Goal: Task Accomplishment & Management: Manage account settings

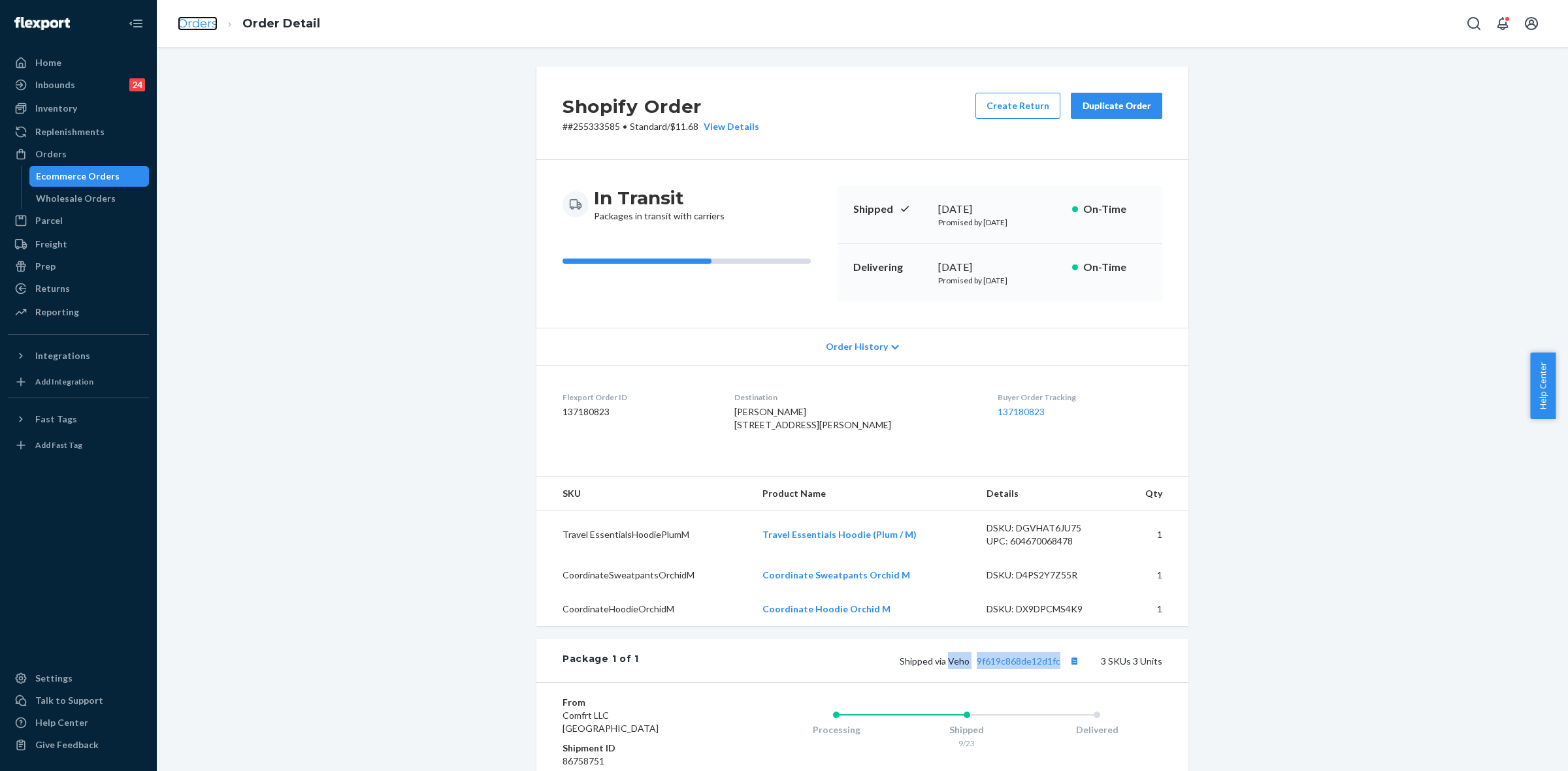
click at [193, 27] on link "Orders" at bounding box center [197, 23] width 39 height 14
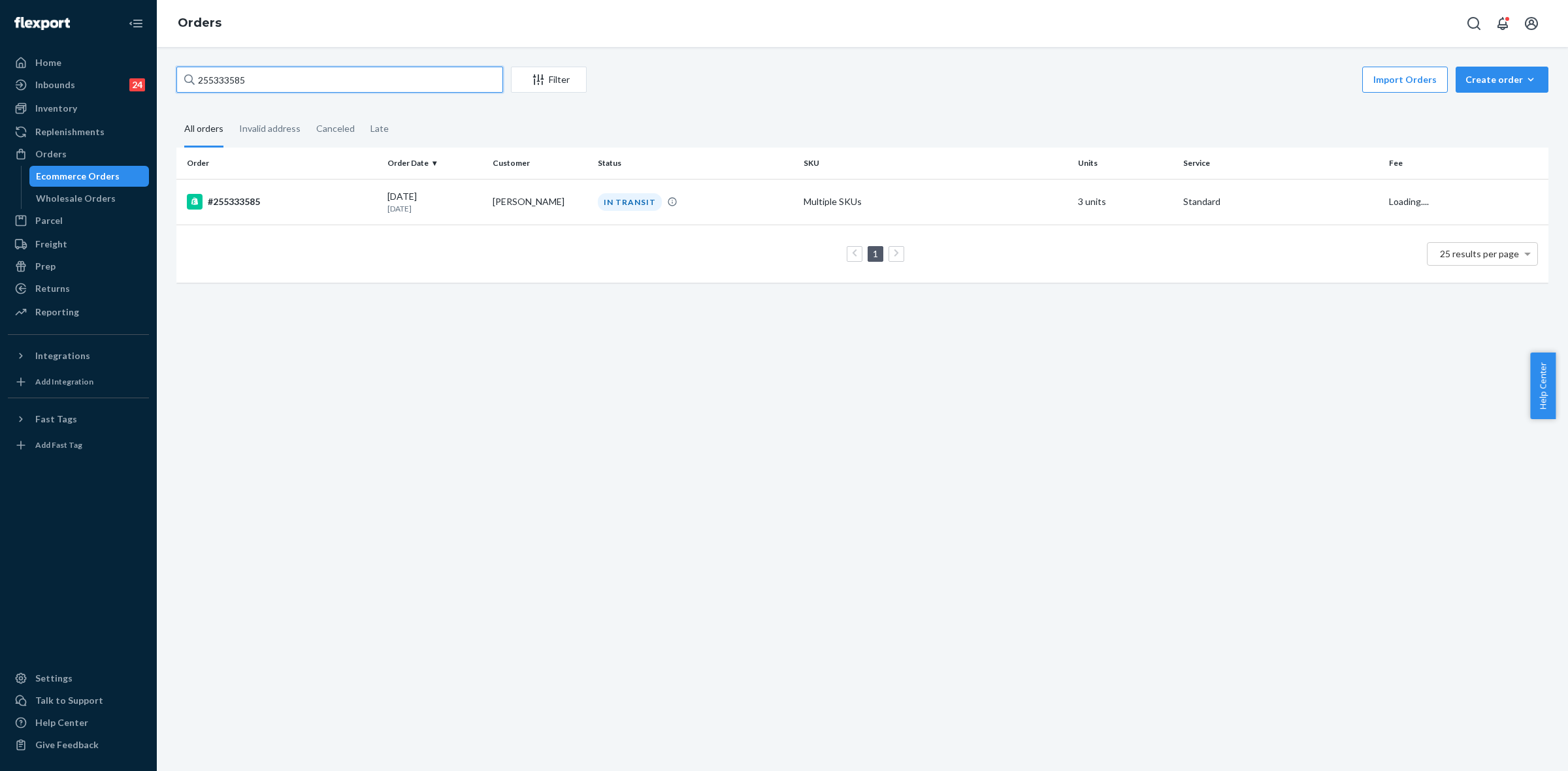
click at [239, 75] on input "255333585" at bounding box center [340, 80] width 326 height 26
paste input "4357217"
type input "254357217"
click at [925, 201] on td "Multiple SKUs" at bounding box center [936, 202] width 275 height 46
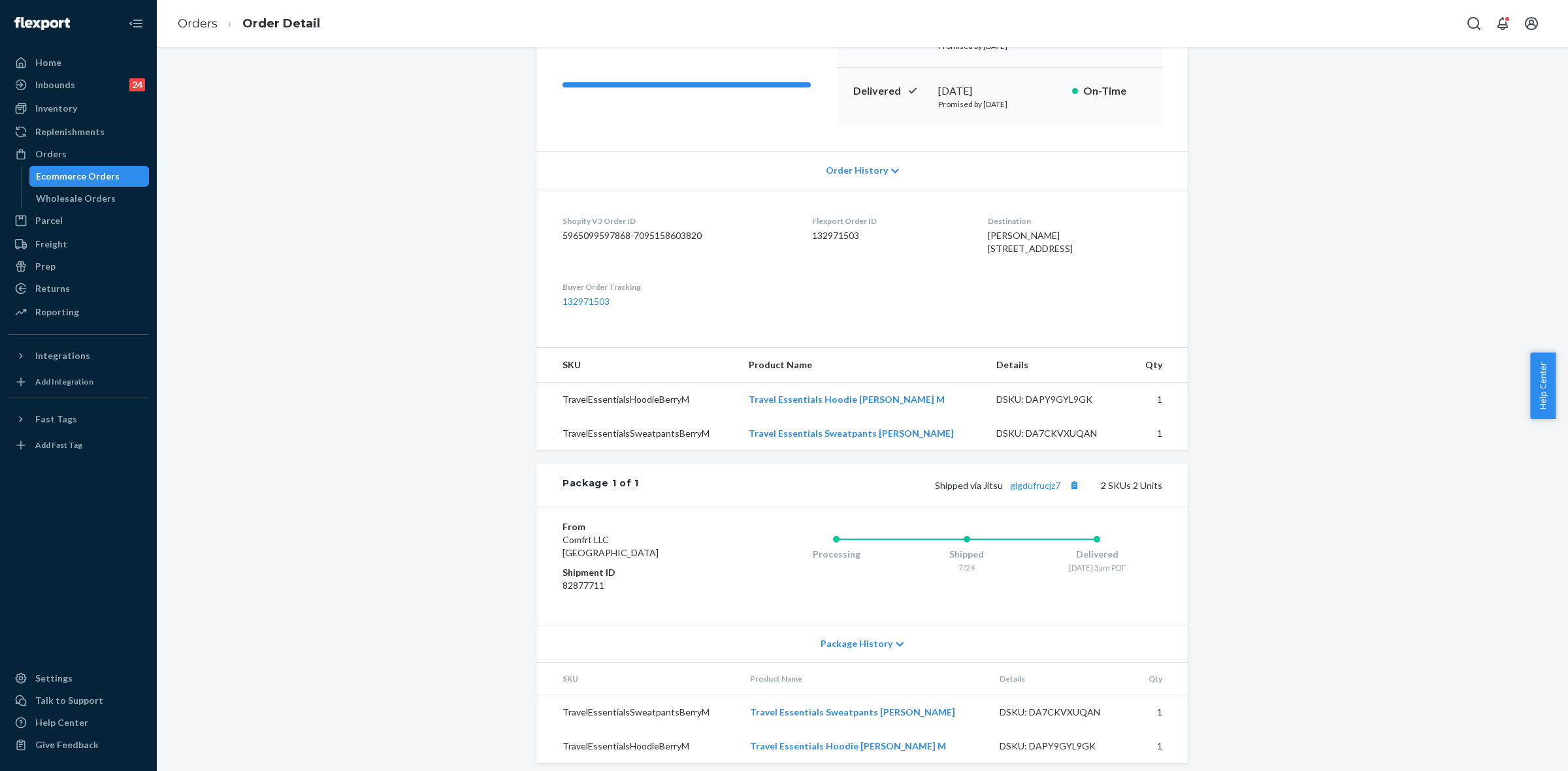
scroll to position [211, 0]
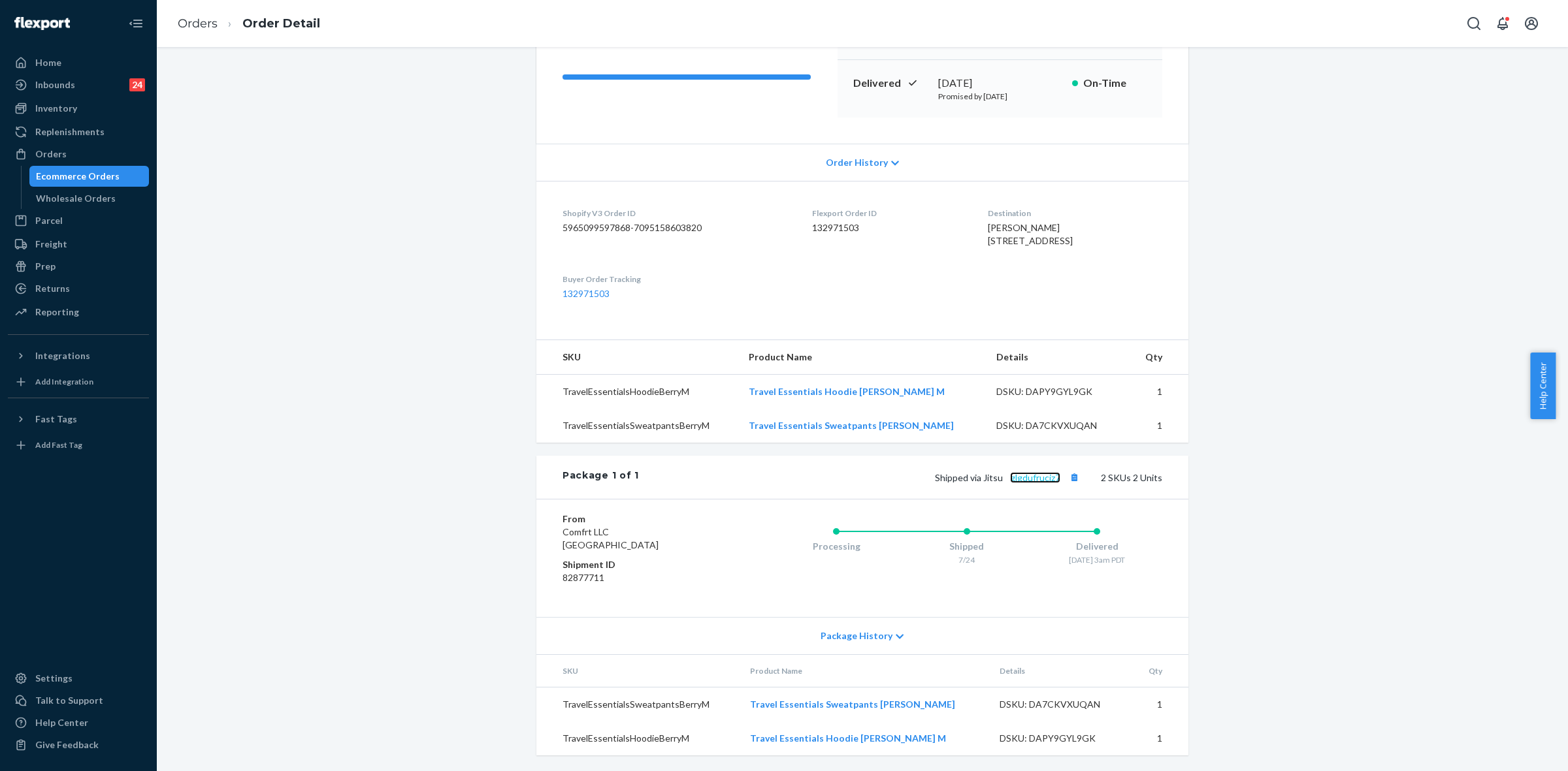
click at [1025, 481] on link "glgdufrucjz7" at bounding box center [1034, 478] width 50 height 12
drag, startPoint x: 49, startPoint y: 151, endPoint x: 112, endPoint y: 296, distance: 158.1
click at [49, 151] on div "Orders" at bounding box center [51, 155] width 31 height 13
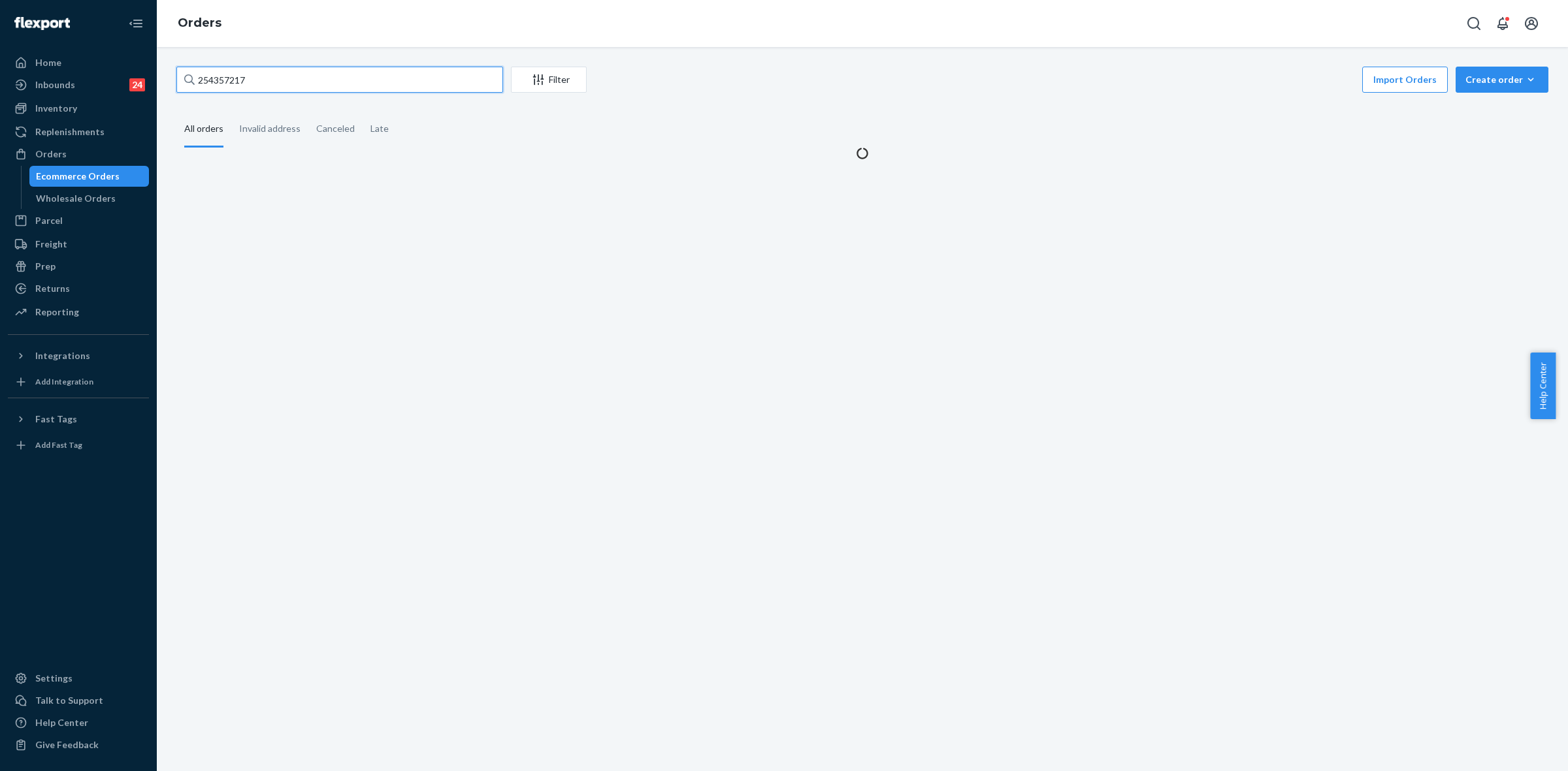
click at [236, 83] on input "254357217" at bounding box center [340, 80] width 326 height 26
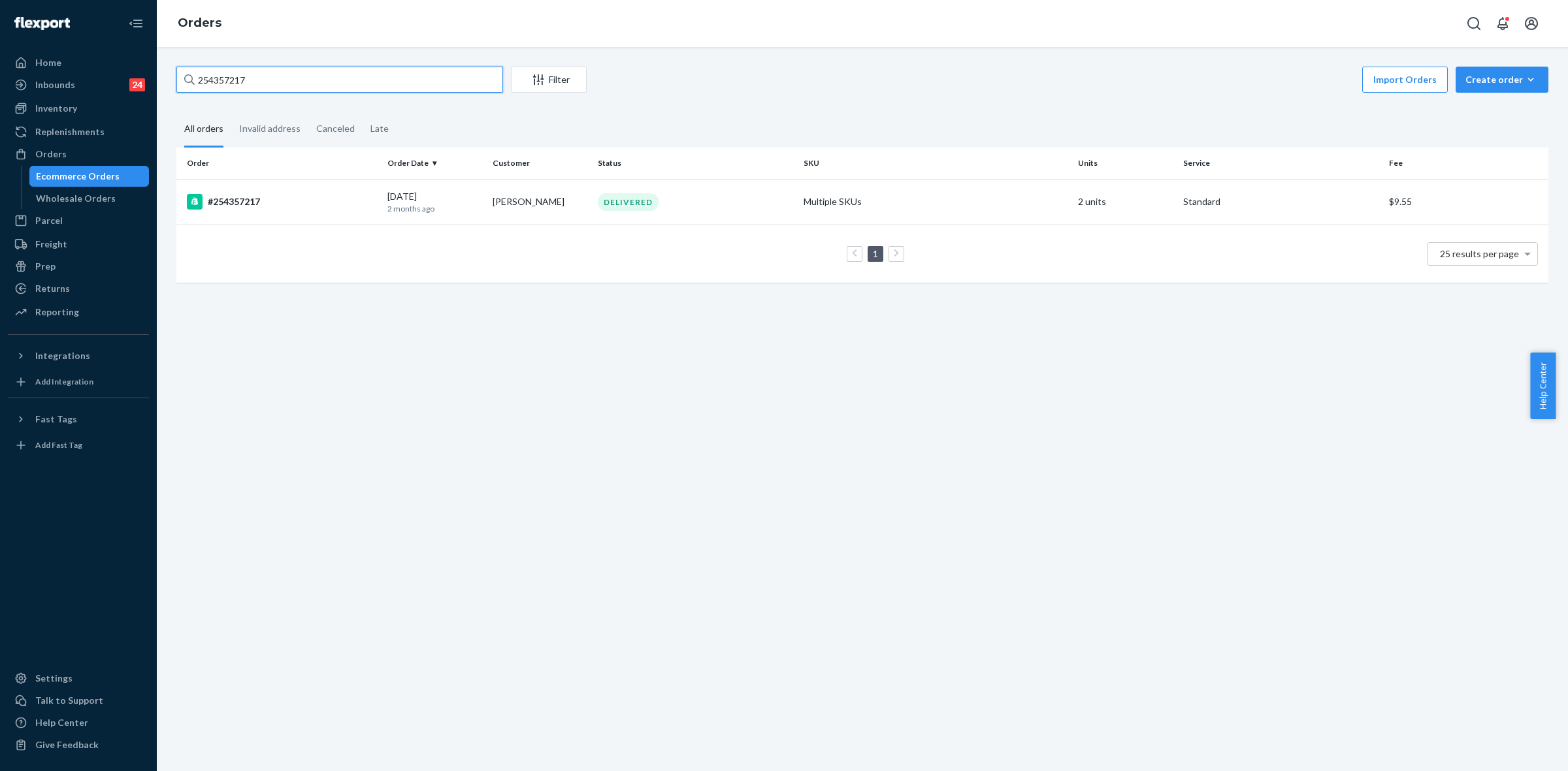
paste input "5207072"
type input "255207072"
click at [616, 201] on div "DELIVERED" at bounding box center [628, 201] width 61 height 17
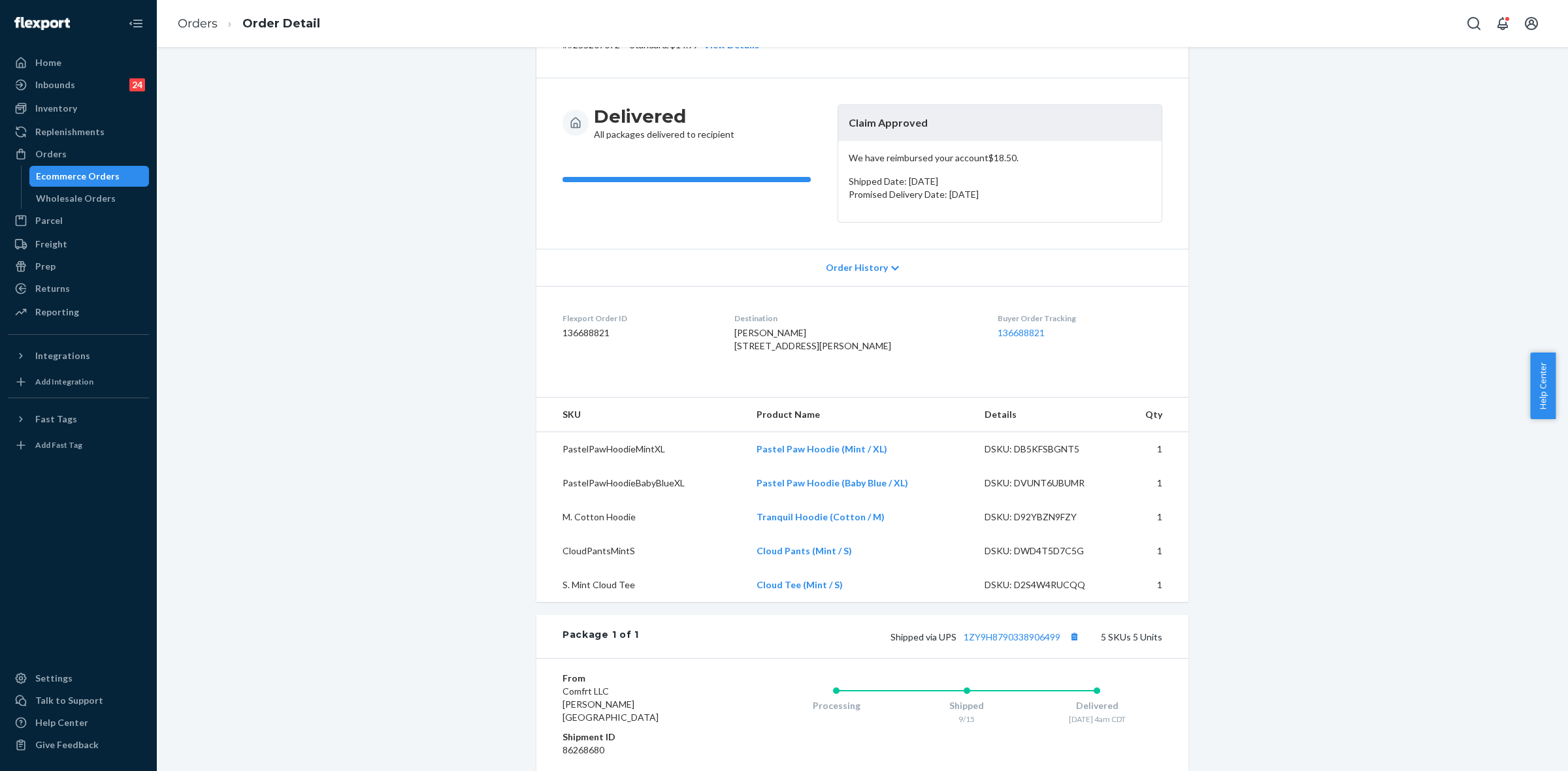
drag, startPoint x: 453, startPoint y: 299, endPoint x: 867, endPoint y: 394, distance: 424.8
click at [452, 299] on div "Shopify Order # #255207072 • Standard / $14.99 View Details View Claim Create R…" at bounding box center [863, 515] width 1391 height 1060
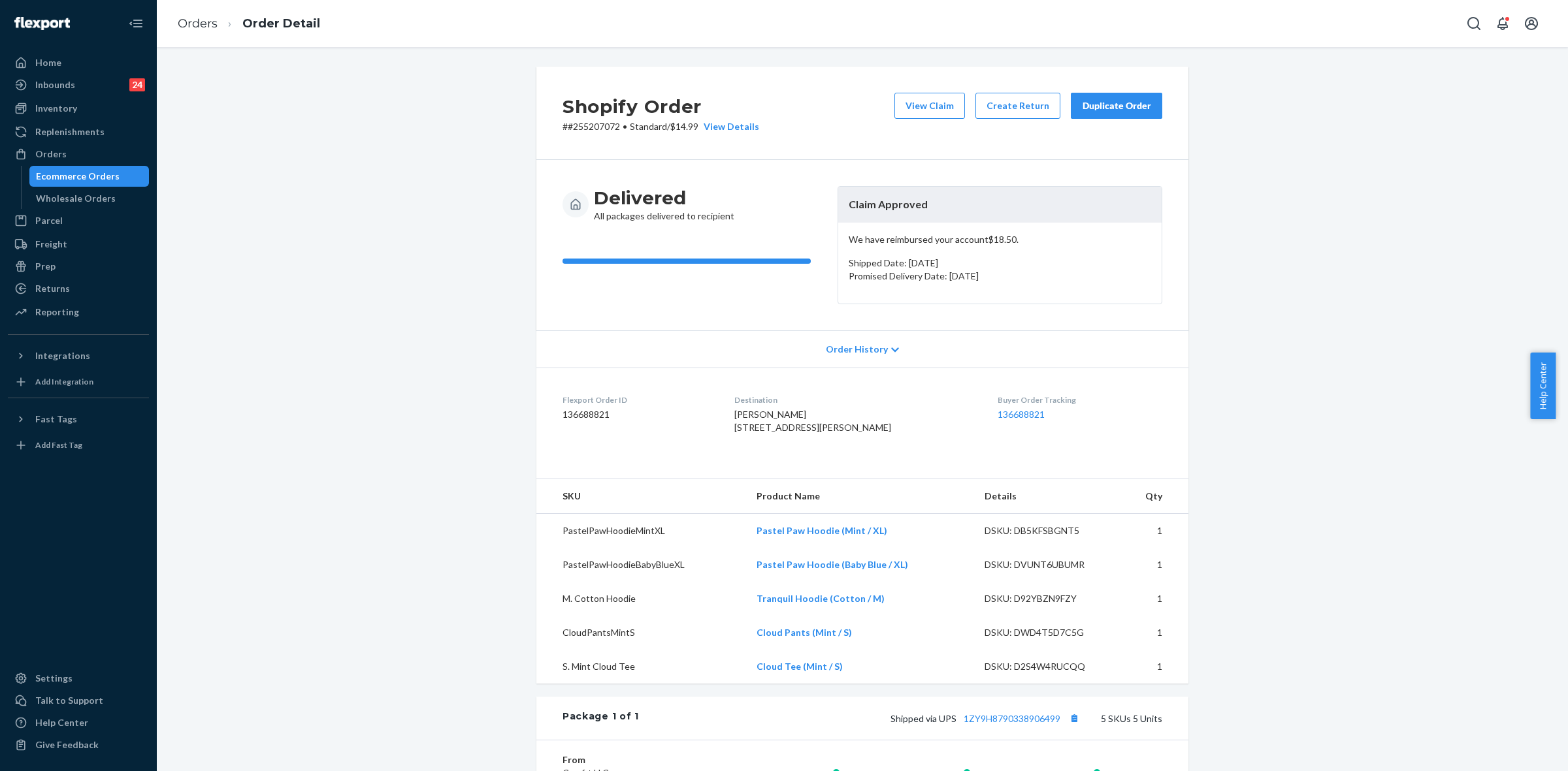
click at [588, 129] on p "# #255207072 • Standard / $14.99 View Details" at bounding box center [660, 127] width 197 height 13
copy p "255207072"
drag, startPoint x: 409, startPoint y: 320, endPoint x: 395, endPoint y: 309, distance: 17.8
click at [392, 312] on div "Shopify Order # #255207072 • Standard / $14.99 View Details View Claim Create R…" at bounding box center [863, 597] width 1391 height 1060
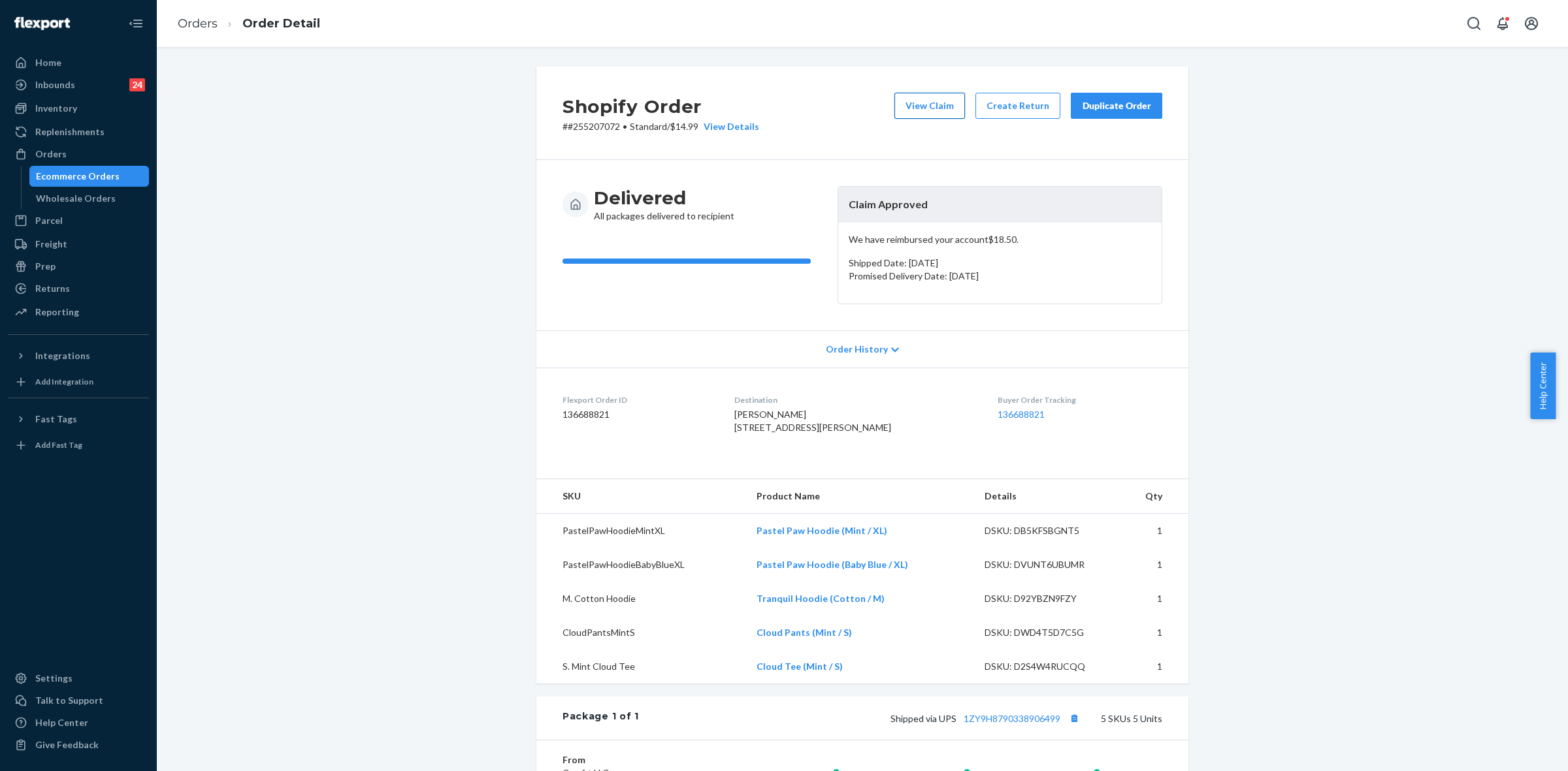
click at [946, 109] on button "View Claim" at bounding box center [930, 106] width 71 height 26
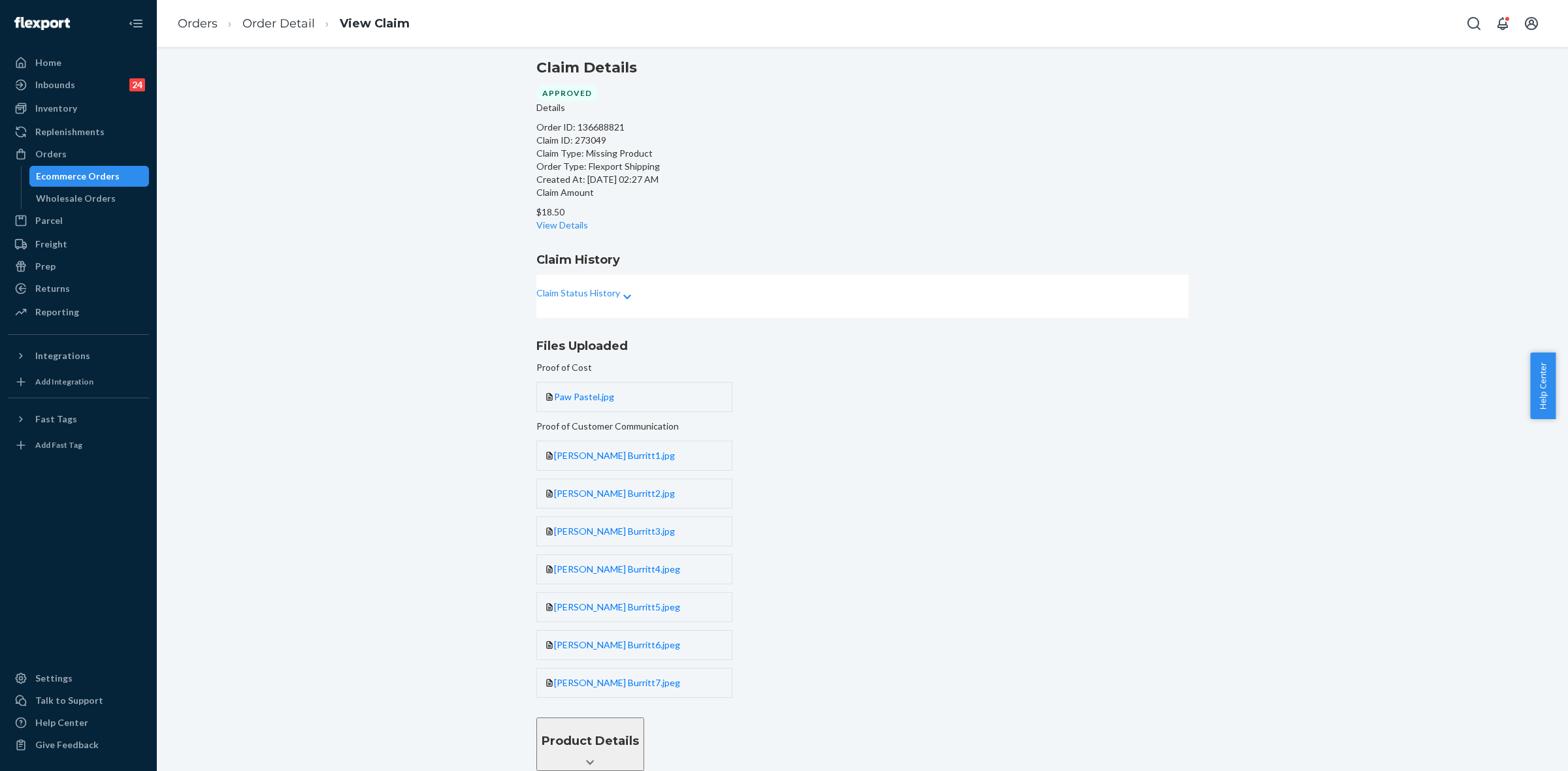
scroll to position [181, 0]
click at [644, 718] on button "Product Details" at bounding box center [590, 744] width 108 height 53
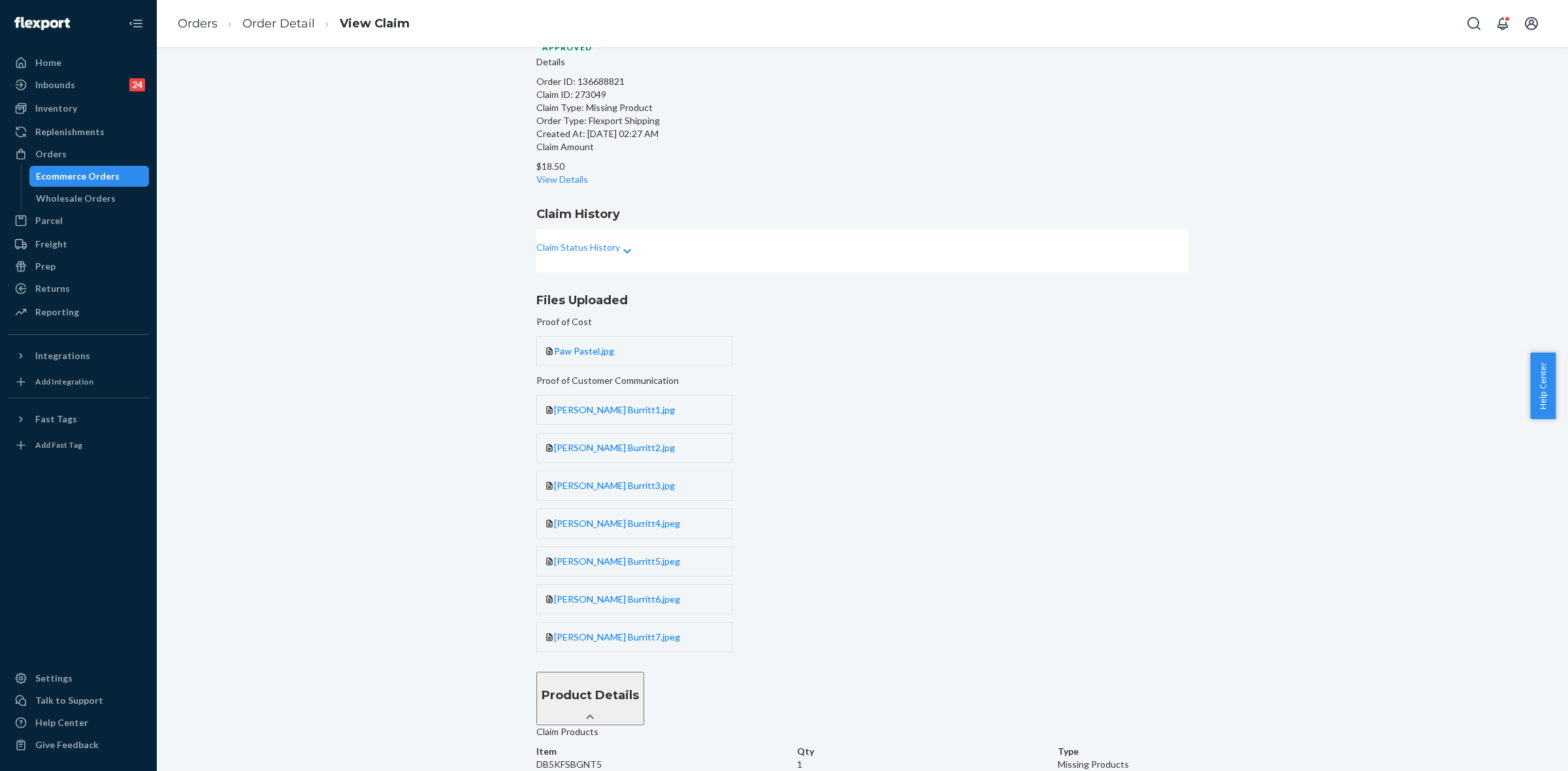
scroll to position [0, 0]
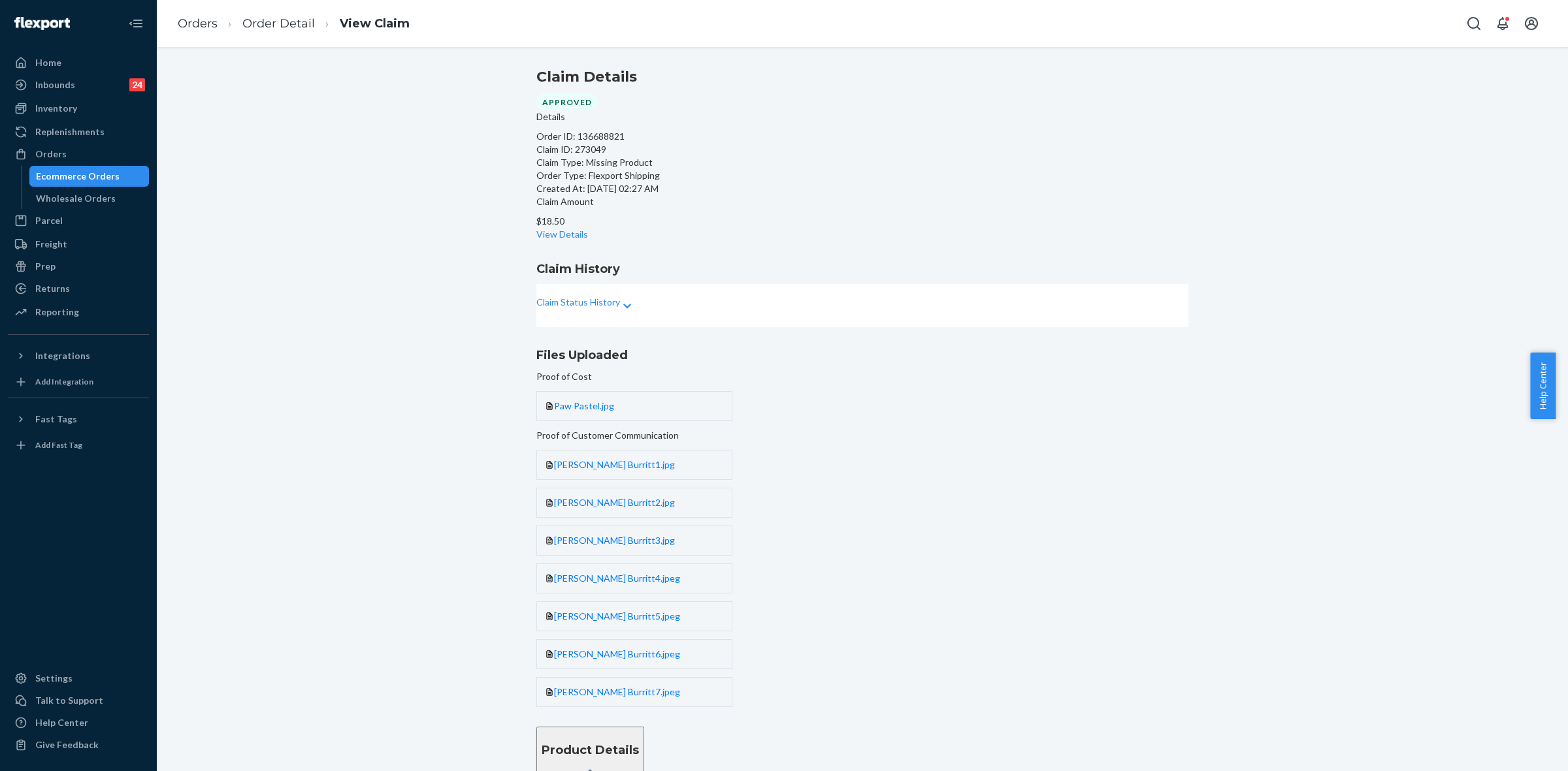
click at [972, 327] on div "Claim Status History" at bounding box center [862, 306] width 652 height 43
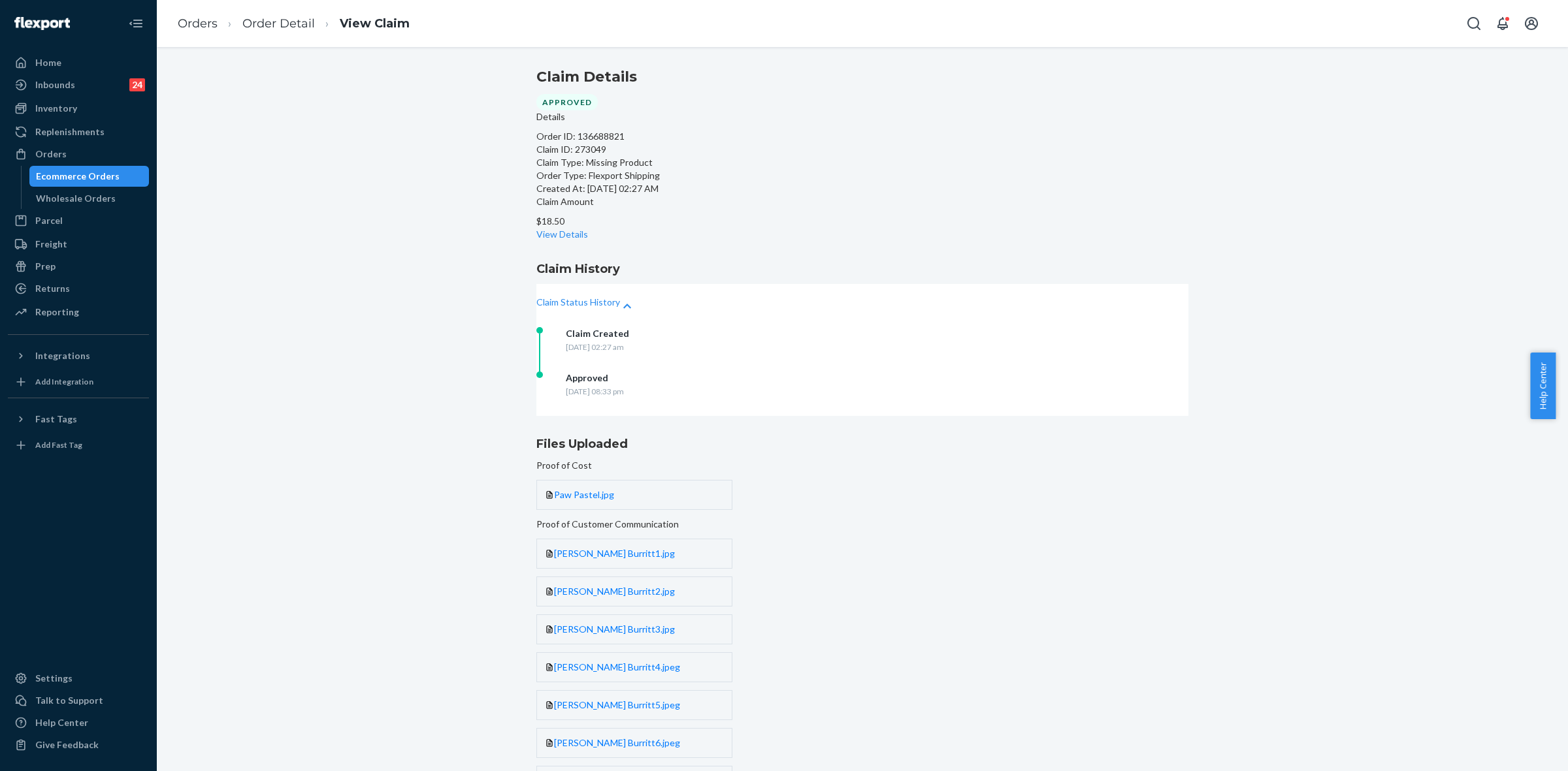
click at [294, 260] on div "Claim Details Approved Details Order ID: 136688821 Claim ID: 273049 Claim Type:…" at bounding box center [863, 409] width 1411 height 724
click at [197, 27] on link "Orders" at bounding box center [197, 23] width 39 height 14
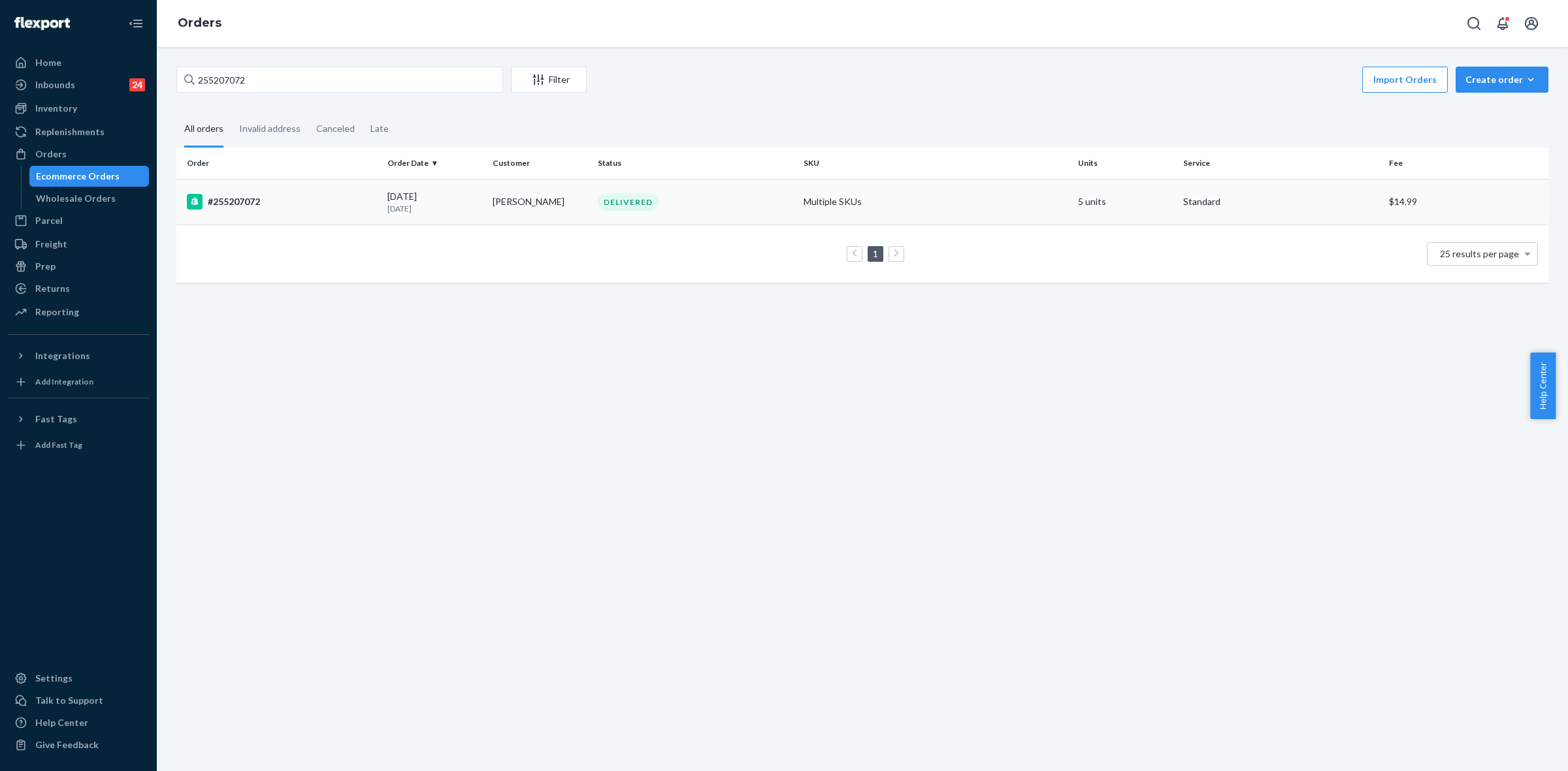
click at [488, 215] on td "Taylor Burritt" at bounding box center [540, 202] width 105 height 46
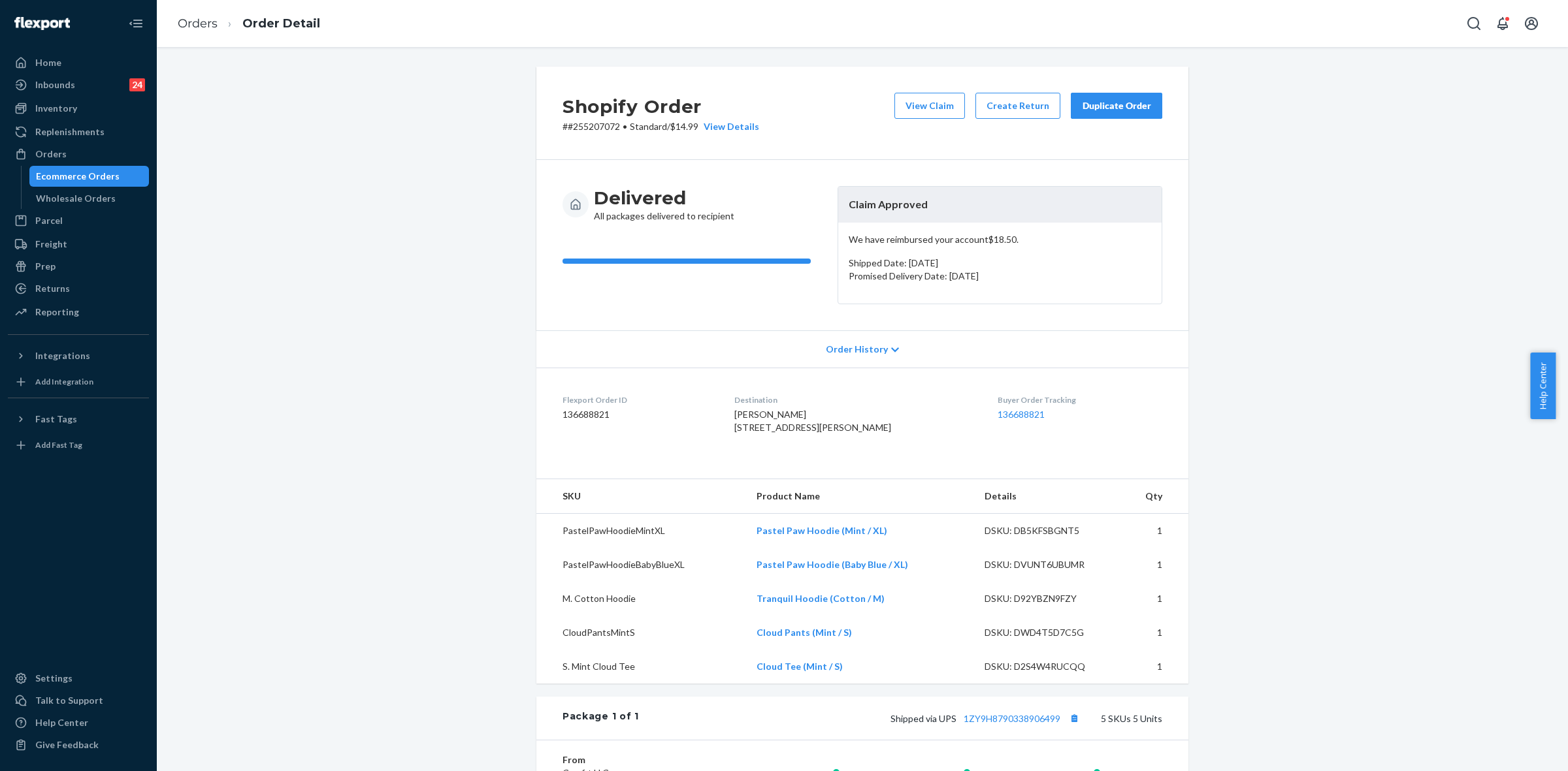
drag, startPoint x: 1434, startPoint y: 325, endPoint x: 1441, endPoint y: 361, distance: 36.7
click at [1434, 325] on div "Shopify Order # #255207072 • Standard / $14.99 View Details View Claim Create R…" at bounding box center [863, 597] width 1391 height 1060
drag, startPoint x: 383, startPoint y: 360, endPoint x: 520, endPoint y: 422, distance: 150.4
click at [383, 360] on div "Shopify Order # #255207072 • Standard / $14.99 View Details View Claim Create R…" at bounding box center [863, 597] width 1391 height 1060
drag, startPoint x: 62, startPoint y: 162, endPoint x: 88, endPoint y: 174, distance: 28.6
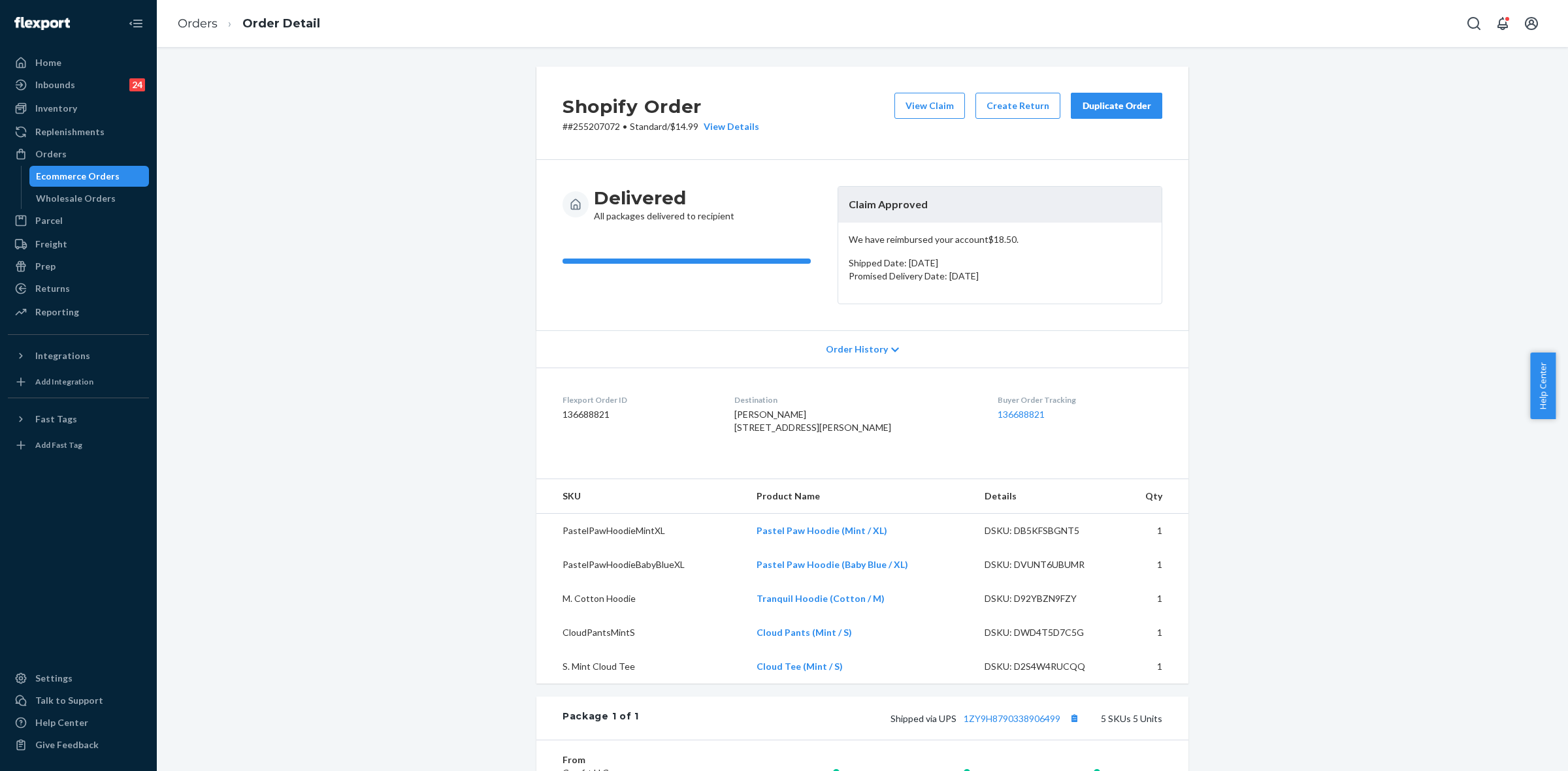
click at [62, 162] on div "Orders" at bounding box center [78, 154] width 138 height 18
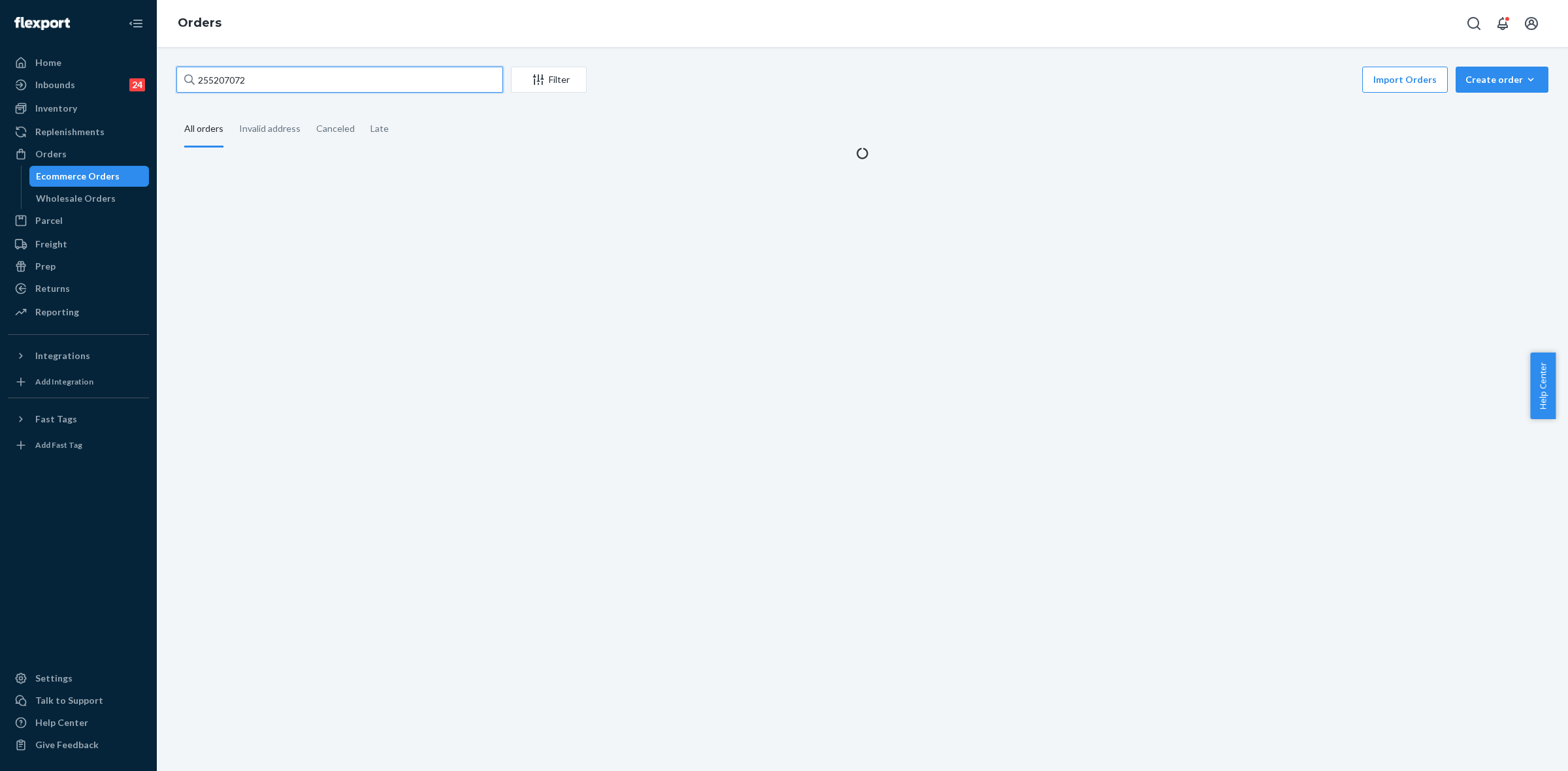
click at [199, 75] on input "255207072" at bounding box center [340, 80] width 326 height 26
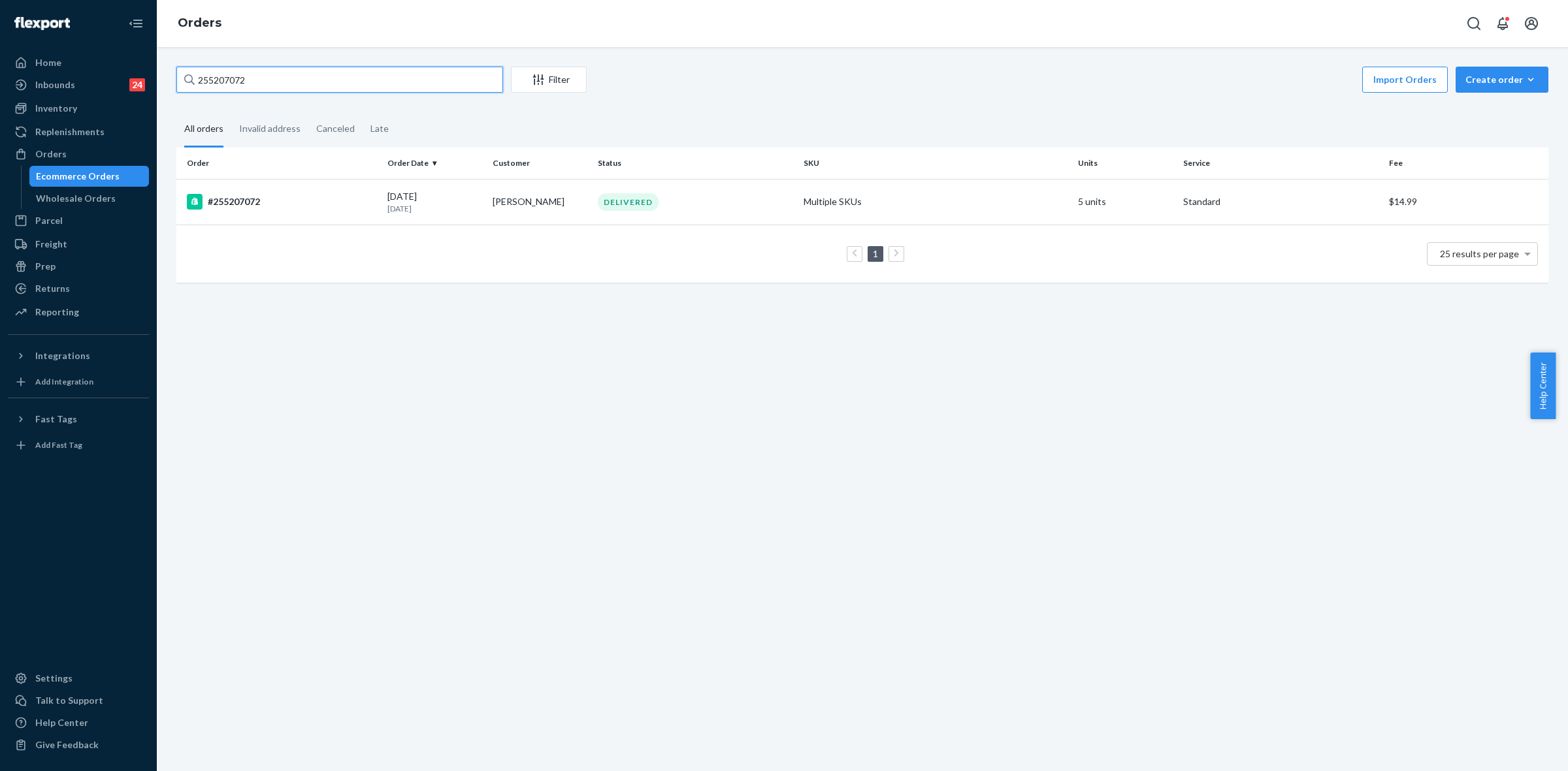
paste input "15188"
type input "255215188"
click at [513, 189] on td "Elvira Rodriguez" at bounding box center [540, 202] width 105 height 46
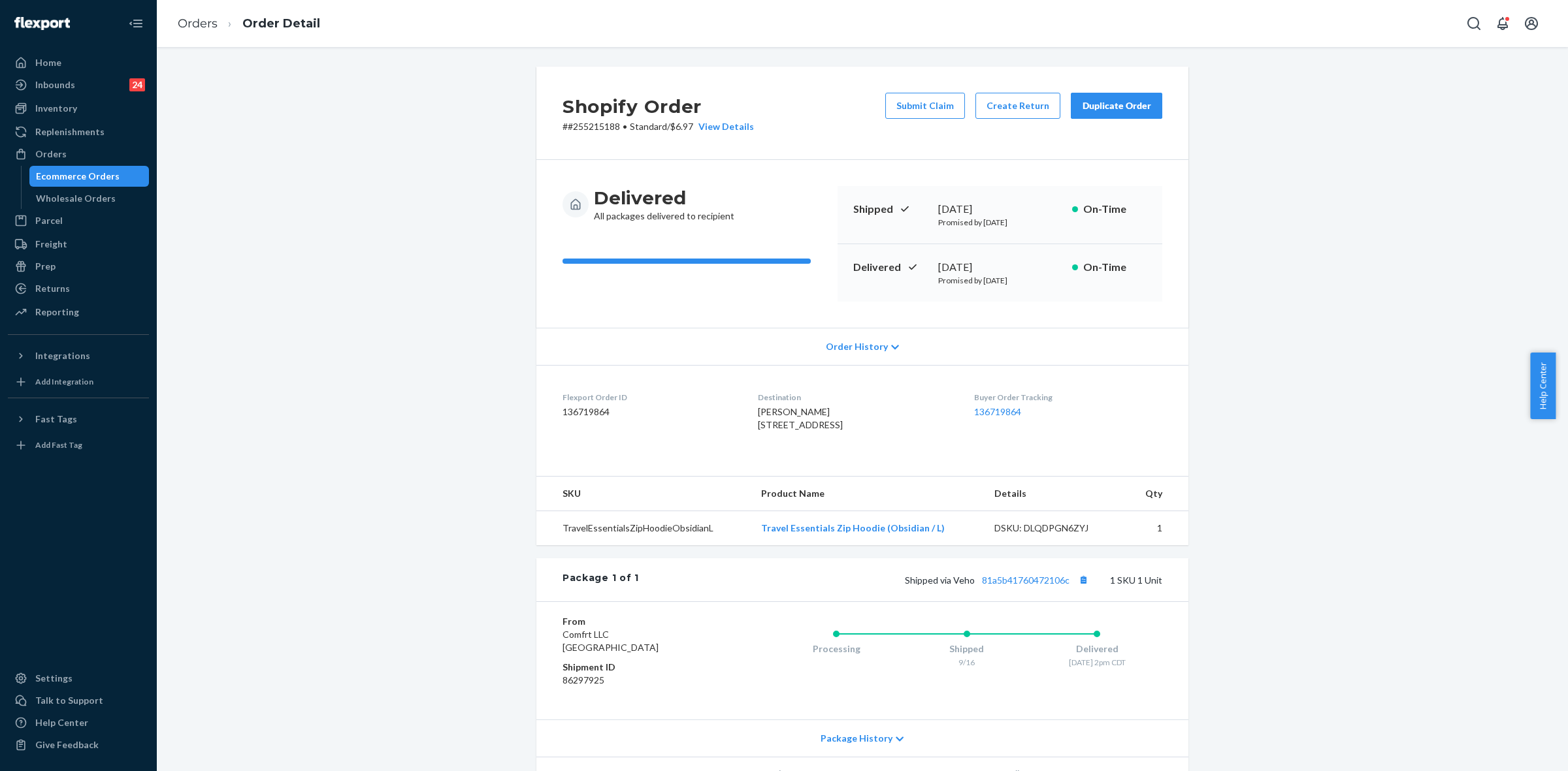
drag, startPoint x: 908, startPoint y: 114, endPoint x: 939, endPoint y: 188, distance: 80.2
click at [908, 114] on button "Submit Claim" at bounding box center [924, 106] width 80 height 26
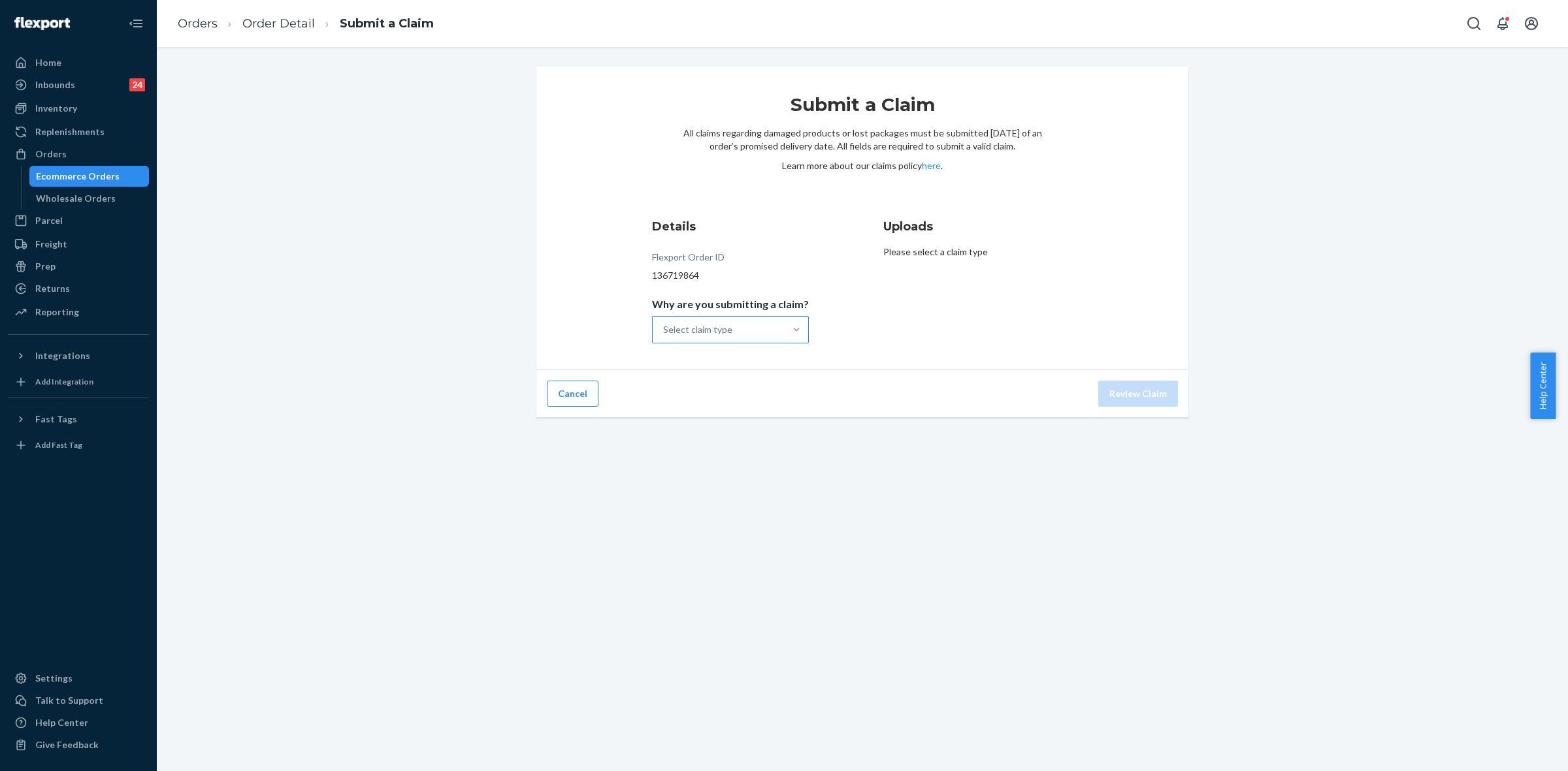
click at [784, 333] on div at bounding box center [796, 330] width 24 height 13
click at [664, 333] on input "Why are you submitting a claim? Select claim type" at bounding box center [664, 330] width 2 height 13
click at [724, 359] on div "Order delivered but lost" at bounding box center [730, 362] width 151 height 26
click at [664, 336] on input "Why are you submitting a claim? option Order delivered but lost focused, 0 of 4…" at bounding box center [664, 330] width 2 height 13
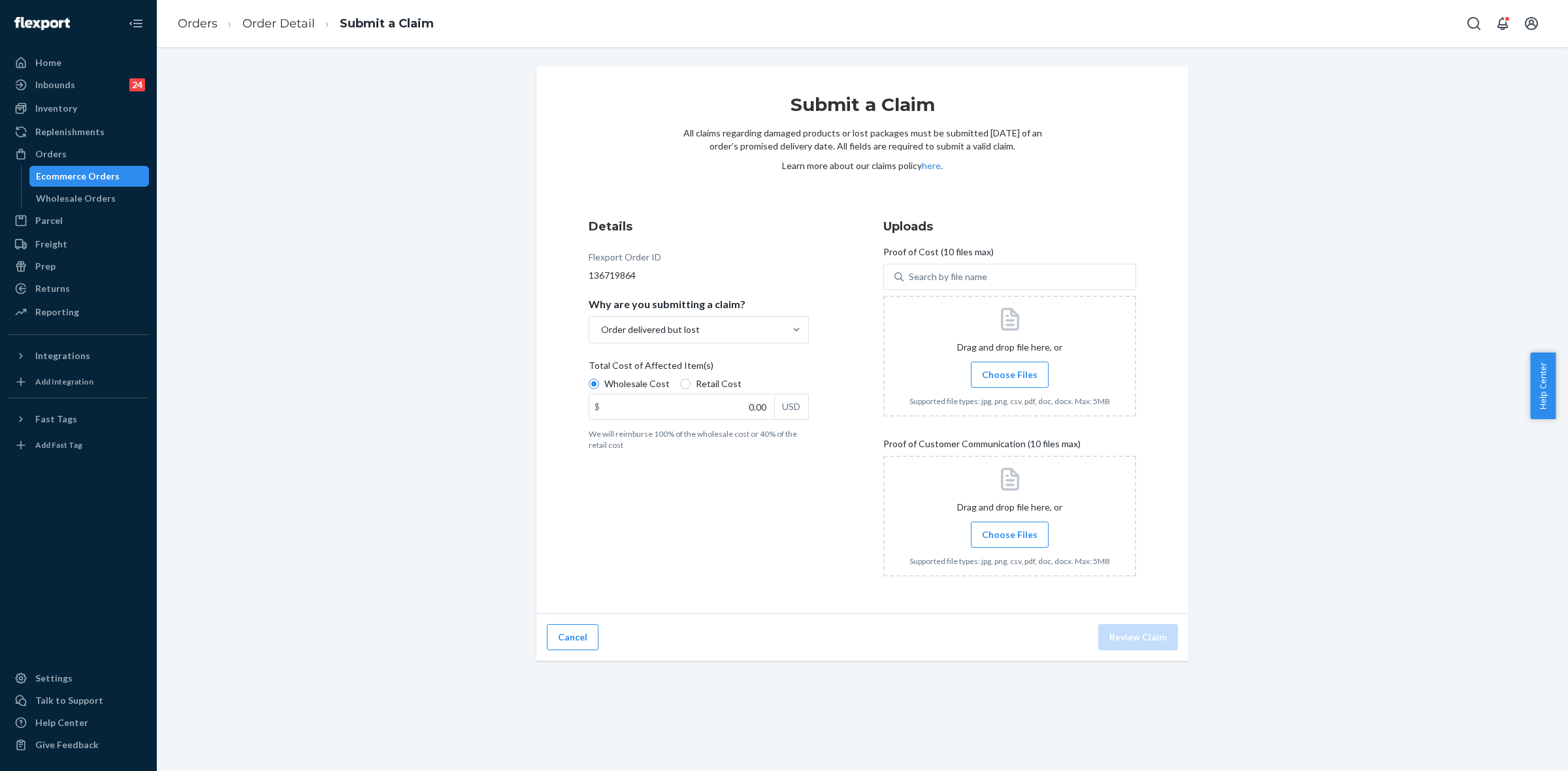
click at [1012, 368] on span "Choose Files" at bounding box center [1010, 375] width 56 height 13
click at [1010, 367] on input "Choose Files" at bounding box center [1009, 374] width 1 height 14
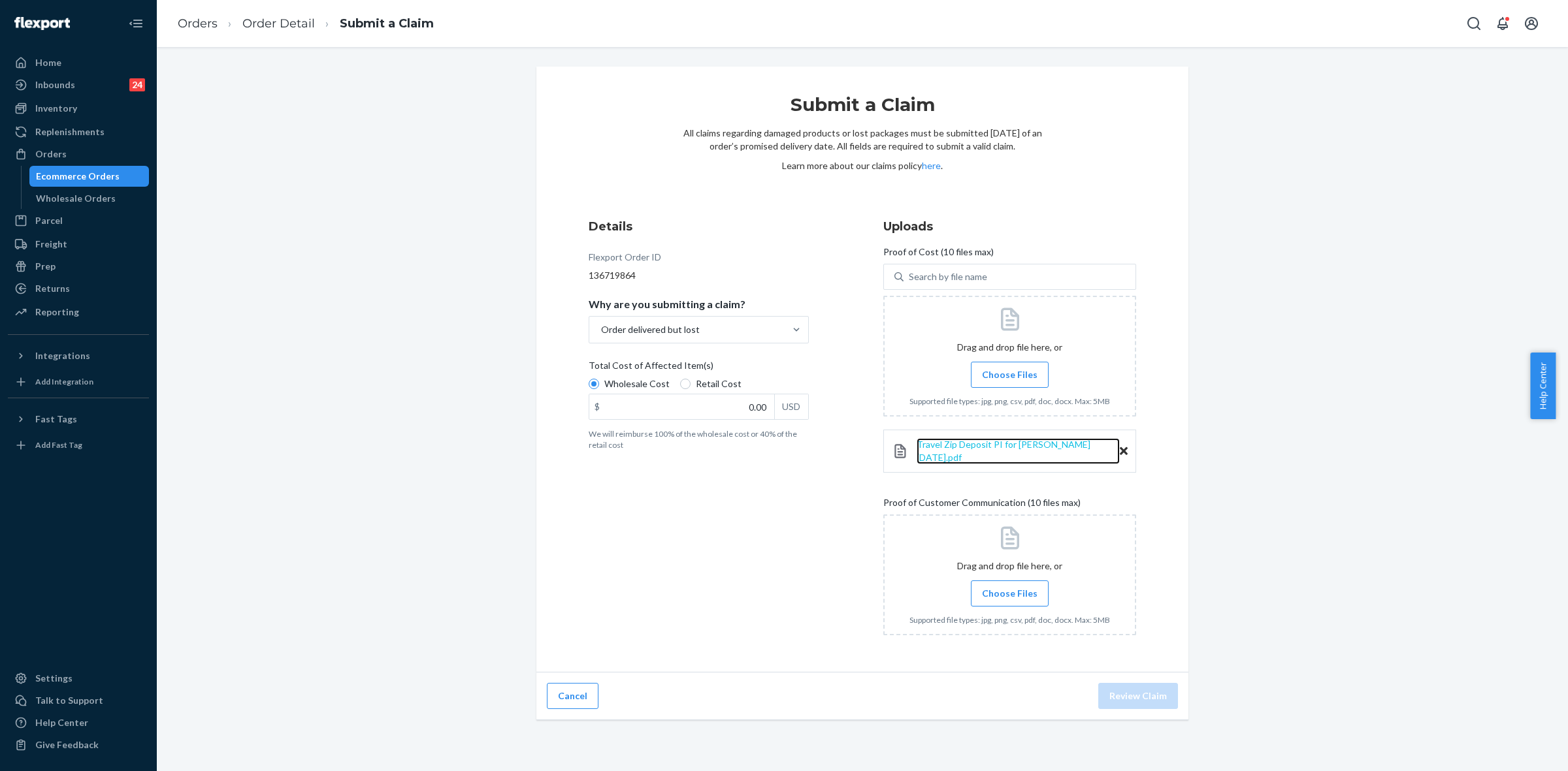
click at [971, 452] on span "Travel Zip Deposit PI for Hudson 2024-9-9.pdf" at bounding box center [1003, 450] width 173 height 24
click at [761, 402] on input "0.00" at bounding box center [682, 407] width 185 height 25
type input "60.00"
click at [997, 587] on span "Choose Files" at bounding box center [1010, 593] width 56 height 13
click at [1009, 586] on input "Choose Files" at bounding box center [1009, 593] width 1 height 14
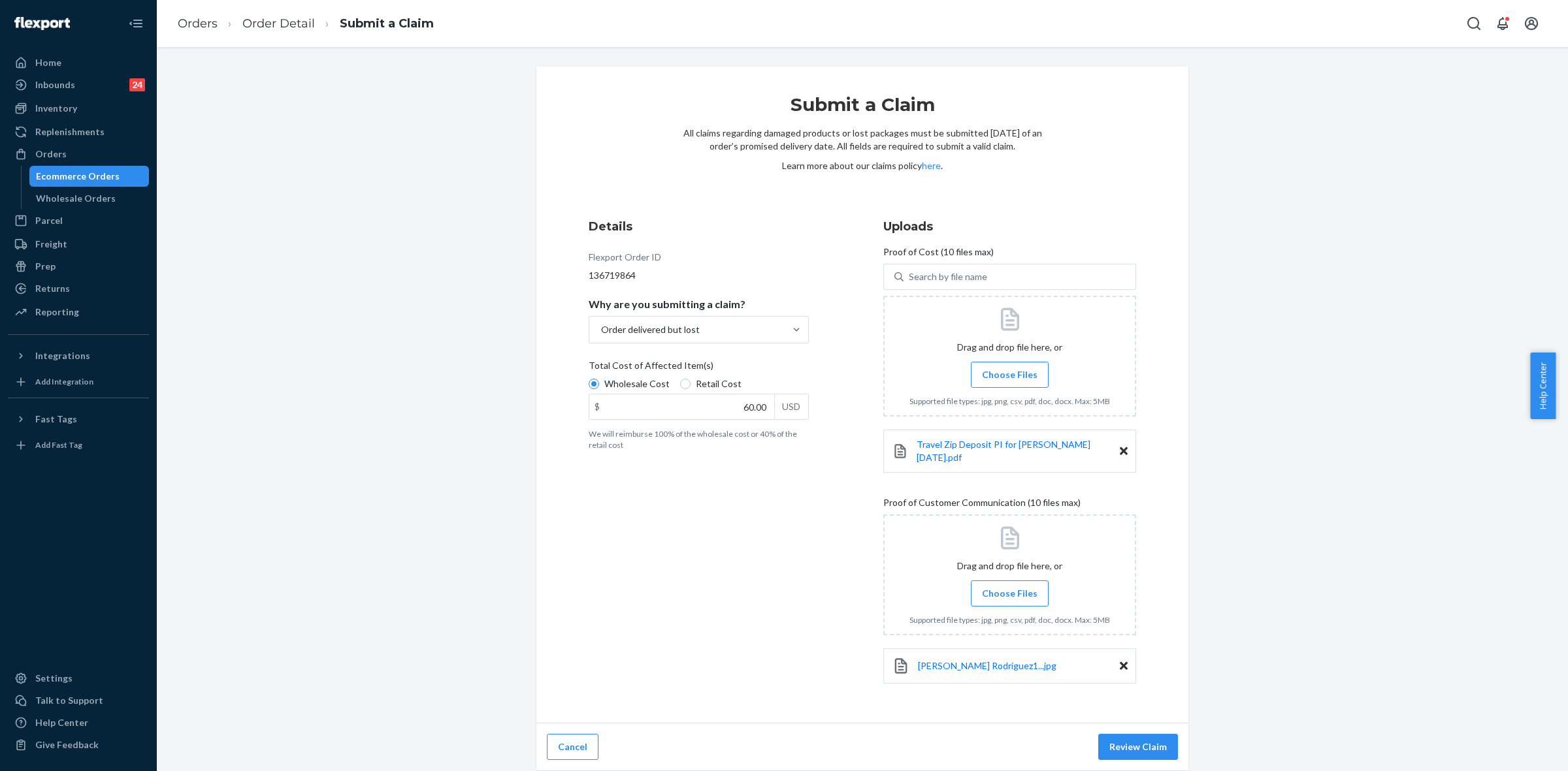
click at [1036, 586] on label "Choose Files" at bounding box center [1010, 593] width 78 height 26
click at [1010, 586] on input "Choose Files" at bounding box center [1009, 593] width 1 height 14
click at [1019, 587] on span "Choose Files" at bounding box center [1010, 593] width 56 height 13
click at [1010, 586] on input "Choose Files" at bounding box center [1009, 593] width 1 height 14
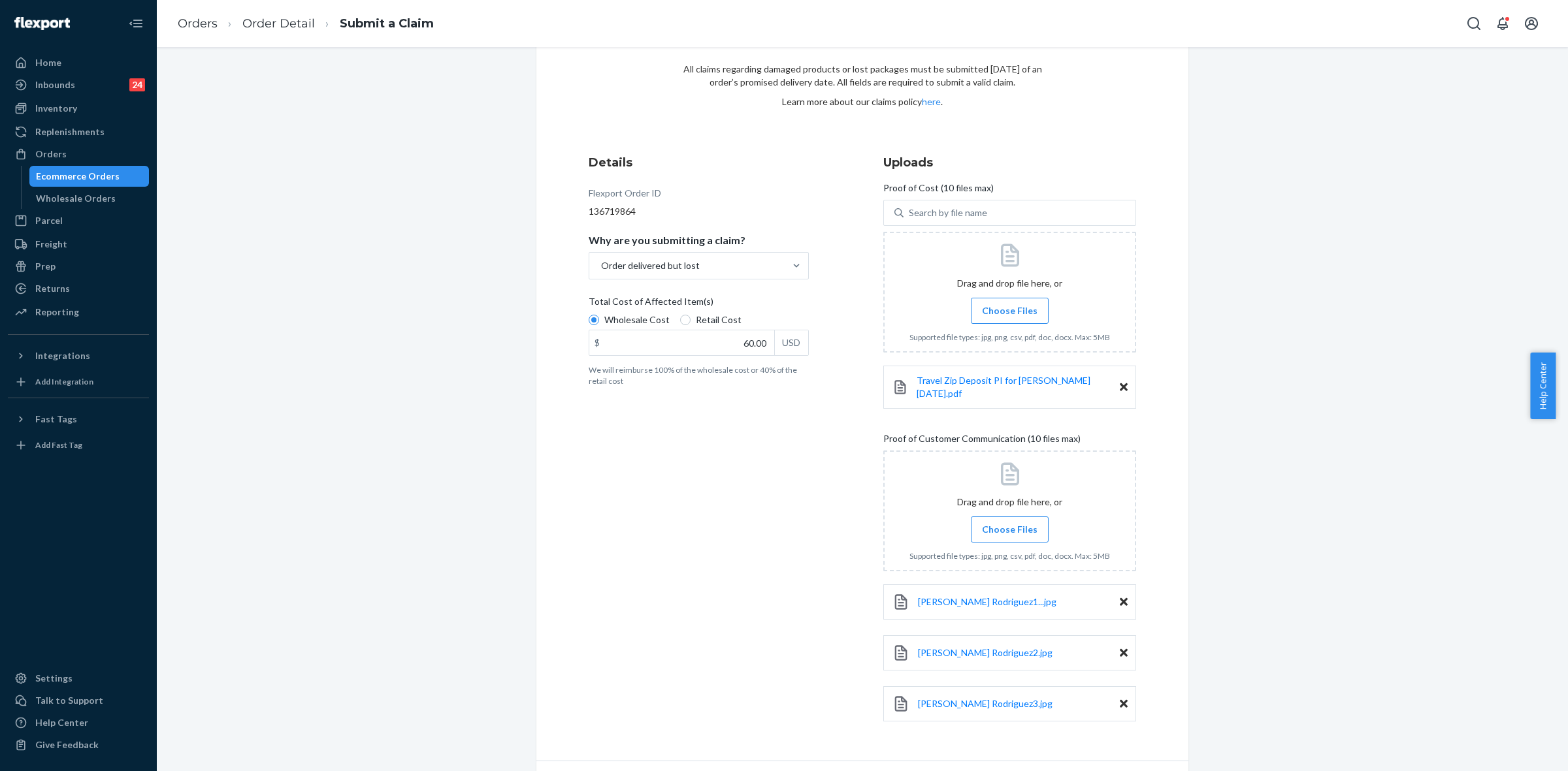
scroll to position [95, 0]
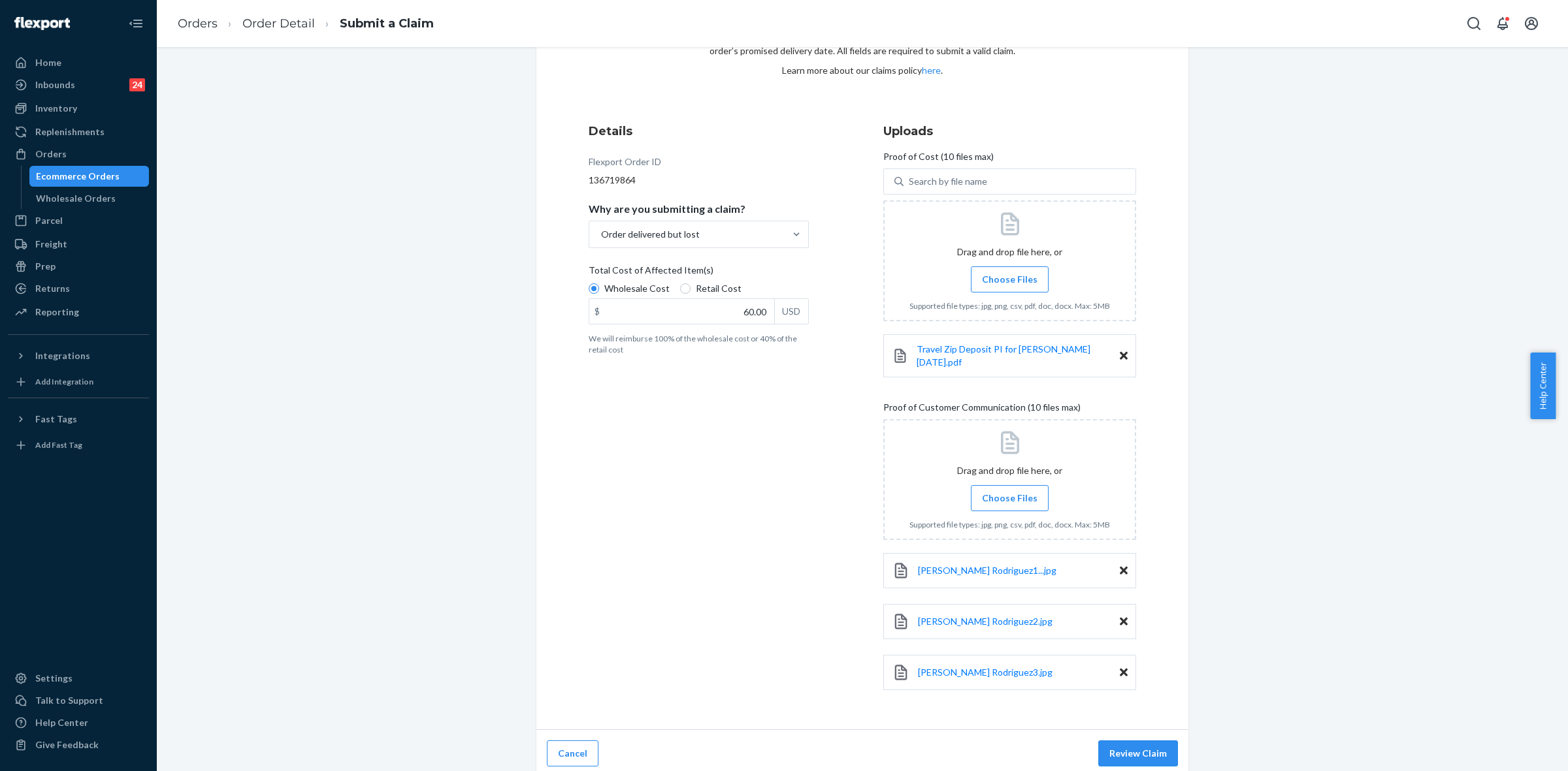
click at [1135, 741] on button "Review Claim" at bounding box center [1137, 754] width 80 height 26
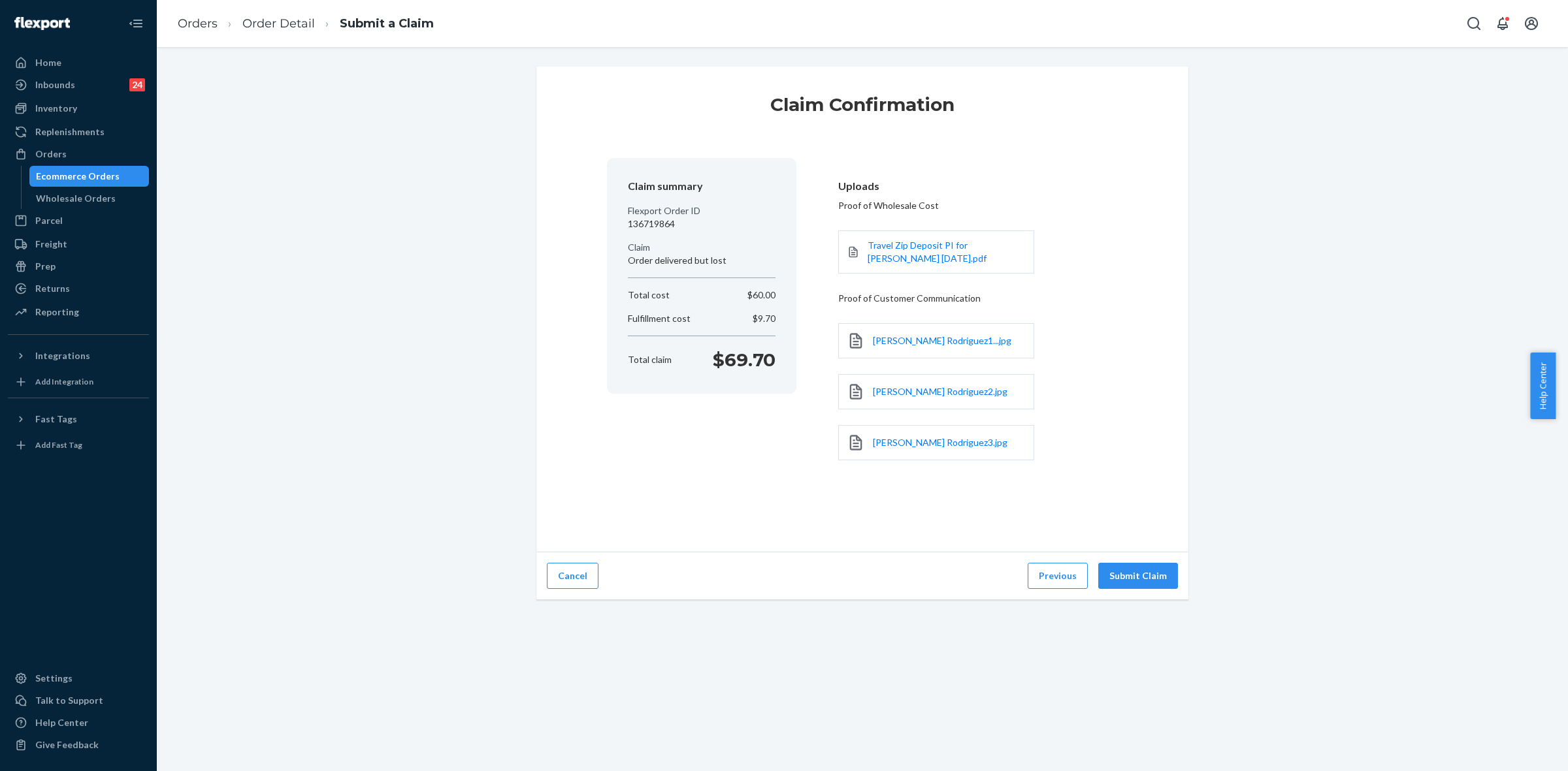
scroll to position [0, 0]
click at [1142, 573] on button "Submit Claim" at bounding box center [1137, 576] width 80 height 26
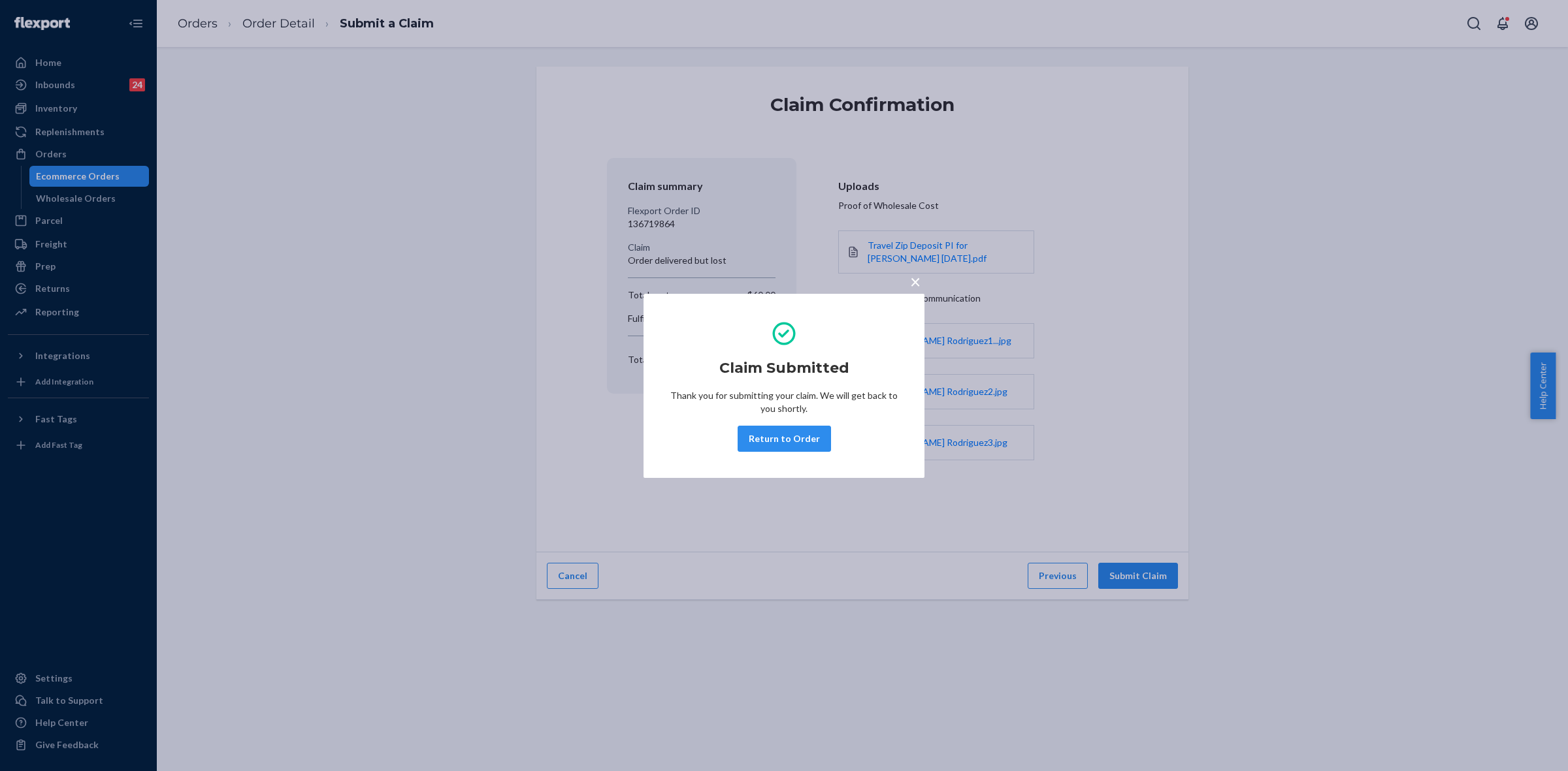
click at [787, 434] on button "Return to Order" at bounding box center [784, 439] width 94 height 26
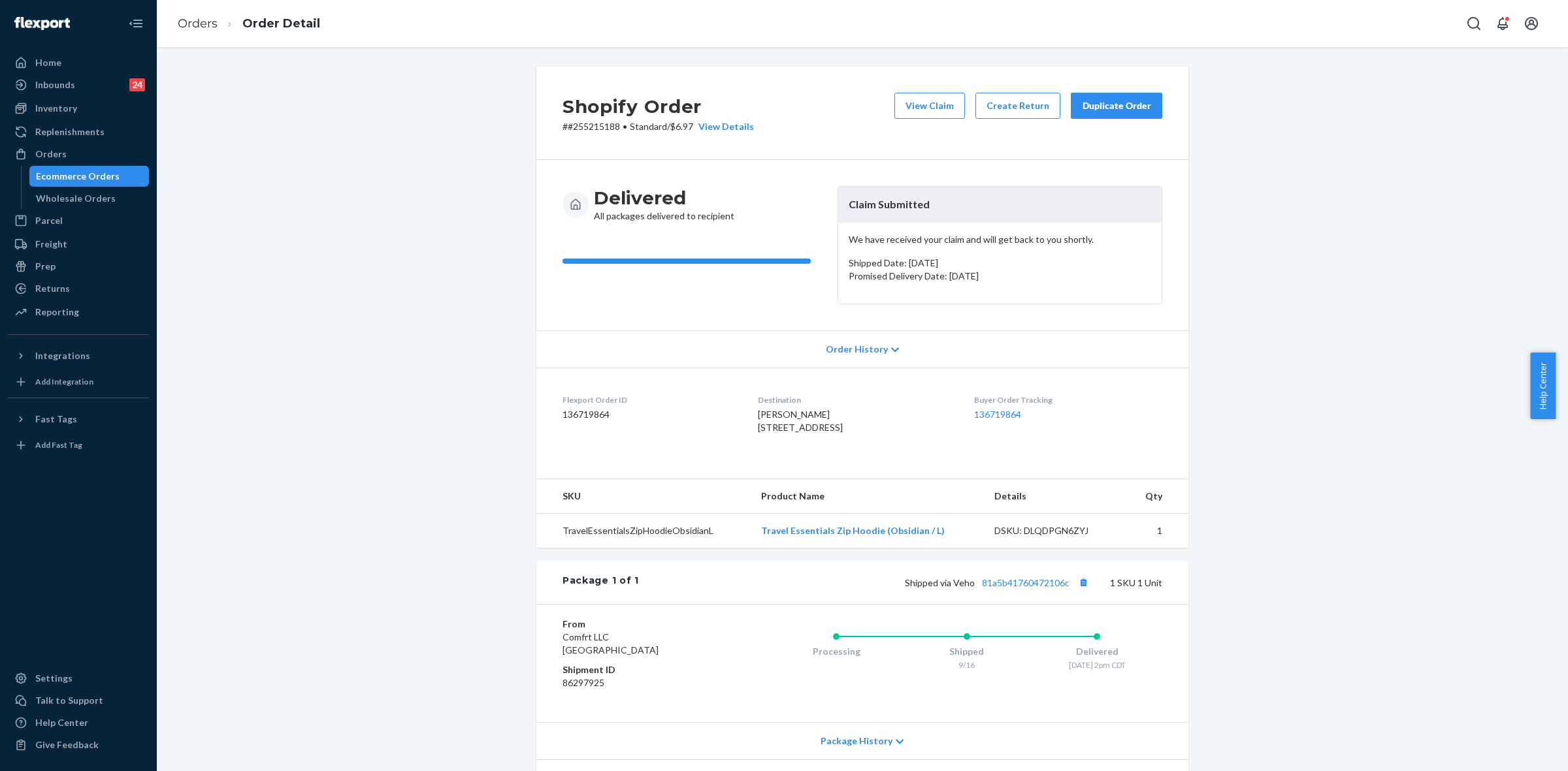
click at [576, 120] on p "# #255215188 • Standard / $6.97 View Details" at bounding box center [658, 127] width 192 height 13
click at [578, 122] on p "# #255215188 • Standard / $6.97 View Details" at bounding box center [658, 127] width 192 height 13
click at [579, 122] on p "# #255215188 • Standard / $6.97 View Details" at bounding box center [658, 127] width 192 height 13
click at [576, 138] on div "Shopify Order # #255215188 • Standard / $6.97 View Details View Claim Create Re…" at bounding box center [862, 113] width 652 height 94
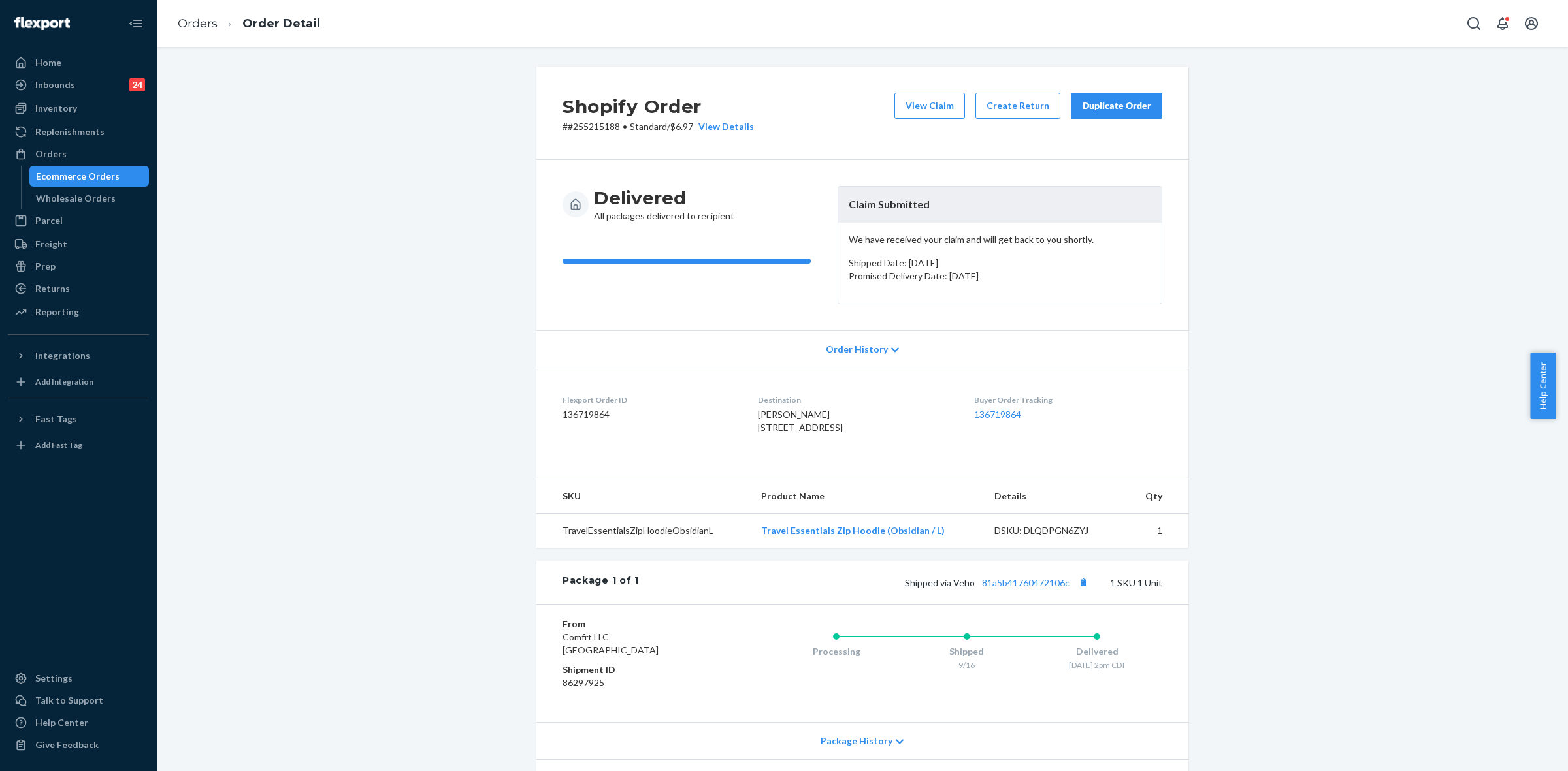
click at [579, 127] on p "# #255215188 • Standard / $6.97 View Details" at bounding box center [658, 127] width 192 height 13
copy p "255215188"
drag, startPoint x: 840, startPoint y: 204, endPoint x: 938, endPoint y: 207, distance: 98.0
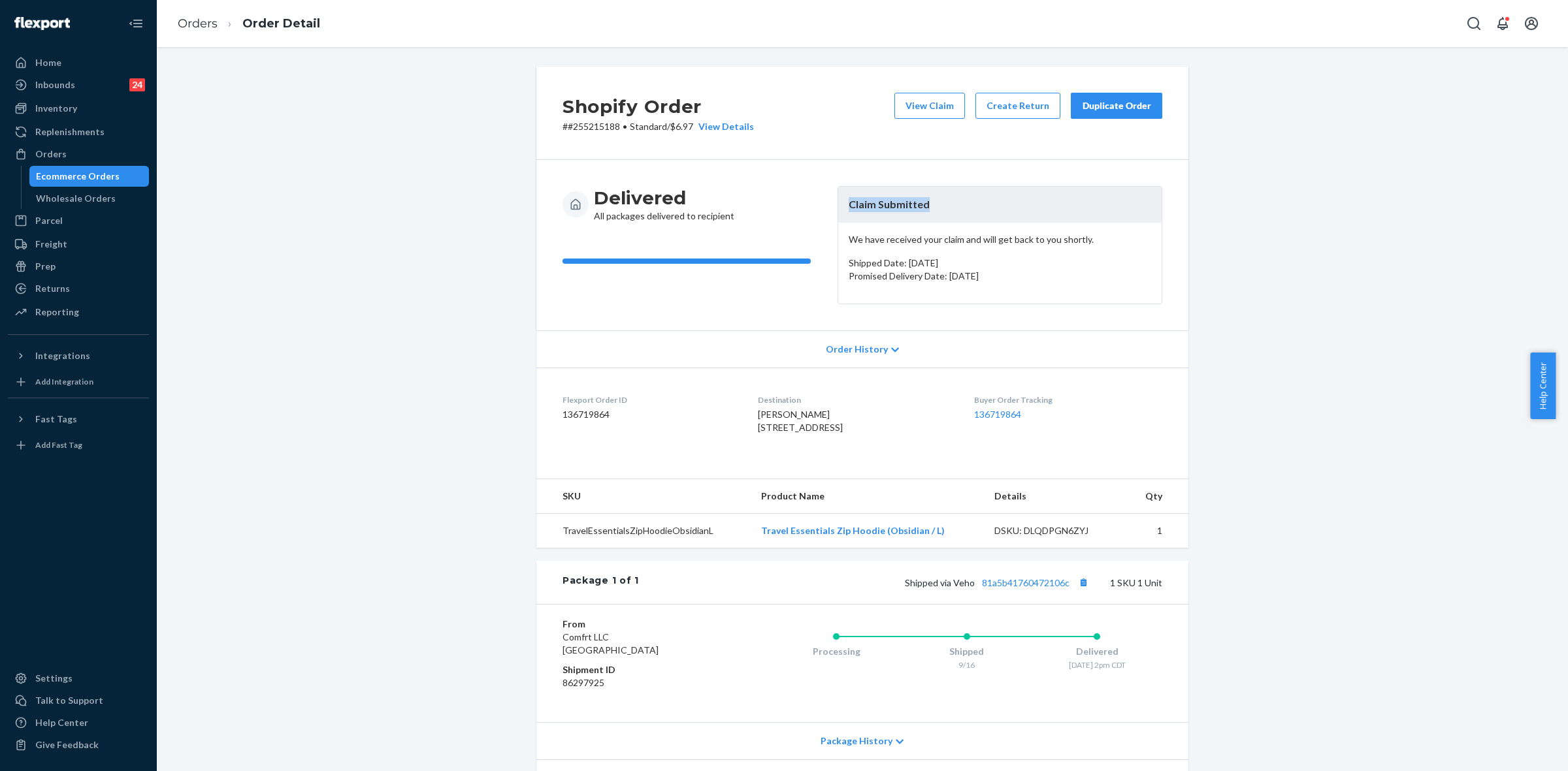
click at [938, 207] on header "Claim Submitted" at bounding box center [999, 205] width 323 height 36
copy header "Claim Submitted"
click at [63, 145] on div "Orders" at bounding box center [78, 154] width 138 height 18
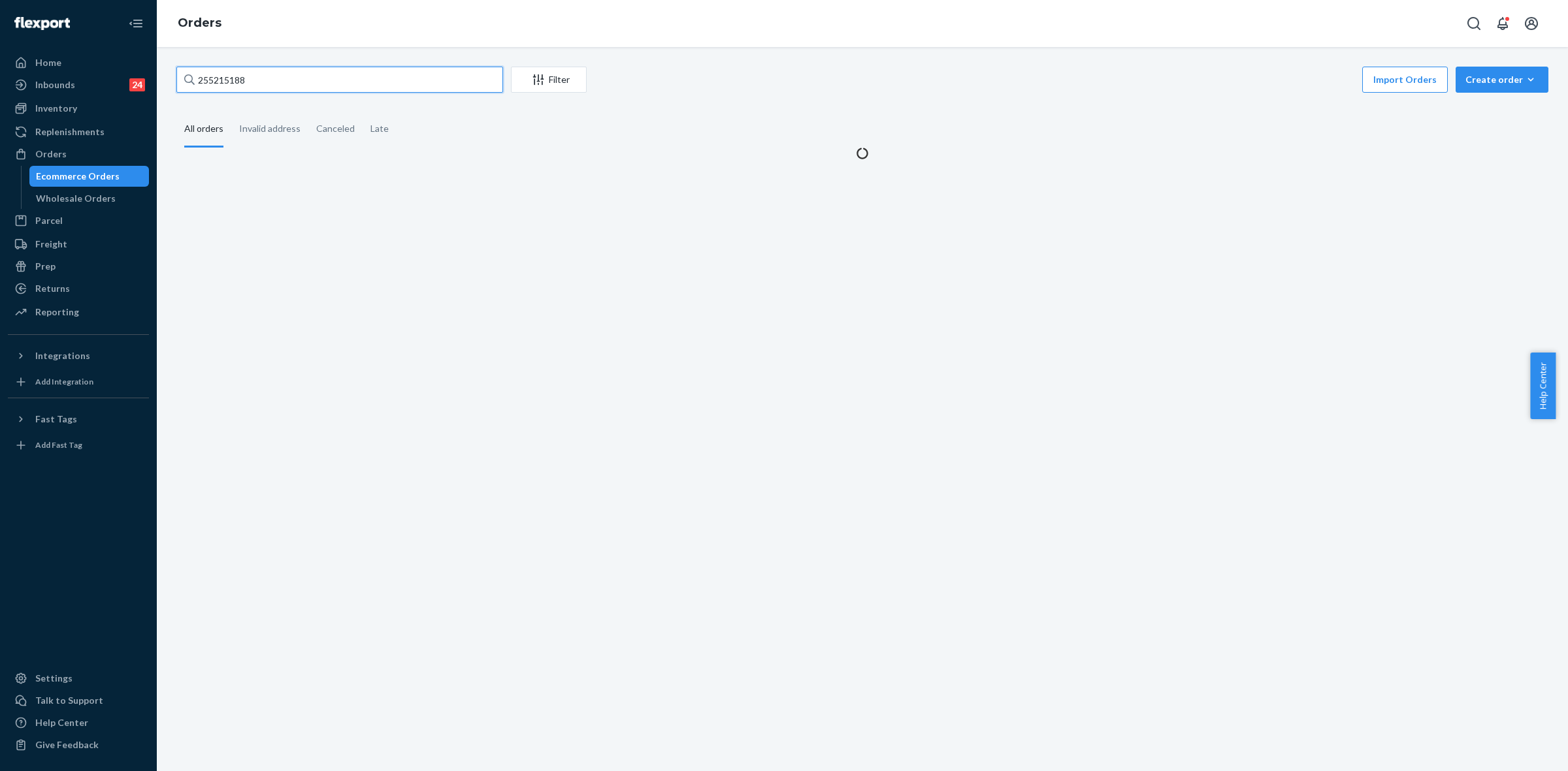
click at [245, 84] on input "255215188" at bounding box center [340, 80] width 326 height 26
click at [243, 84] on input "255215188" at bounding box center [340, 80] width 326 height 26
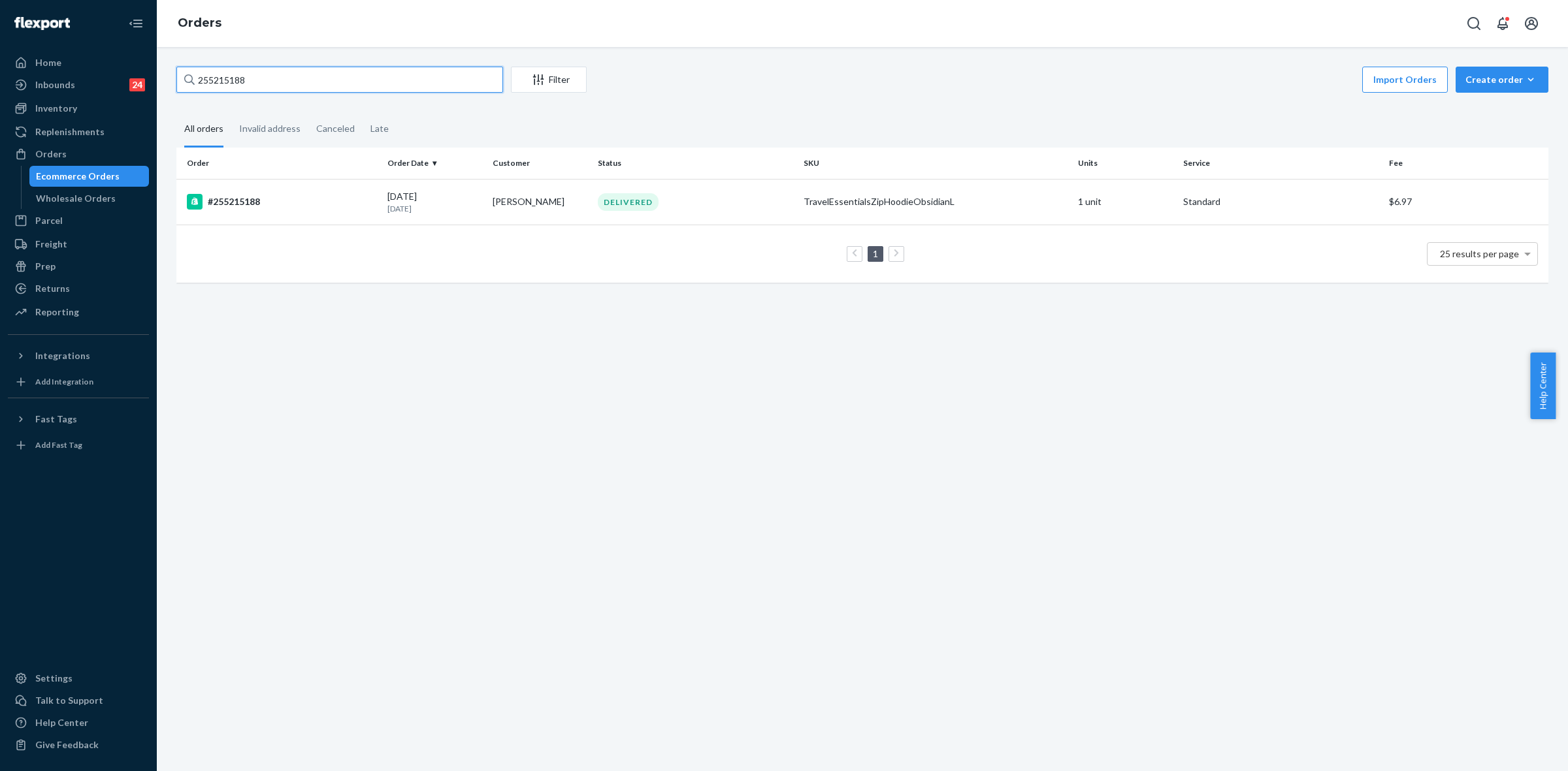
paste input "146879"
type input "255146879"
click at [557, 216] on td "Sarah Miner" at bounding box center [540, 202] width 105 height 46
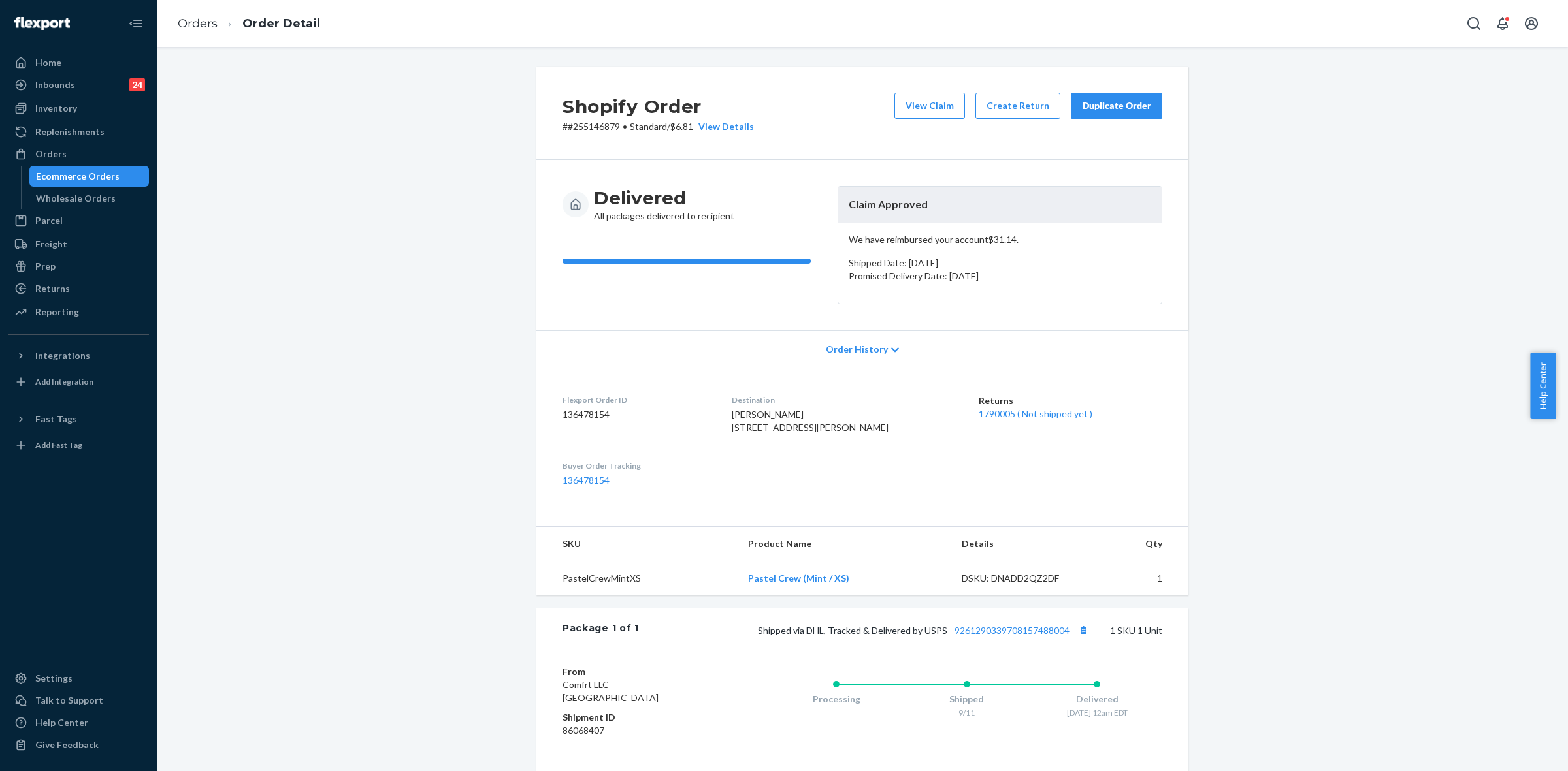
drag, startPoint x: 1130, startPoint y: 108, endPoint x: 1132, endPoint y: 137, distance: 29.1
click at [1130, 108] on div "Duplicate Order" at bounding box center [1117, 106] width 69 height 13
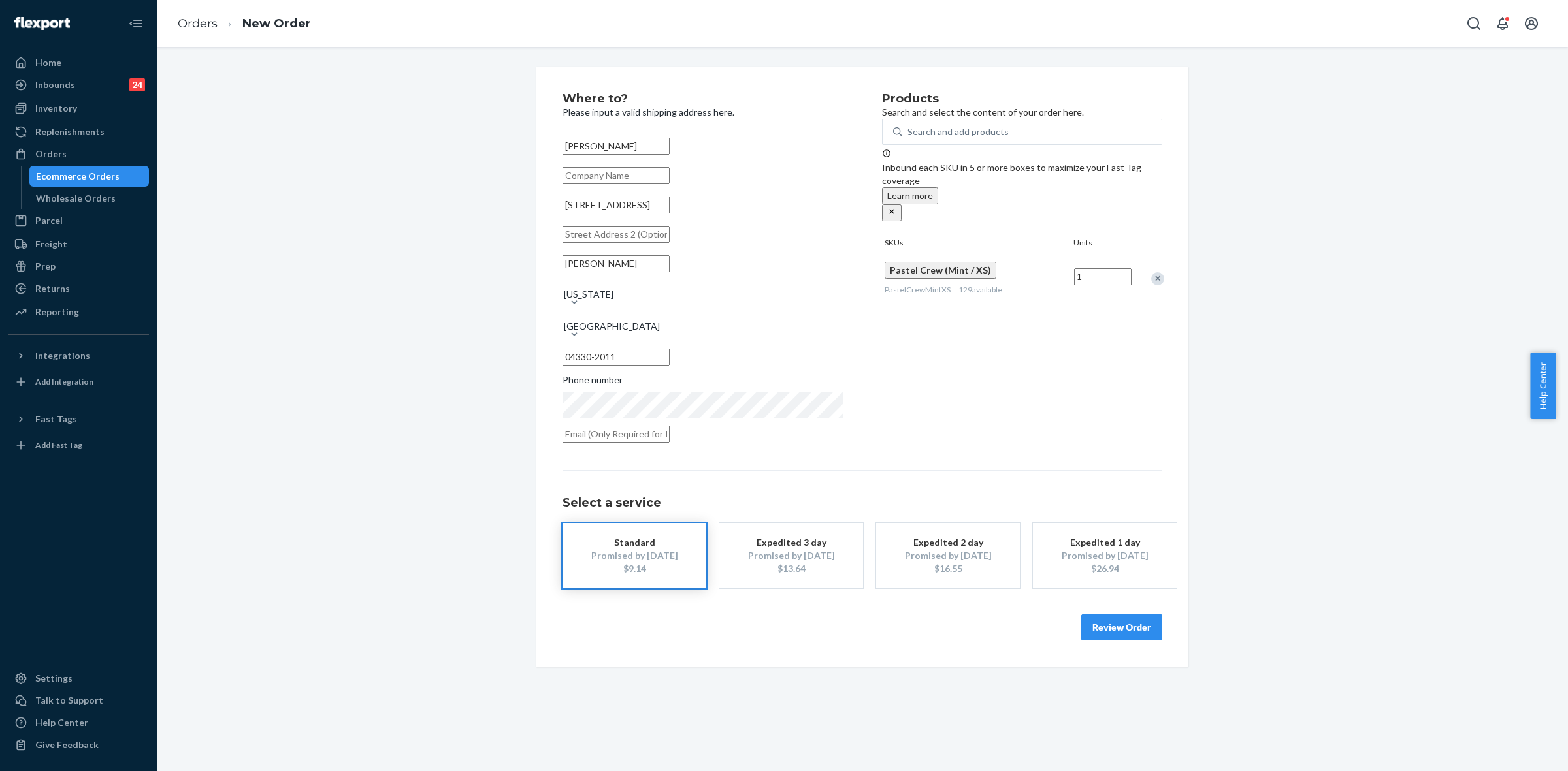
click at [1131, 618] on button "Review Order" at bounding box center [1122, 628] width 81 height 26
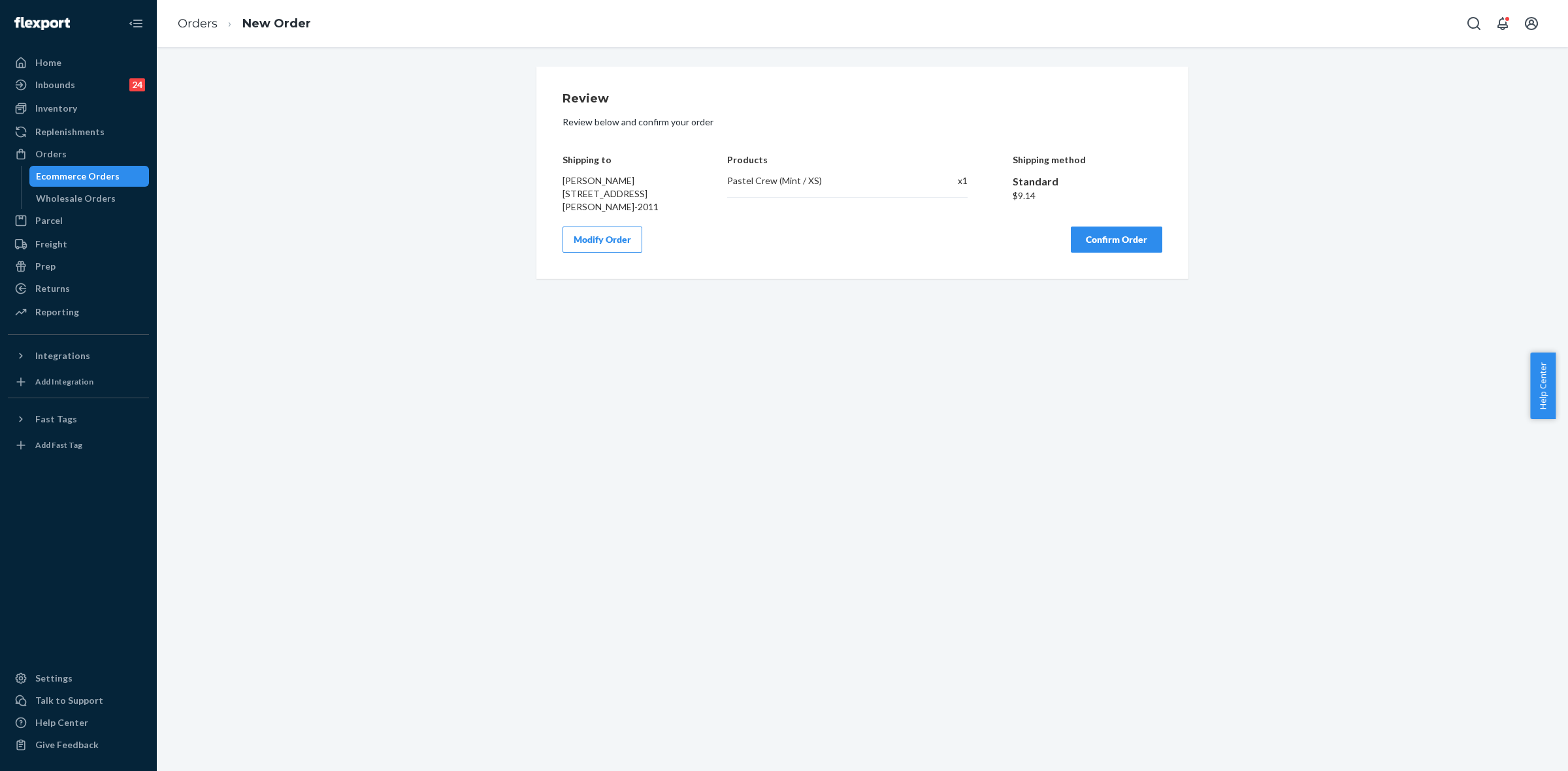
drag, startPoint x: 1132, startPoint y: 240, endPoint x: 1133, endPoint y: 224, distance: 16.0
click at [1133, 225] on div "Review Review below and confirm your order Shipping to Sarah Miner 19 Deer Run …" at bounding box center [862, 173] width 599 height 160
click at [1124, 242] on button "Confirm Order" at bounding box center [1116, 240] width 91 height 26
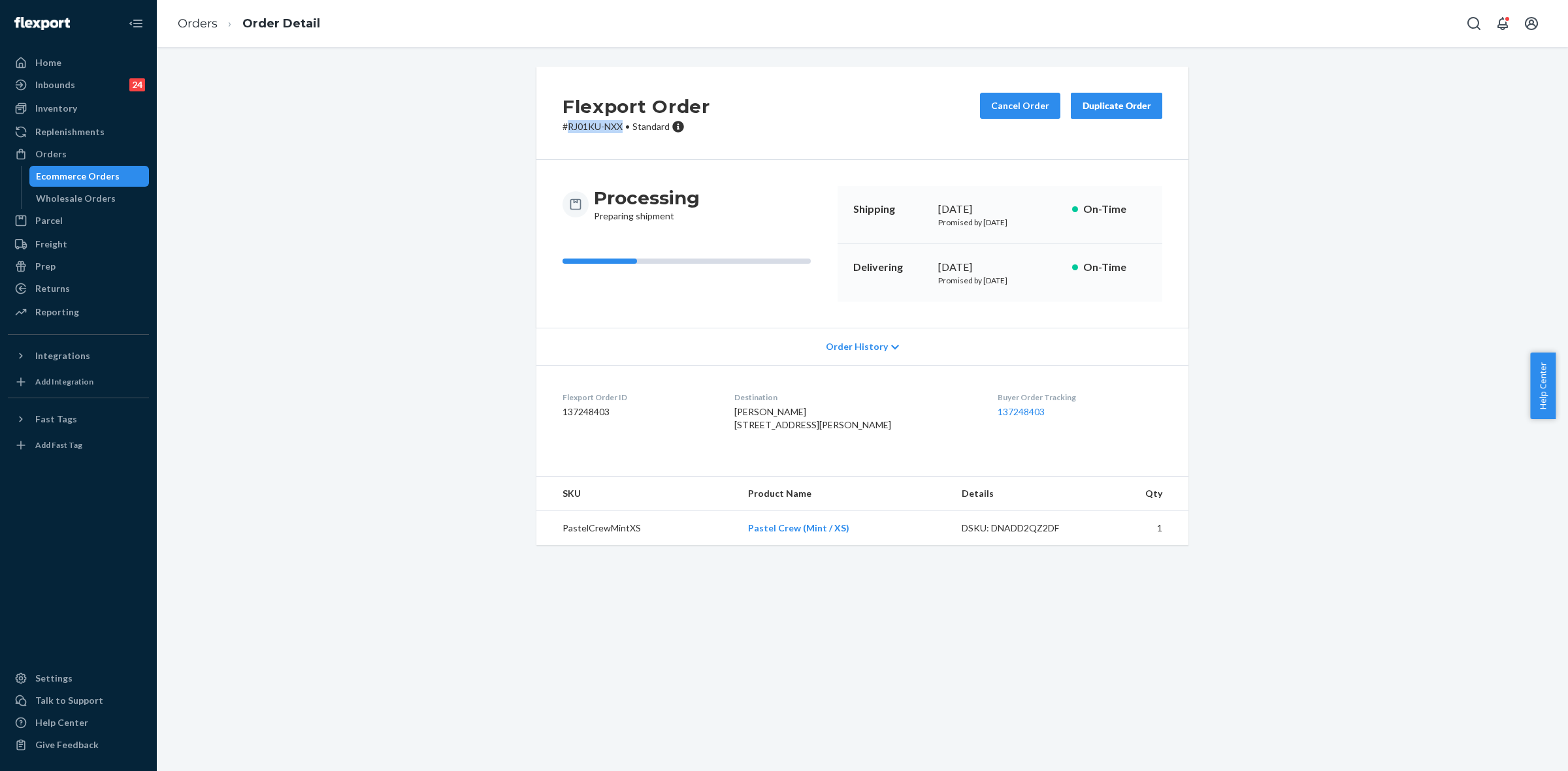
drag, startPoint x: 561, startPoint y: 125, endPoint x: 614, endPoint y: 124, distance: 53.0
click at [614, 124] on p "# RJ01KU-NXX • Standard" at bounding box center [636, 127] width 148 height 13
copy p "RJ01KU-NXX"
click at [77, 159] on div "Orders" at bounding box center [78, 154] width 138 height 18
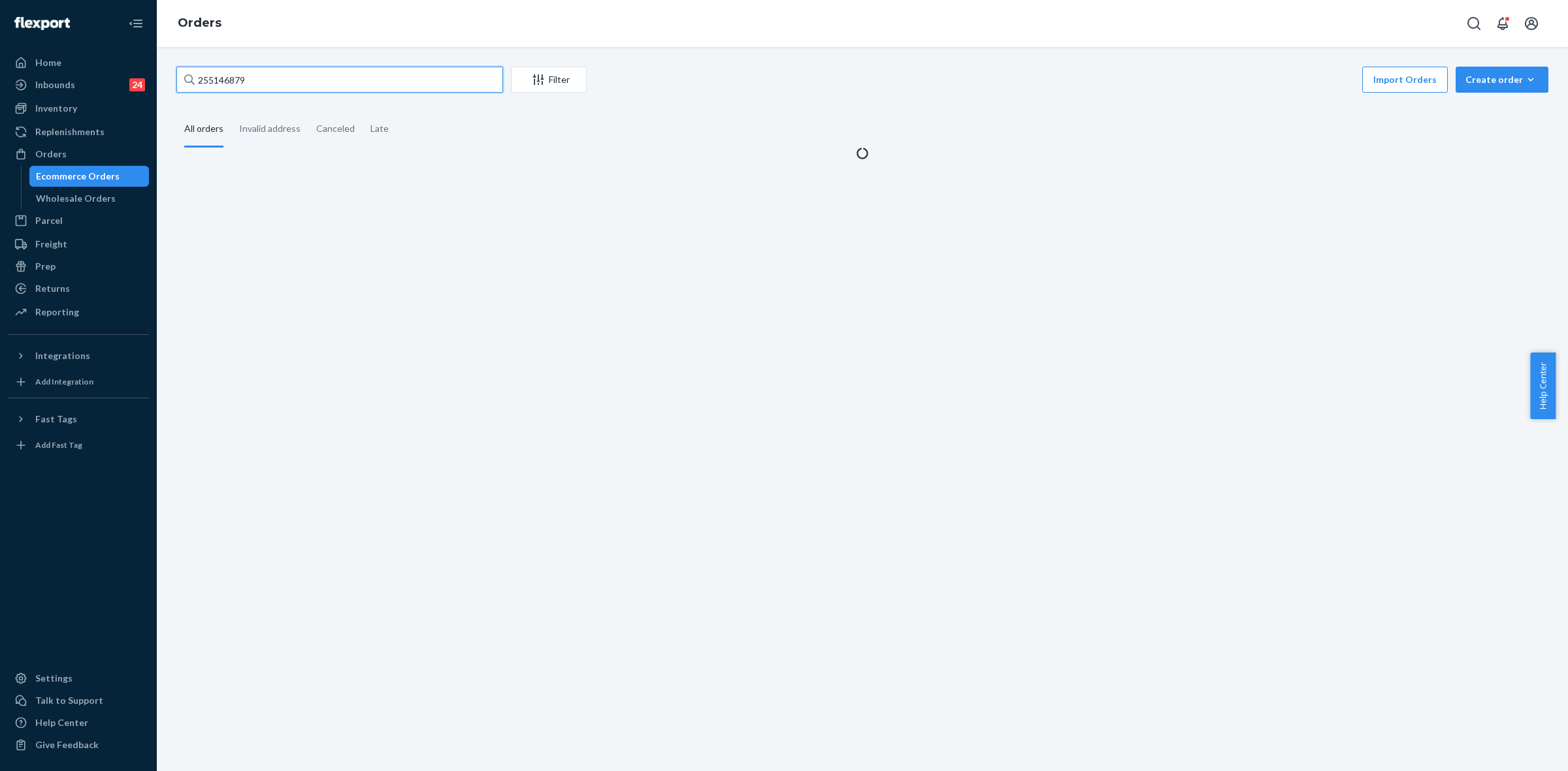
click at [215, 76] on input "255146879" at bounding box center [340, 80] width 326 height 26
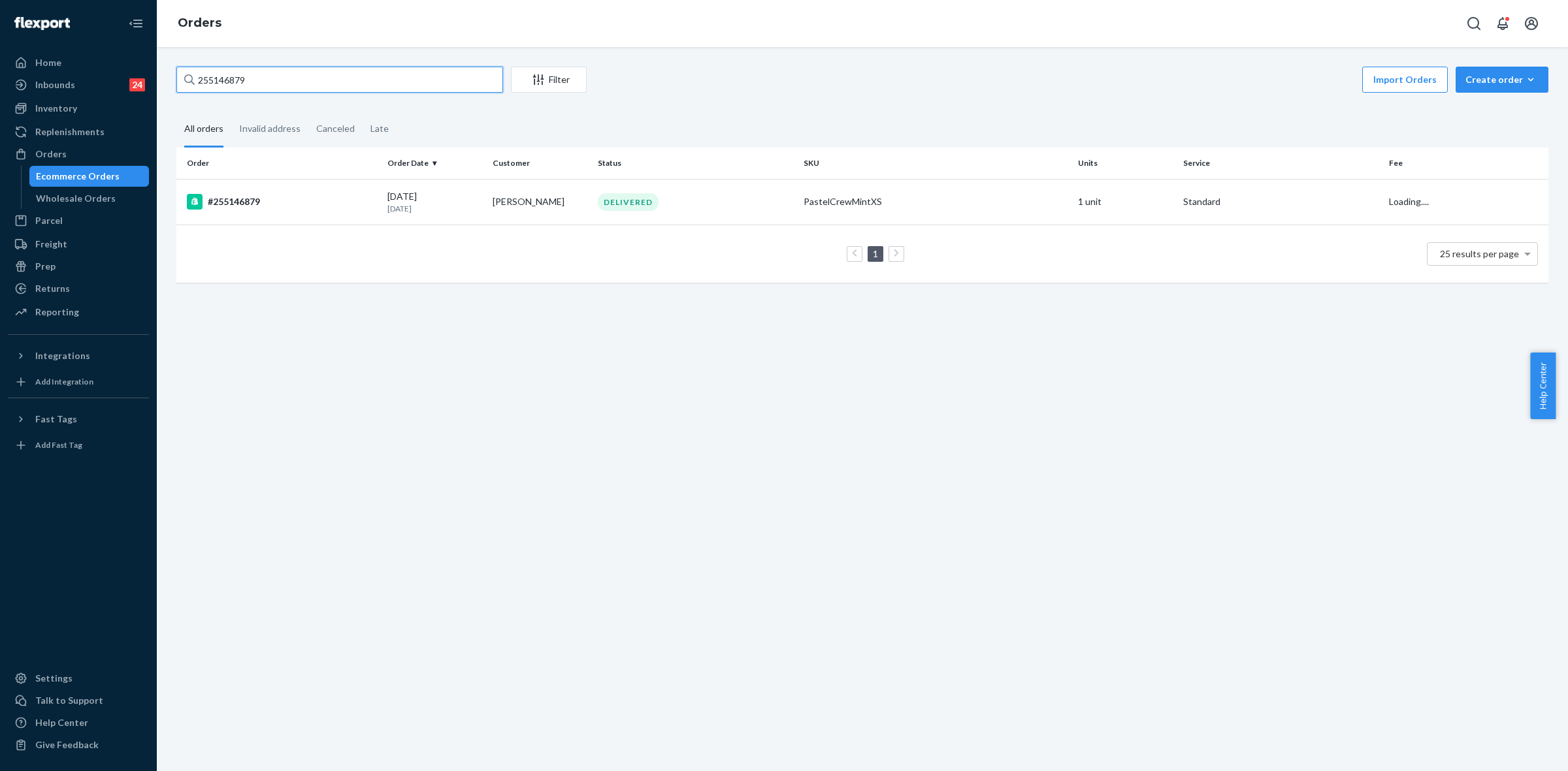
paste input "97354"
type input "255197354"
click at [657, 201] on div "IN TRANSIT" at bounding box center [696, 202] width 201 height 17
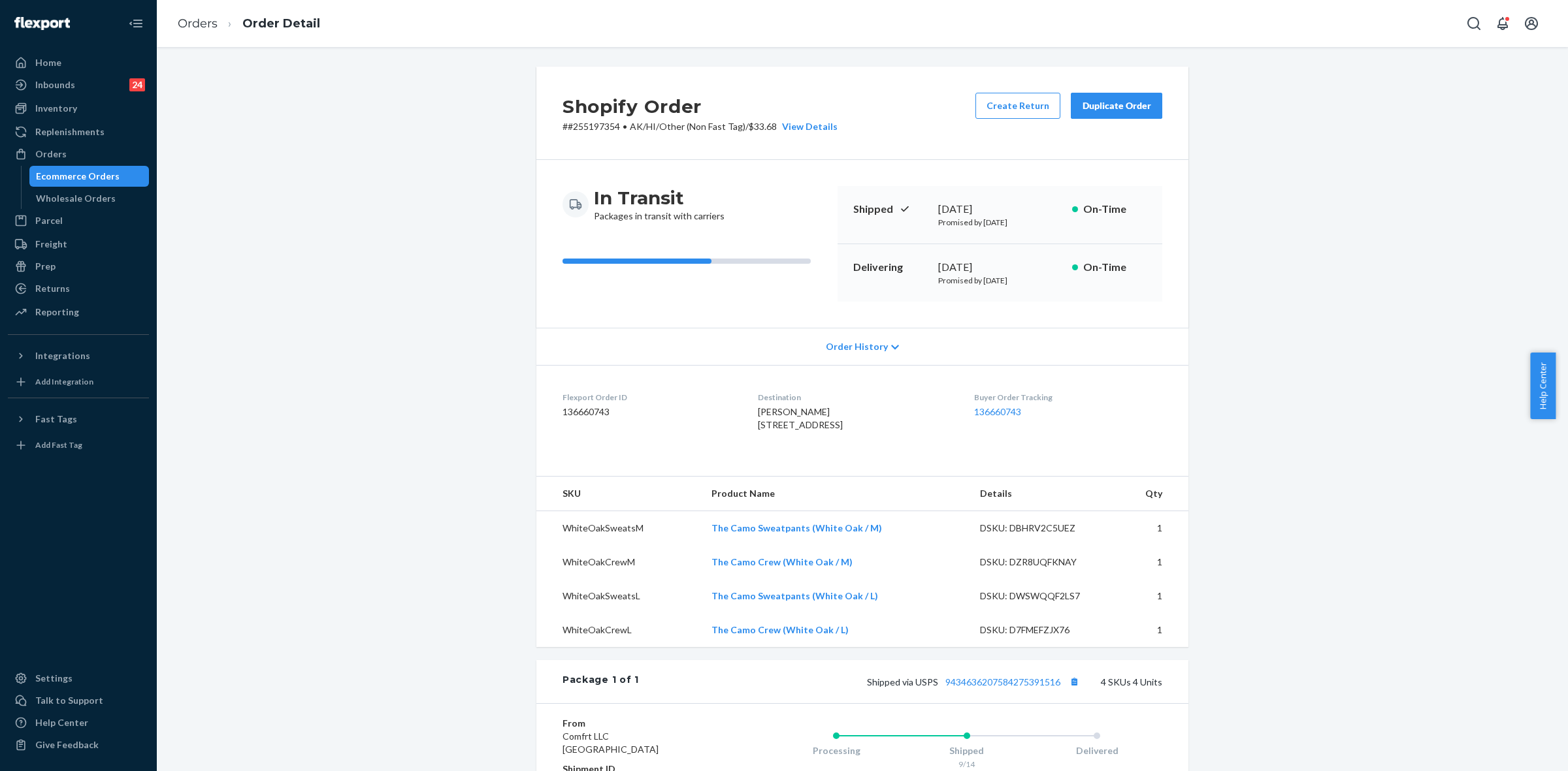
click at [429, 302] on div "Shopify Order # #255197354 • AK/HI/Other (Non Fast Tag) / $33.68 View Details C…" at bounding box center [863, 555] width 1391 height 976
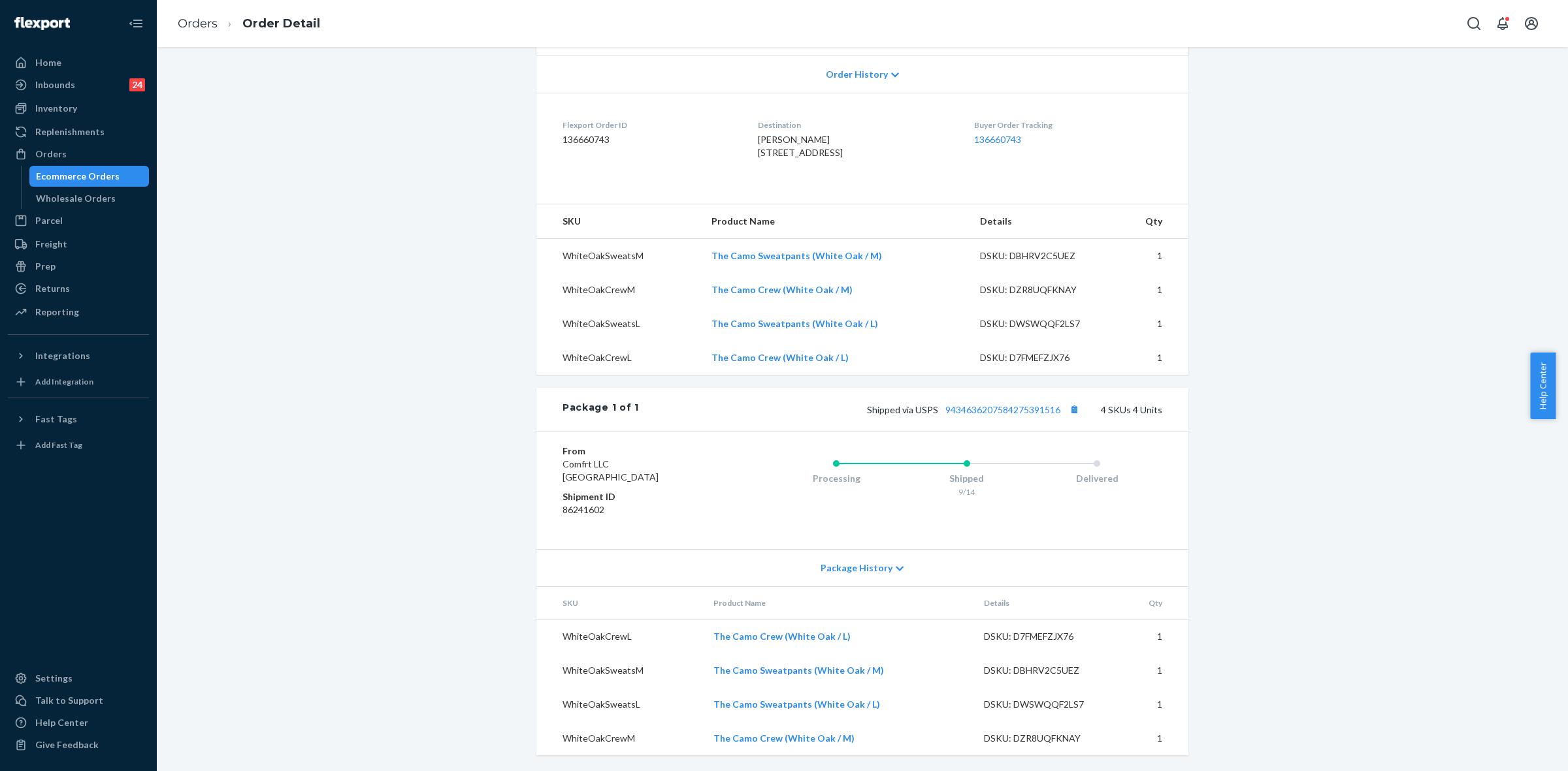
scroll to position [299, 0]
click at [898, 571] on div "Package History" at bounding box center [862, 567] width 652 height 37
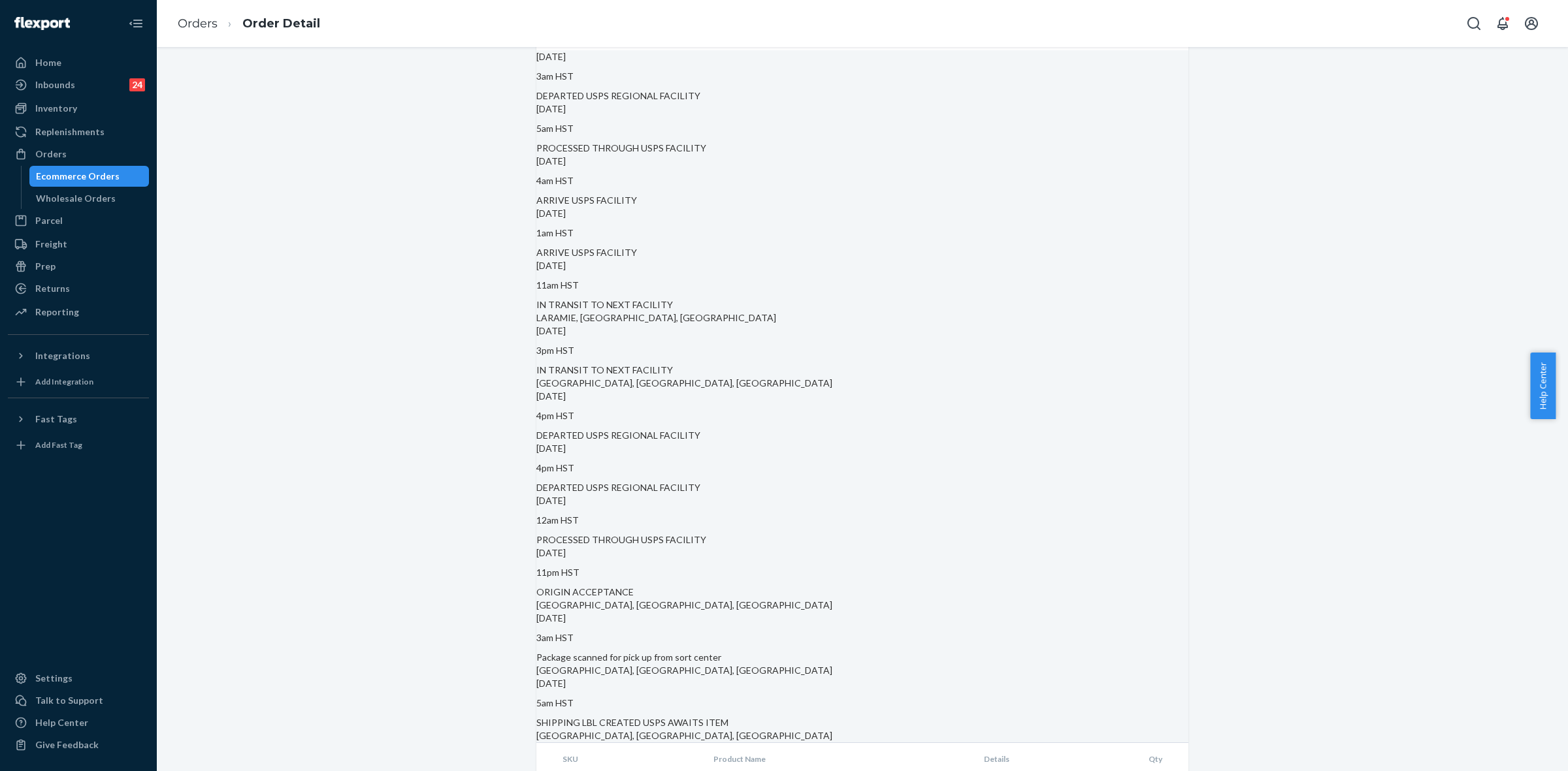
scroll to position [934, 0]
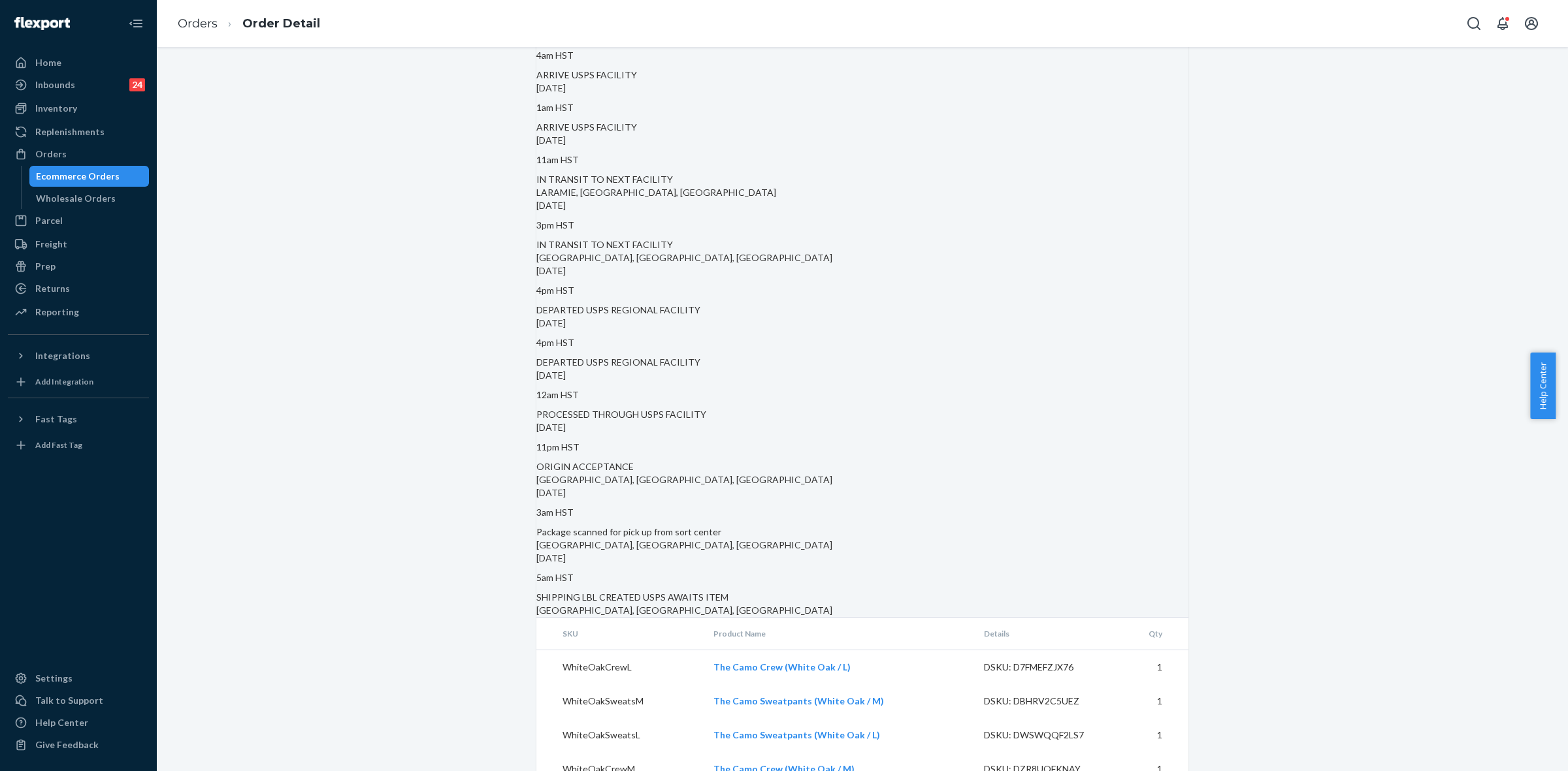
click at [64, 154] on div "Orders" at bounding box center [78, 154] width 138 height 18
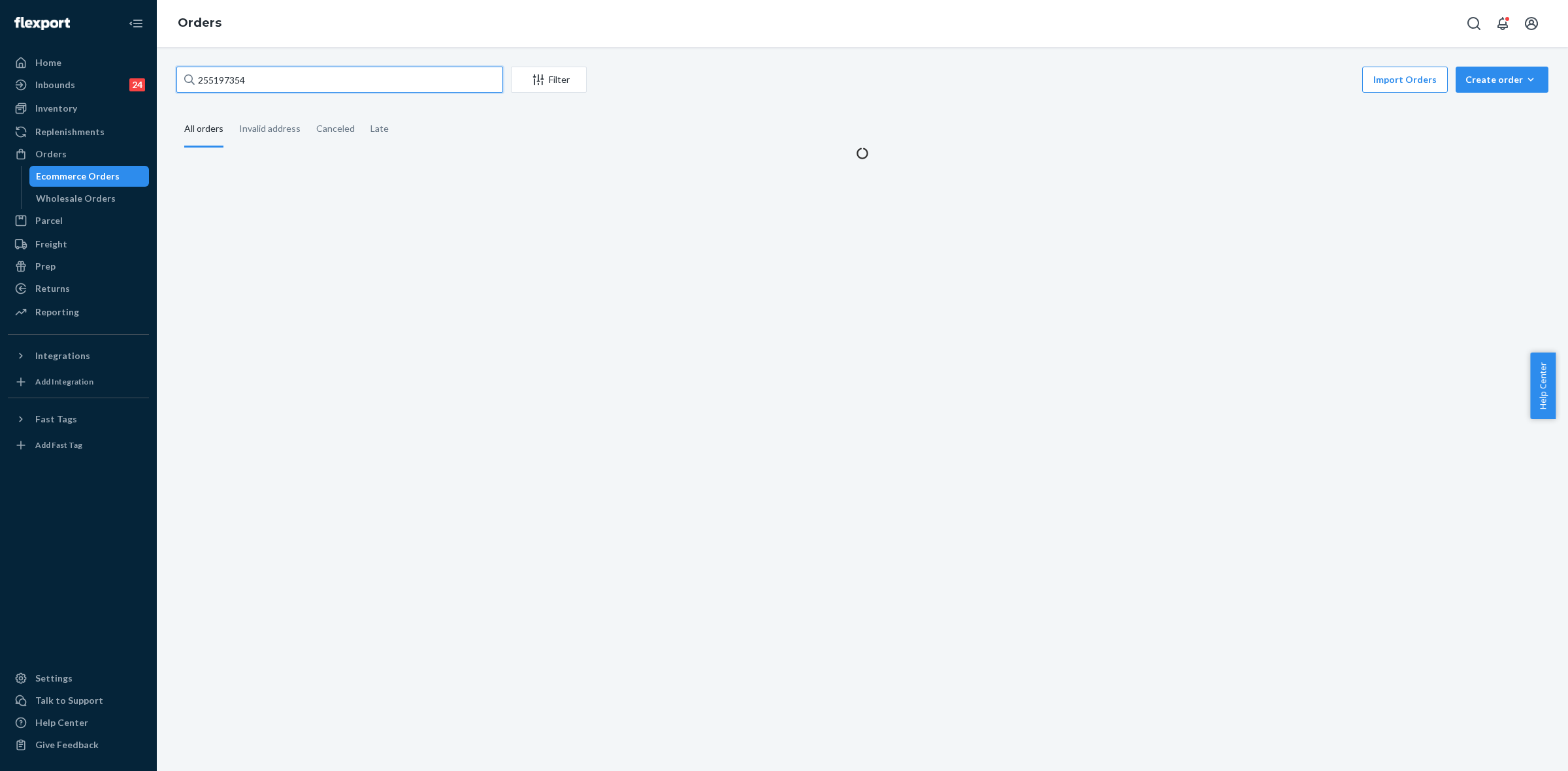
click at [220, 92] on input "255197354" at bounding box center [340, 80] width 326 height 26
click at [219, 91] on input "255197354" at bounding box center [340, 80] width 326 height 26
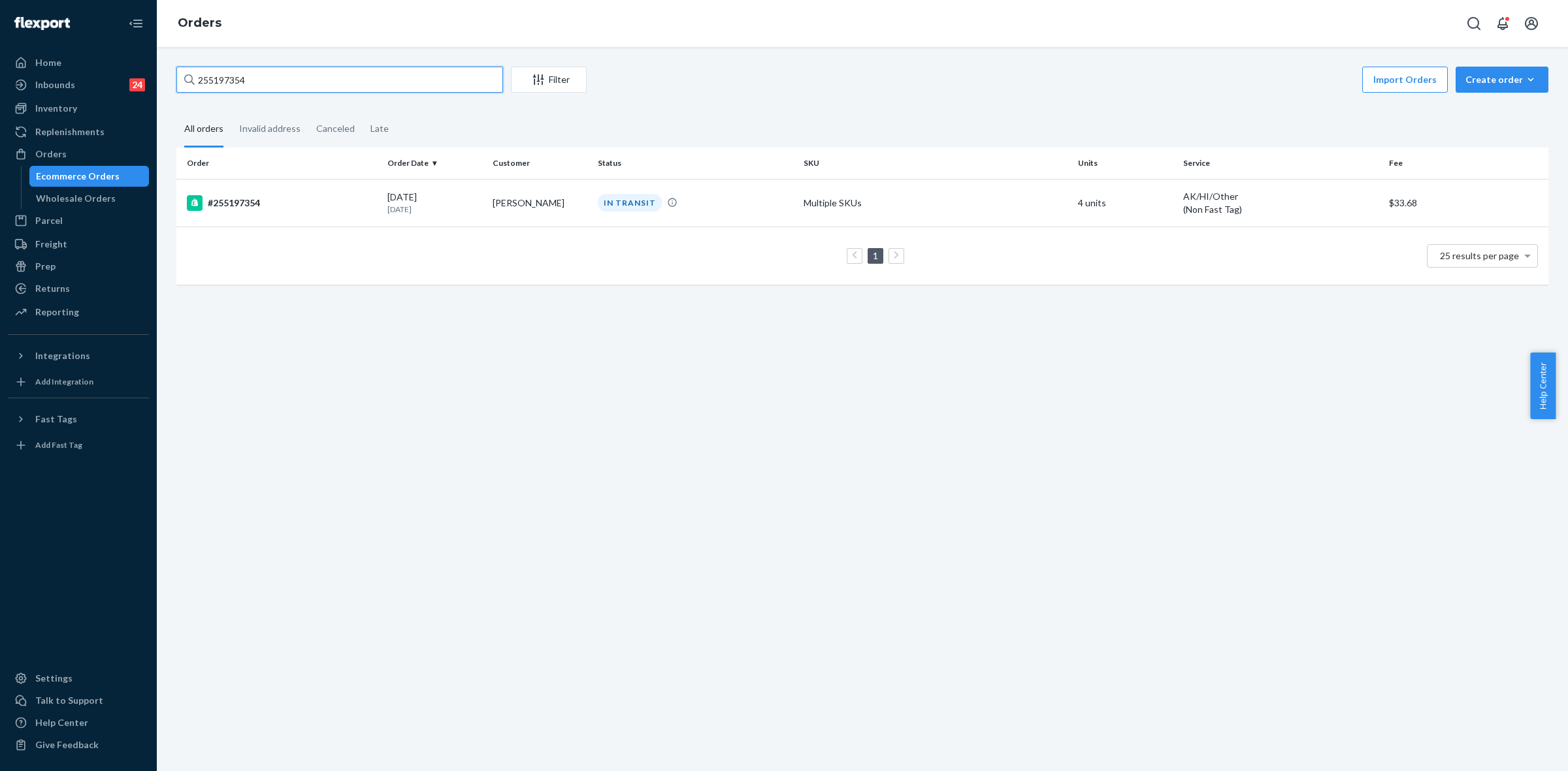
paste input "22554"
type input "255122554"
click at [441, 207] on p "15 days ago" at bounding box center [434, 209] width 95 height 12
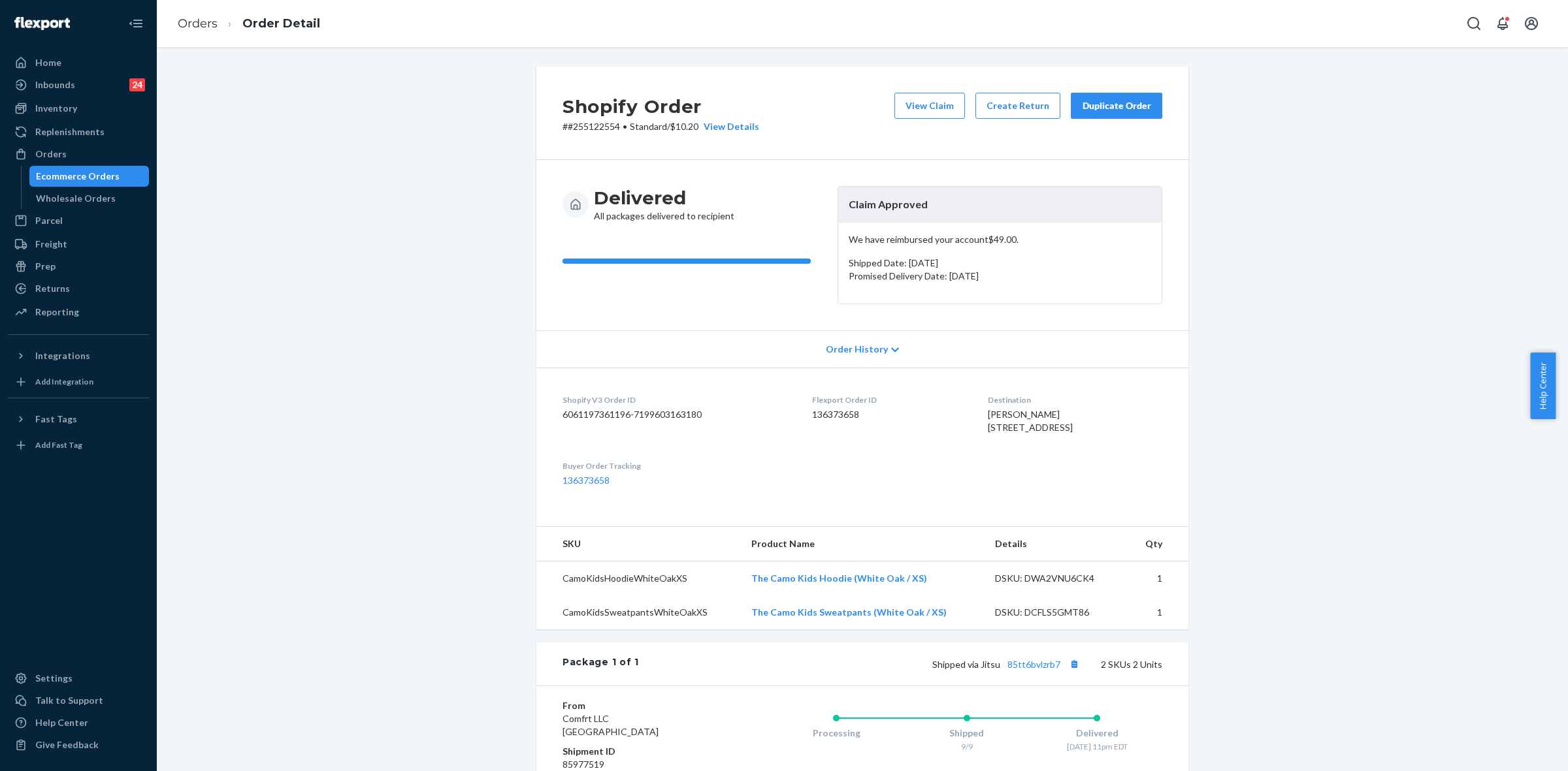
click at [1102, 113] on button "Duplicate Order" at bounding box center [1116, 106] width 91 height 26
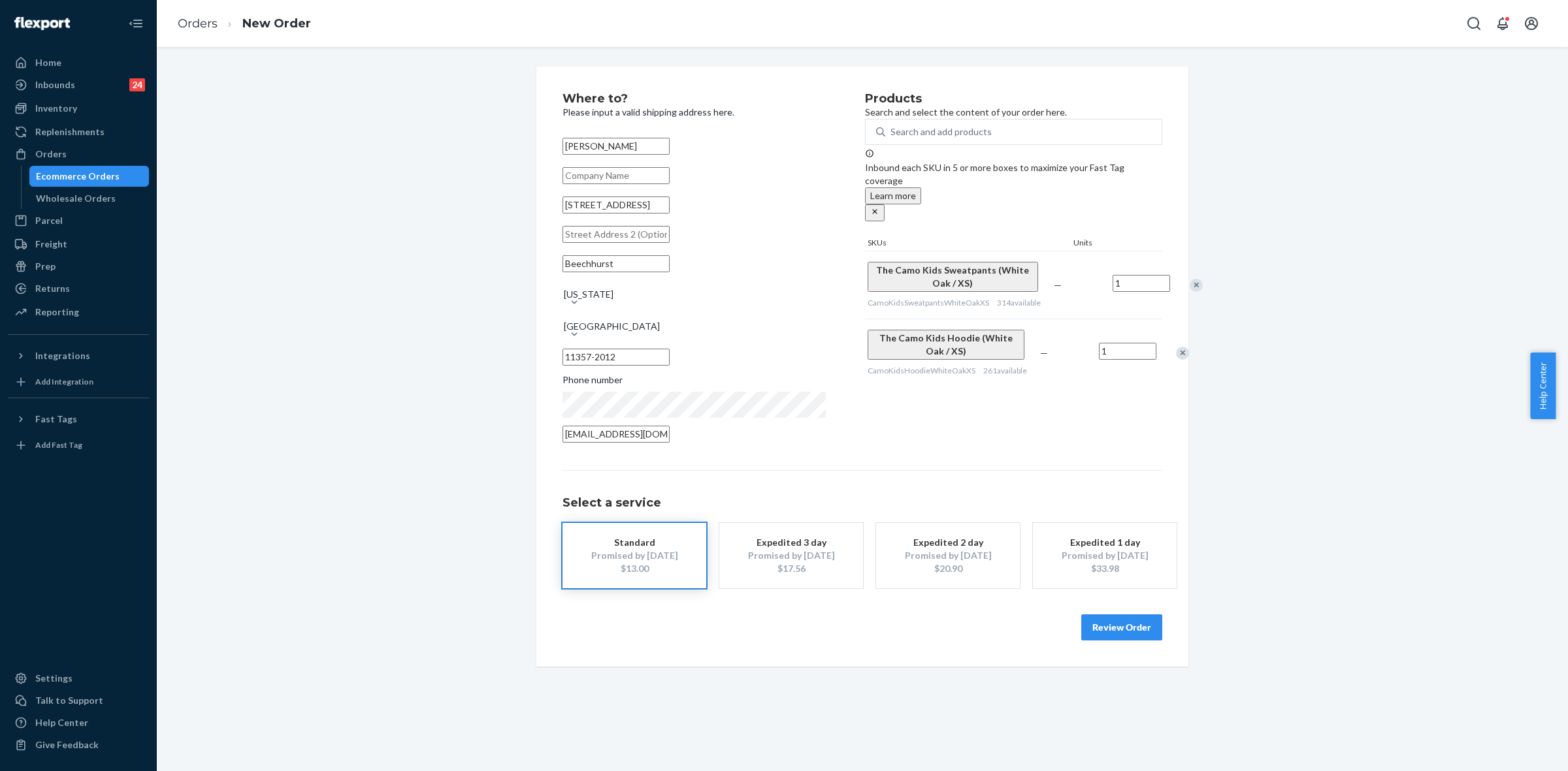
drag, startPoint x: 579, startPoint y: 219, endPoint x: 627, endPoint y: 256, distance: 60.6
click at [579, 214] on input "16231 9th Ave Apt 9C" at bounding box center [616, 205] width 107 height 17
click at [669, 214] on input "162-31 9th Ave Apt 9C" at bounding box center [616, 205] width 107 height 17
click at [840, 288] on div "Where to? Please input a valid shipping address here. Adrianna Riolo 162-31 9th…" at bounding box center [714, 271] width 303 height 358
drag, startPoint x: 628, startPoint y: 217, endPoint x: 673, endPoint y: 216, distance: 45.0
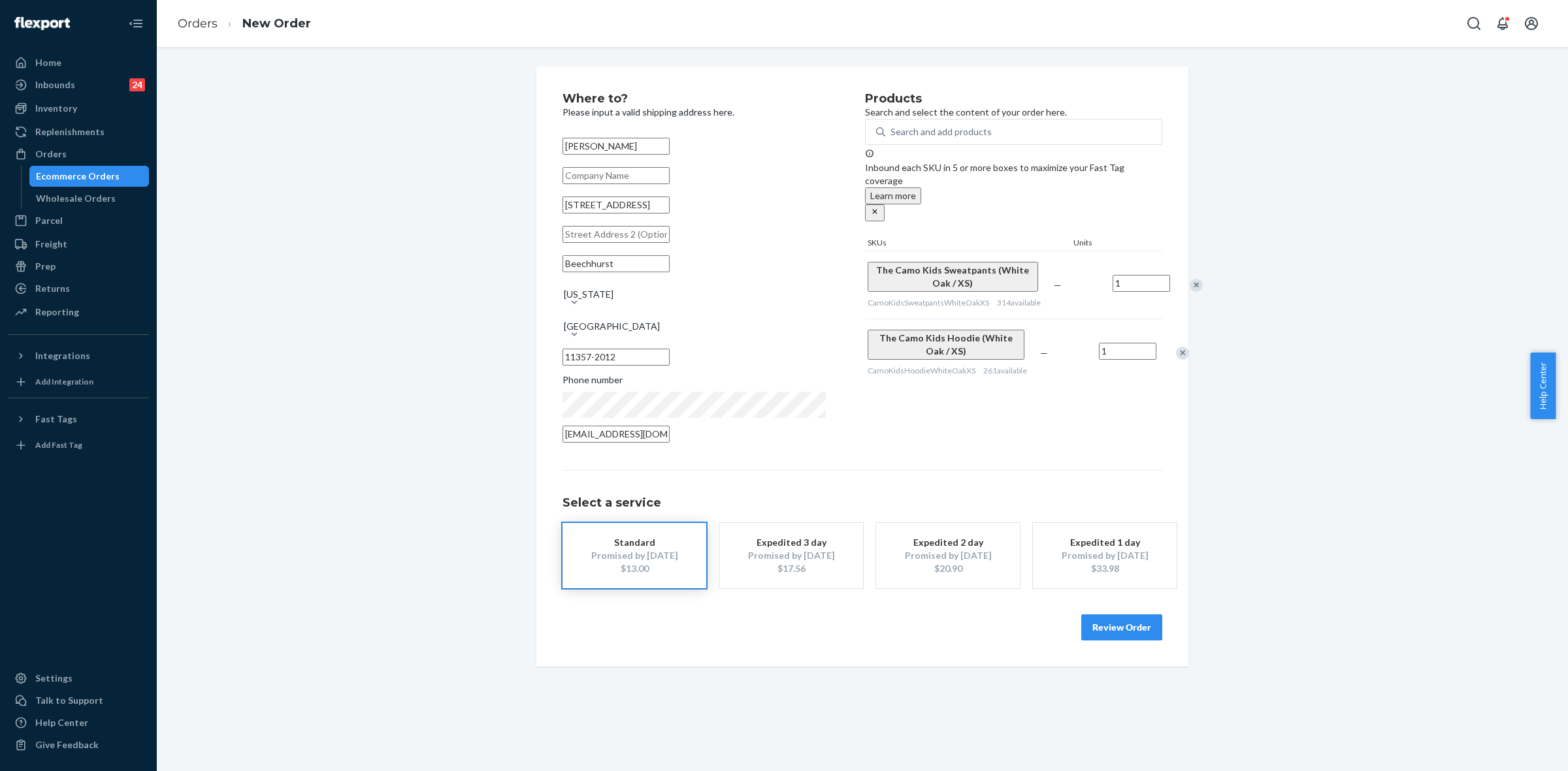
click at [669, 214] on input "162-31 9th Ave Apt 9C" at bounding box center [616, 205] width 107 height 17
type input "162-31 9th Ave"
type input "Queens - New York"
type input "11357"
click at [615, 243] on input "text" at bounding box center [616, 234] width 107 height 17
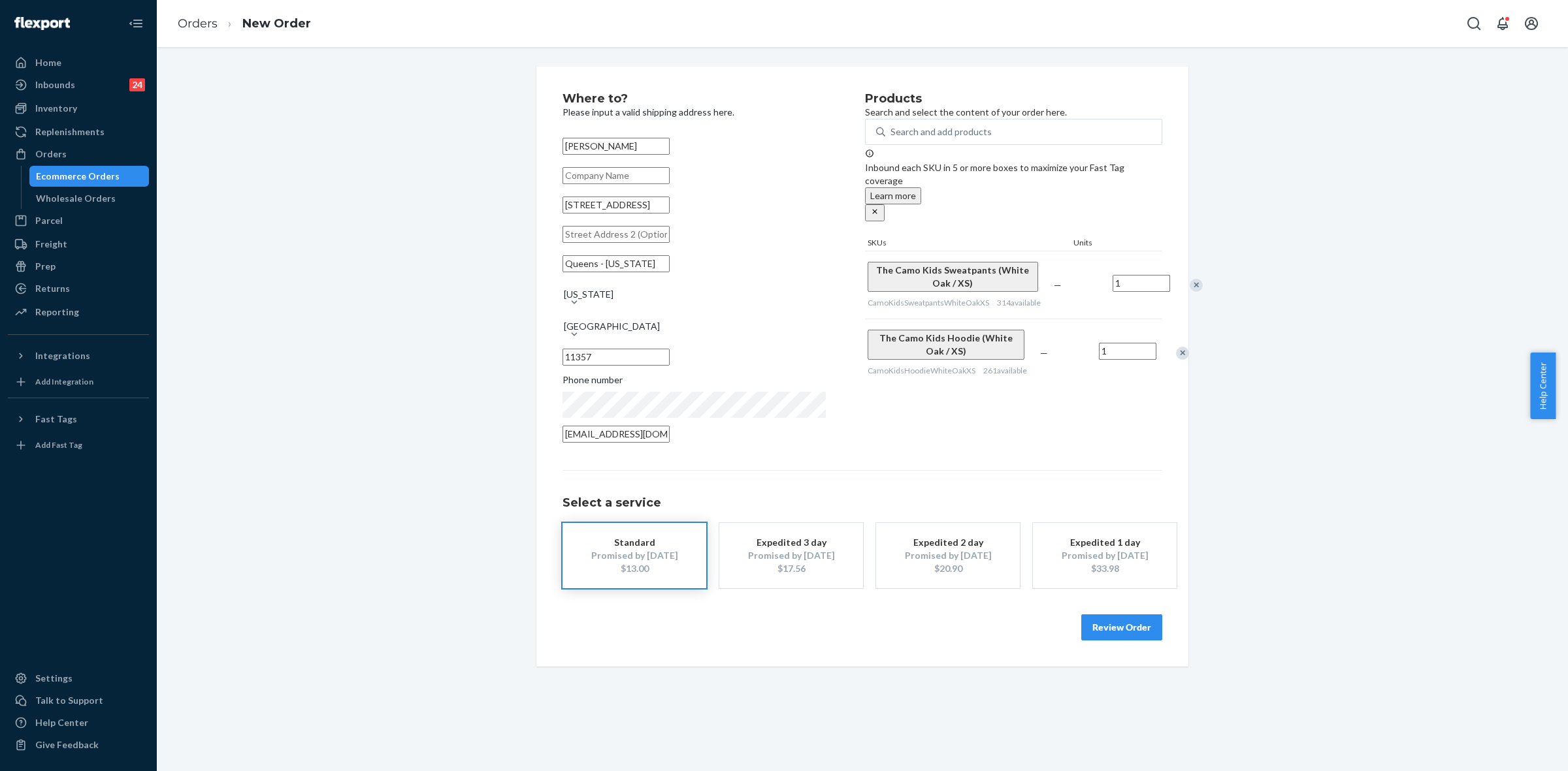
paste input "Apt 9C"
click at [579, 243] on input "Apt 9C" at bounding box center [616, 234] width 107 height 17
type input "Unit 9C"
click at [599, 272] on input "Queens - New York" at bounding box center [616, 264] width 107 height 17
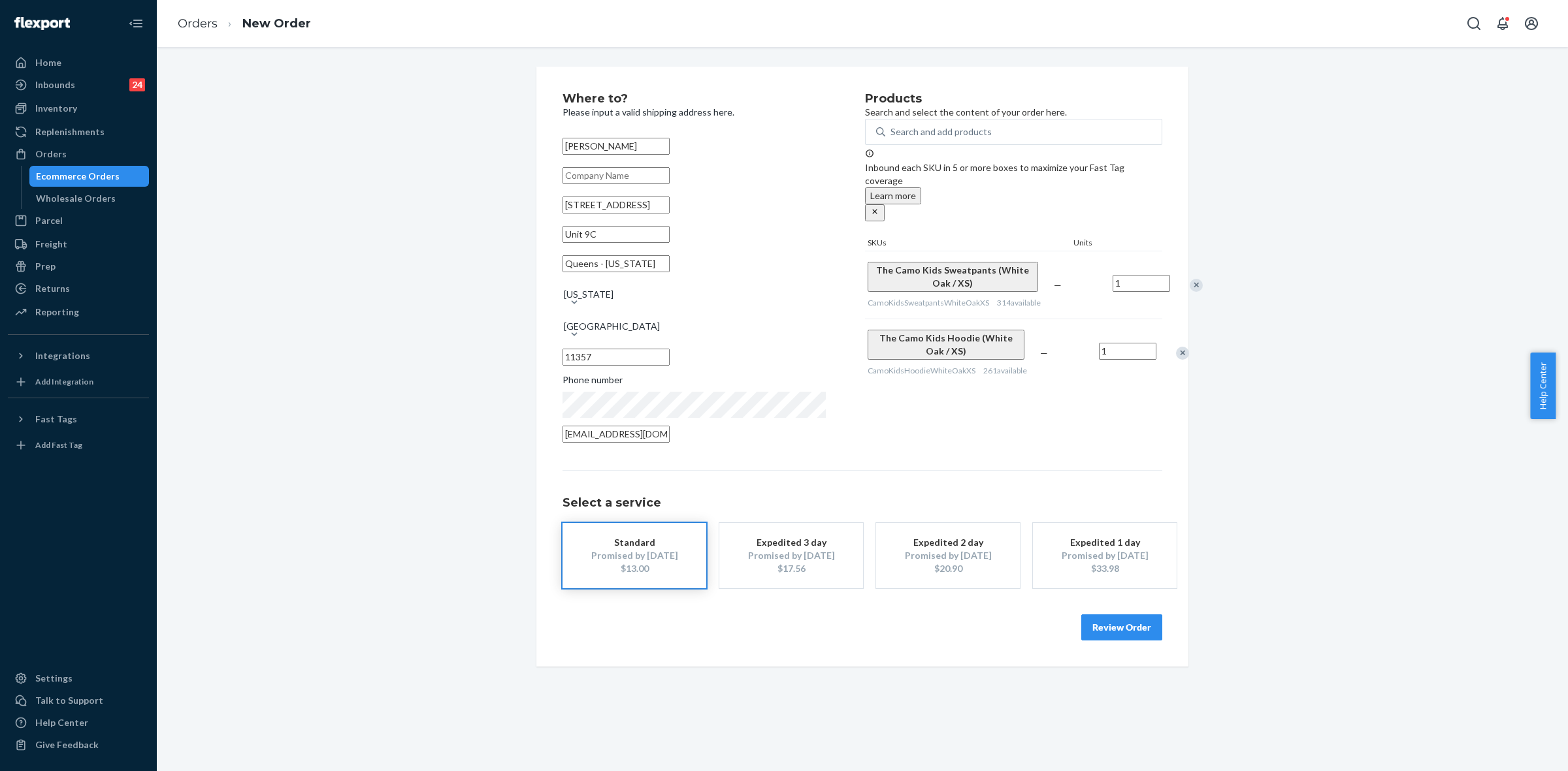
click at [606, 272] on input "Queens - New York" at bounding box center [616, 264] width 107 height 17
click at [605, 272] on input "Queens - New York" at bounding box center [616, 264] width 107 height 17
paste input "Beechhurst"
type input "Beechhurst"
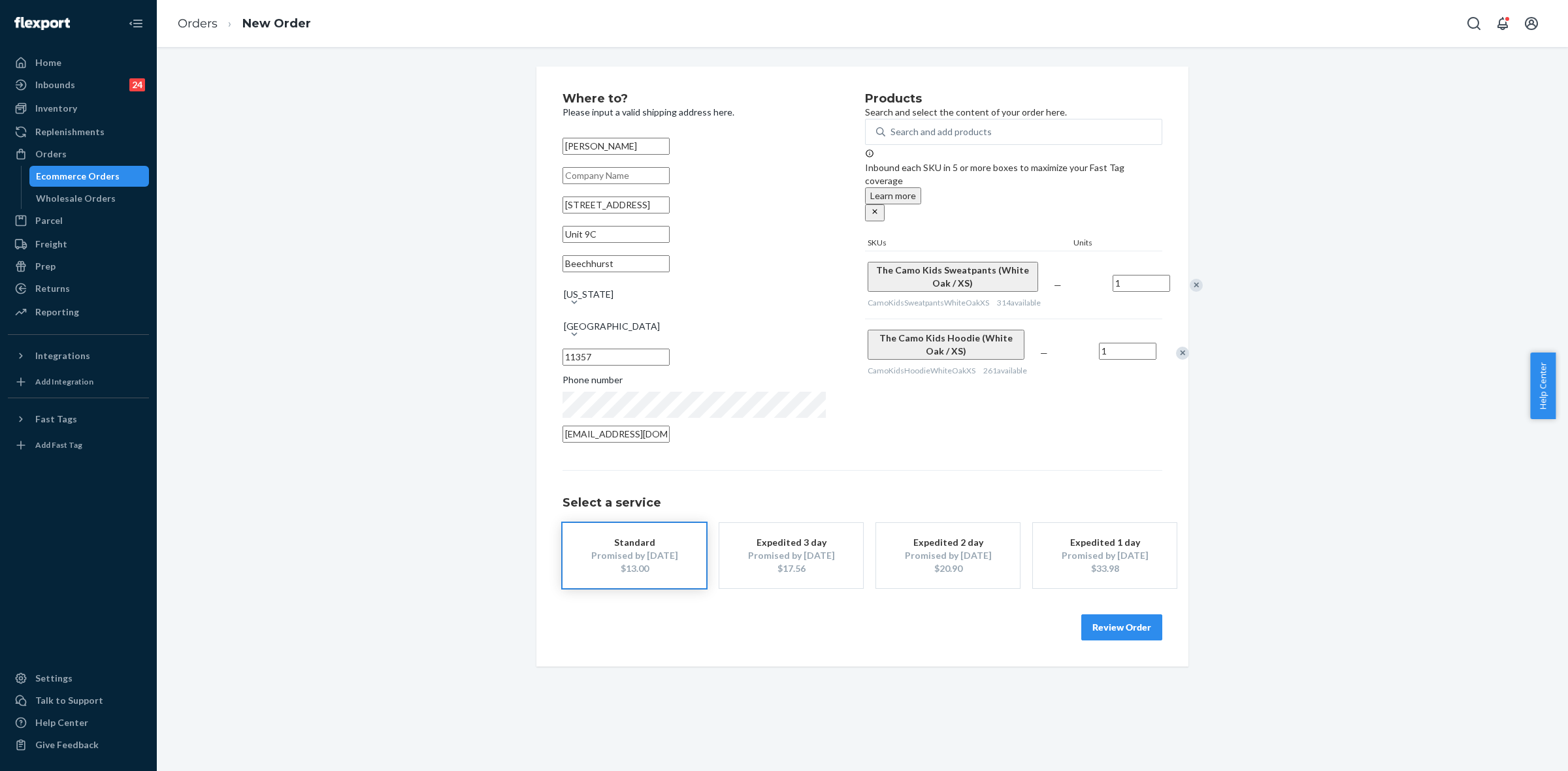
click at [1131, 619] on button "Review Order" at bounding box center [1122, 628] width 81 height 26
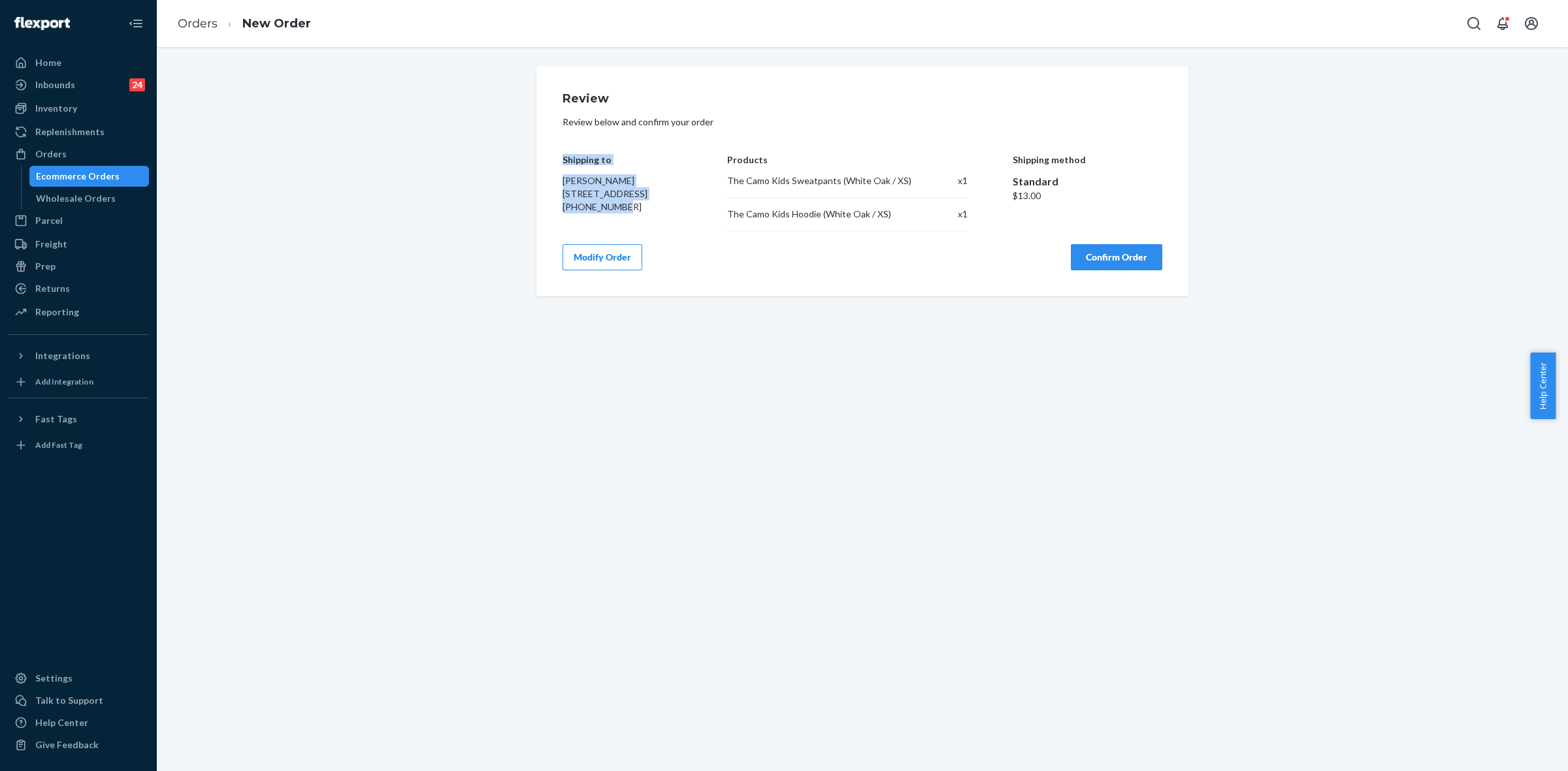
drag, startPoint x: 552, startPoint y: 152, endPoint x: 655, endPoint y: 233, distance: 131.0
click at [655, 233] on div "Review Review below and confirm your order Shipping to Adrianna Riolo 162-31 9t…" at bounding box center [862, 182] width 652 height 230
copy div "Shipping to Adrianna Riolo 162-31 9th Ave Unit 9C Beechhurst, NY 11357 +1347607…"
click at [895, 265] on div "Modify Order Confirm Order" at bounding box center [862, 257] width 599 height 26
drag, startPoint x: 1102, startPoint y: 271, endPoint x: 1136, endPoint y: 317, distance: 57.2
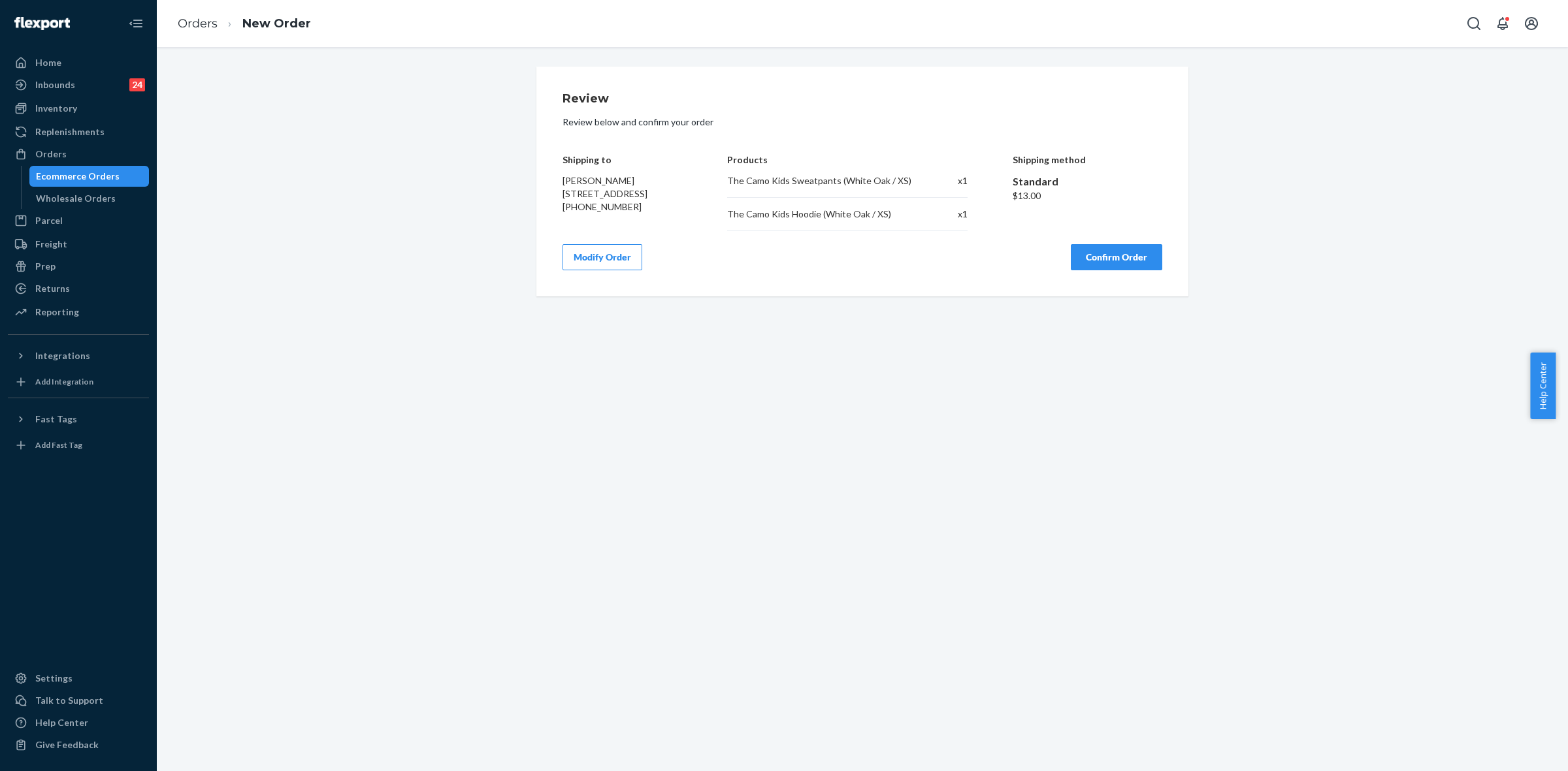
click at [1103, 270] on button "Confirm Order" at bounding box center [1116, 257] width 91 height 26
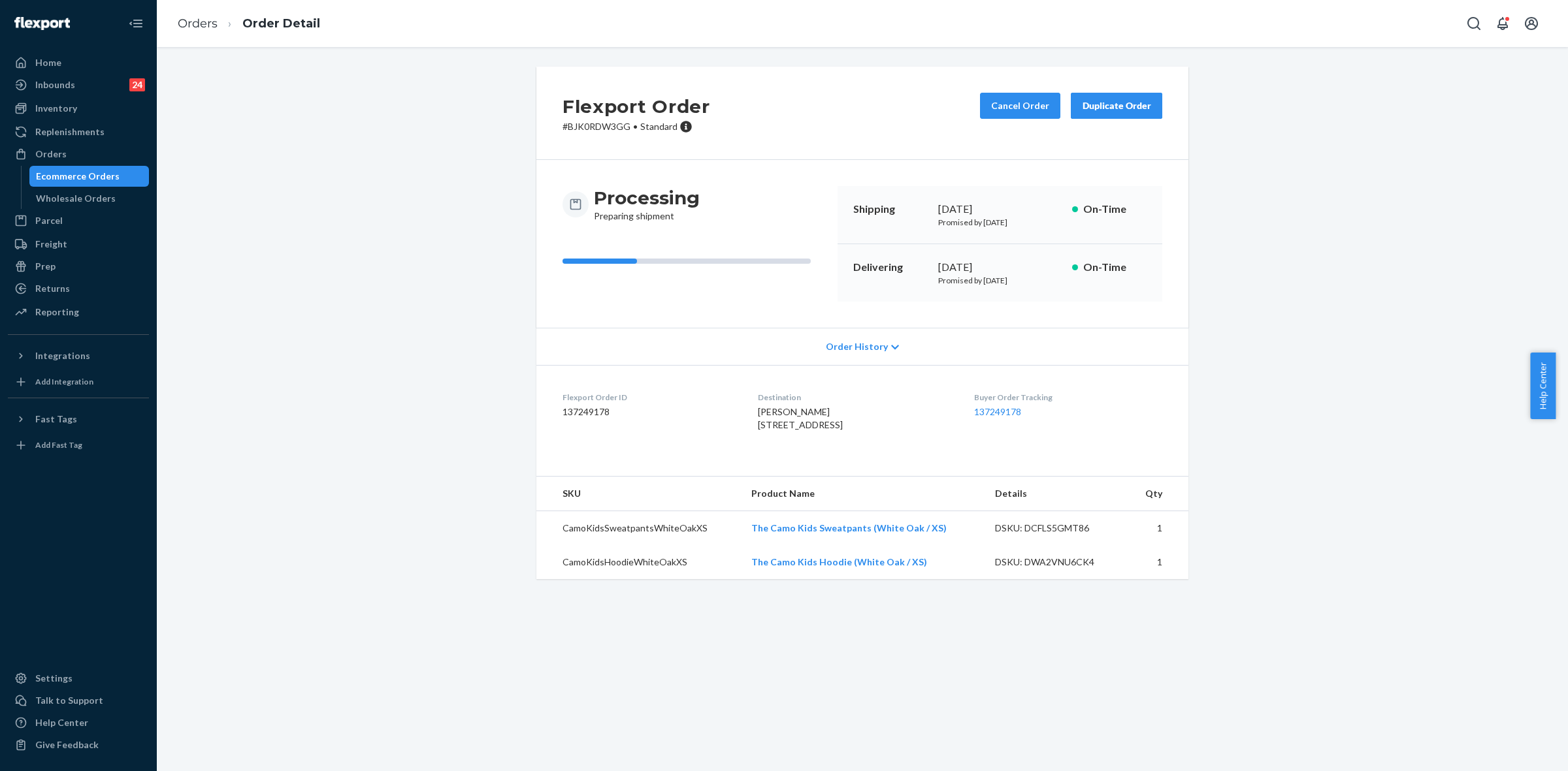
click at [588, 128] on p "# BJK0RDW3GG • Standard" at bounding box center [636, 127] width 148 height 13
copy p "BJK0RDW3GG"
drag, startPoint x: 66, startPoint y: 152, endPoint x: 129, endPoint y: 180, distance: 68.9
click at [66, 152] on div "Orders" at bounding box center [78, 154] width 138 height 18
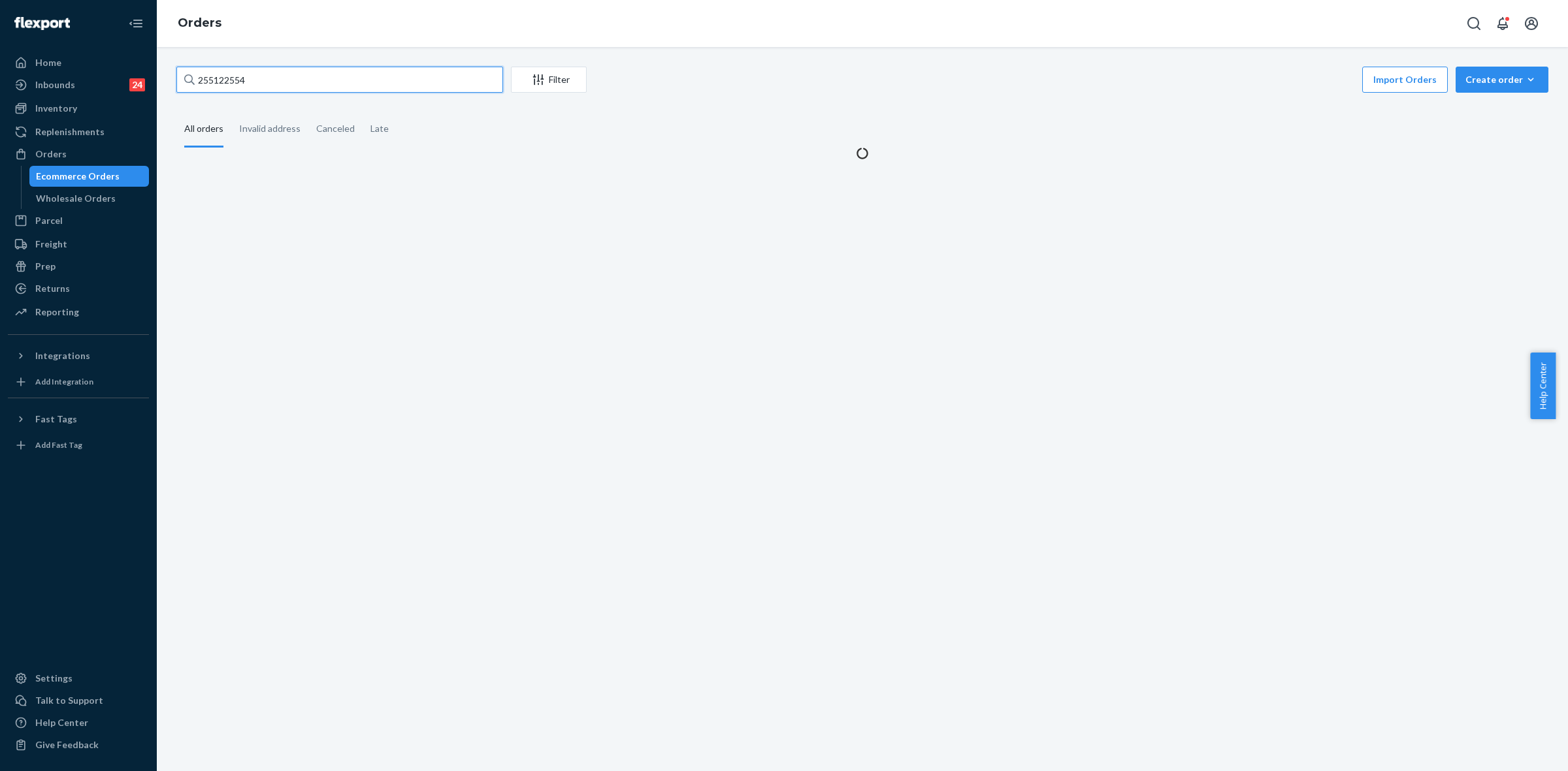
click at [224, 76] on input "255122554" at bounding box center [340, 80] width 326 height 26
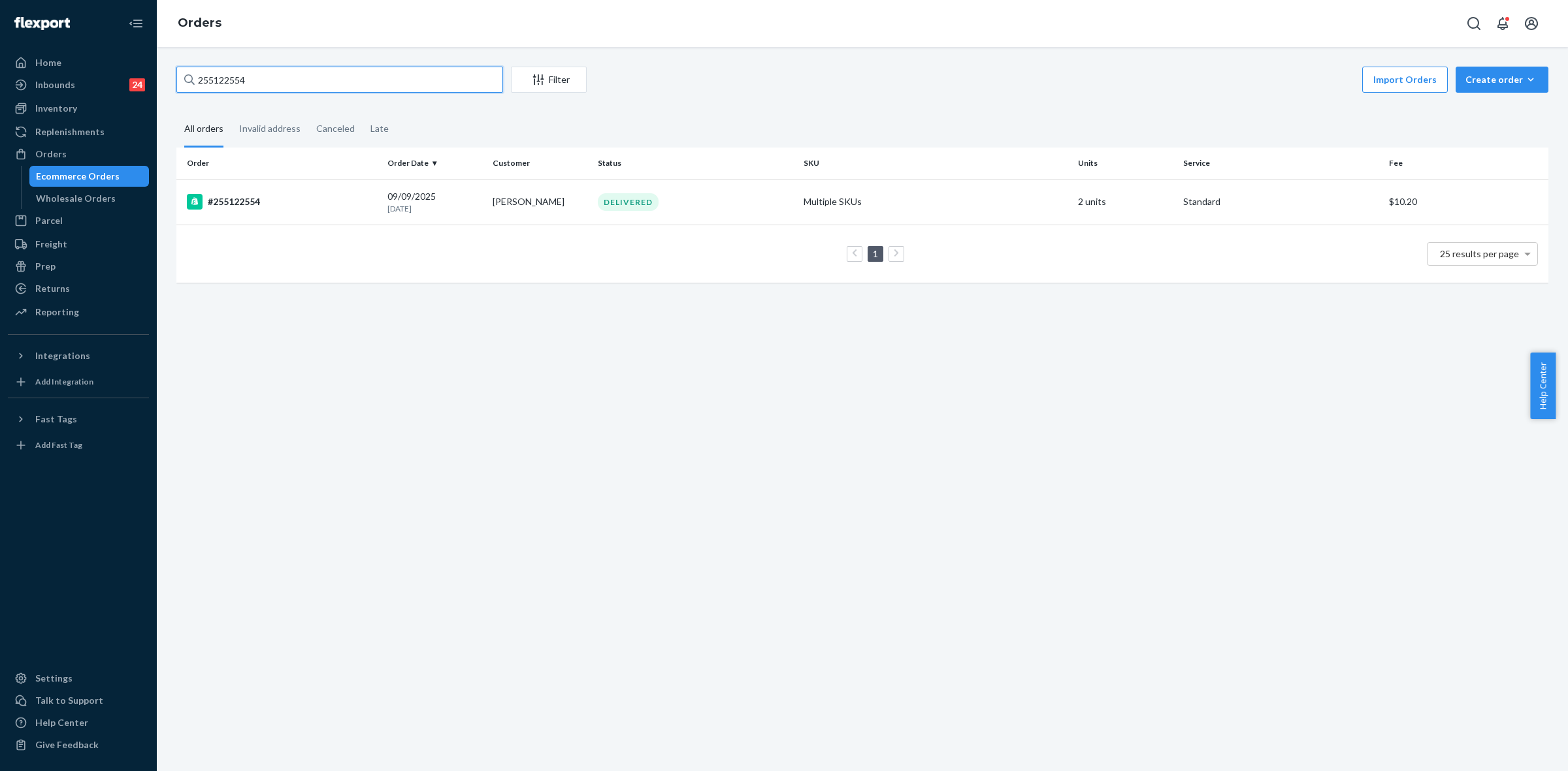
paste input "S1-M3IE2GL"
type input "S1-M3IE2GL"
click at [571, 211] on td "Amy Smith" at bounding box center [540, 202] width 105 height 46
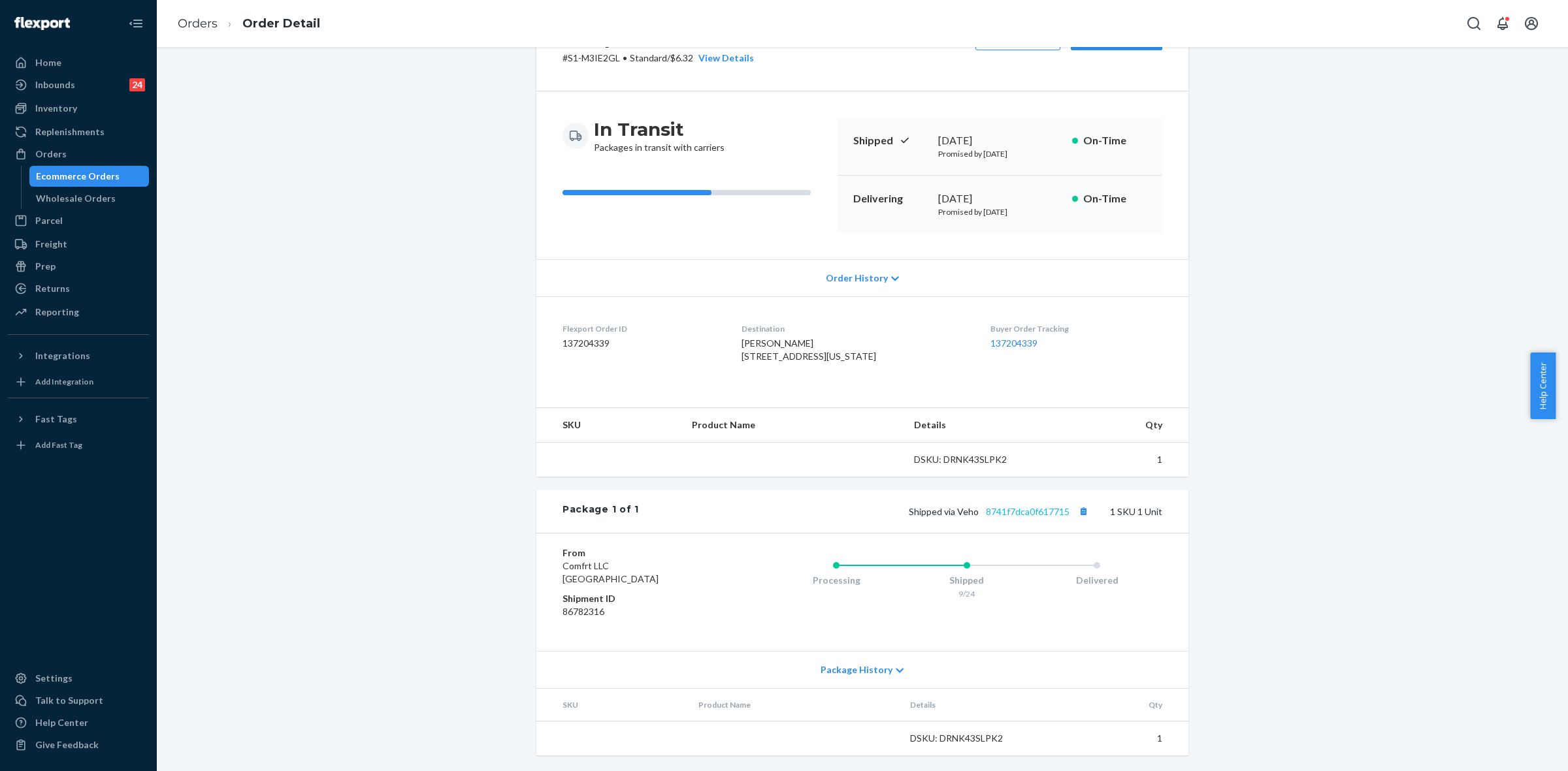
scroll to position [96, 0]
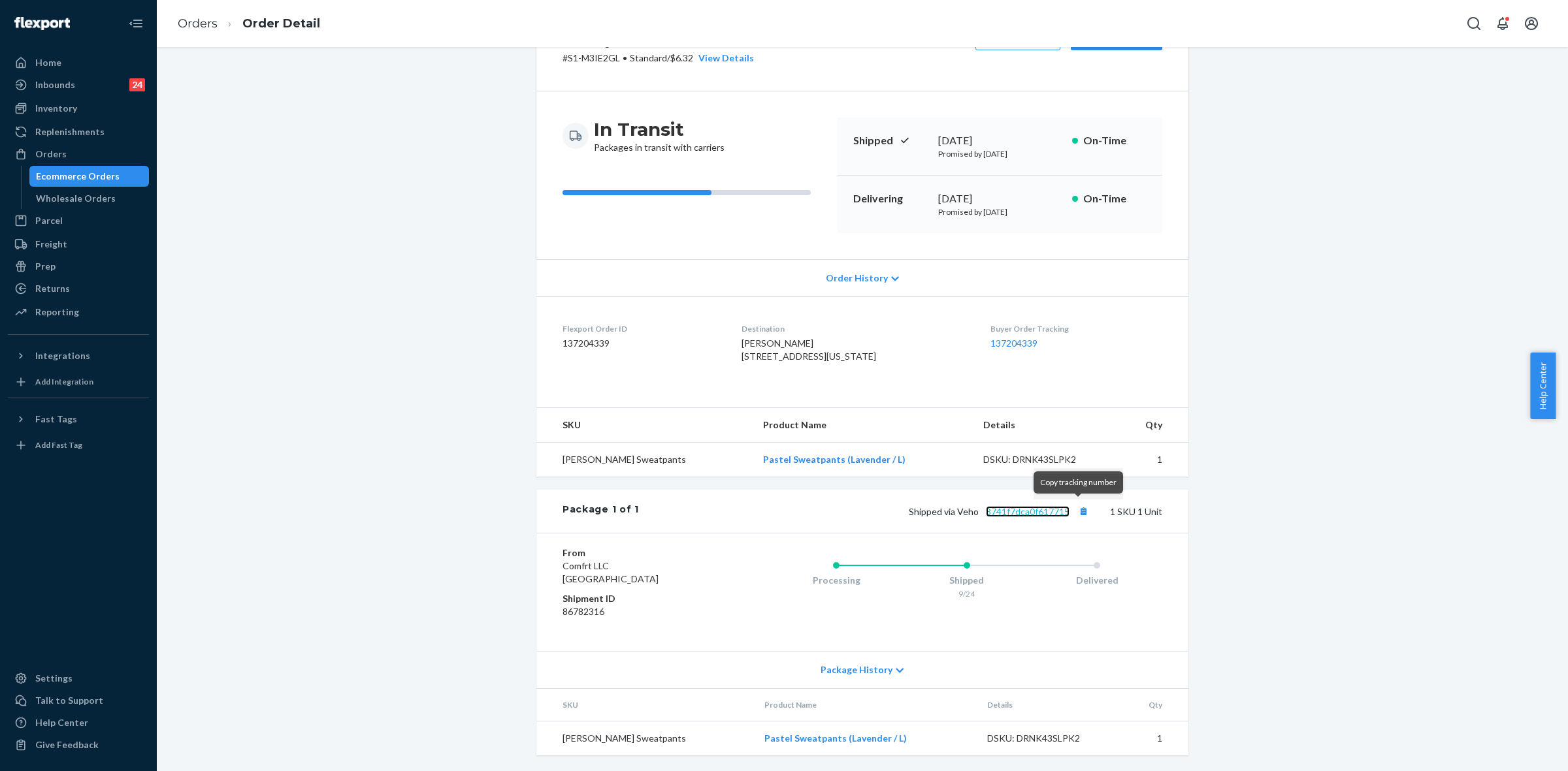
click at [1039, 511] on link "8741f7dca0f617715" at bounding box center [1028, 512] width 84 height 12
drag, startPoint x: 952, startPoint y: 510, endPoint x: 1062, endPoint y: 510, distance: 110.0
click at [1062, 510] on span "Shipped via Veho 8741f7dca0f617715" at bounding box center [1000, 512] width 183 height 12
click at [952, 510] on span "Shipped via Veho 8741f7dca0f617715" at bounding box center [1000, 512] width 183 height 12
drag, startPoint x: 954, startPoint y: 511, endPoint x: 1065, endPoint y: 506, distance: 111.1
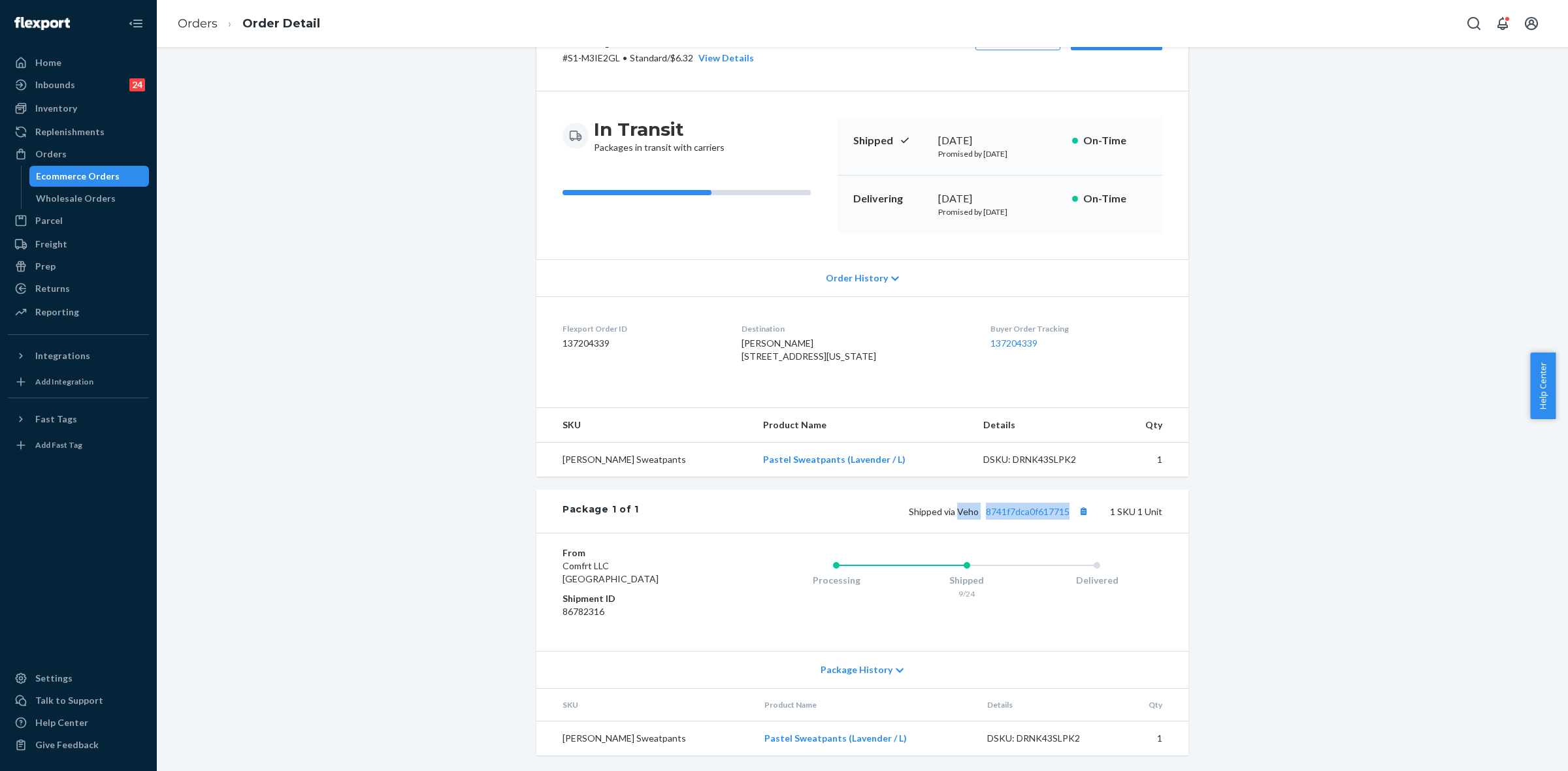
click at [1065, 506] on span "Shipped via Veho 8741f7dca0f617715" at bounding box center [1000, 512] width 183 height 12
copy span "Veho 8741f7dca0f617715"
click at [41, 155] on div "Orders" at bounding box center [51, 155] width 31 height 13
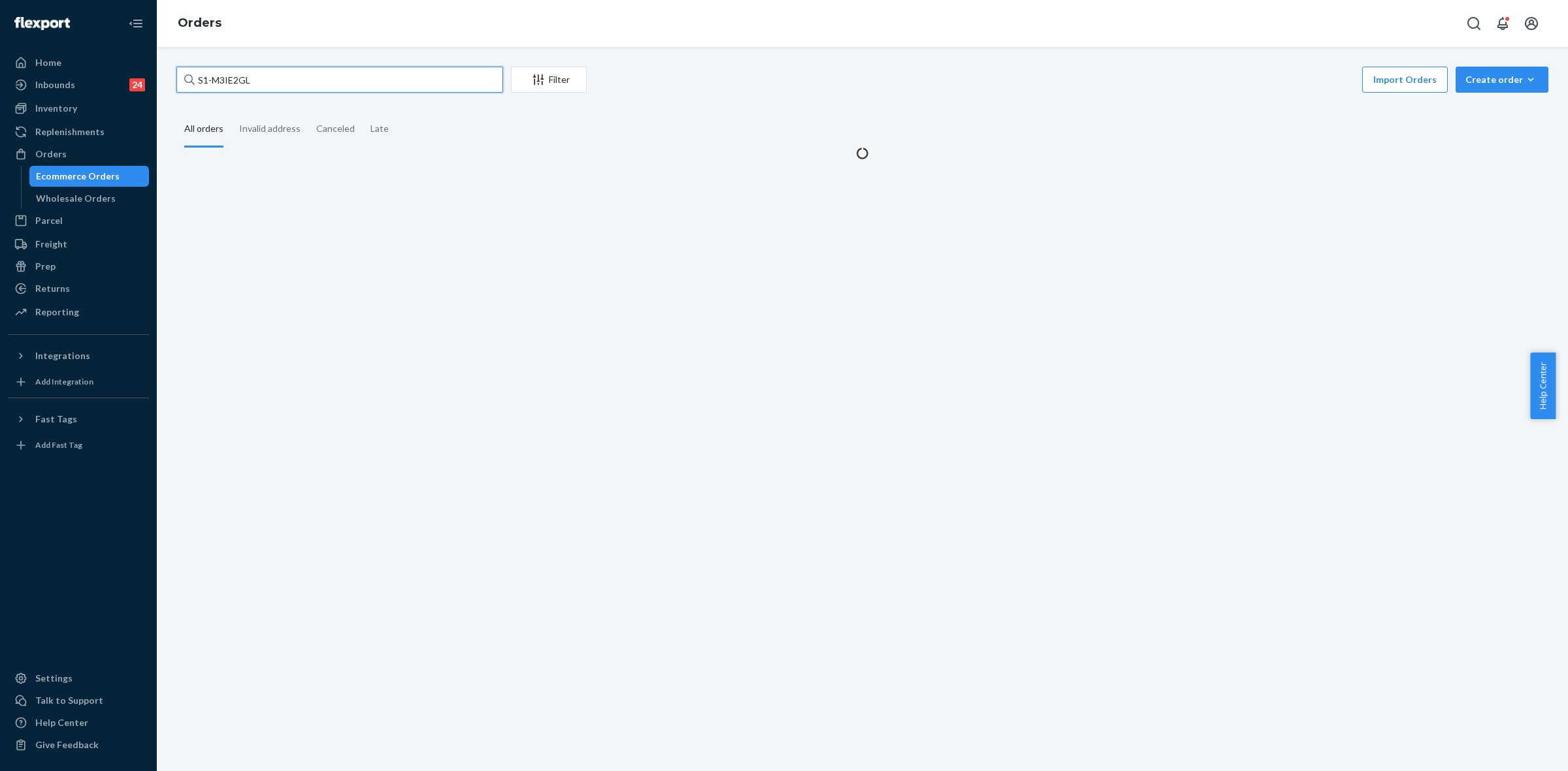
click at [206, 67] on input "S1-M3IE2GL" at bounding box center [340, 80] width 326 height 26
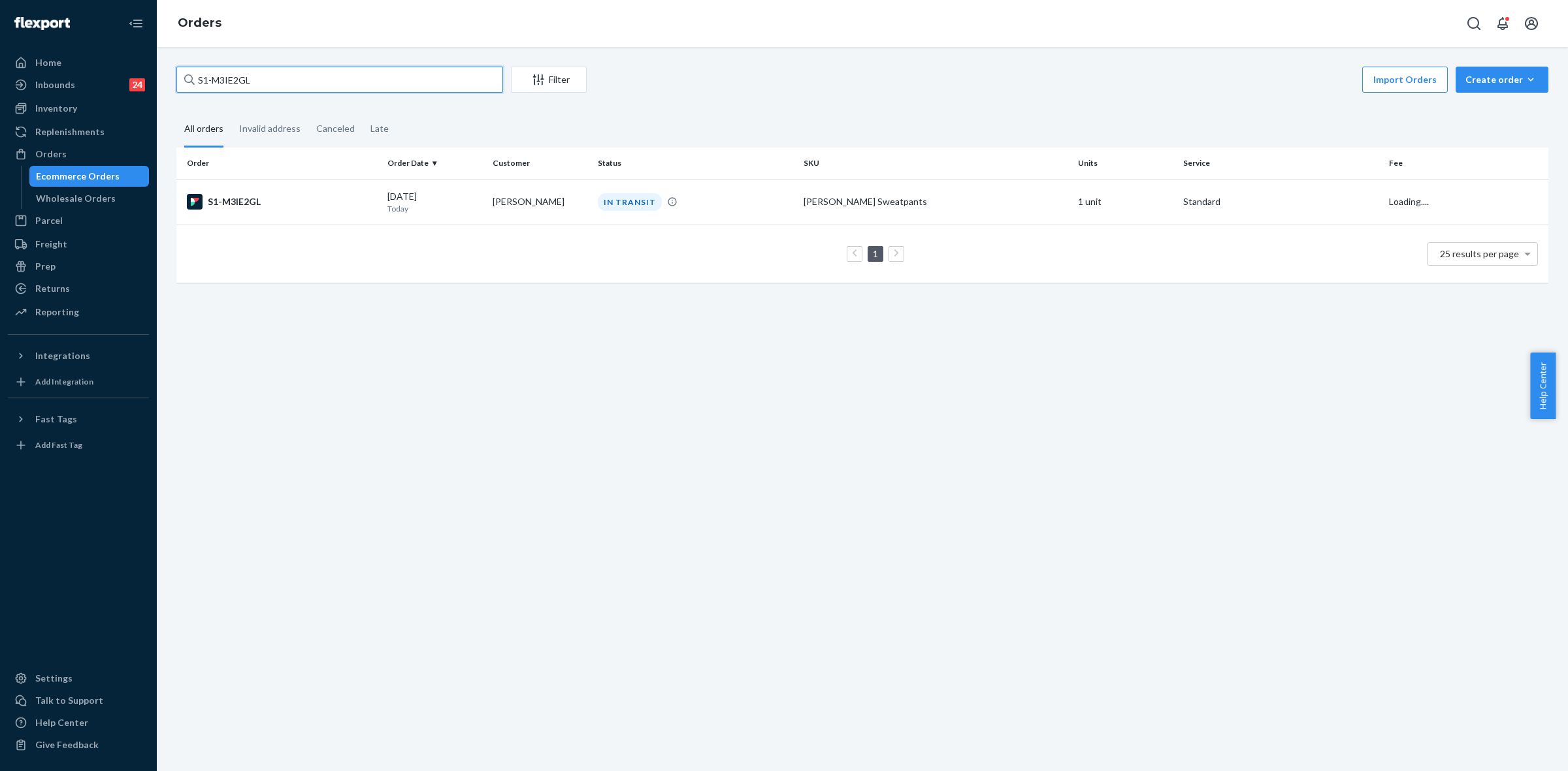
click at [212, 77] on input "S1-M3IE2GL" at bounding box center [340, 80] width 326 height 26
paste input "HKV808XNGE"
type input "HKV808XNGE"
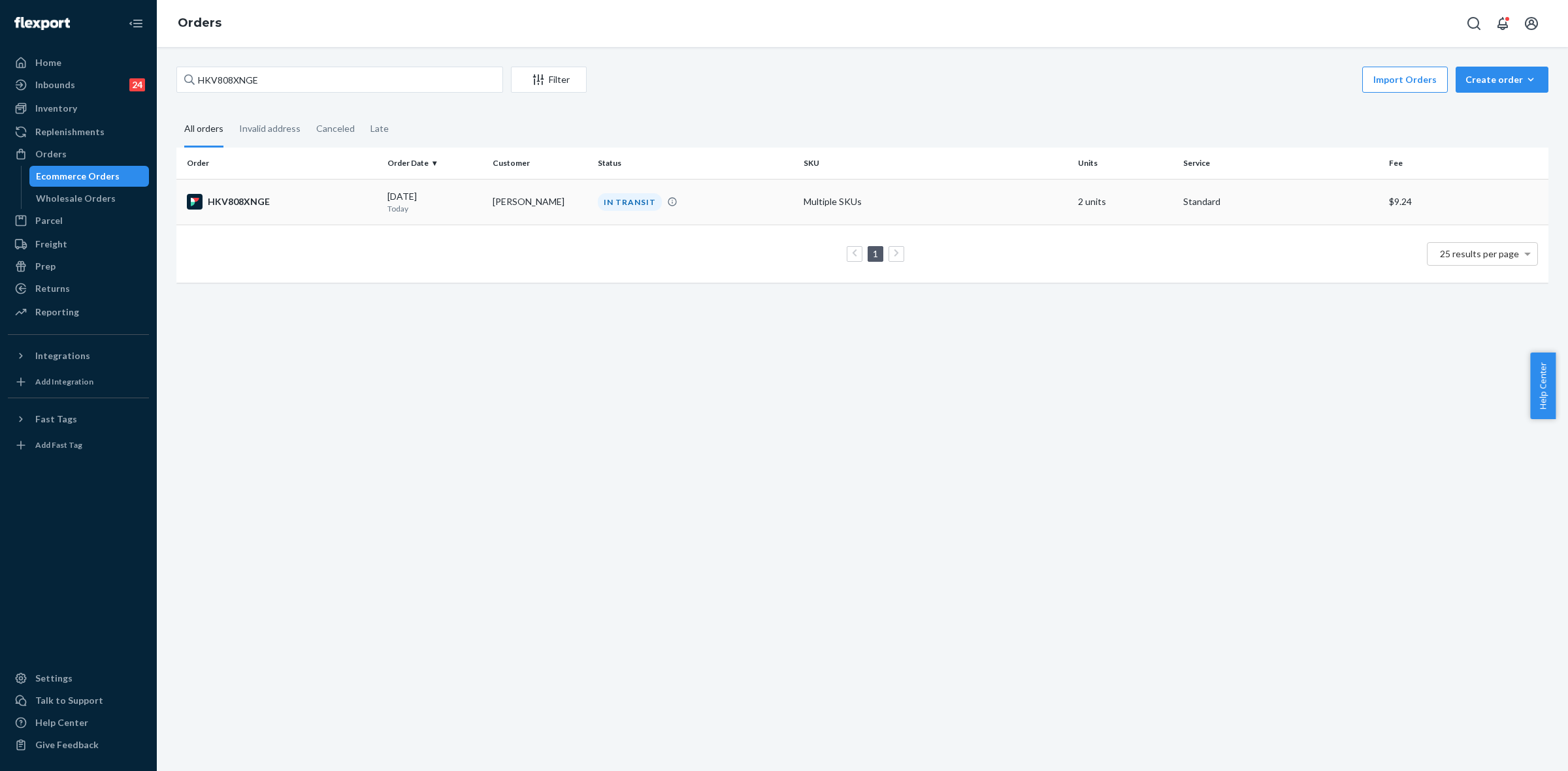
click at [585, 215] on td "Emmalee Toland" at bounding box center [540, 202] width 105 height 46
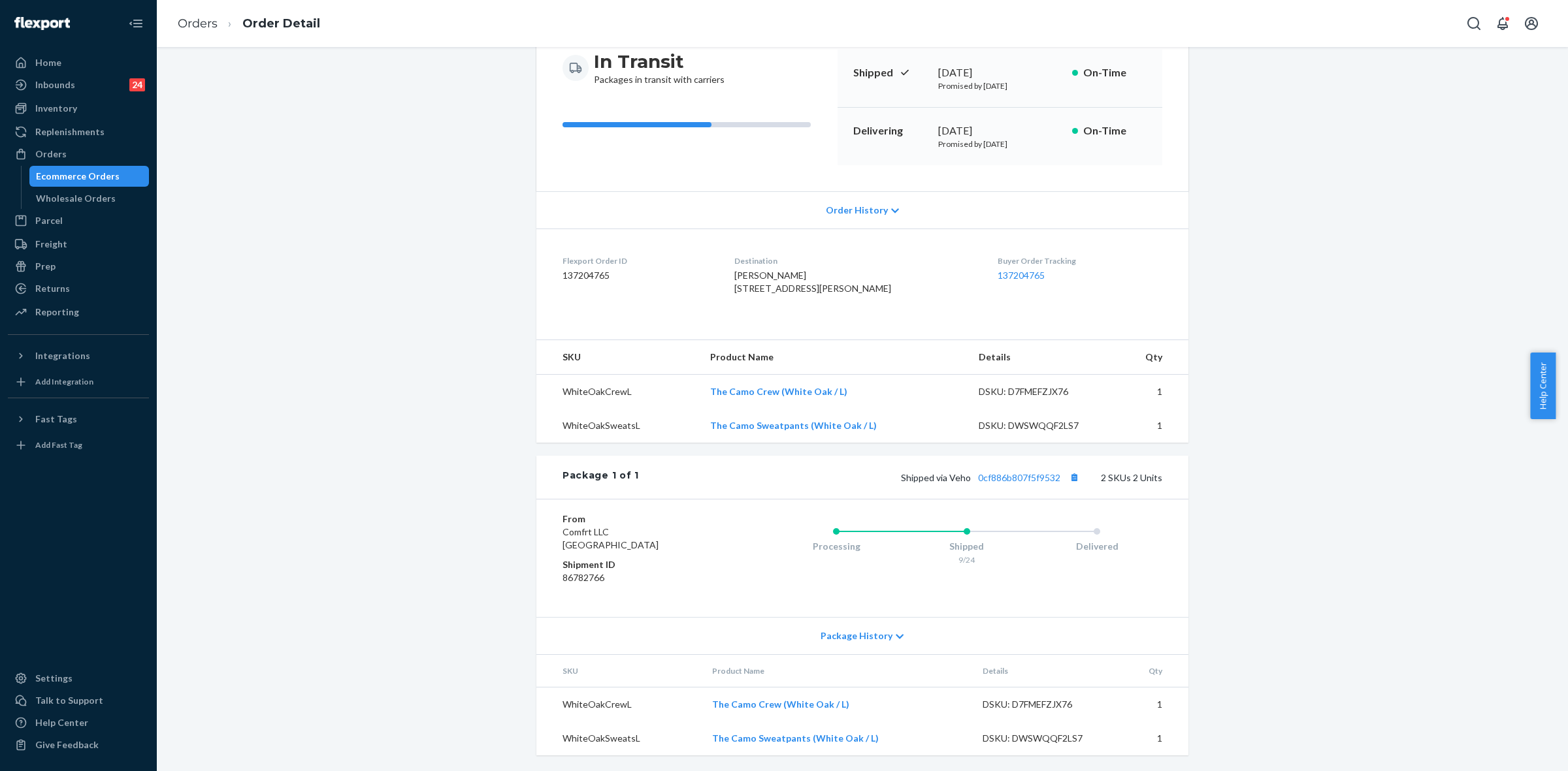
scroll to position [164, 0]
click at [1026, 478] on link "0cf886b807f5f9532" at bounding box center [1019, 478] width 82 height 12
drag, startPoint x: 948, startPoint y: 474, endPoint x: 1060, endPoint y: 475, distance: 112.0
click at [1060, 475] on span "Shipped via Veho 0cf886b807f5f9532" at bounding box center [992, 478] width 182 height 12
copy span "Veho 0cf886b807f5f9532"
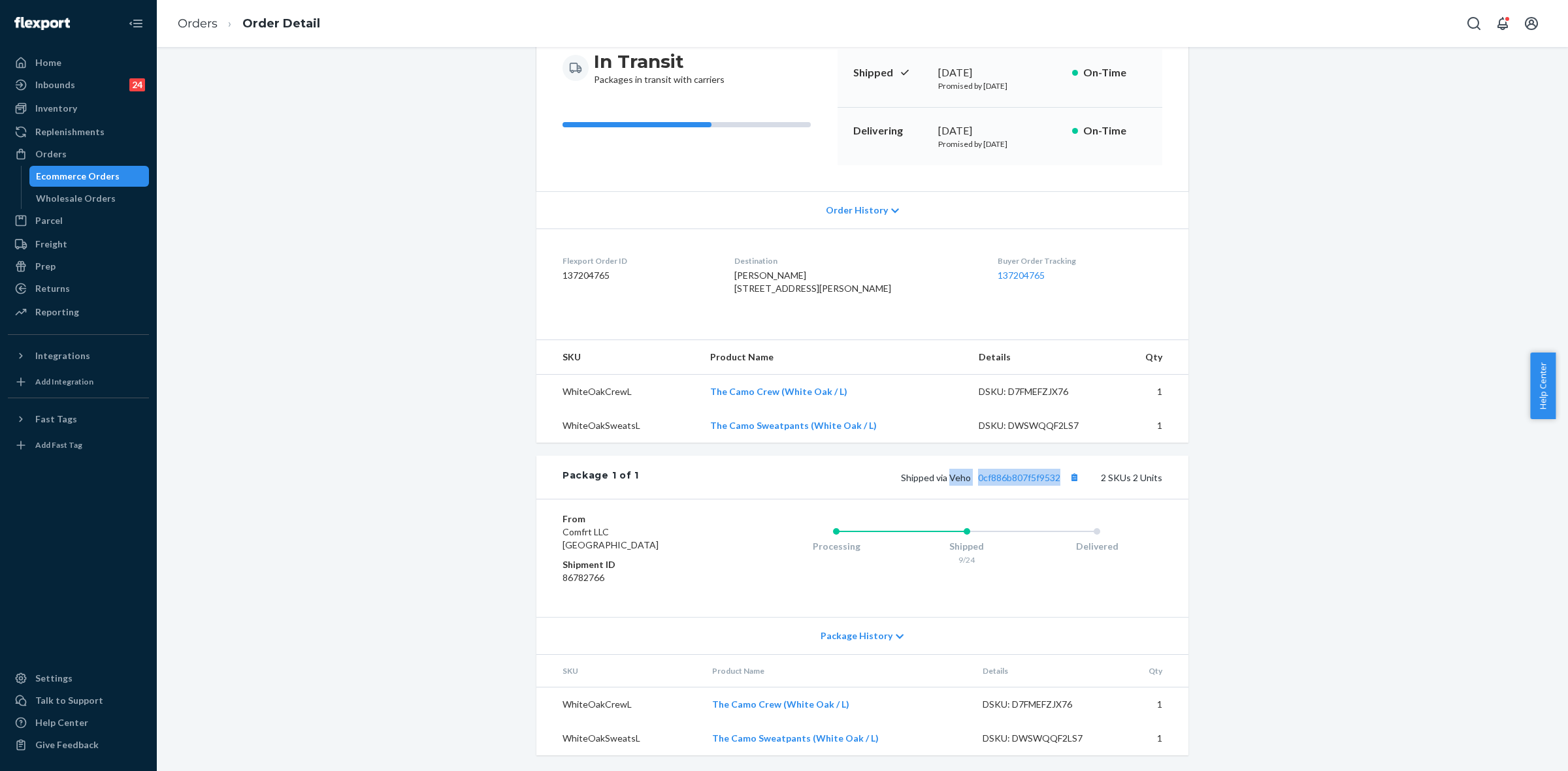
click at [62, 151] on div "Orders" at bounding box center [51, 155] width 31 height 13
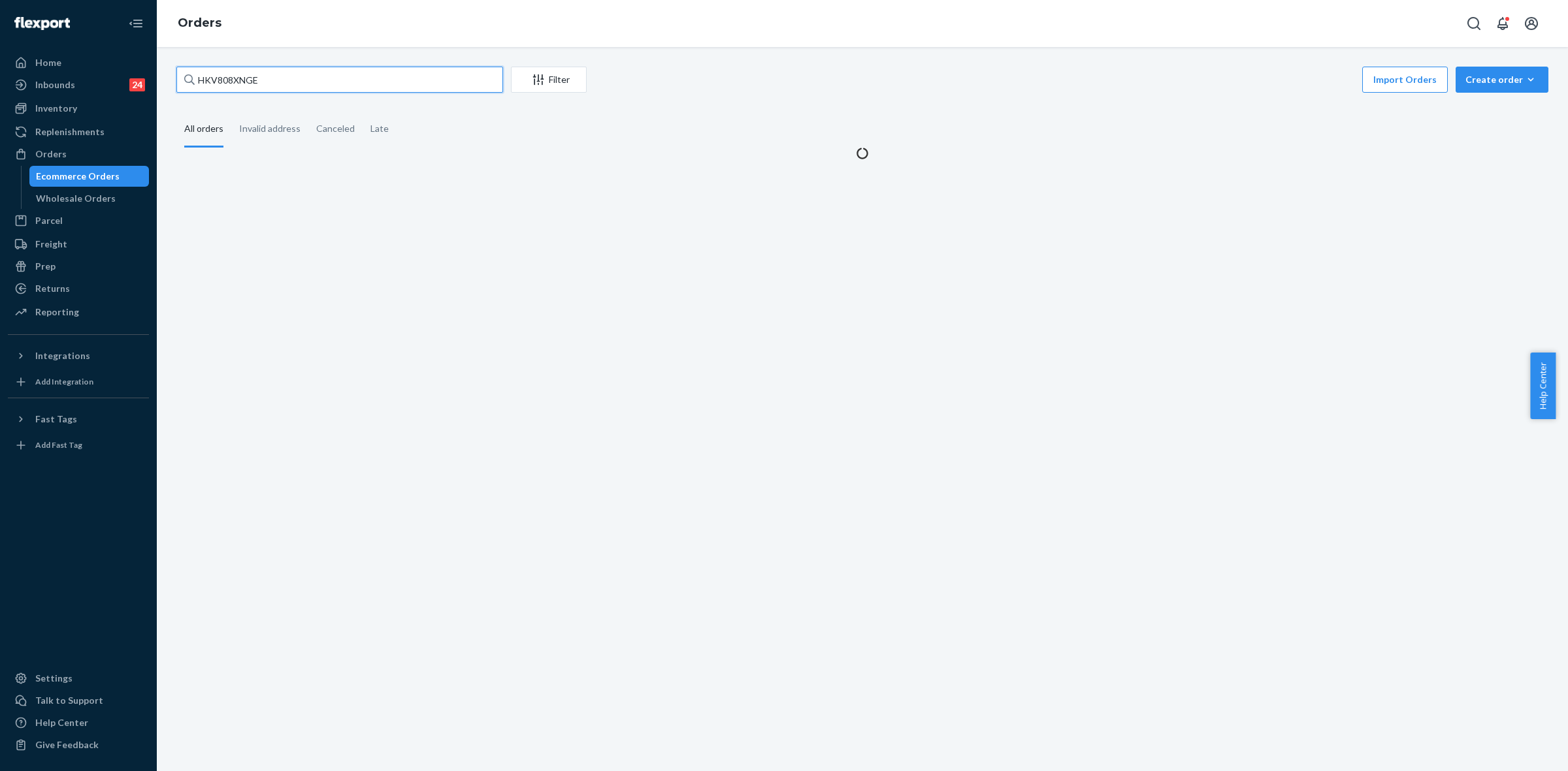
click at [210, 80] on input "HKV808XNGE" at bounding box center [340, 80] width 326 height 26
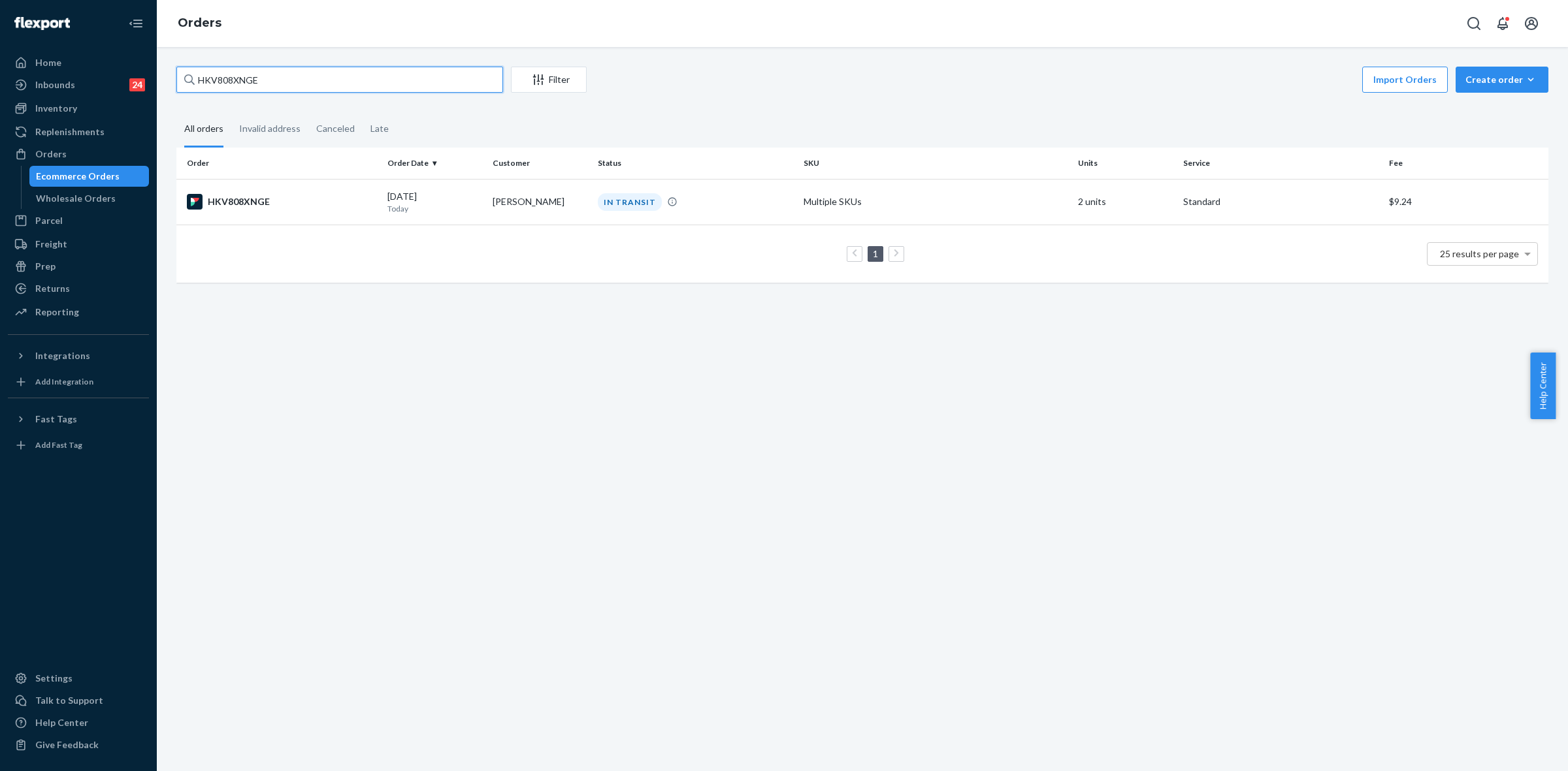
paste input "S1WLCYGHL"
type input "S1WLCYGHLE"
click at [458, 219] on td "09/24/2025 Today" at bounding box center [435, 202] width 105 height 46
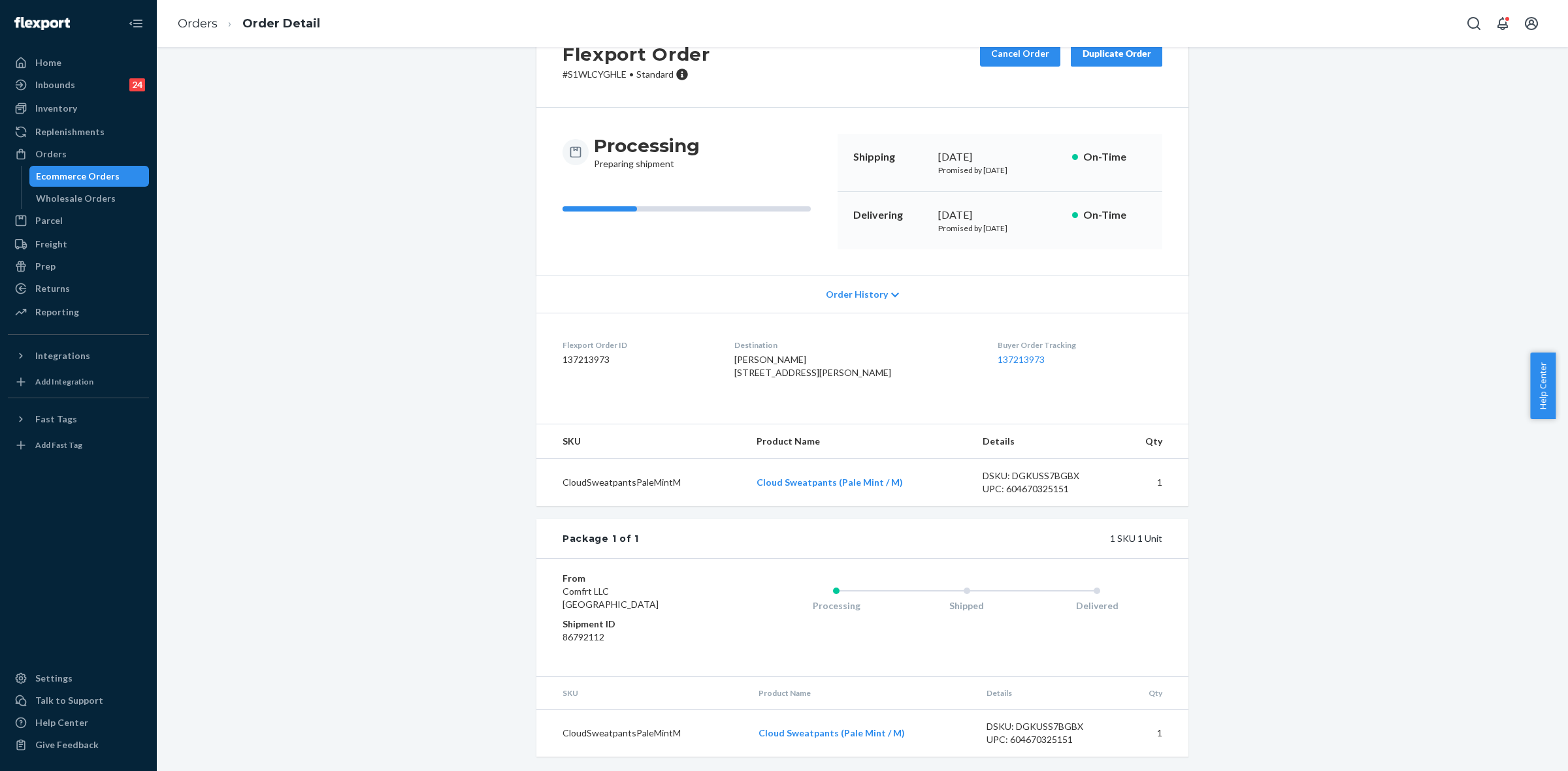
scroll to position [81, 0]
click at [891, 291] on icon at bounding box center [895, 293] width 8 height 5
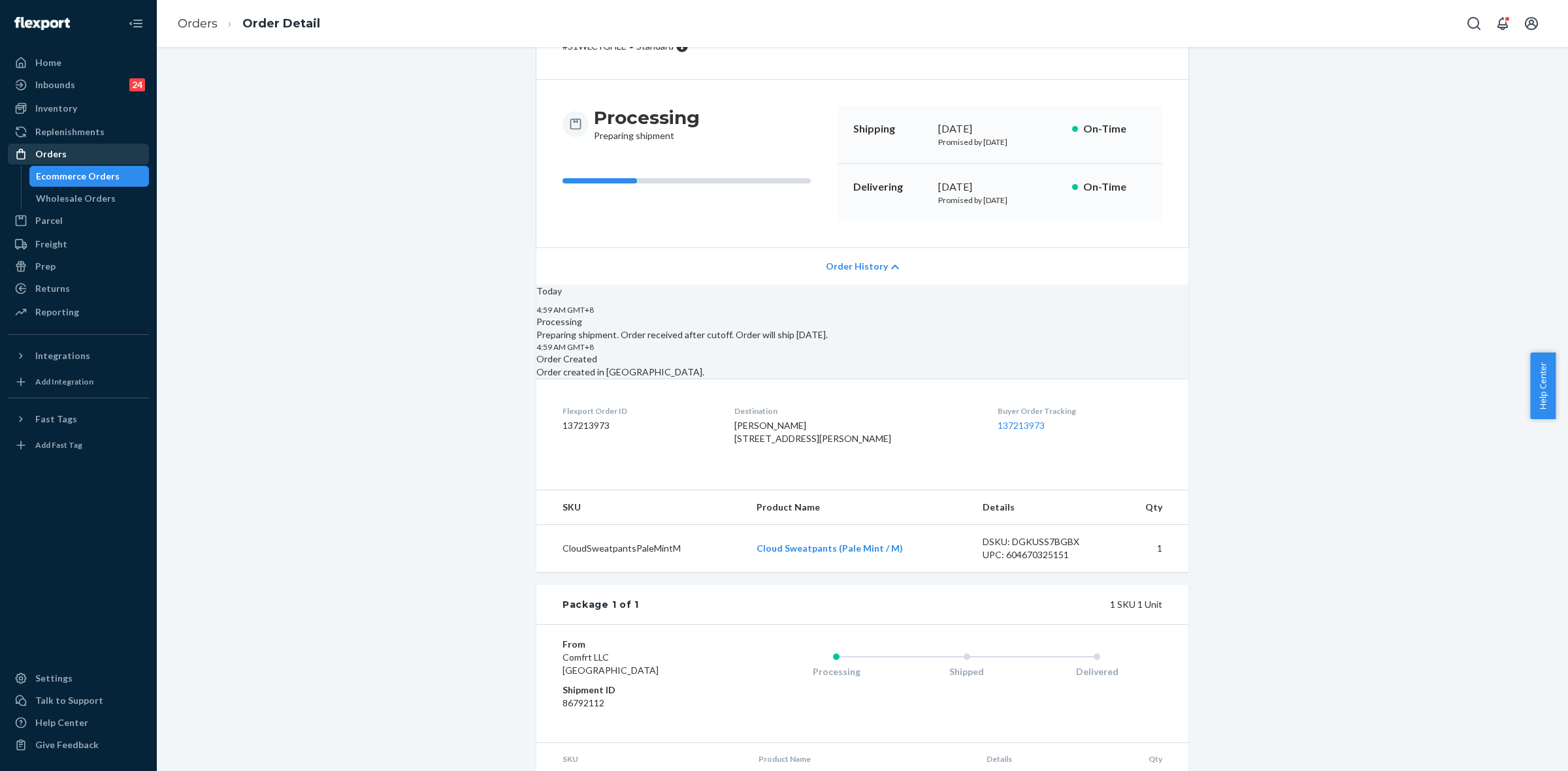
click at [23, 145] on div "Orders" at bounding box center [78, 154] width 138 height 18
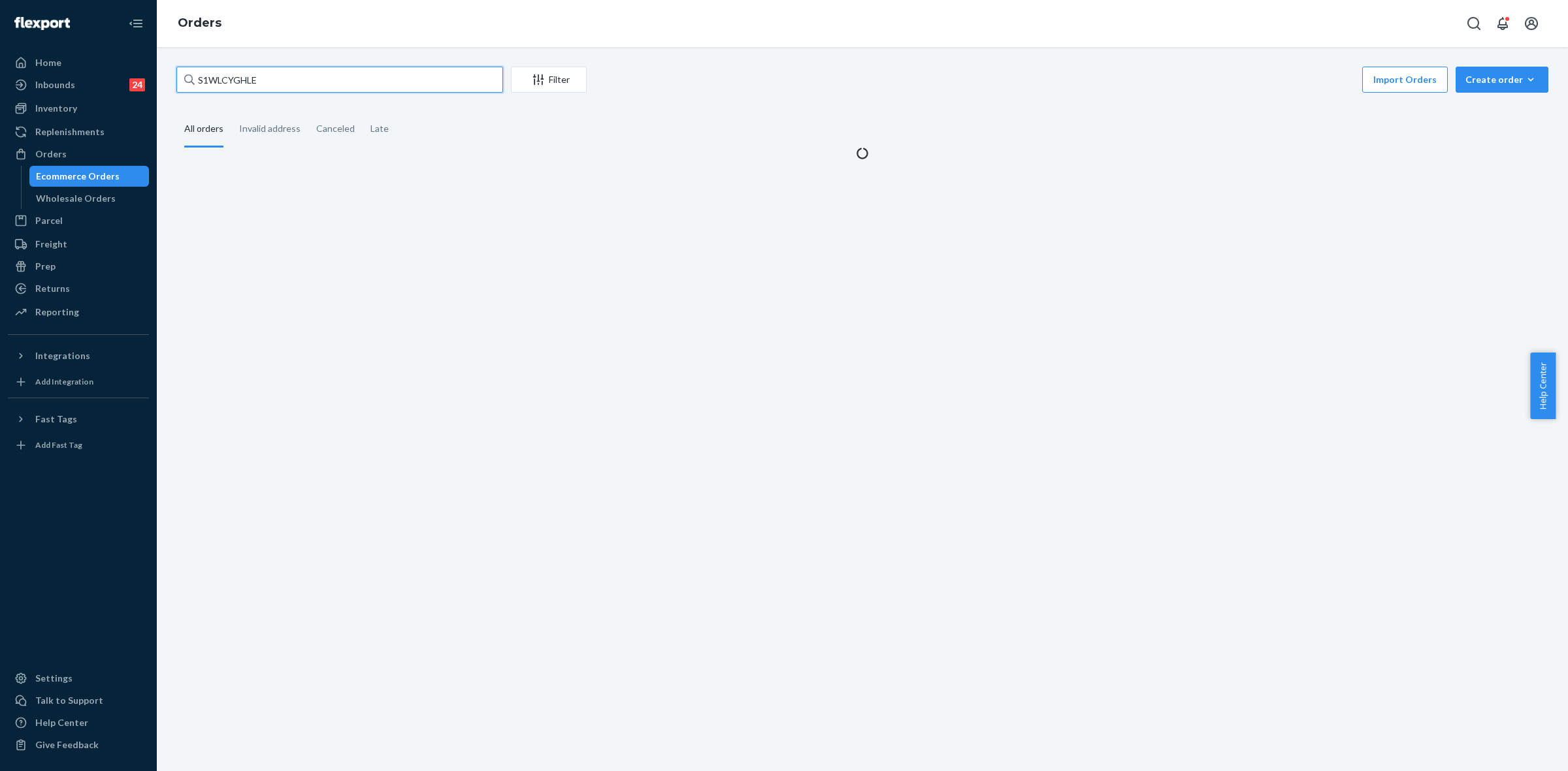
click at [206, 76] on input "S1WLCYGHLE" at bounding box center [340, 80] width 326 height 26
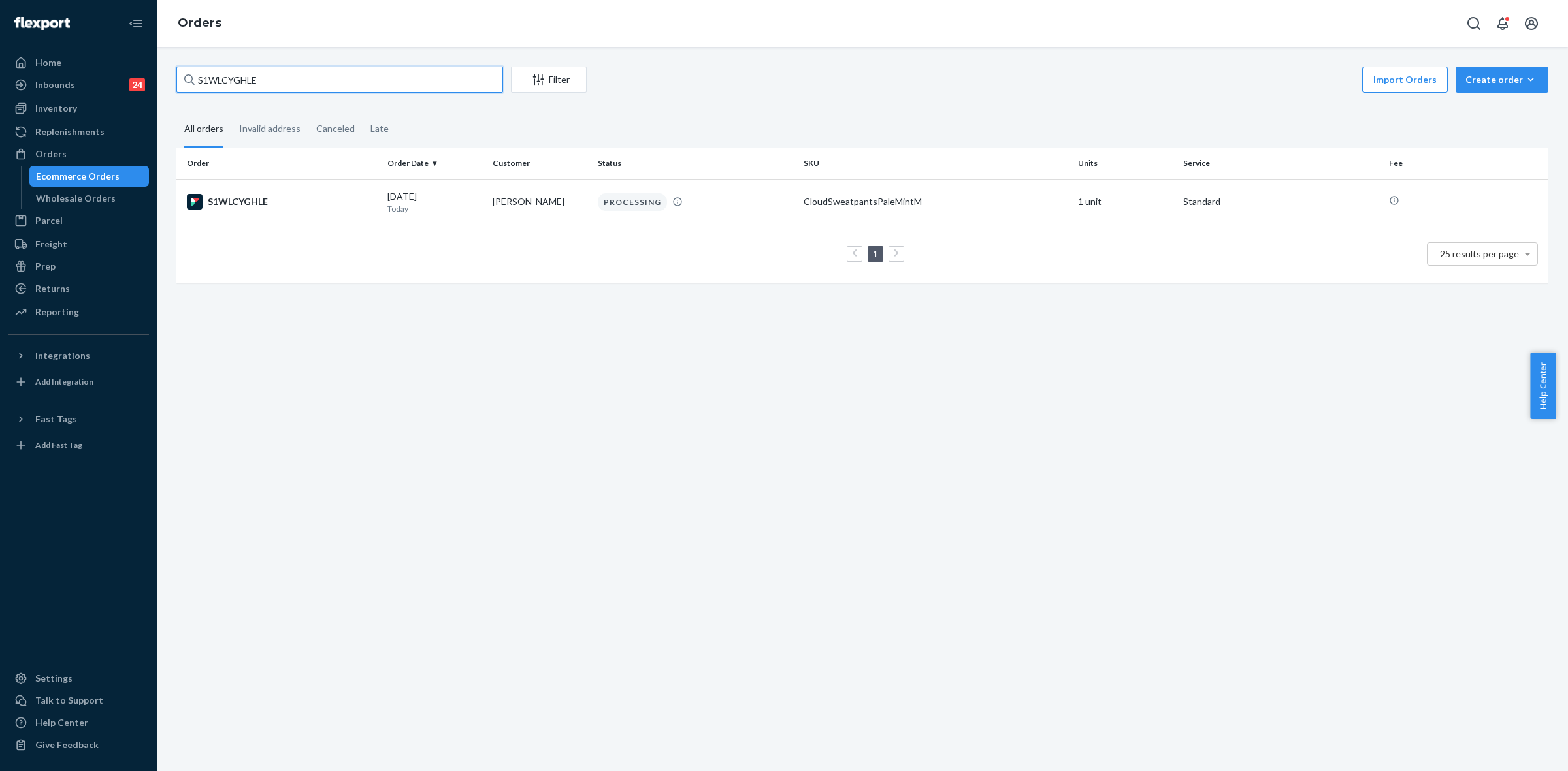
paste input "254585773"
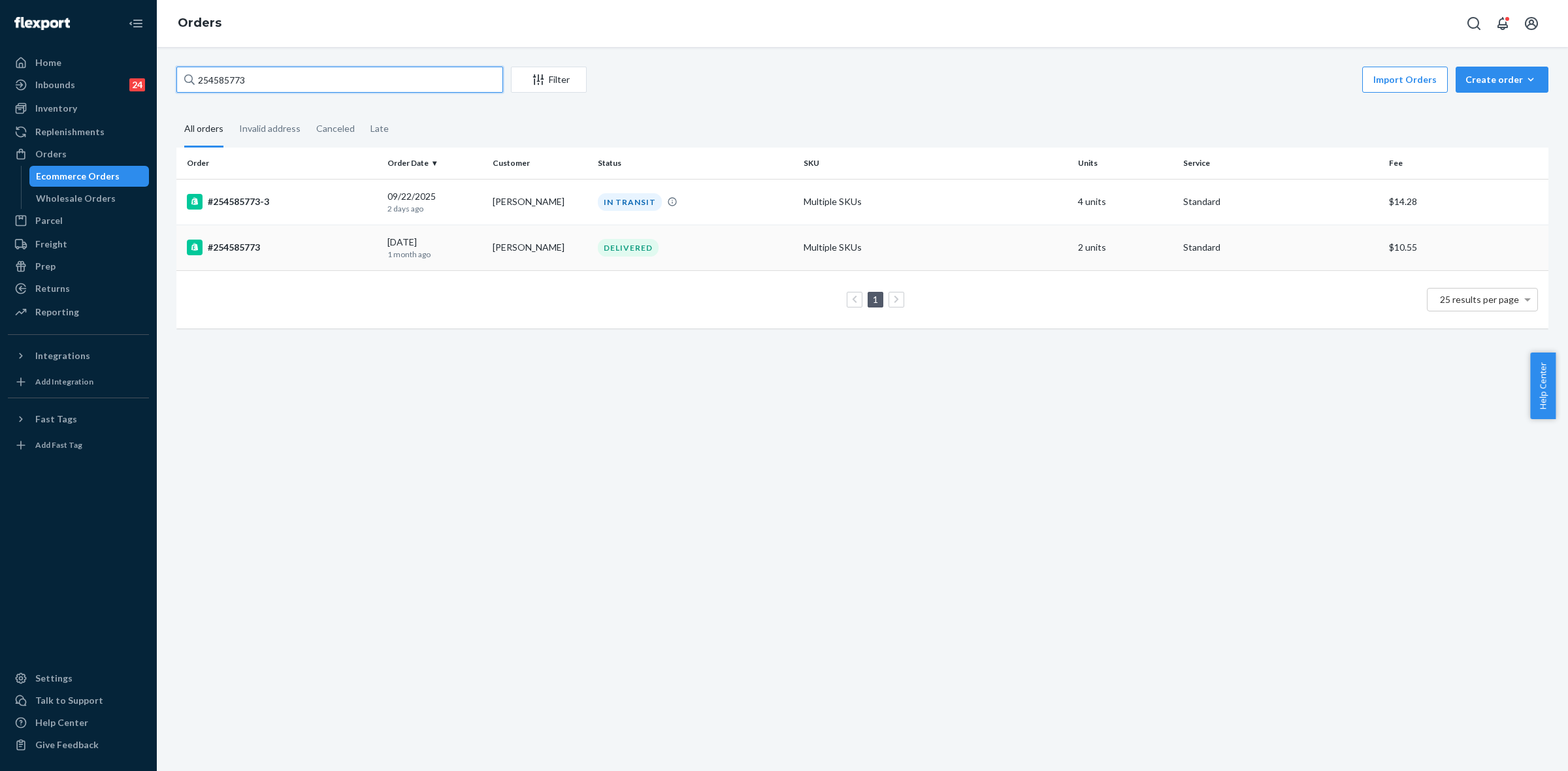
type input "254585773"
click at [758, 239] on div "DELIVERED" at bounding box center [696, 247] width 201 height 17
click at [571, 199] on td "Deanna Baysdell" at bounding box center [540, 202] width 105 height 46
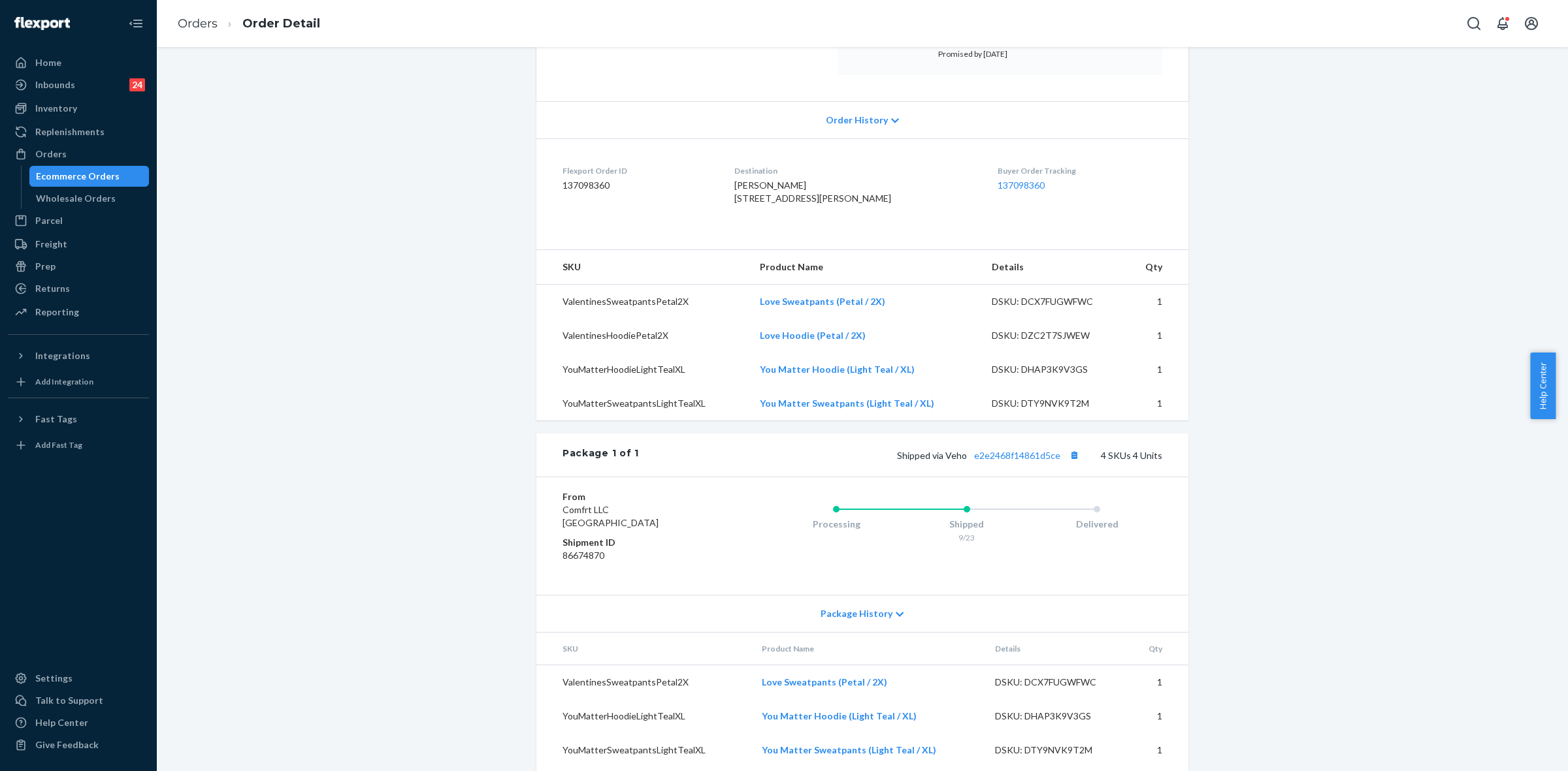
scroll to position [245, 0]
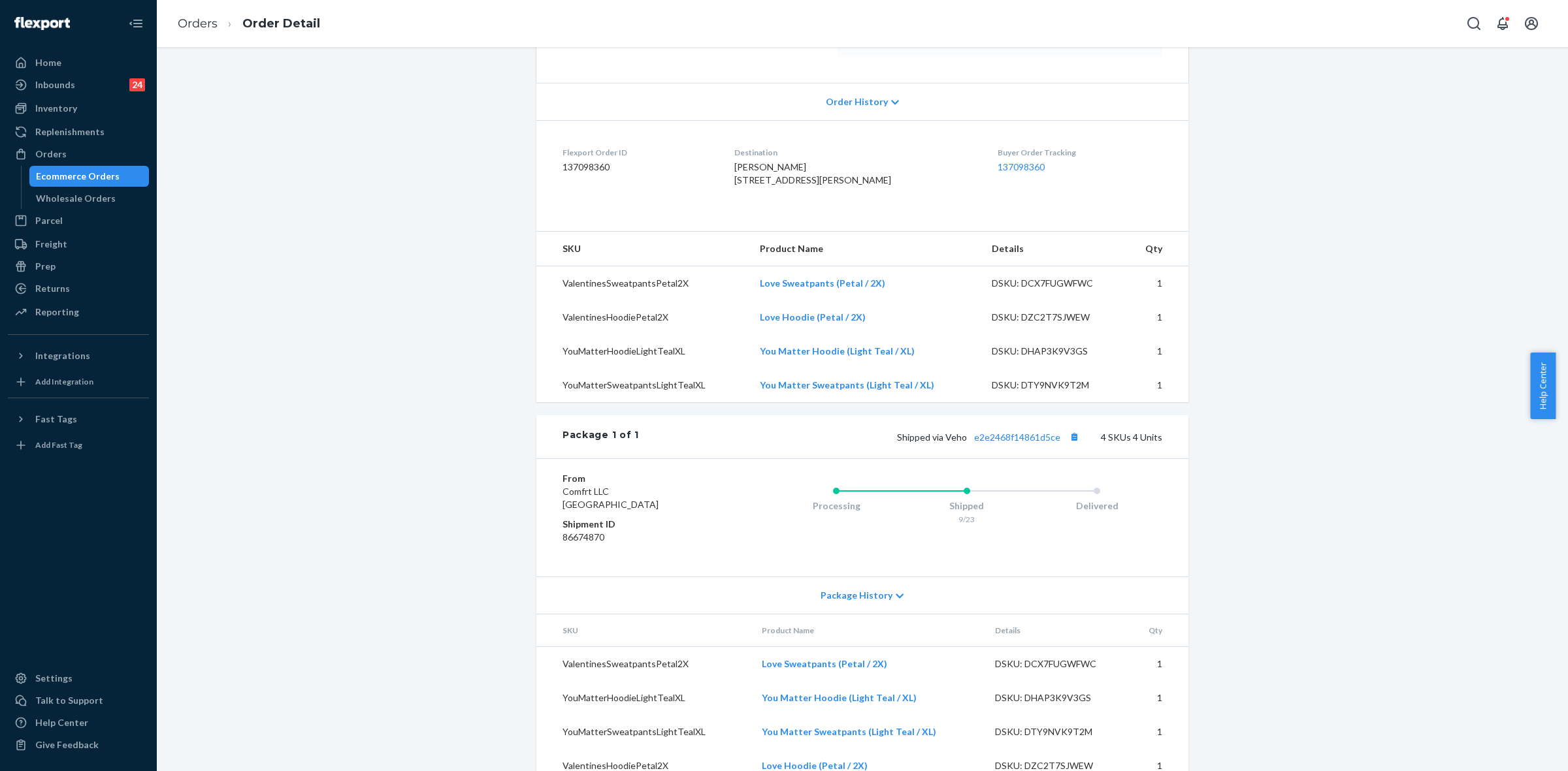
click at [884, 614] on div "Package History" at bounding box center [862, 594] width 652 height 37
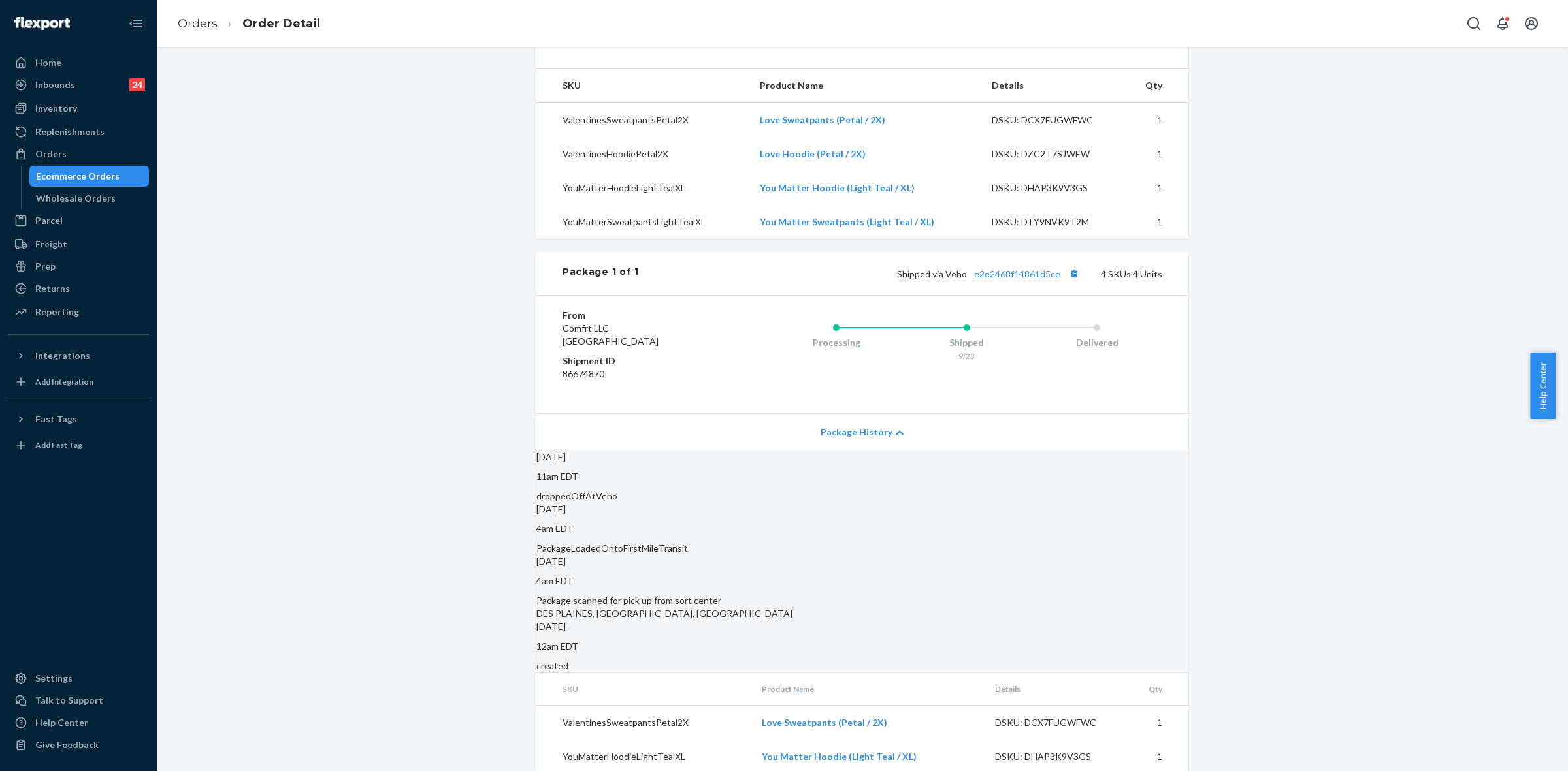
scroll to position [326, 0]
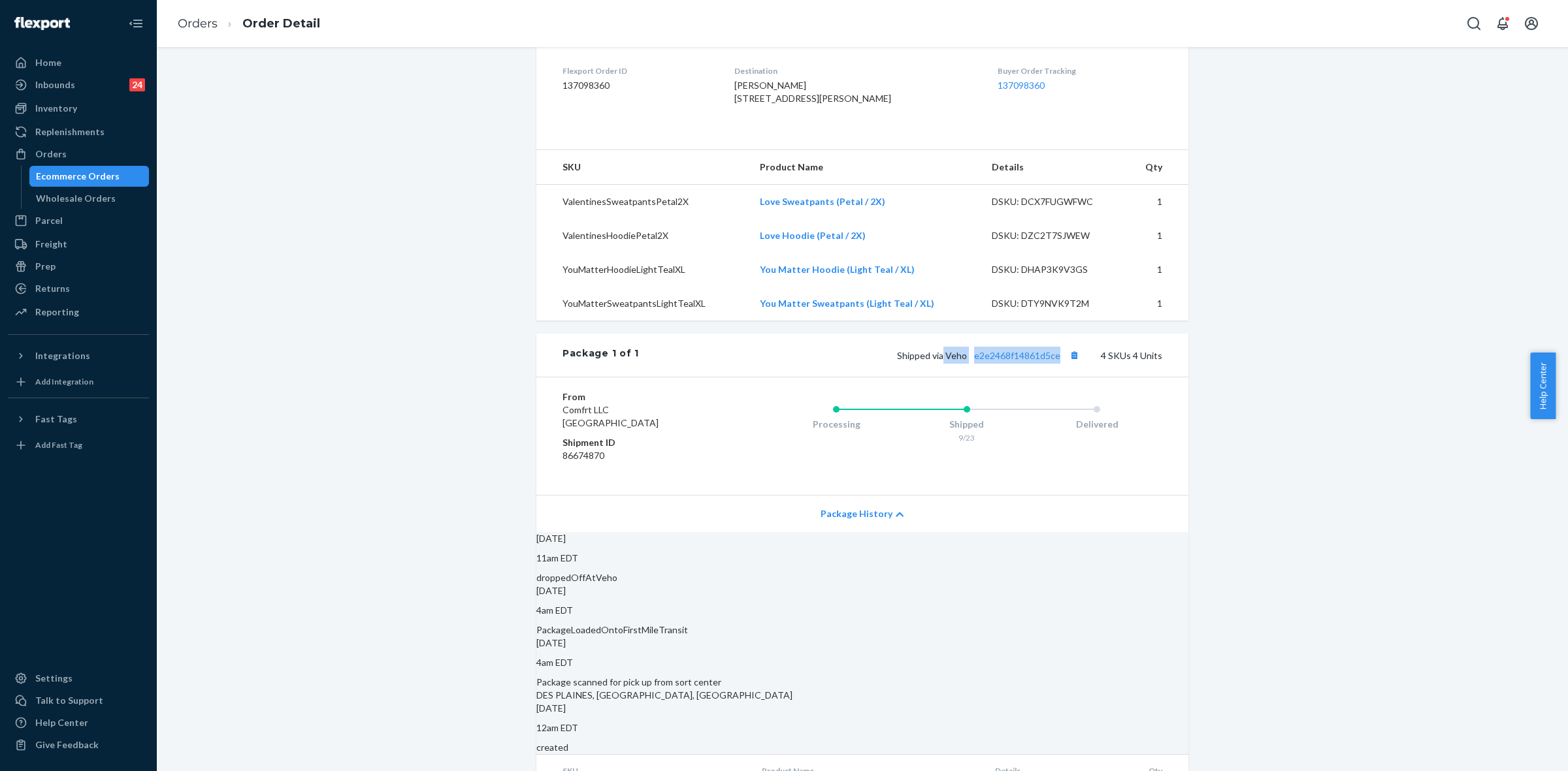
drag, startPoint x: 941, startPoint y: 383, endPoint x: 1058, endPoint y: 381, distance: 117.0
click at [1058, 361] on span "Shipped via Veho e2e2468f14861d5ce" at bounding box center [990, 356] width 186 height 12
copy span "Veho e2e2468f14861d5ce"
click at [66, 145] on div "Orders" at bounding box center [78, 154] width 138 height 18
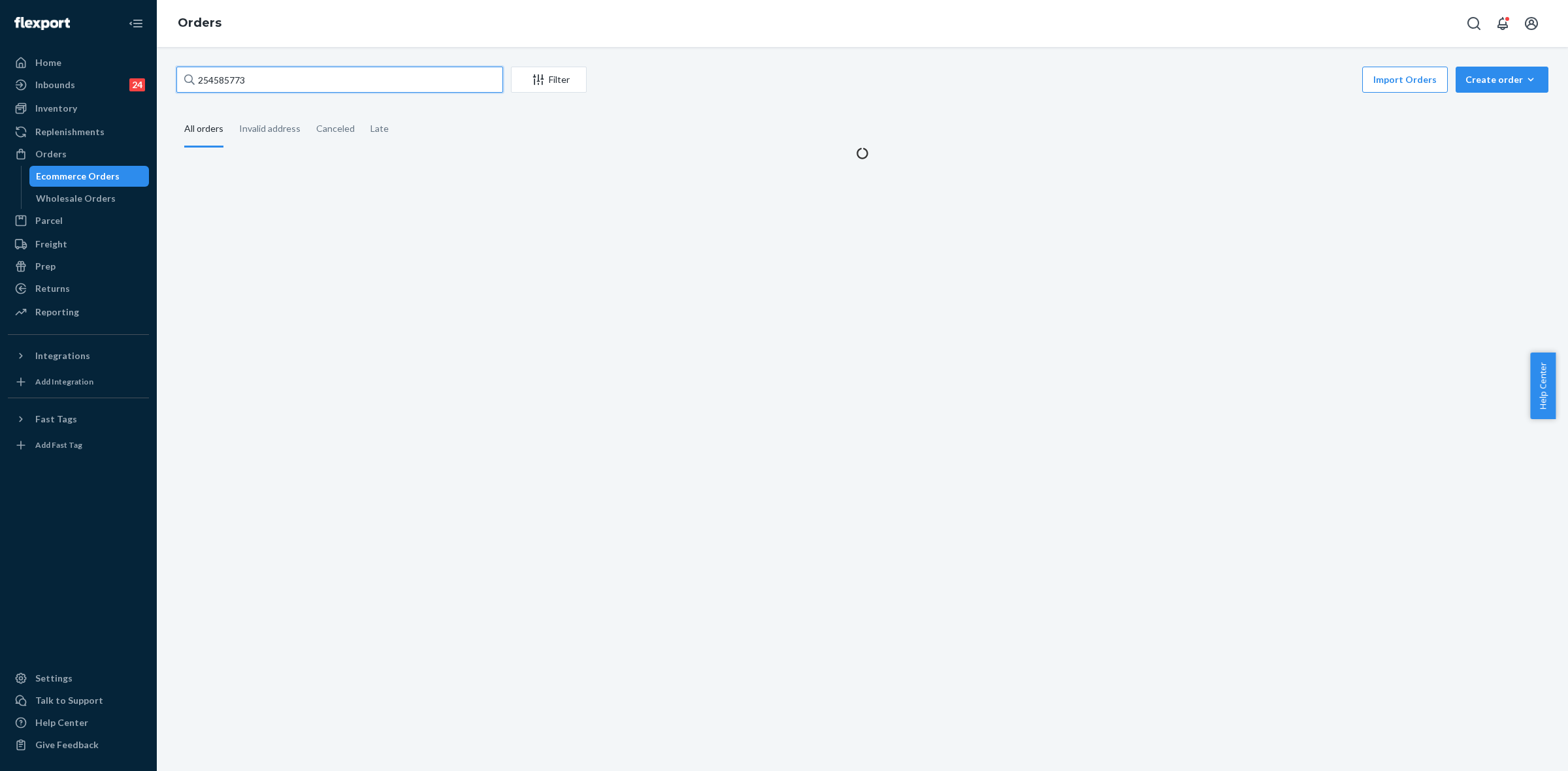
click at [223, 85] on input "254585773" at bounding box center [340, 80] width 326 height 26
click at [223, 84] on input "254585773" at bounding box center [340, 80] width 326 height 26
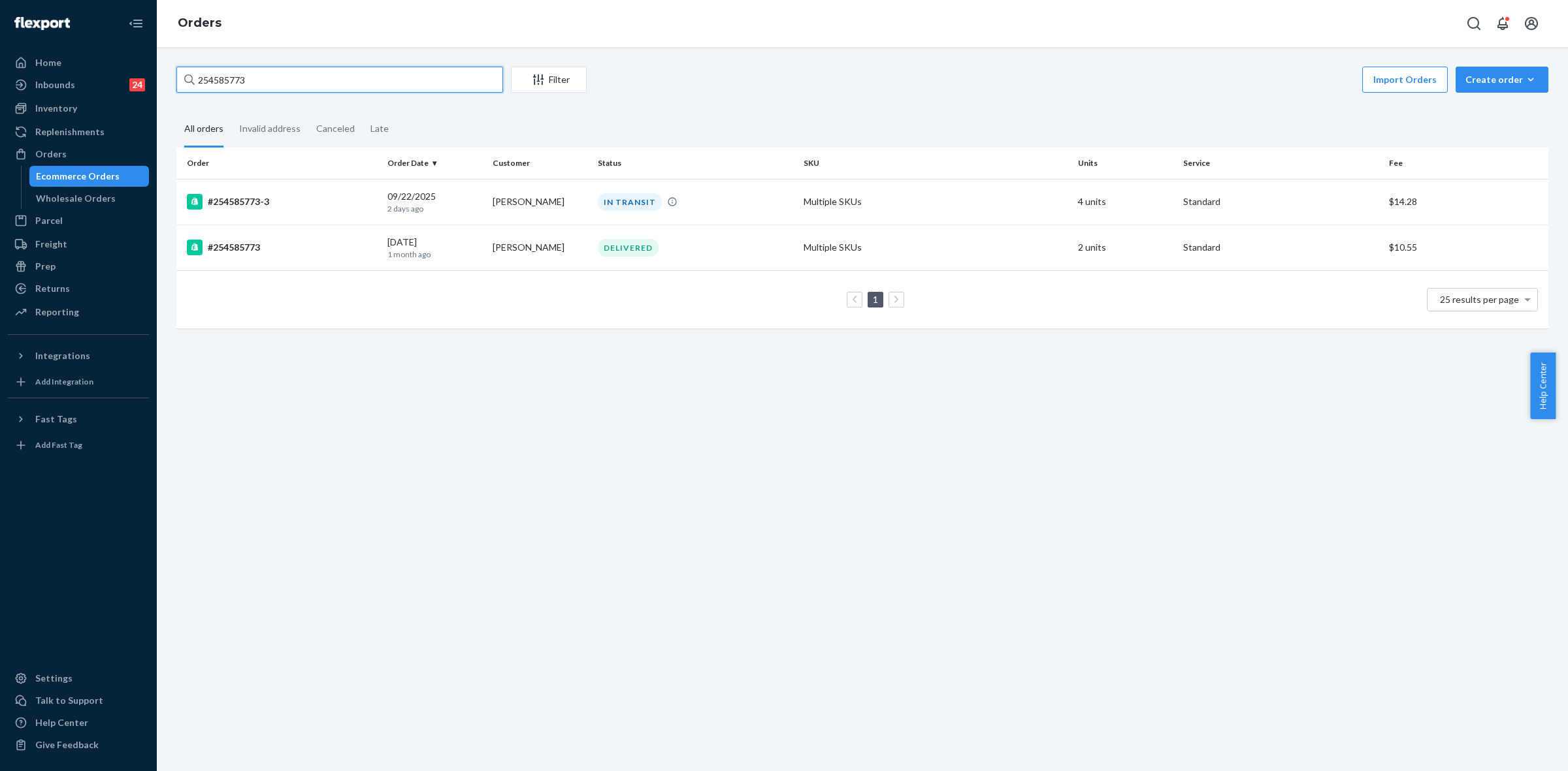
paste input "340418"
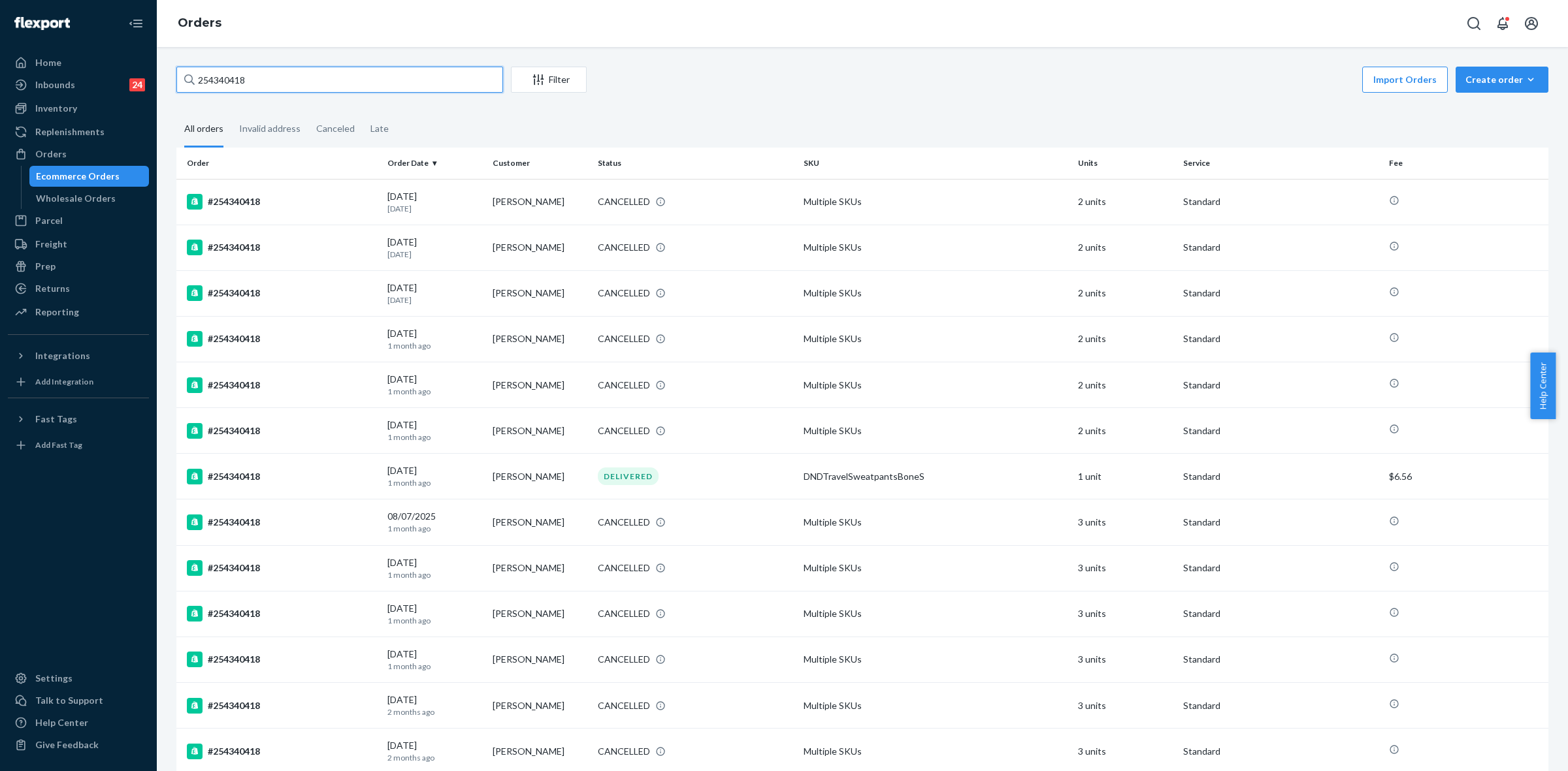
click at [224, 73] on input "254340418" at bounding box center [340, 80] width 326 height 26
paste input "R1PMDHENEX"
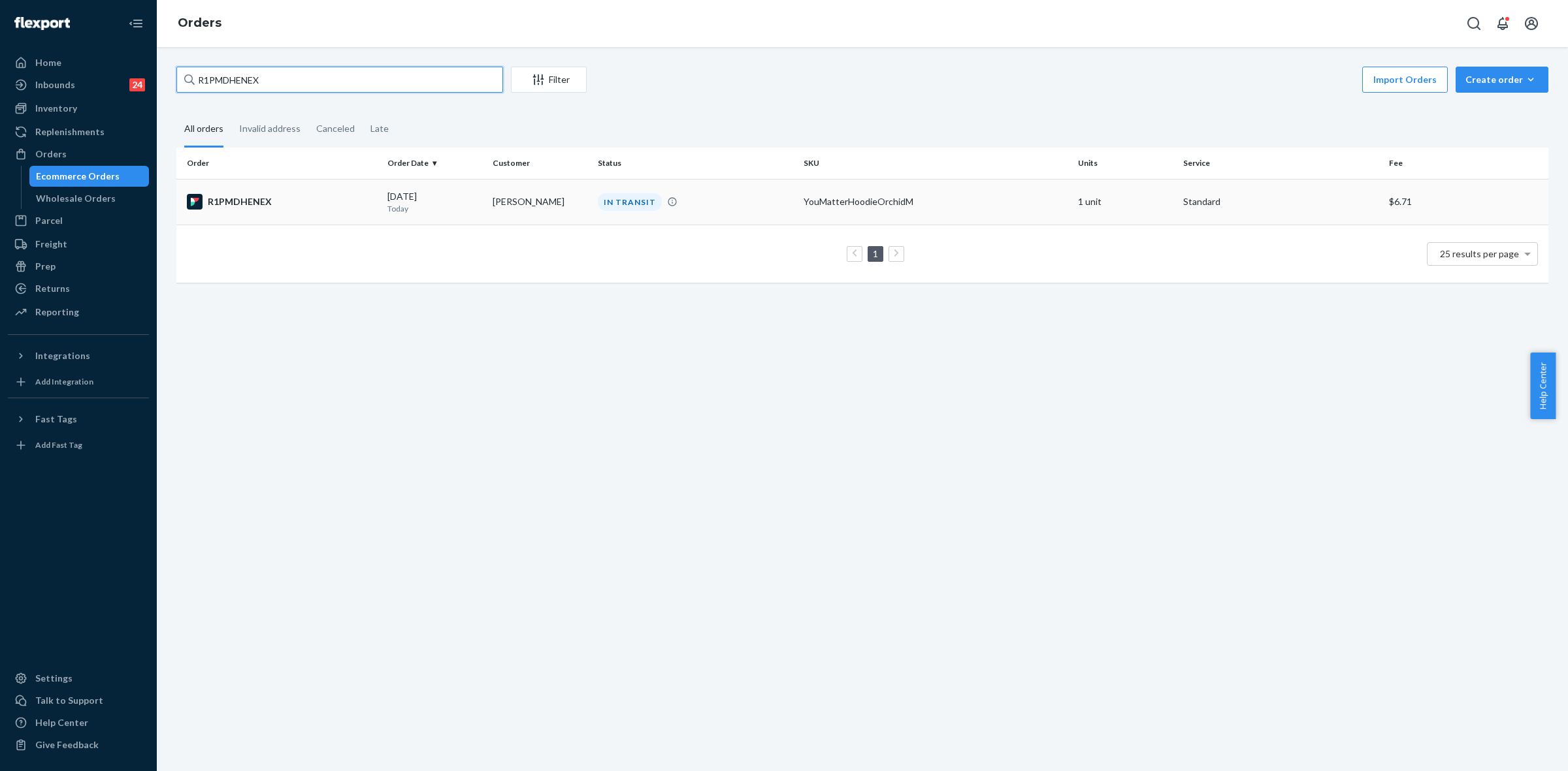
type input "R1PMDHENEX"
click at [422, 196] on div "09/24/2025 Today" at bounding box center [434, 201] width 95 height 24
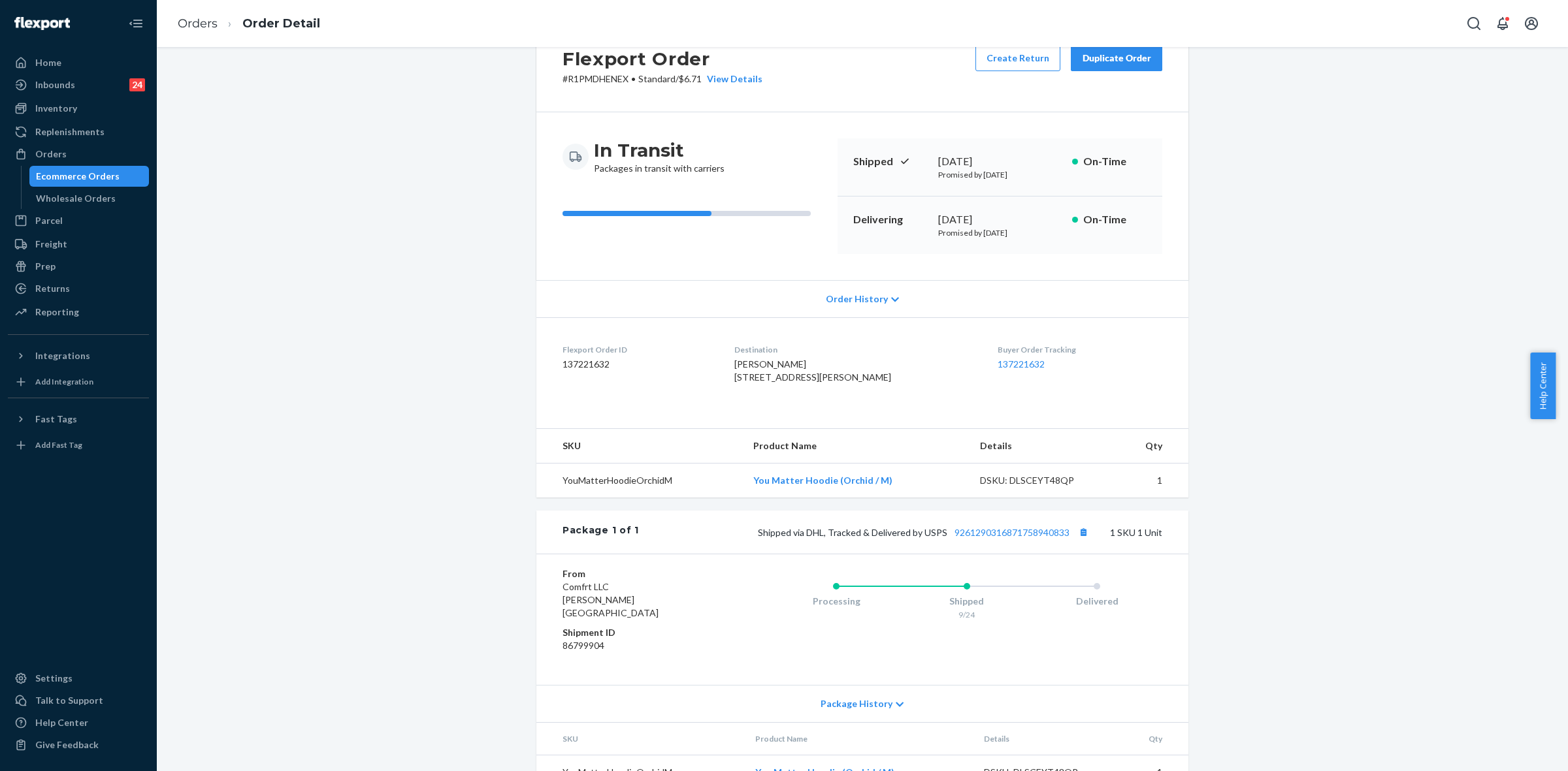
scroll to position [96, 0]
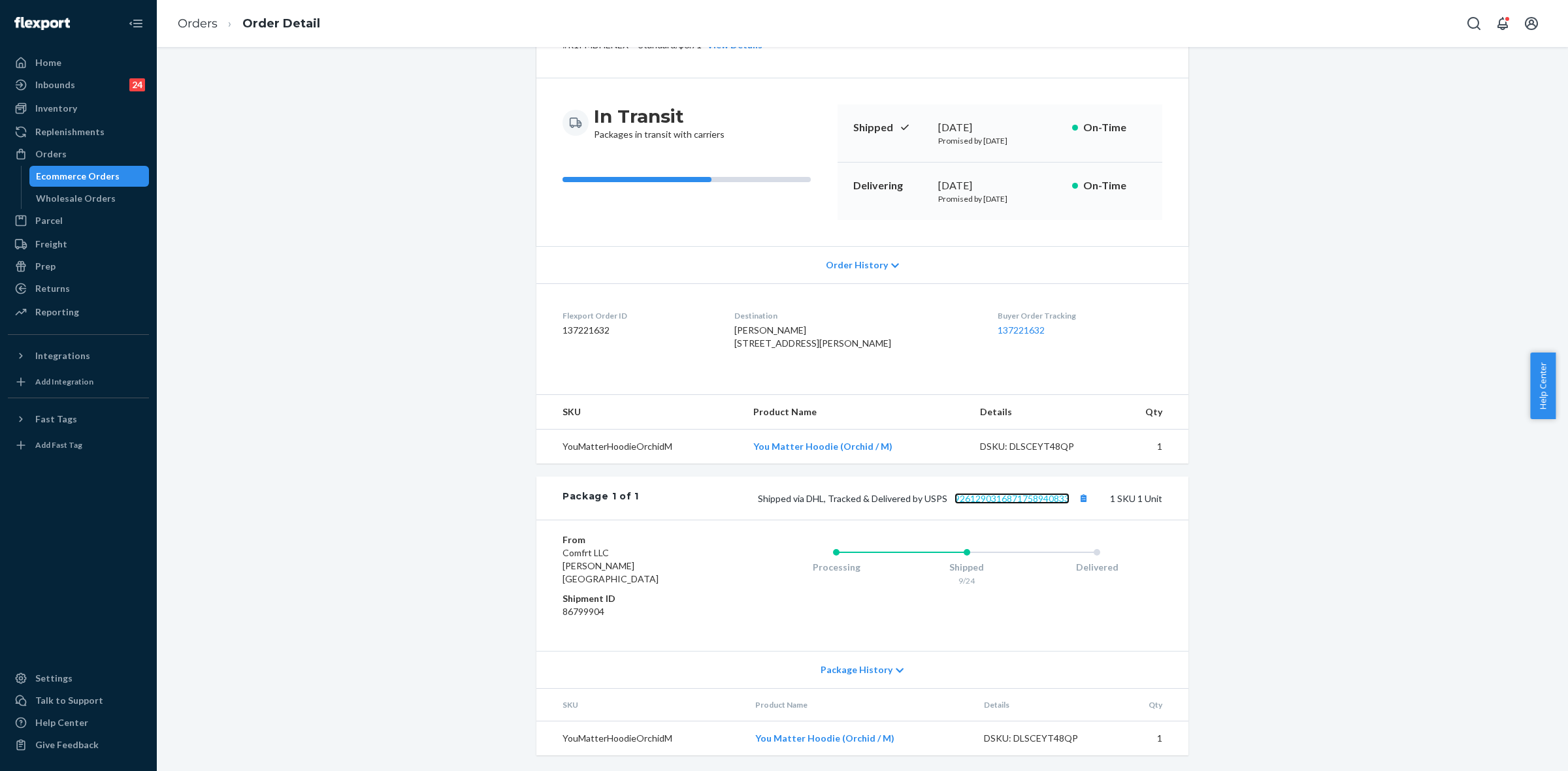
click at [1003, 504] on link "9261290316871758940833" at bounding box center [1012, 499] width 115 height 12
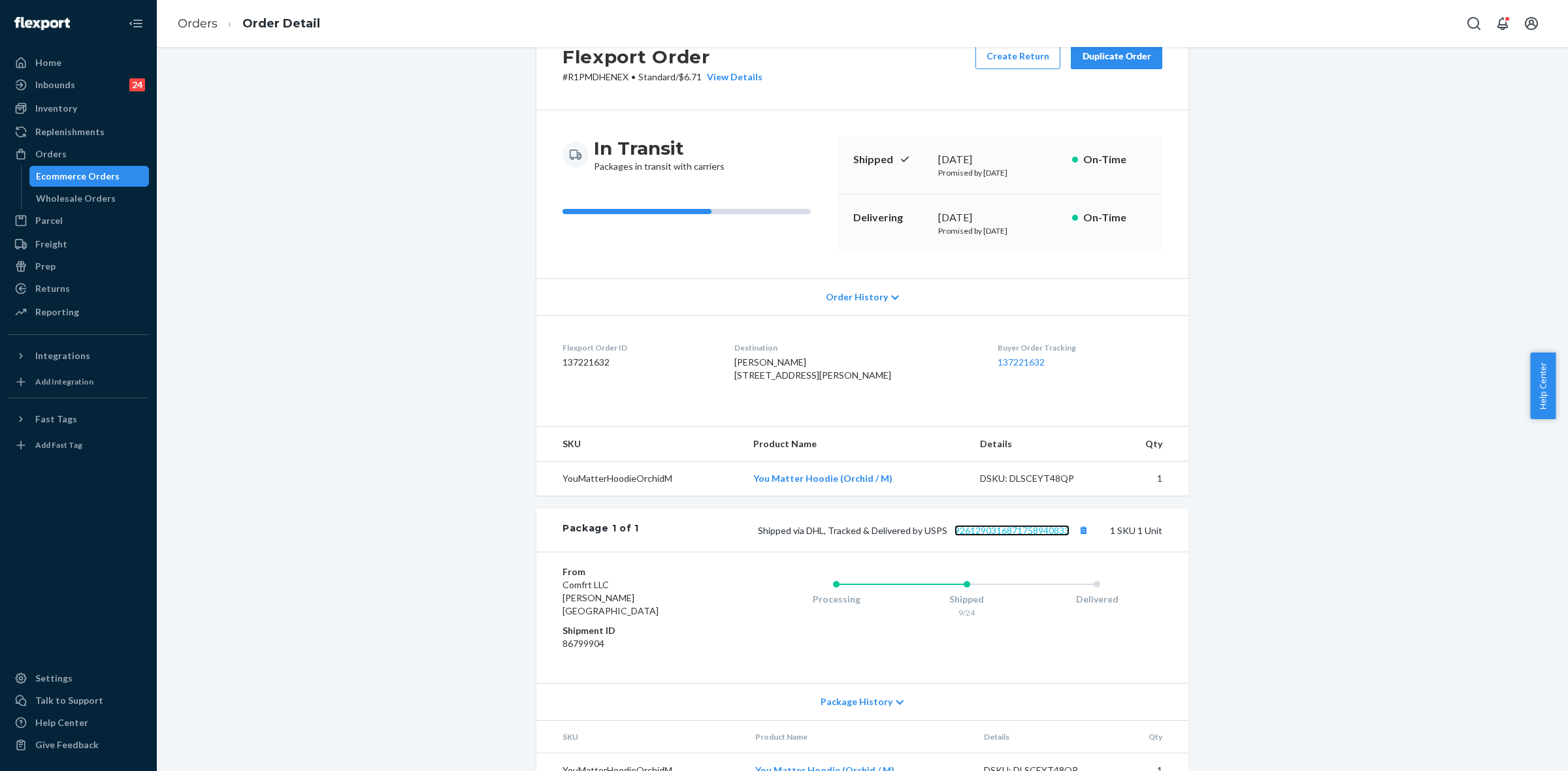
scroll to position [0, 0]
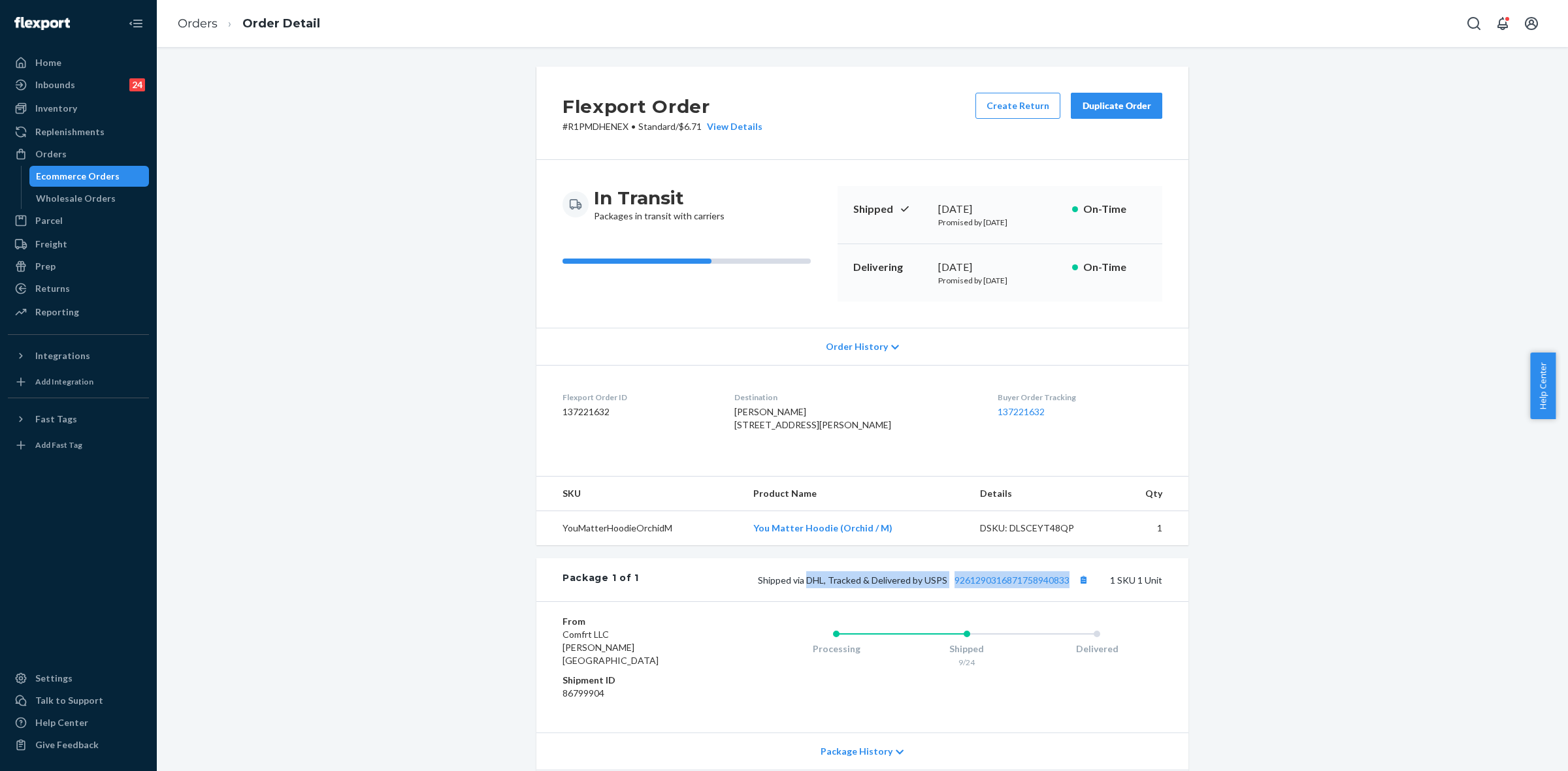
drag, startPoint x: 809, startPoint y: 606, endPoint x: 1065, endPoint y: 609, distance: 256.0
click at [1065, 586] on span "Shipped via DHL, Tracked & Delivered by USPS 9261290316871758940833" at bounding box center [925, 580] width 334 height 12
click at [54, 150] on div "Orders" at bounding box center [51, 155] width 31 height 13
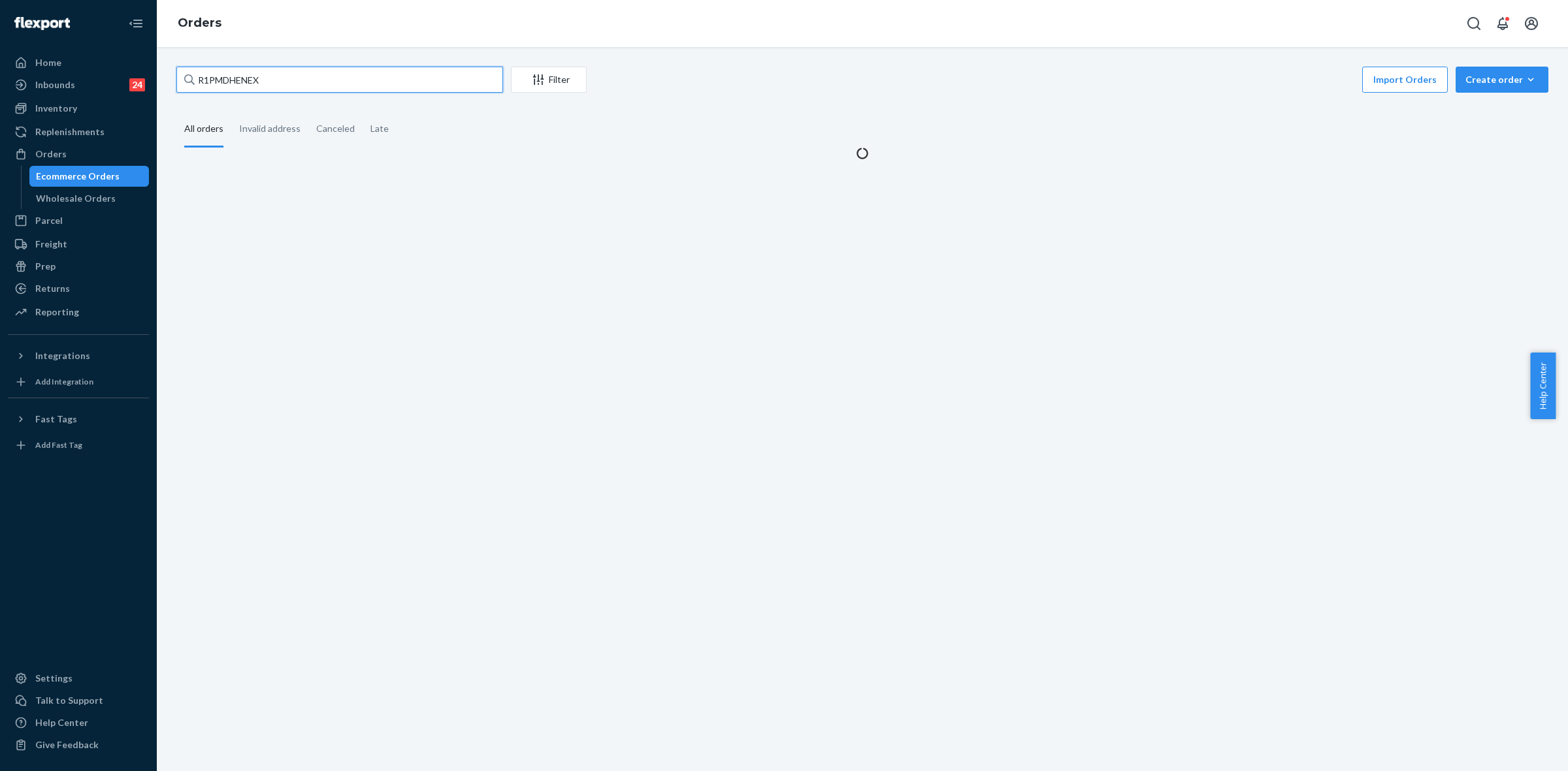
click at [224, 79] on input "R1PMDHENEX" at bounding box center [340, 80] width 326 height 26
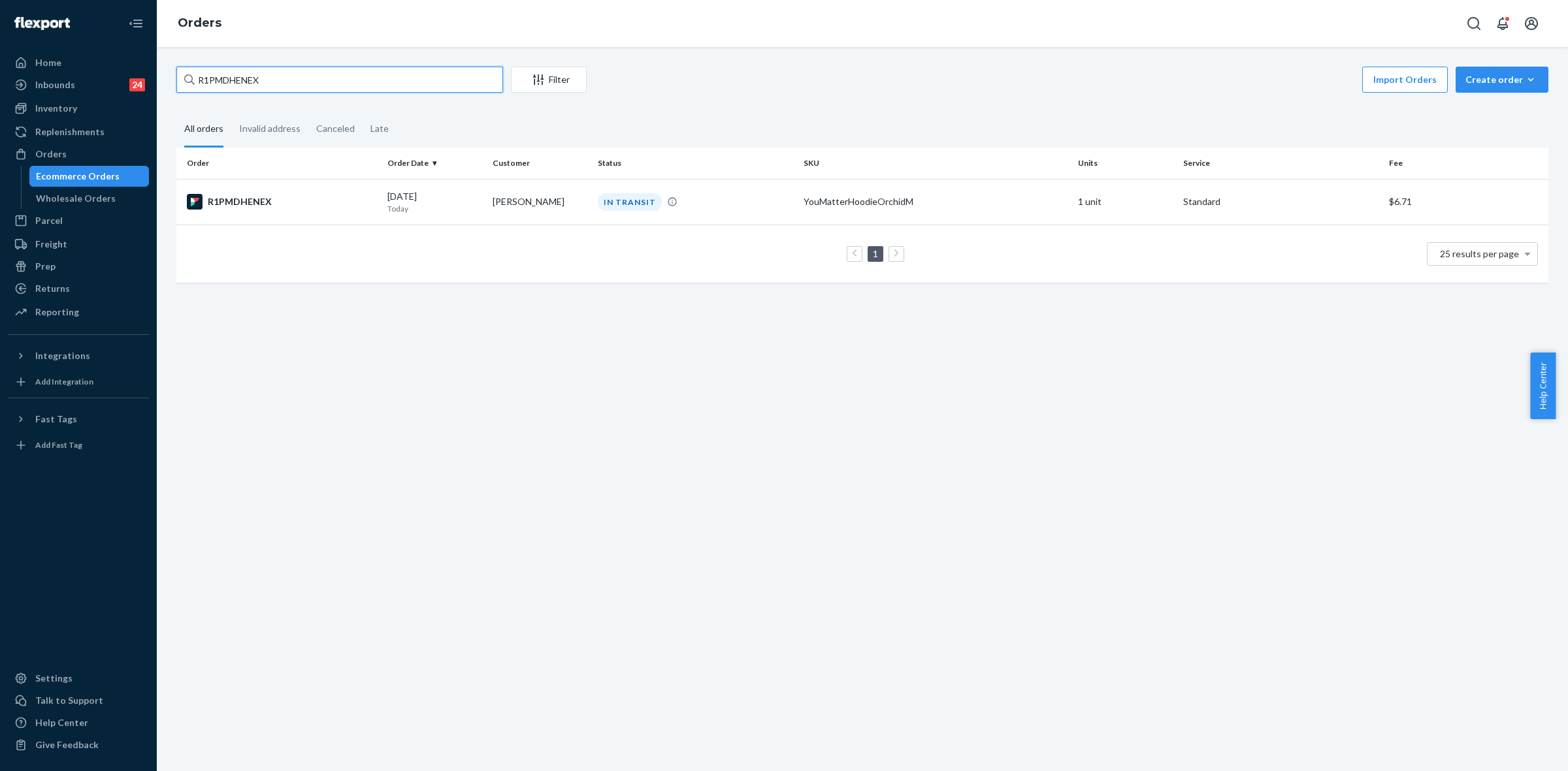
paste input "255148144"
type input "255148144"
click at [345, 204] on div "#255148144" at bounding box center [281, 201] width 190 height 16
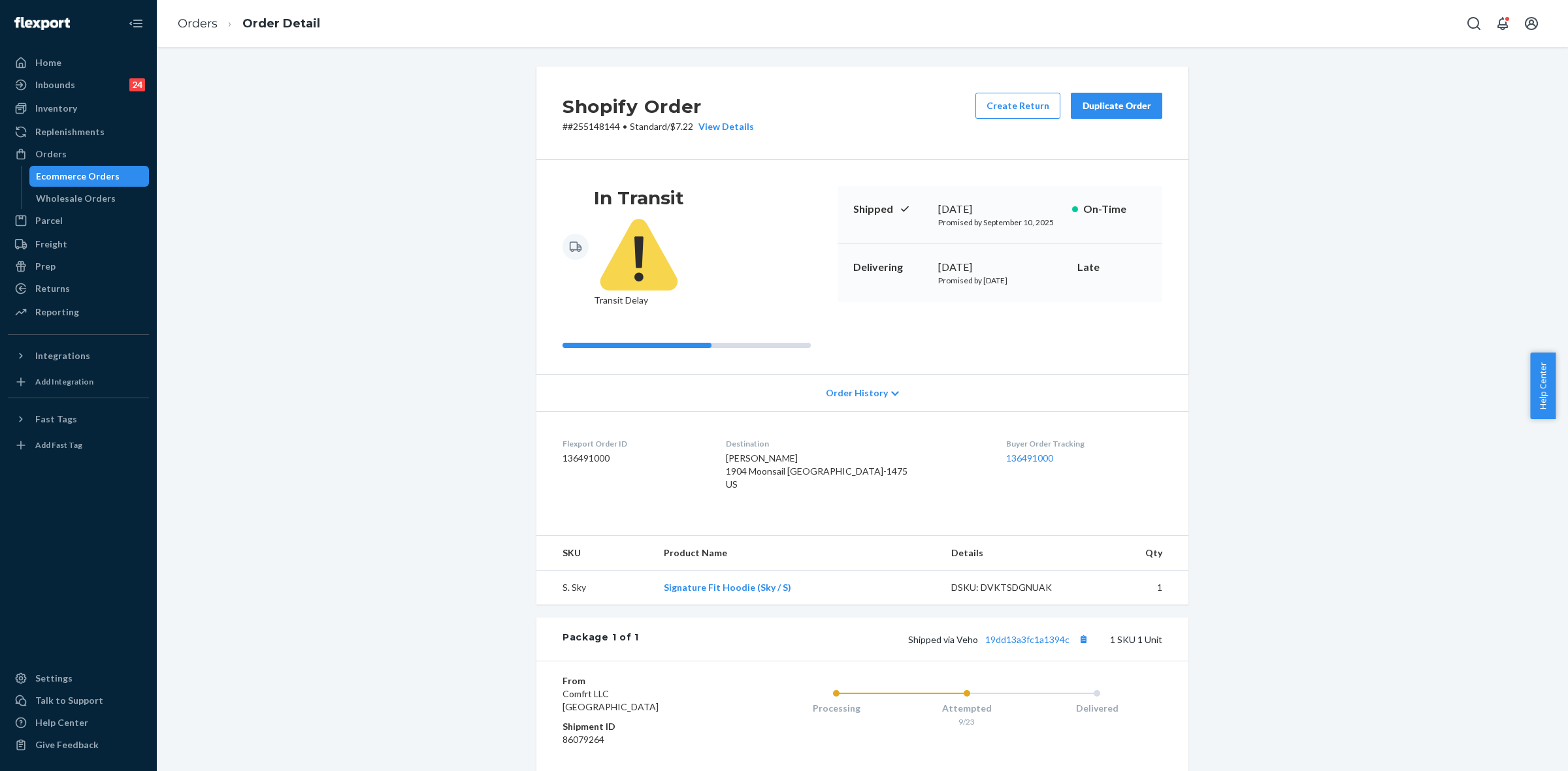
click at [40, 154] on div "Orders" at bounding box center [51, 155] width 31 height 13
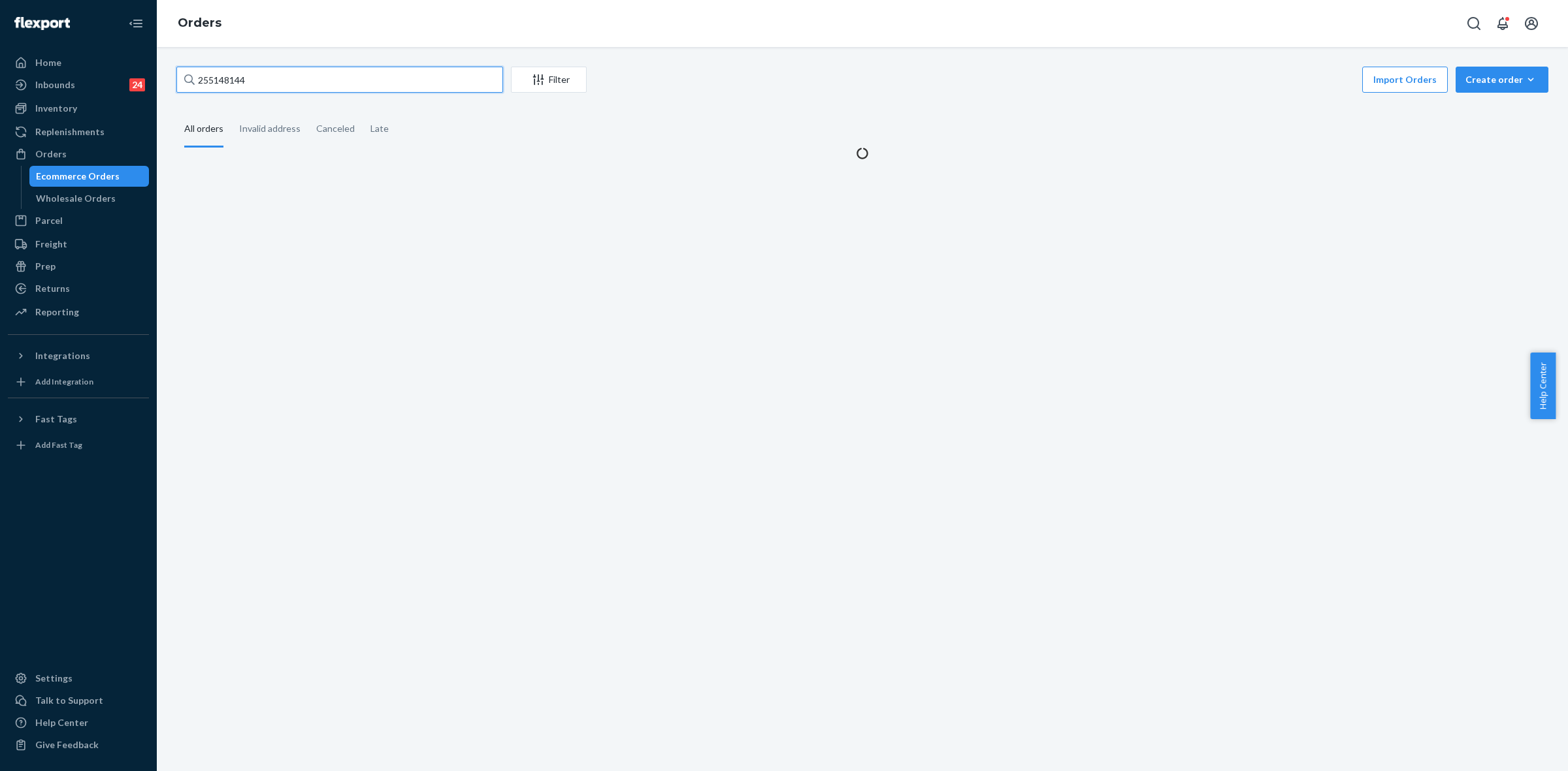
click at [211, 83] on input "255148144" at bounding box center [340, 80] width 326 height 26
click at [212, 81] on input "255148144" at bounding box center [340, 80] width 326 height 26
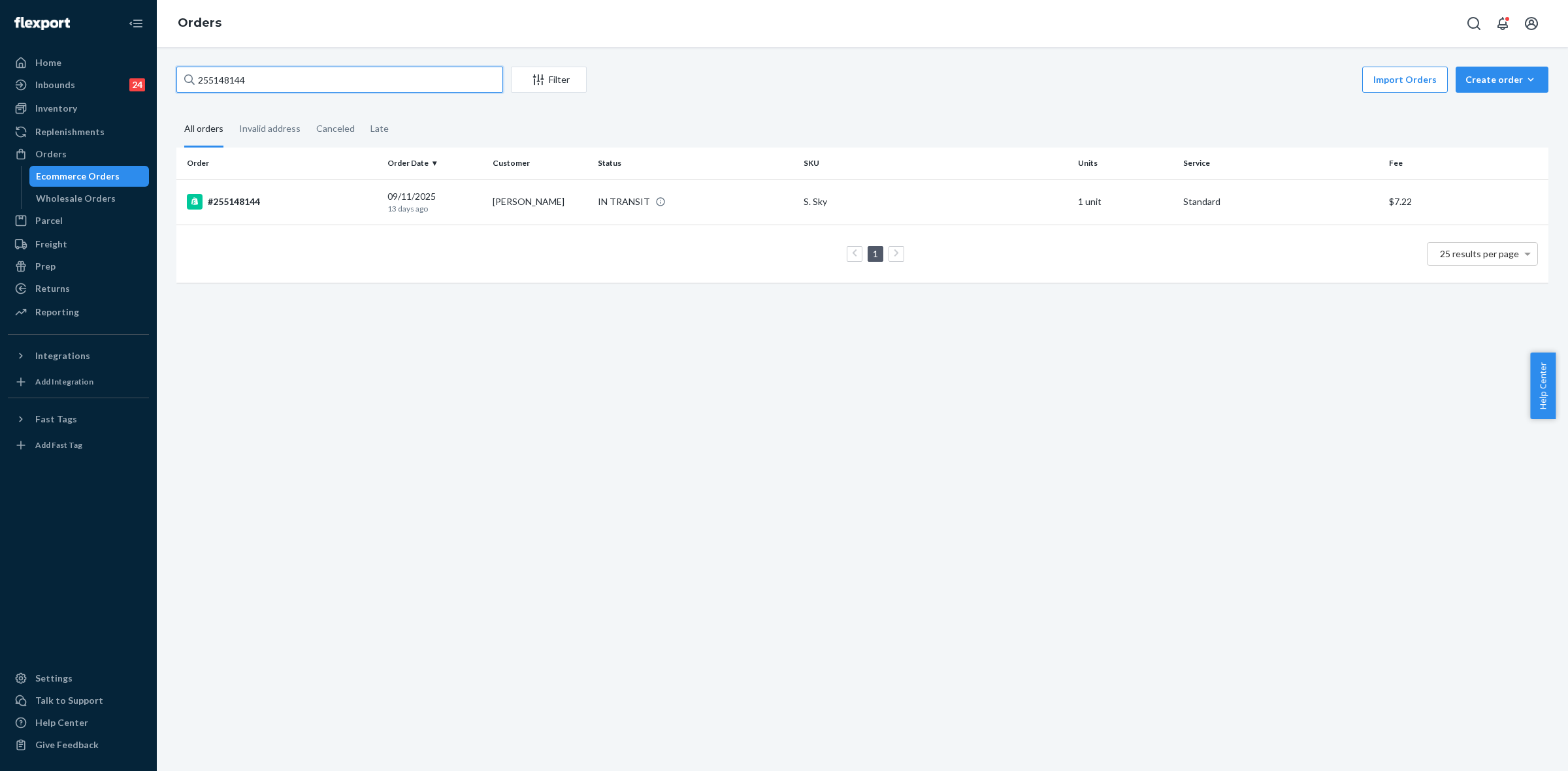
paste input "RKSV_CX2GX"
type input "RKSV_CX2GX"
click at [495, 192] on td "Kristin Anderson" at bounding box center [540, 202] width 105 height 46
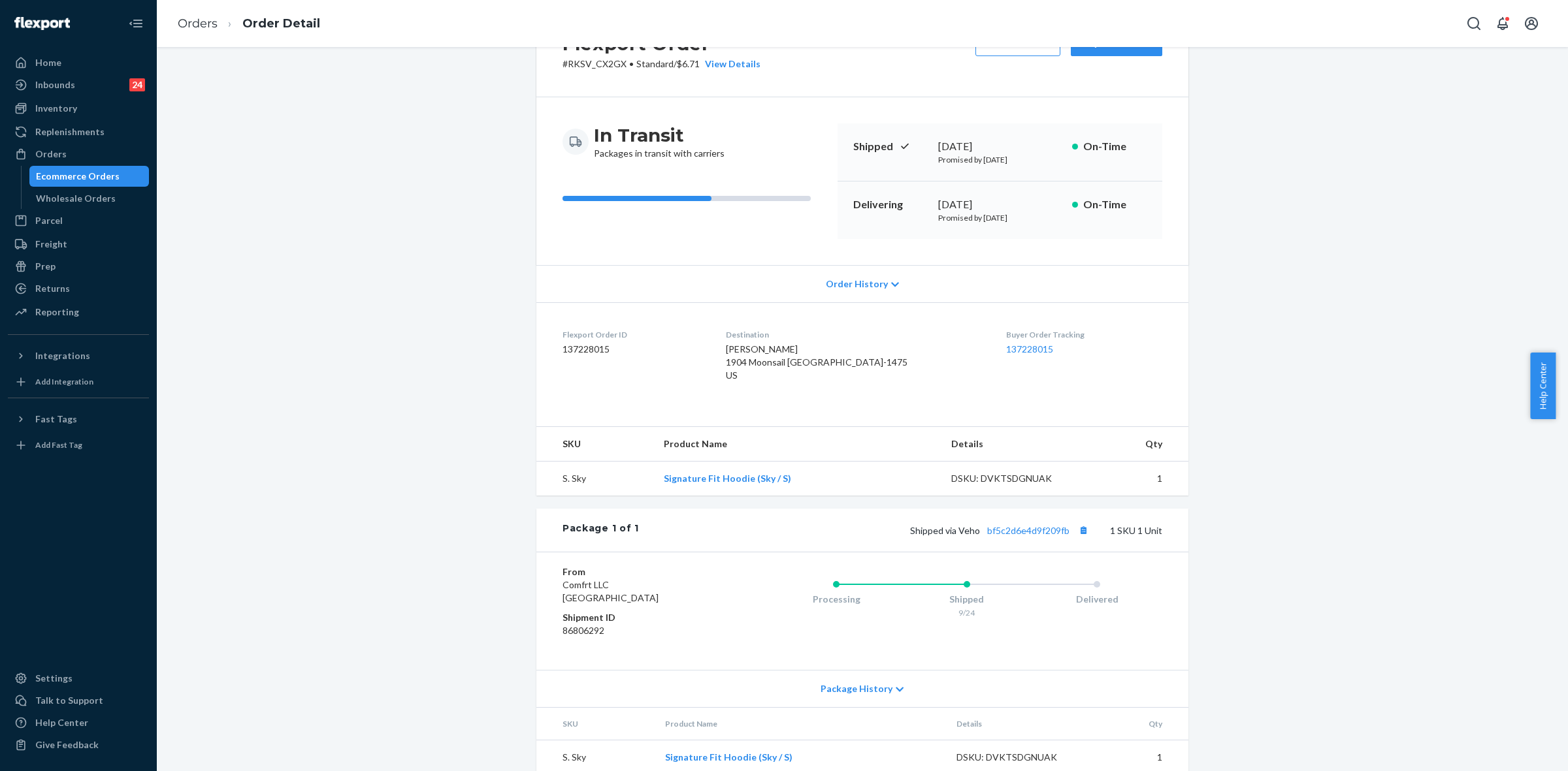
scroll to position [81, 0]
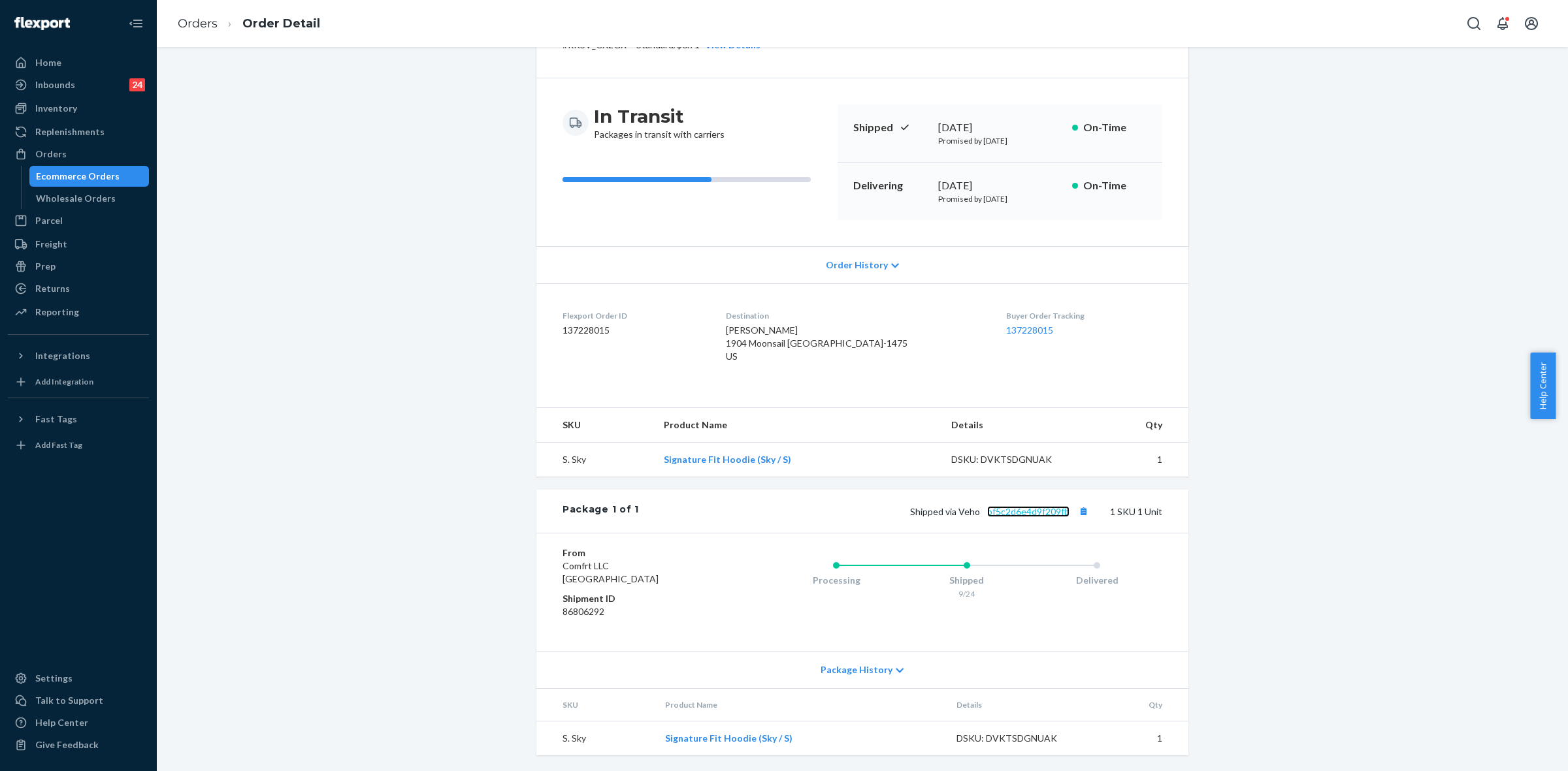
click at [1034, 517] on link "bf5c2d6e4d9f209fb" at bounding box center [1028, 512] width 82 height 12
drag, startPoint x: 957, startPoint y: 524, endPoint x: 1066, endPoint y: 524, distance: 109.0
click at [1066, 517] on span "Shipped via Veho bf5c2d6e4d9f209fb" at bounding box center [1001, 512] width 182 height 12
drag, startPoint x: 61, startPoint y: 154, endPoint x: 253, endPoint y: 269, distance: 223.8
click at [61, 154] on div "Orders" at bounding box center [51, 155] width 31 height 13
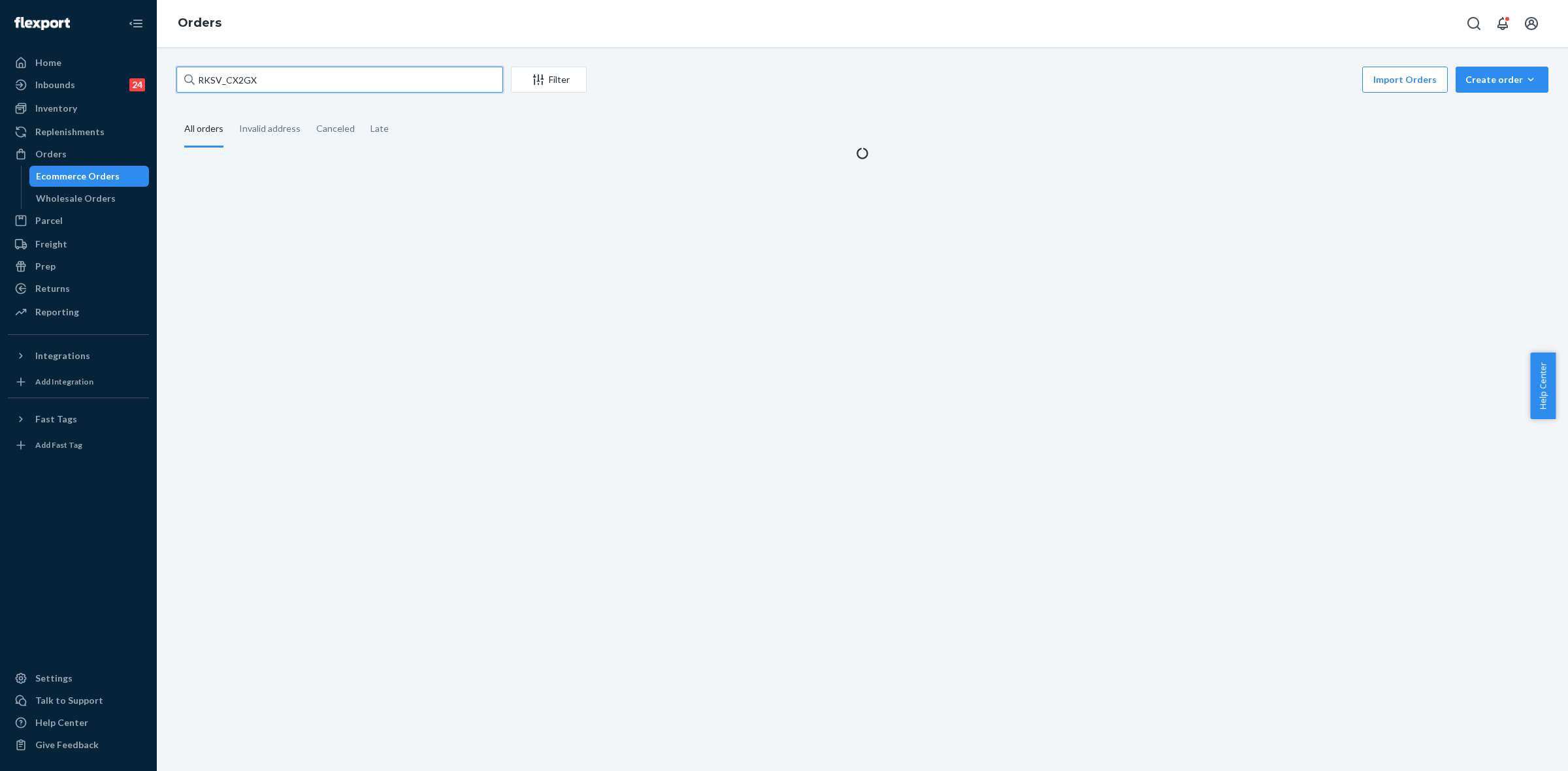
click at [229, 83] on input "RKSV_CX2GX" at bounding box center [340, 80] width 326 height 26
click at [229, 81] on input "RKSV_CX2GX" at bounding box center [340, 80] width 326 height 26
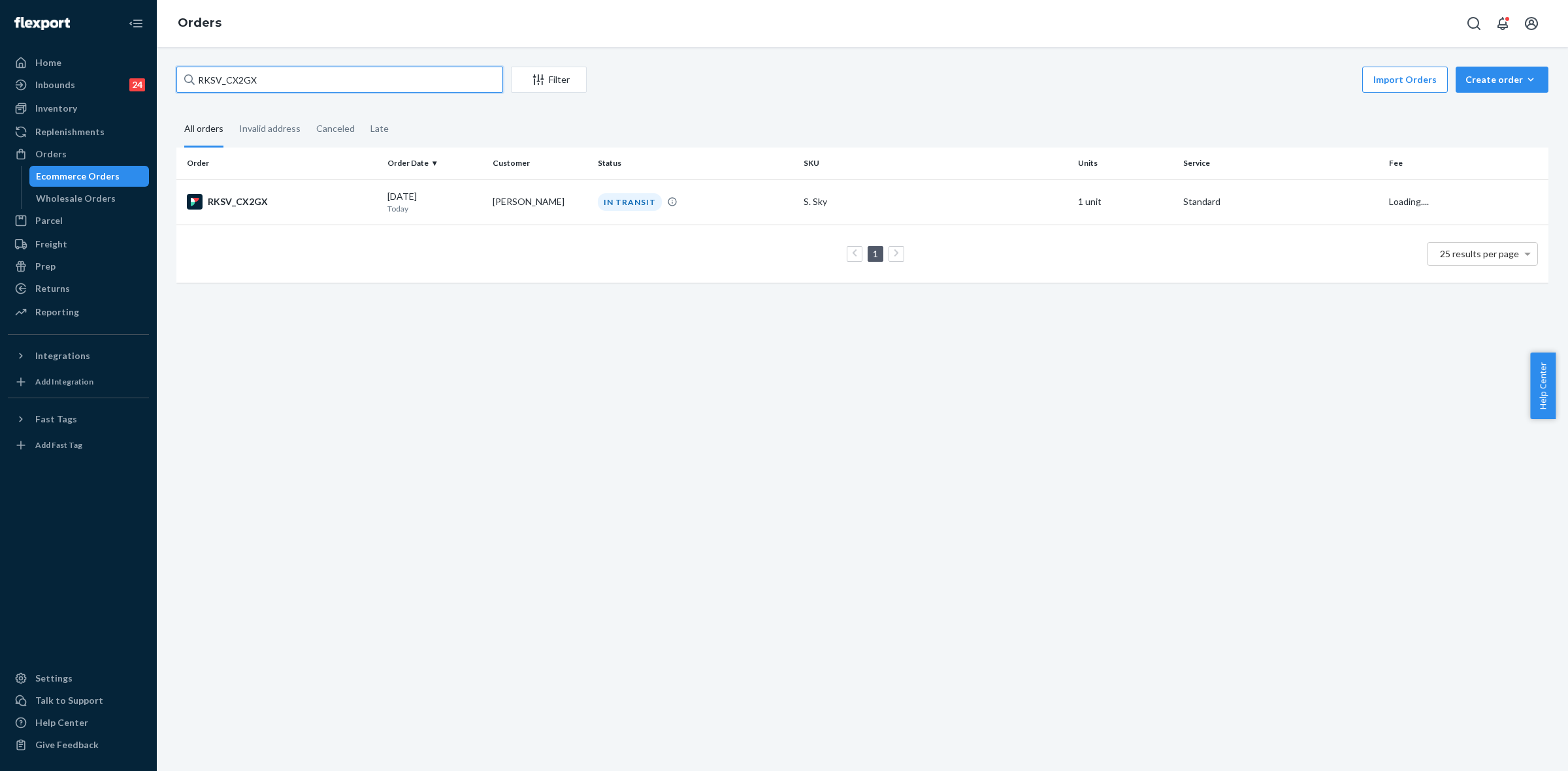
paste input "254168490"
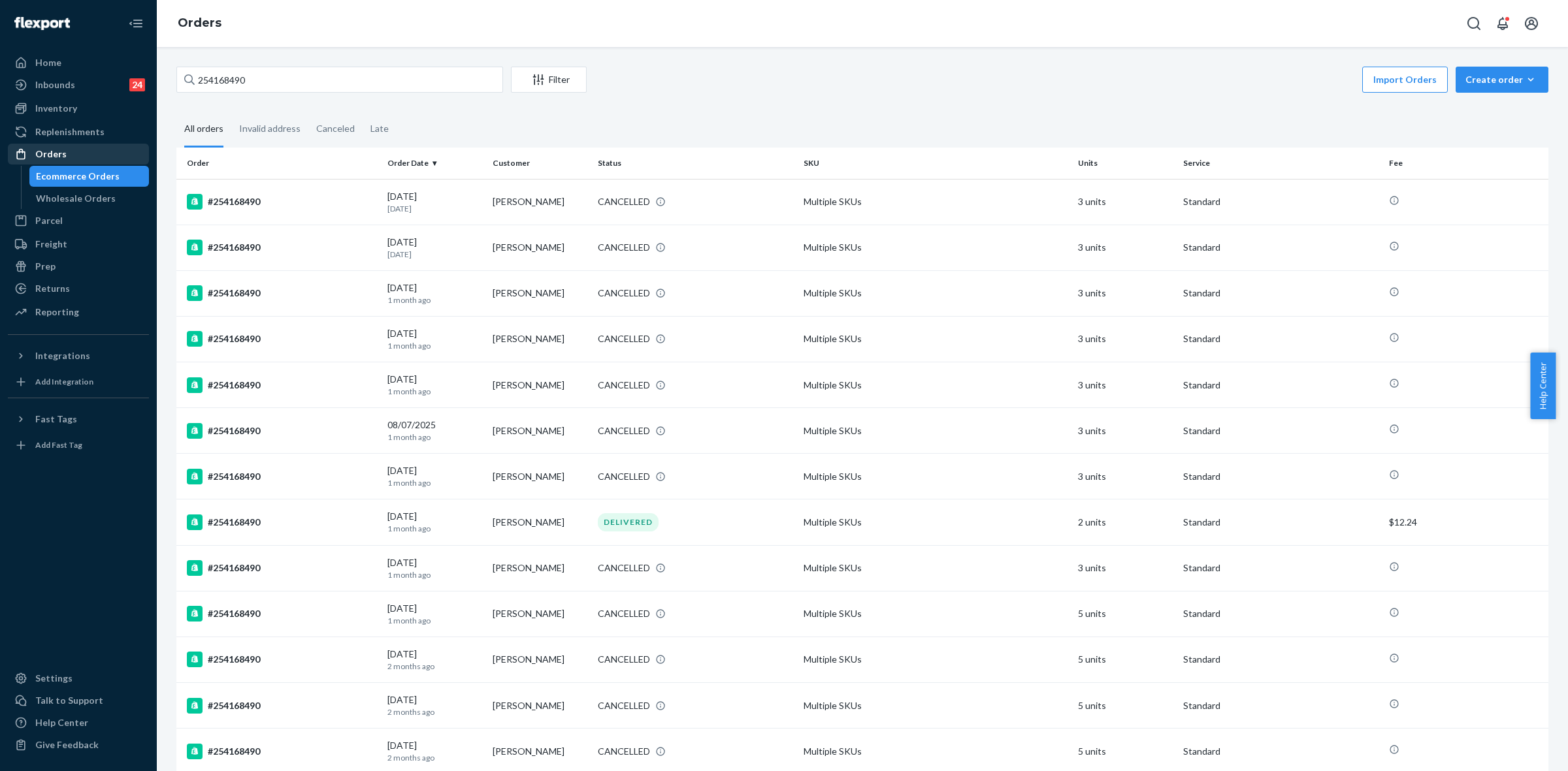
click at [65, 147] on div "Orders" at bounding box center [78, 154] width 138 height 18
click at [49, 149] on div "Orders" at bounding box center [51, 155] width 31 height 13
click at [230, 82] on input "254168490" at bounding box center [340, 80] width 326 height 26
click at [230, 81] on input "254168490" at bounding box center [340, 80] width 326 height 26
paste input "520741"
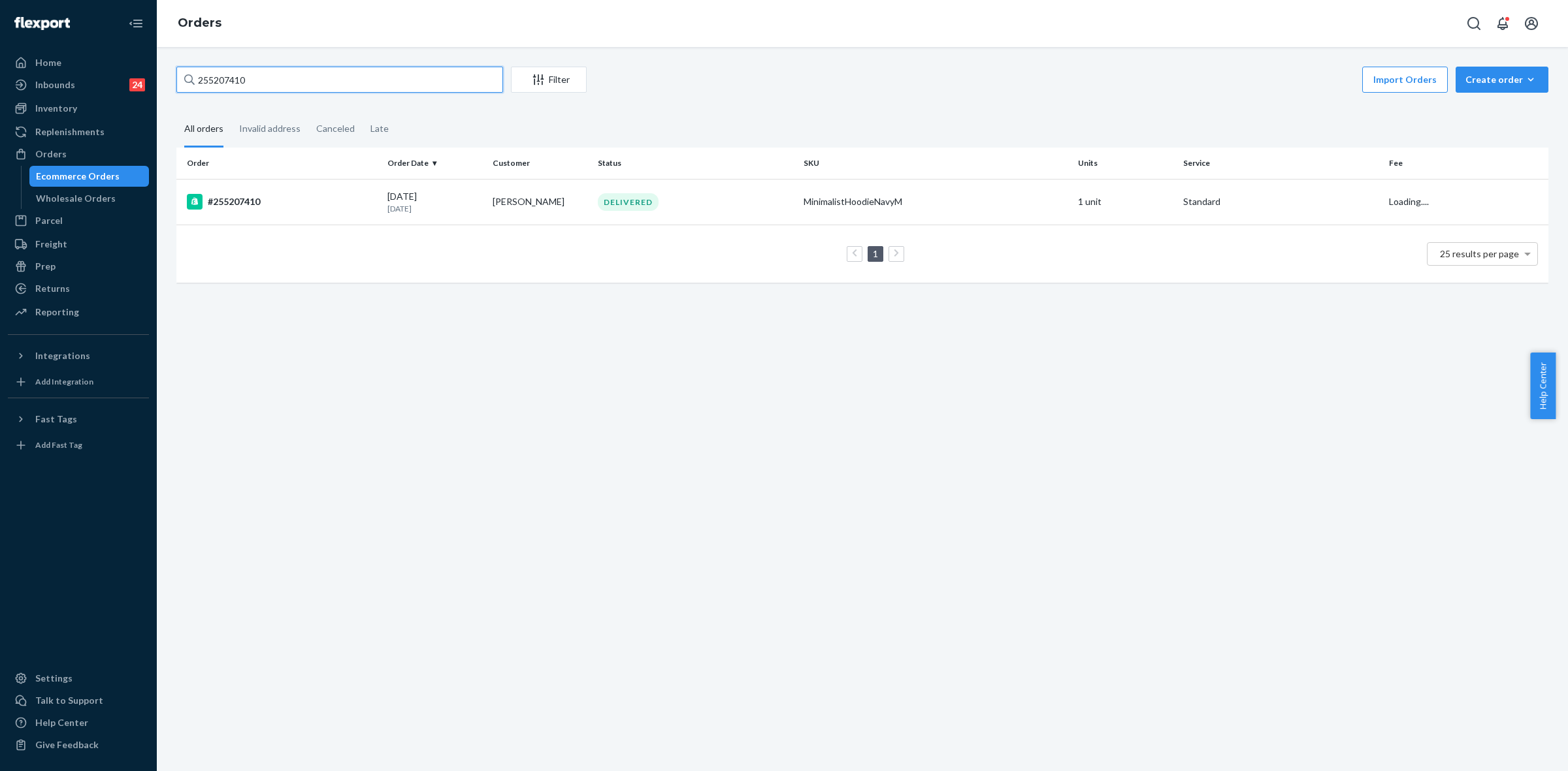
type input "255207410"
click at [547, 213] on td "camryn hinsch" at bounding box center [540, 202] width 105 height 46
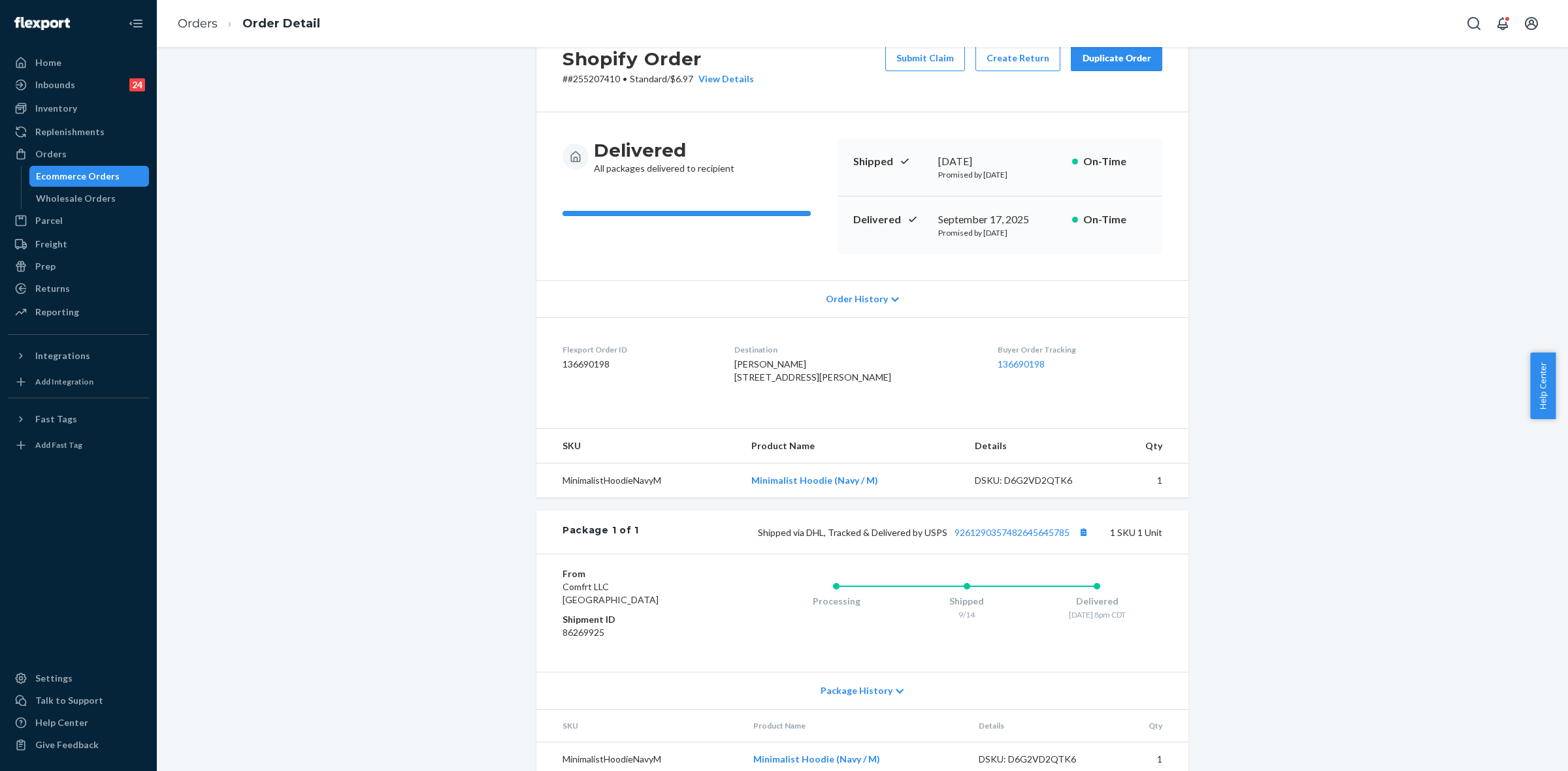
scroll to position [96, 0]
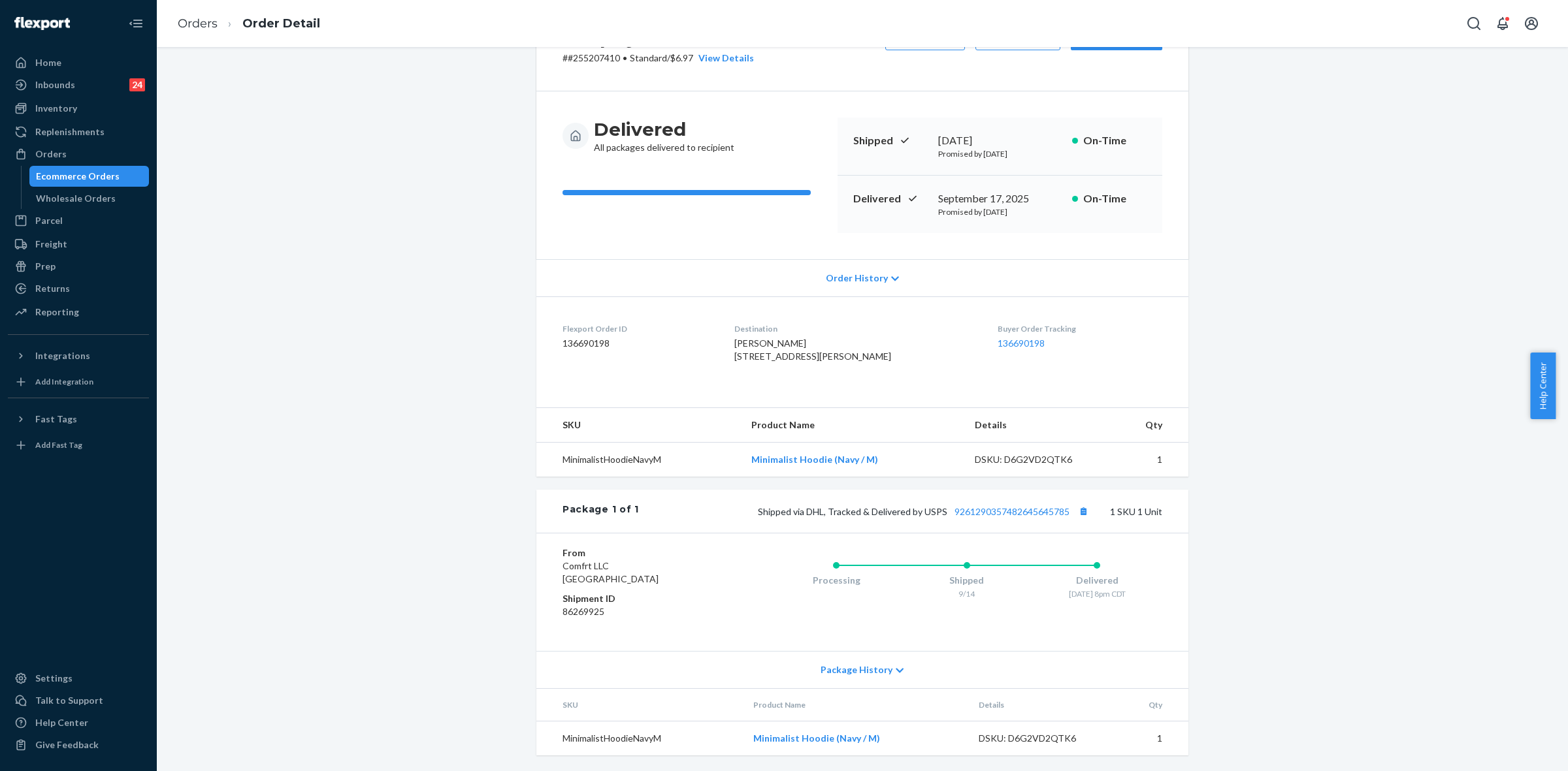
click at [886, 665] on div "Package History" at bounding box center [862, 669] width 652 height 37
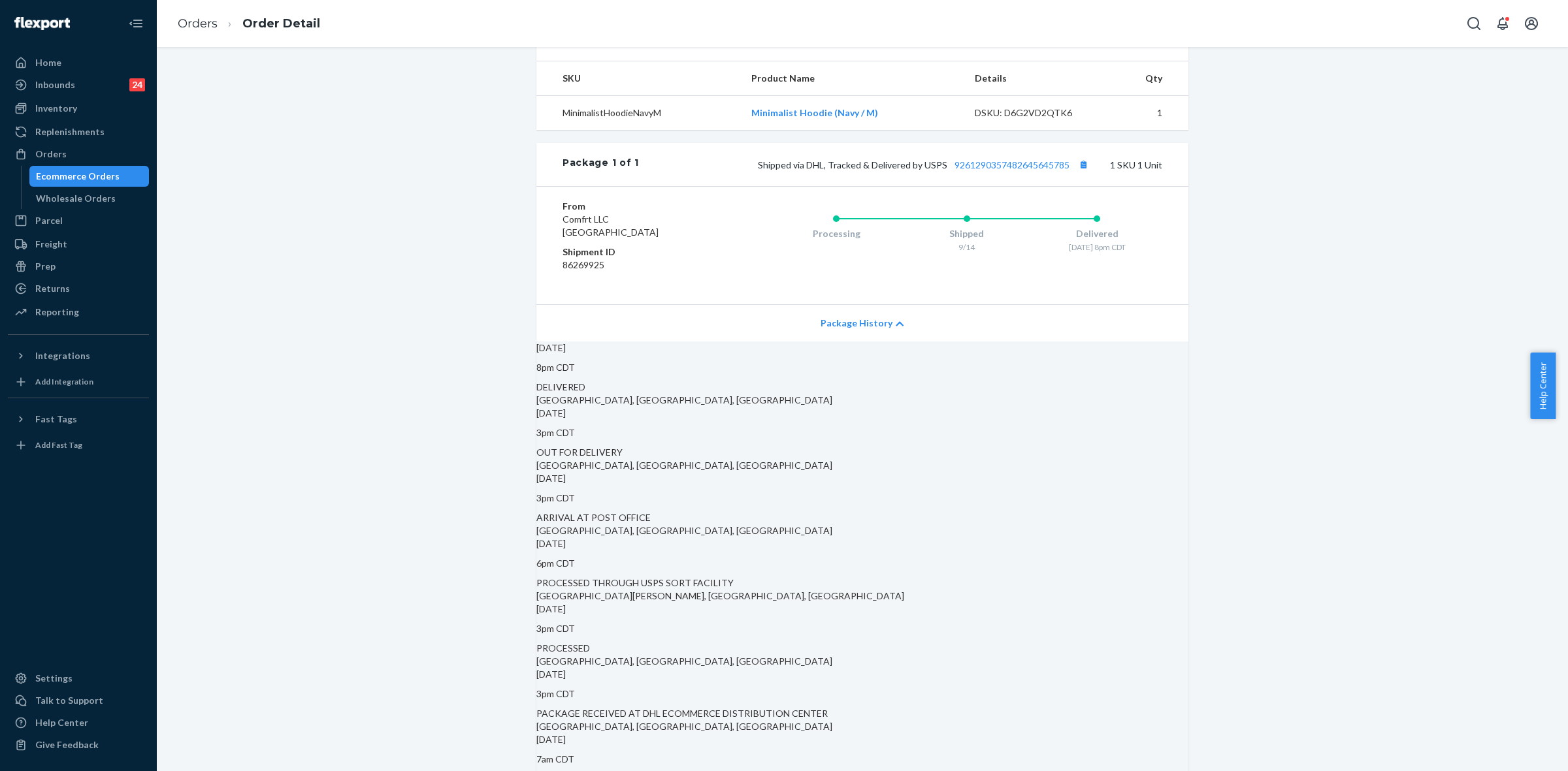
scroll to position [259, 0]
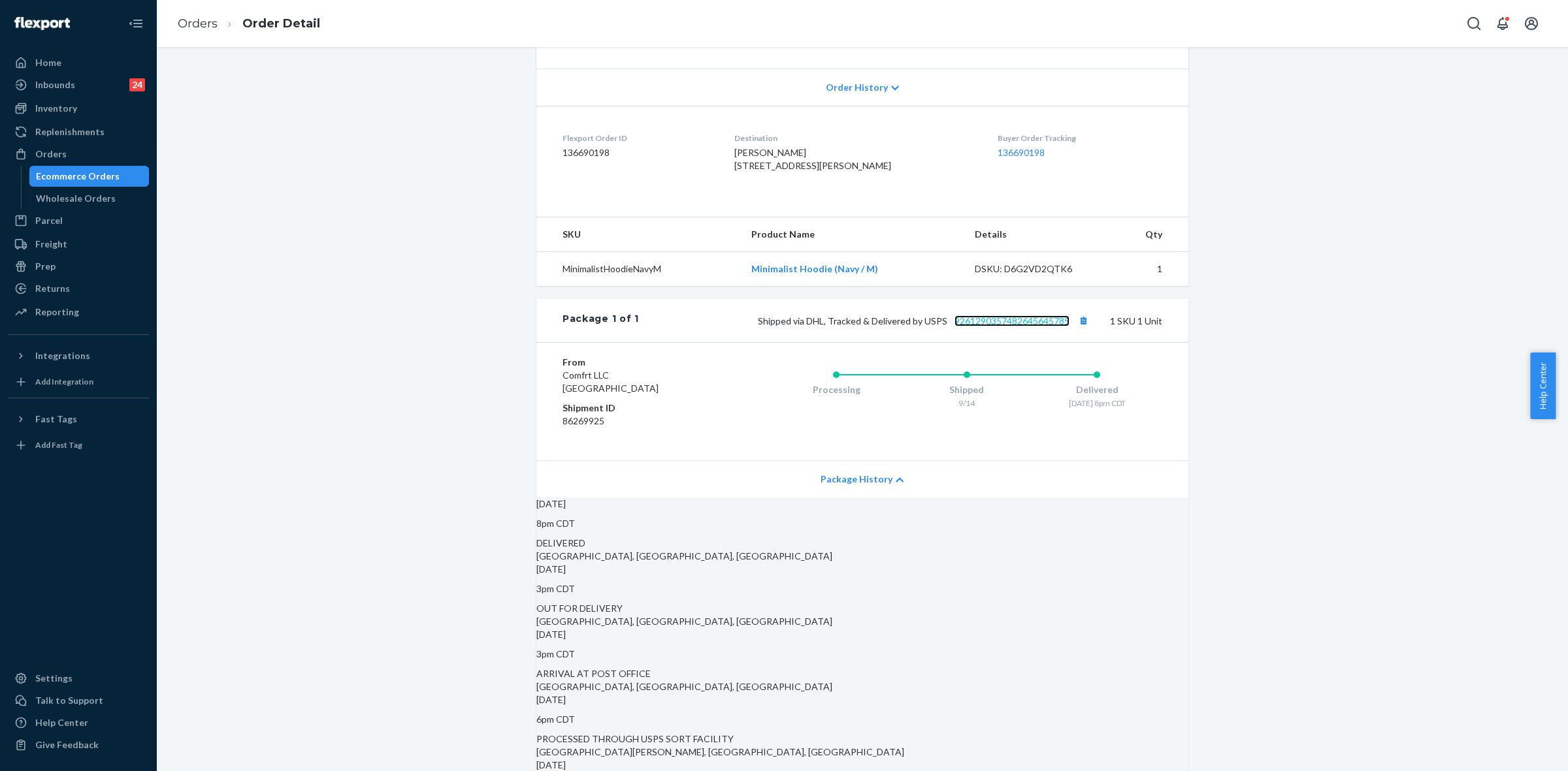
click at [1011, 326] on link "9261290357482645645785" at bounding box center [1012, 321] width 115 height 12
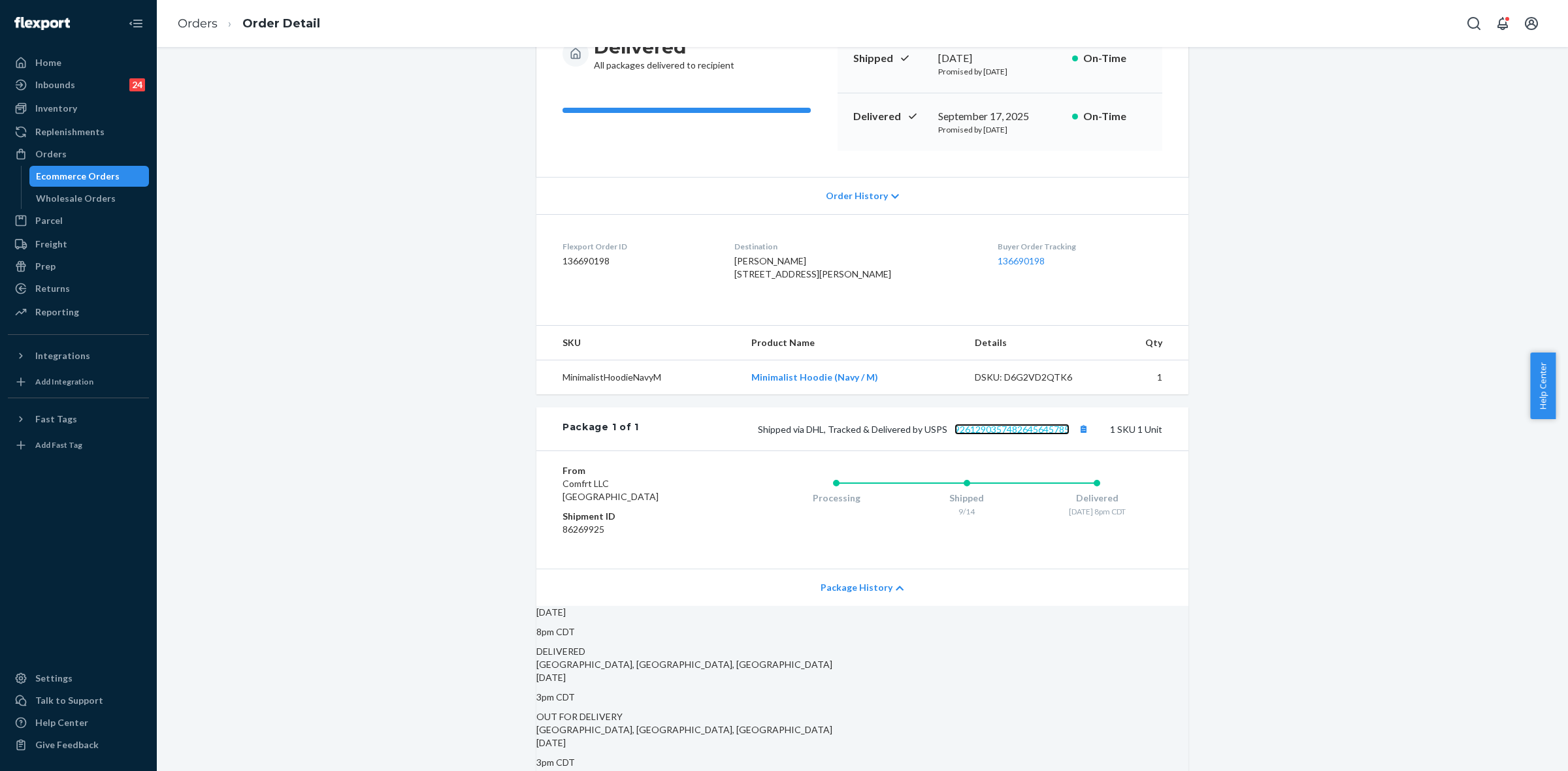
scroll to position [326, 0]
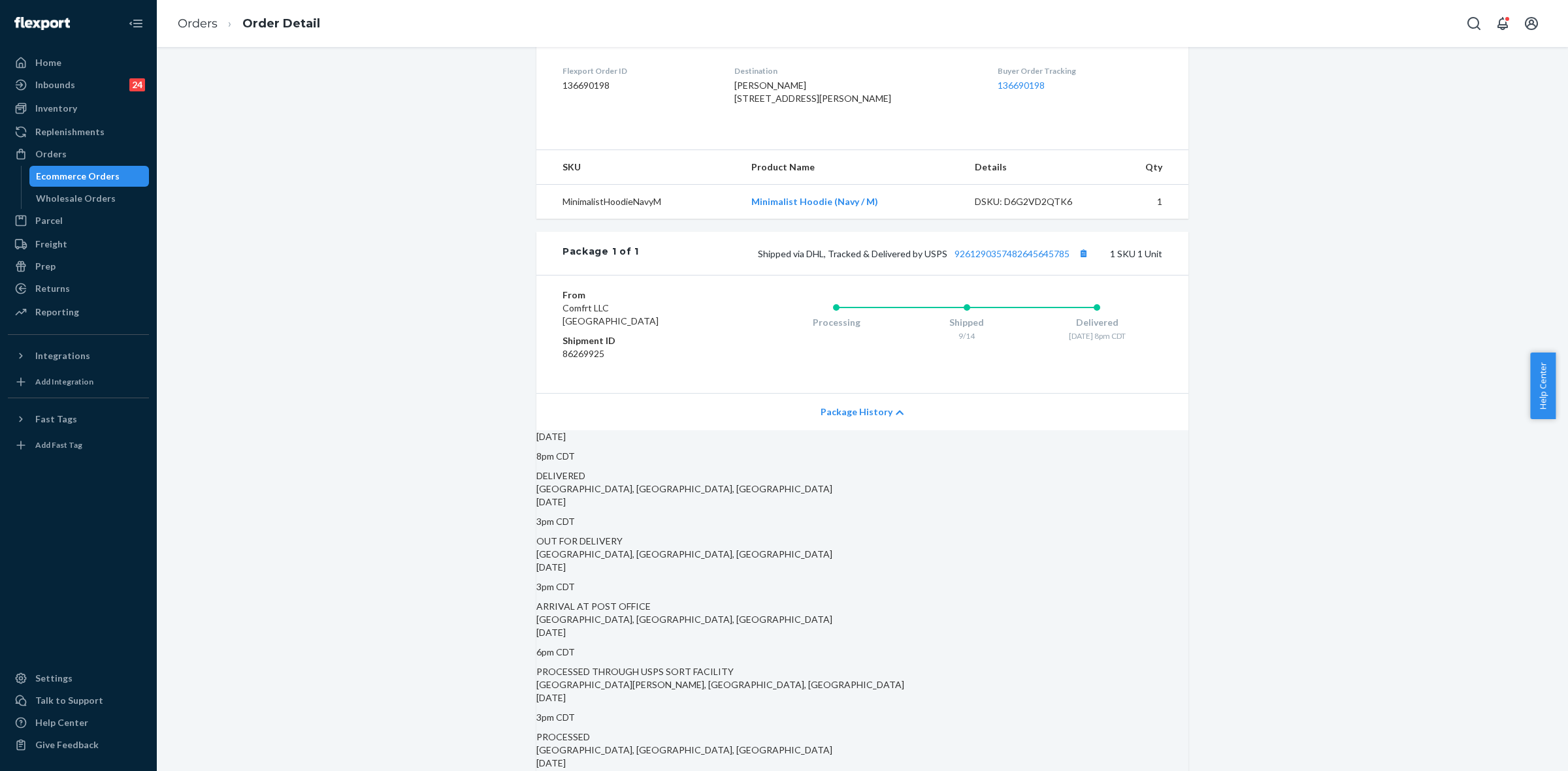
drag, startPoint x: 1533, startPoint y: 24, endPoint x: 1566, endPoint y: 119, distance: 100.6
click at [1533, 24] on icon "Open account menu" at bounding box center [1531, 23] width 16 height 16
click at [1409, 149] on div "Shopify Order # #255207410 • Standard / $6.97 View Details Submit Claim Create …" at bounding box center [863, 421] width 1391 height 1361
click at [1505, 18] on div "Open notifications" at bounding box center [1507, 19] width 7 height 7
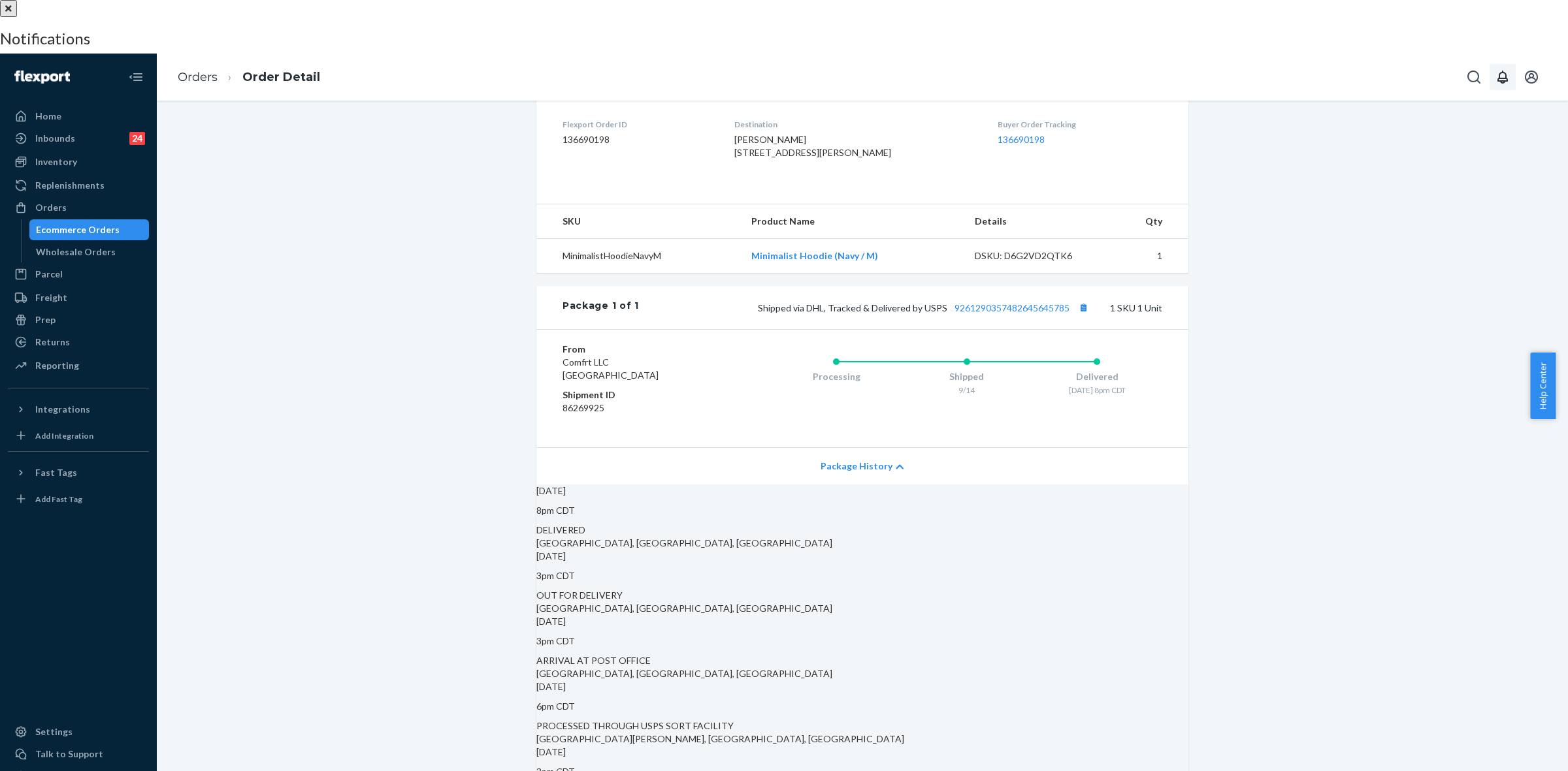
click at [1258, 0] on div at bounding box center [784, 0] width 1568 height 0
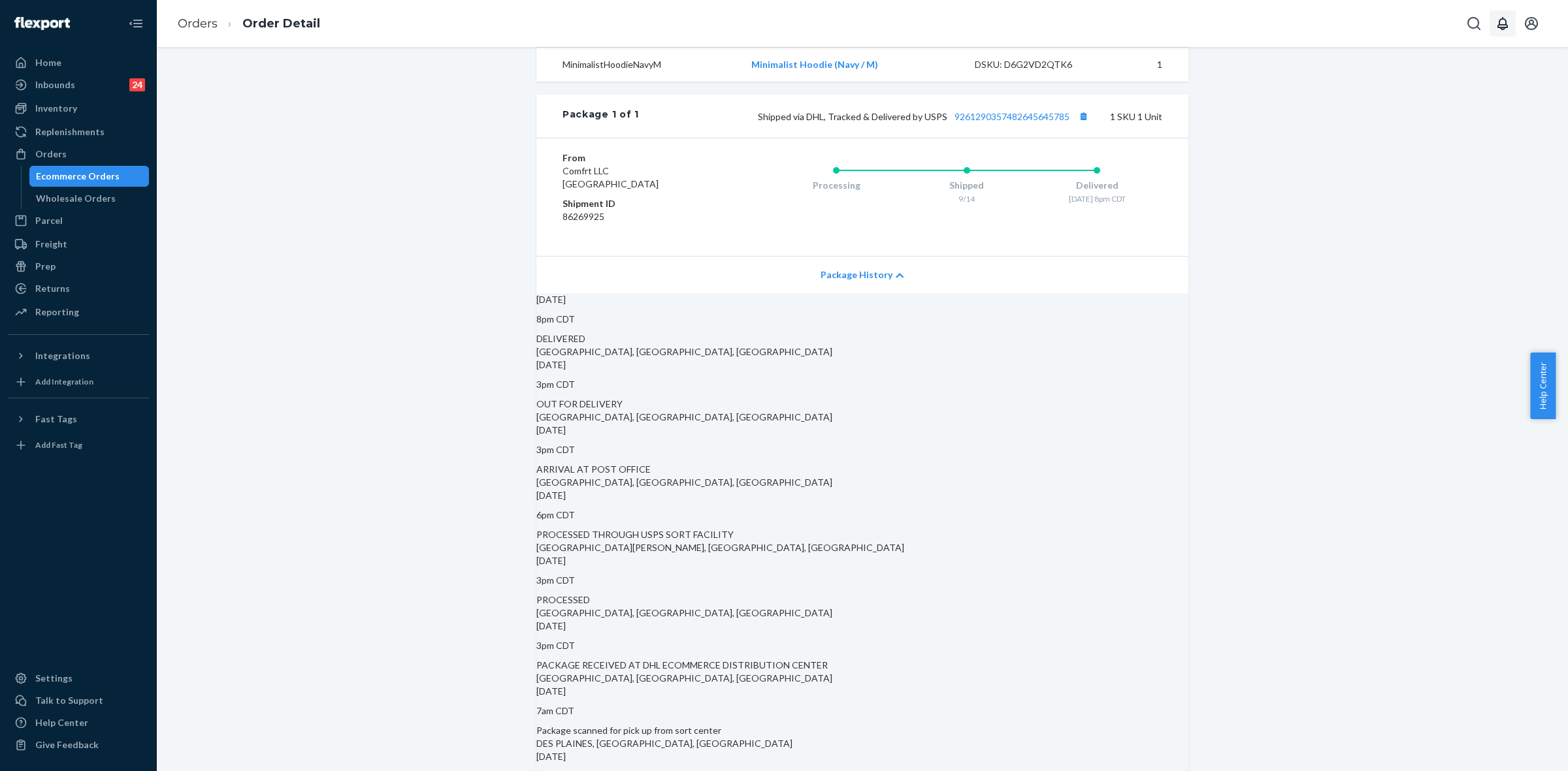
scroll to position [584, 0]
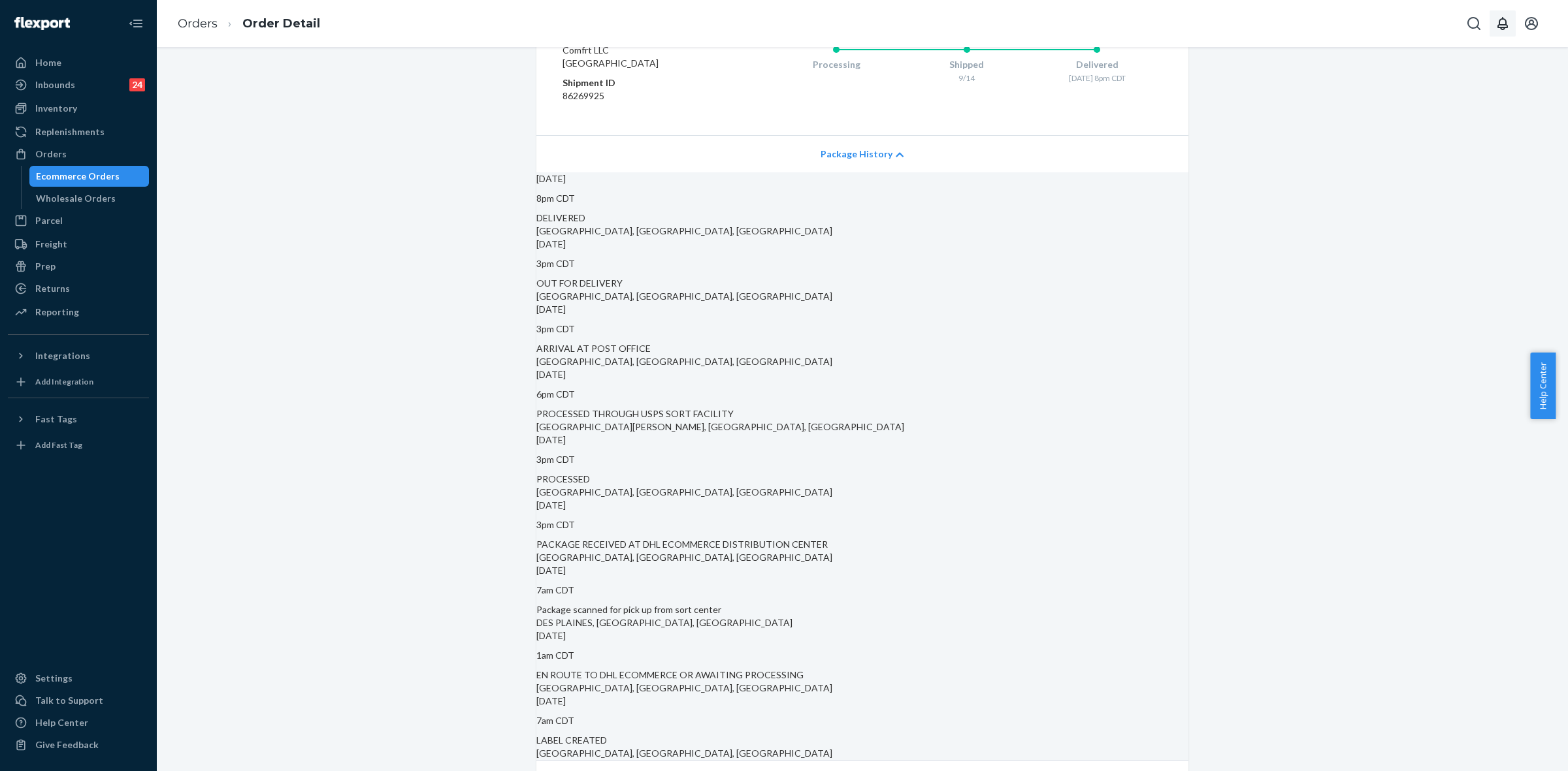
click at [88, 162] on div "Orders" at bounding box center [78, 154] width 138 height 18
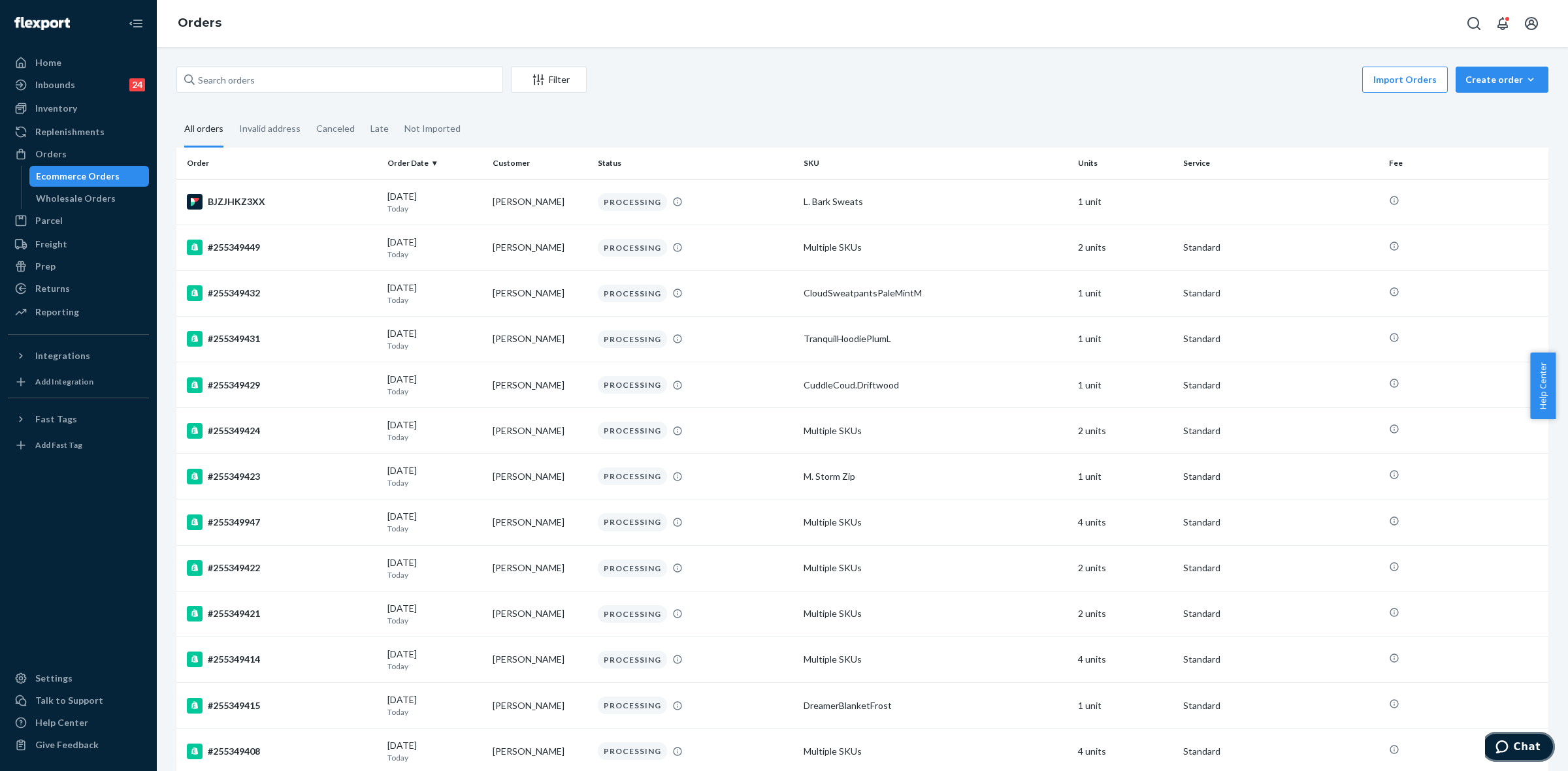
click at [1524, 750] on span "Chat" at bounding box center [1527, 747] width 27 height 12
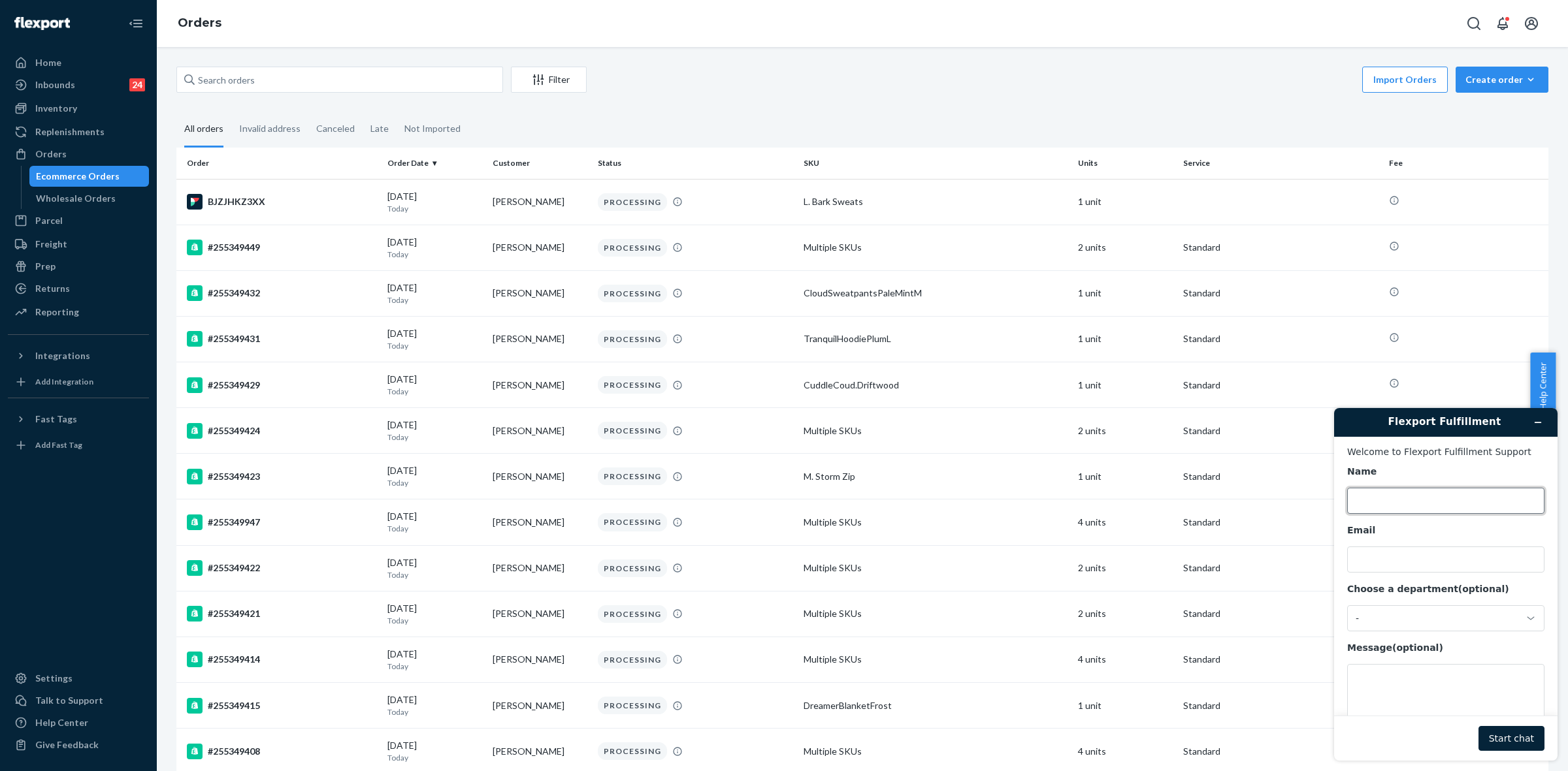
click at [1394, 499] on input "Name" at bounding box center [1445, 501] width 197 height 26
click at [1436, 560] on input "Email" at bounding box center [1445, 560] width 197 height 26
click at [1360, 502] on input "april" at bounding box center [1445, 501] width 197 height 26
type input "April"
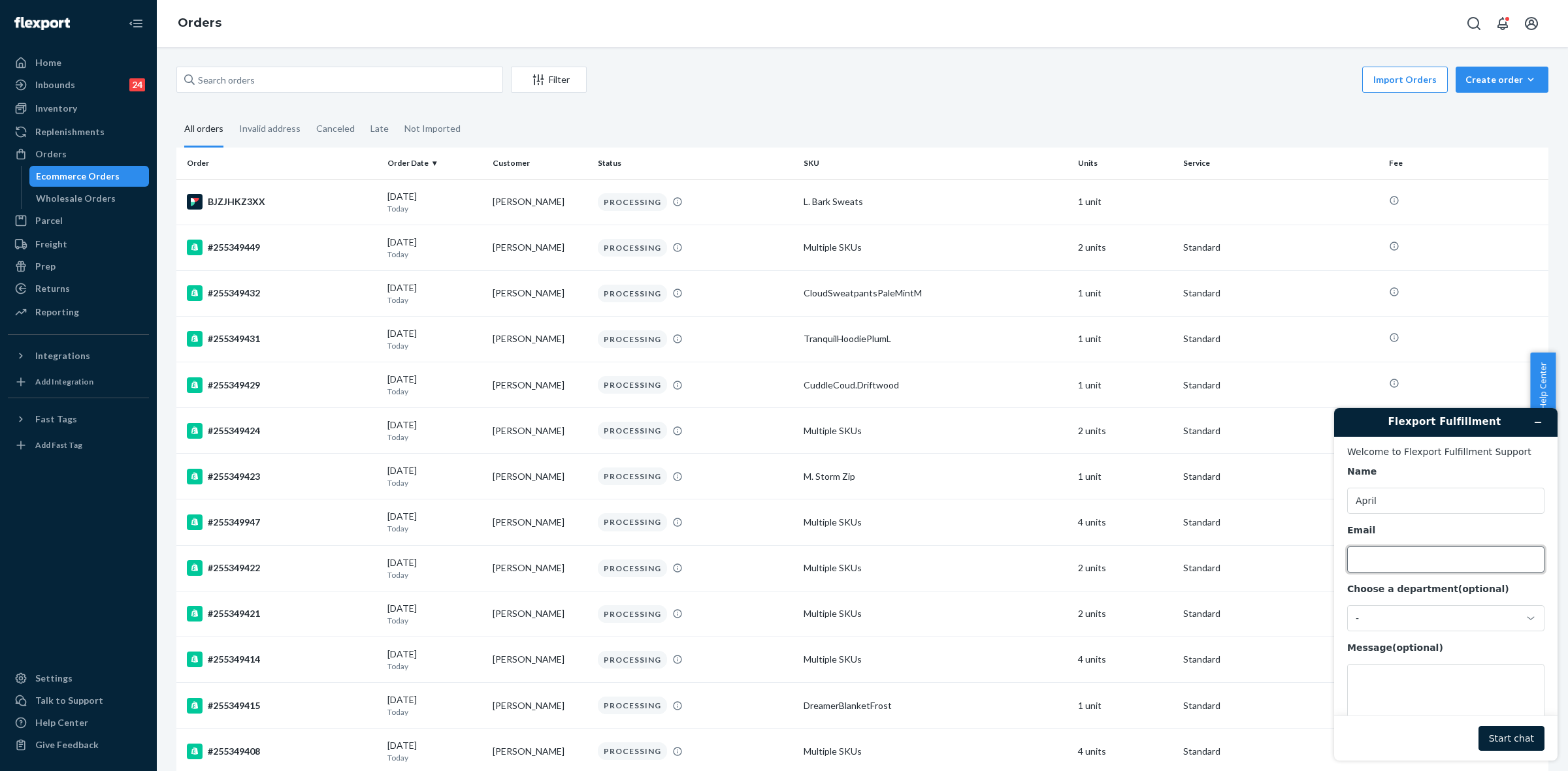
click at [1402, 555] on input "Email" at bounding box center [1445, 560] width 197 height 26
type input "aprilvsalas@gmail.com"
click at [1419, 615] on div "-" at bounding box center [1437, 618] width 164 height 12
click at [1428, 677] on li "Messaging (Chat Team)" at bounding box center [1444, 676] width 192 height 24
drag, startPoint x: 1428, startPoint y: 677, endPoint x: 1453, endPoint y: 691, distance: 28.7
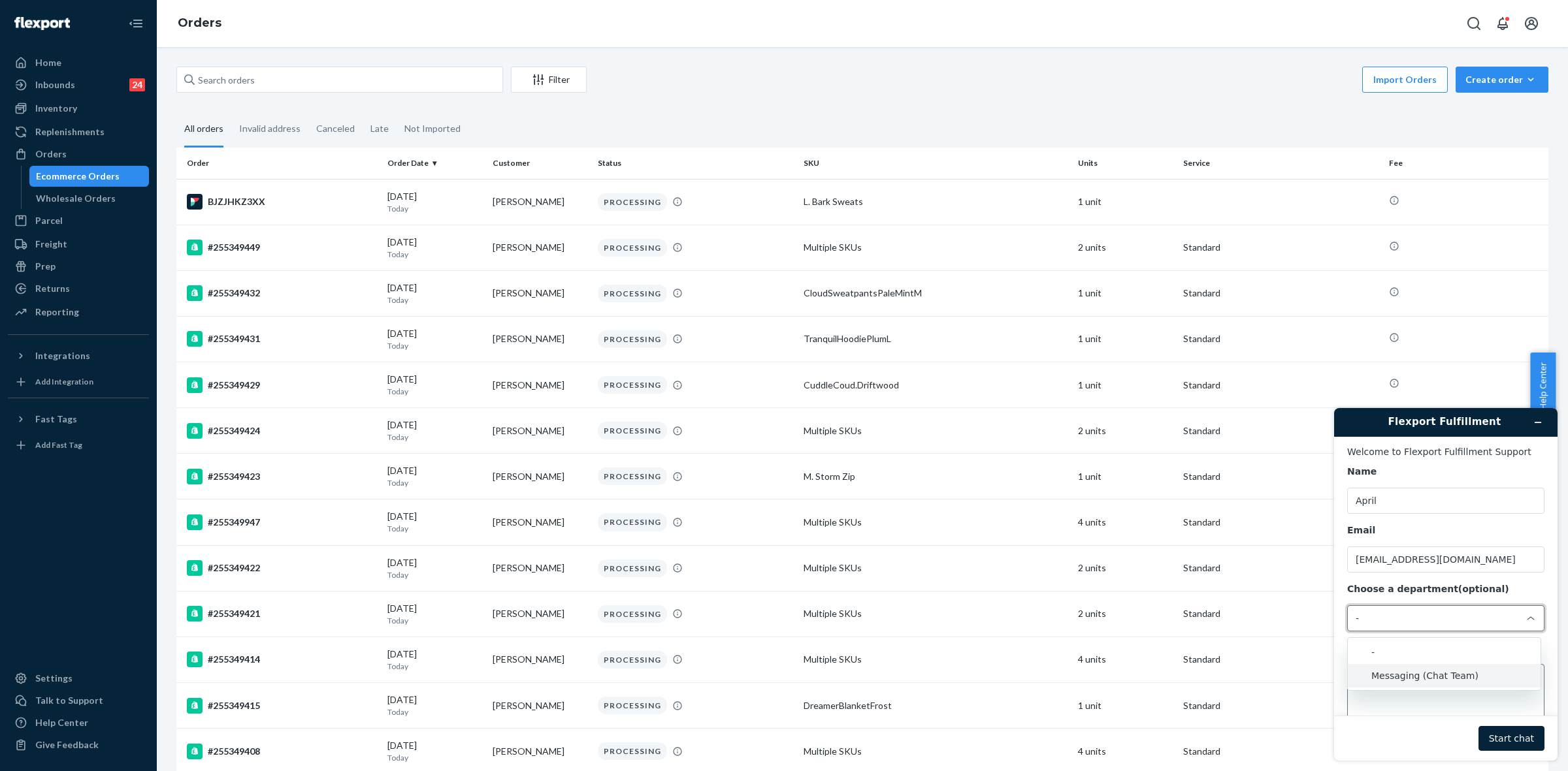
click at [1428, 677] on li "Messaging (Chat Team)" at bounding box center [1444, 676] width 192 height 24
click at [1415, 689] on textarea "Message (optional)" at bounding box center [1445, 700] width 197 height 73
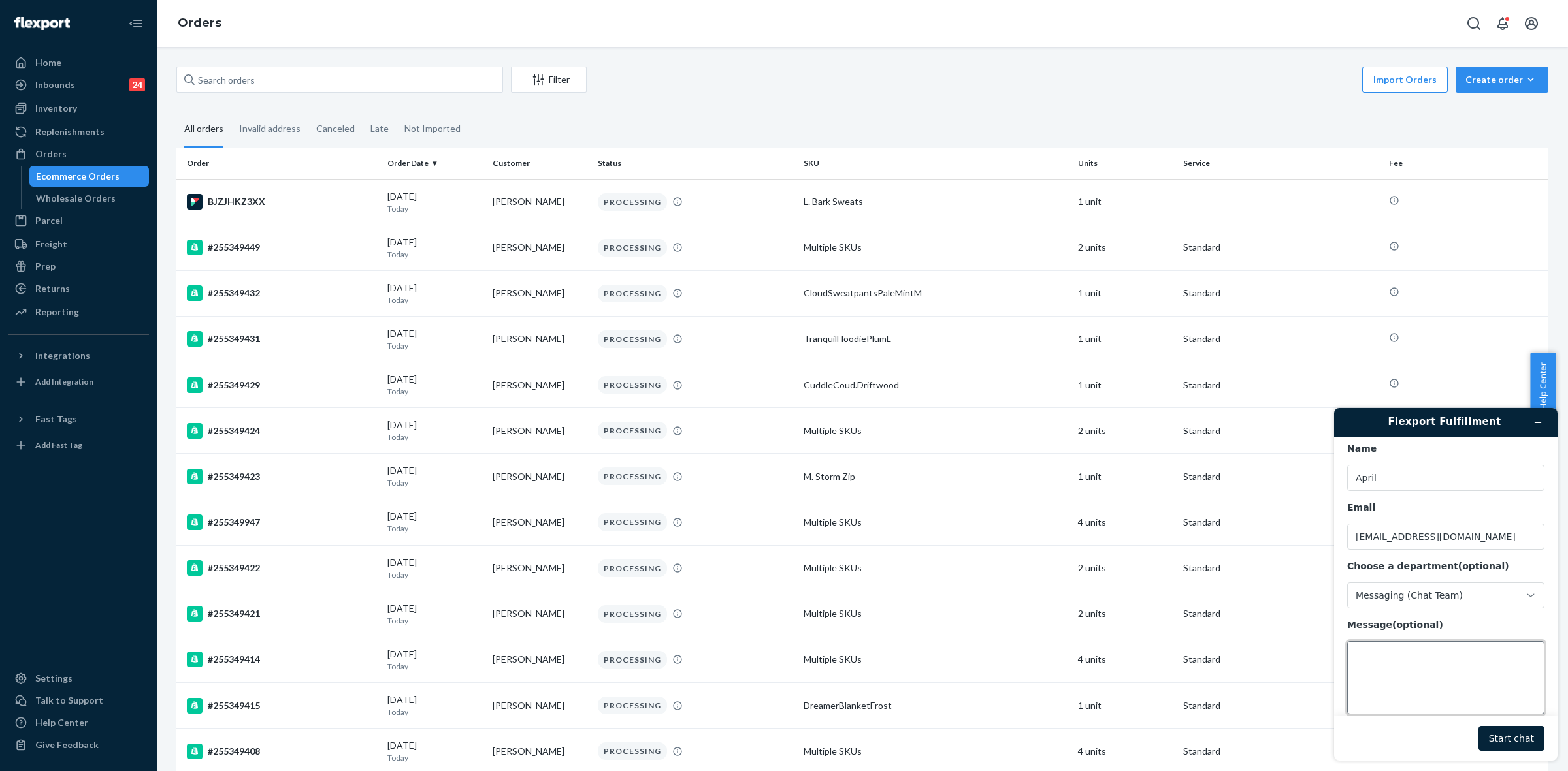
scroll to position [44, 0]
paste textarea "255207410"
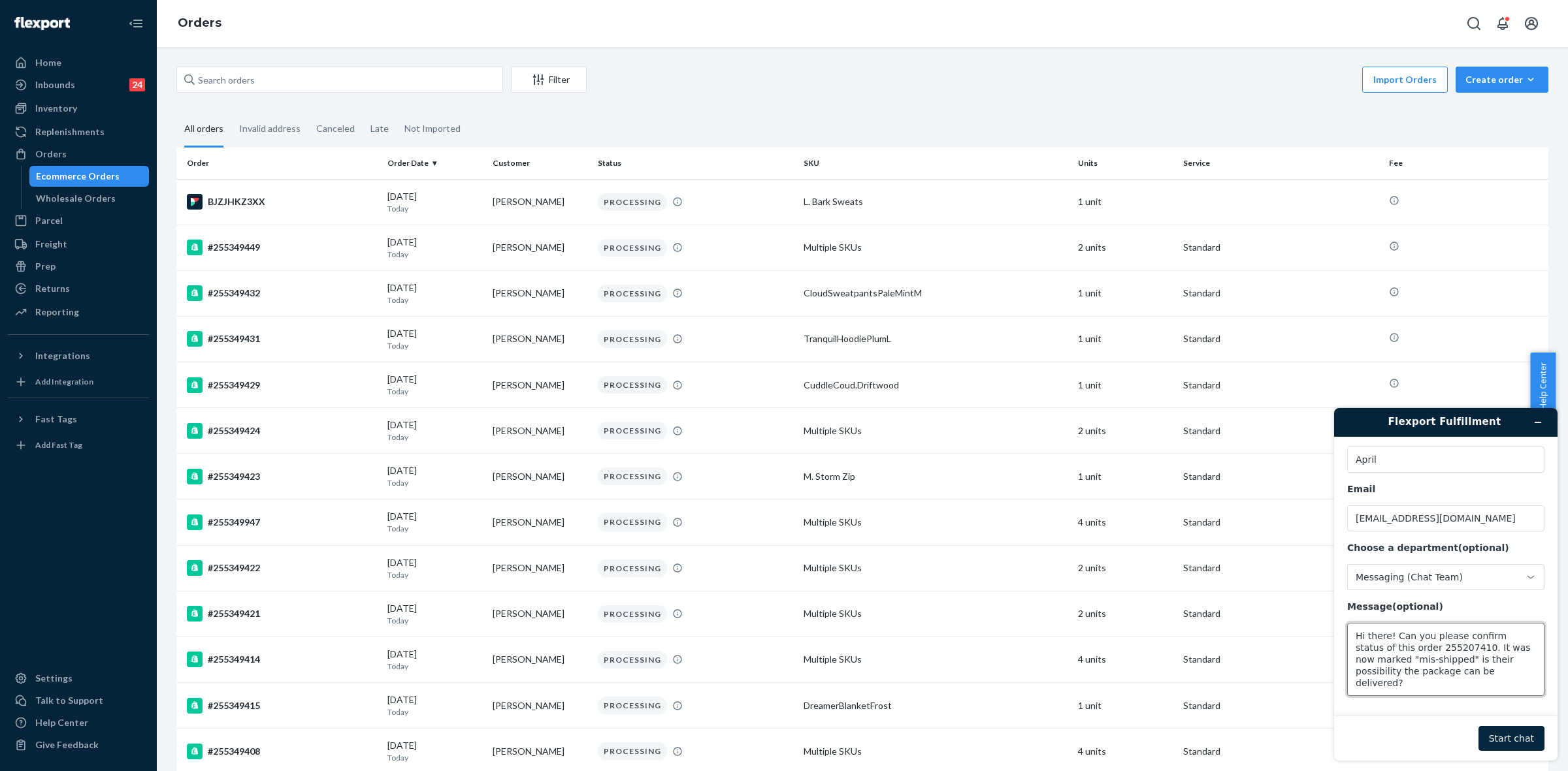
type textarea "Hi there! Can you please confirm status of this order 255207410. It was now mar…"
click at [1508, 736] on button "Start chat" at bounding box center [1511, 738] width 66 height 25
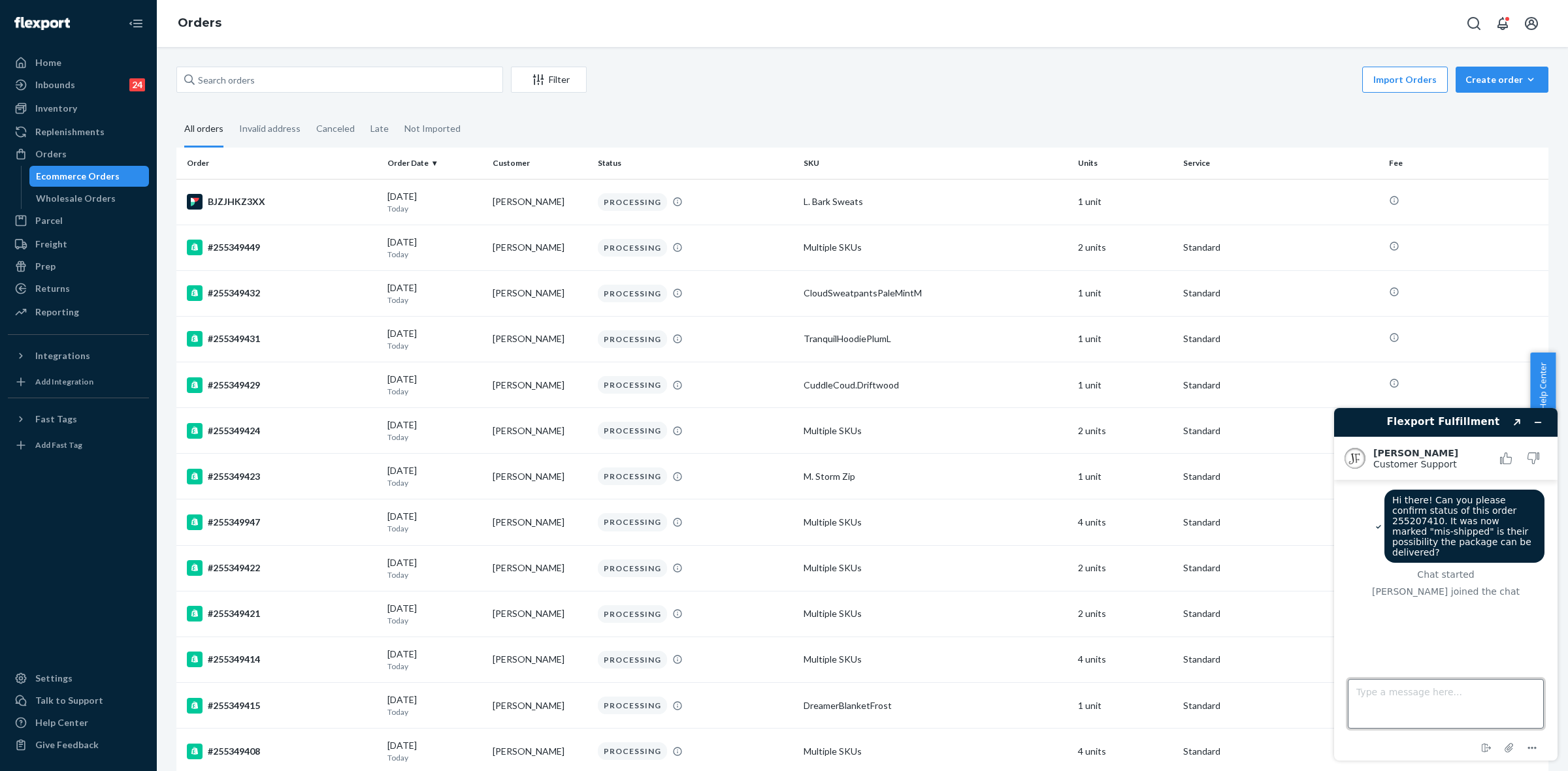
drag, startPoint x: 1379, startPoint y: 686, endPoint x: 1422, endPoint y: 717, distance: 53.0
click at [1381, 686] on textarea "Type a message here..." at bounding box center [1445, 704] width 196 height 49
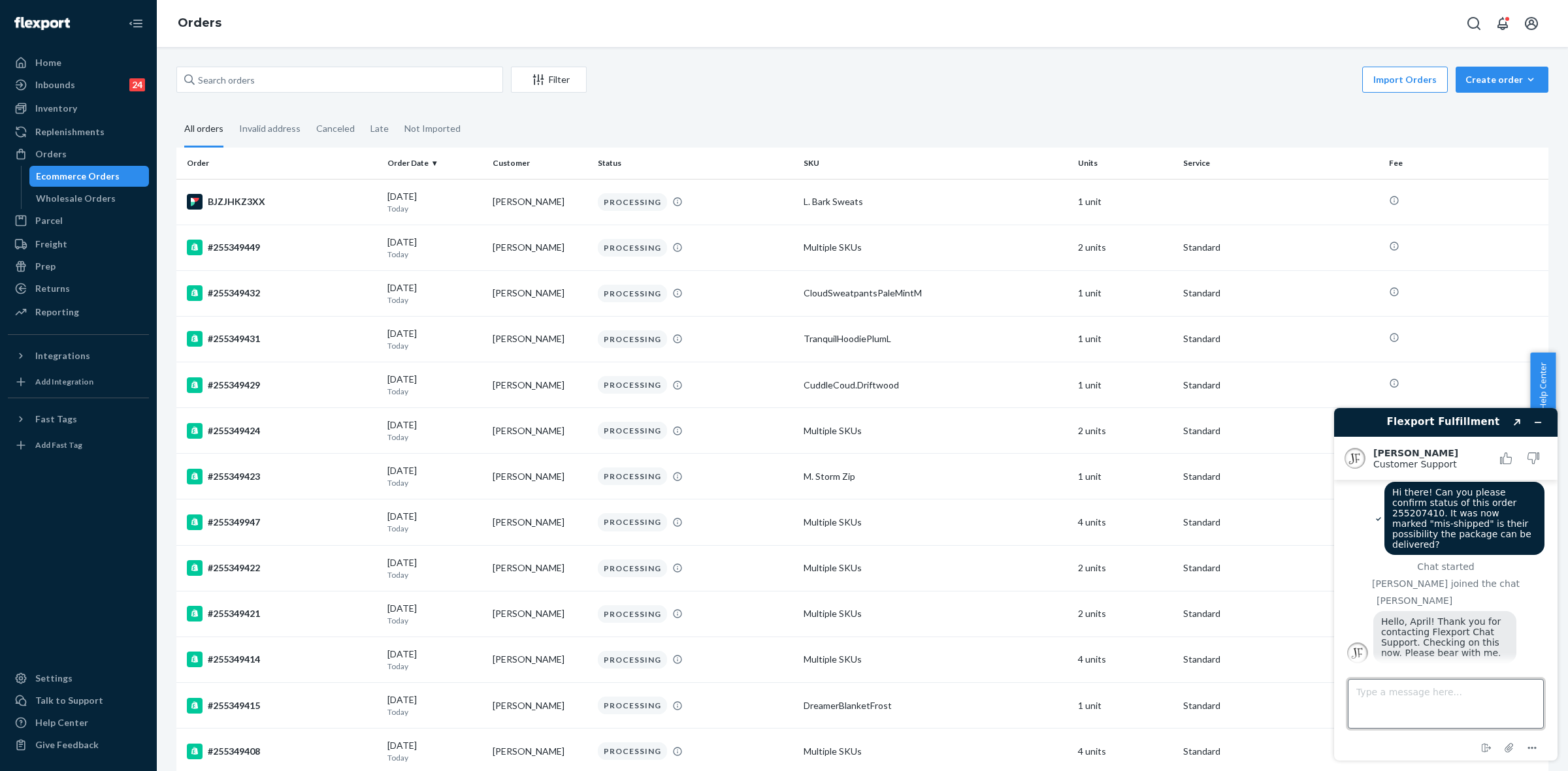
click at [1387, 688] on textarea "Type a message here..." at bounding box center [1445, 704] width 196 height 49
type textarea "👍"
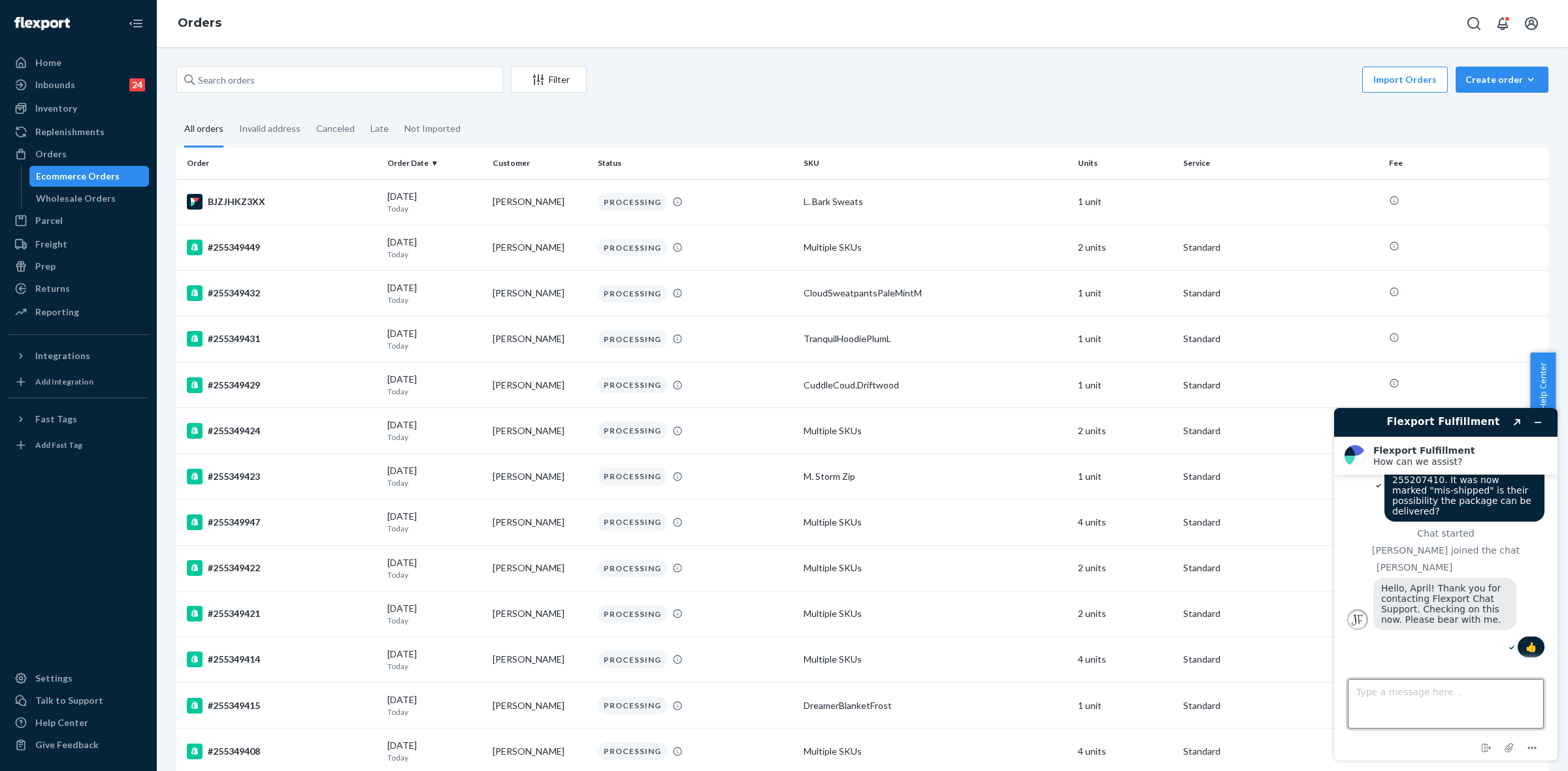
scroll to position [444, 0]
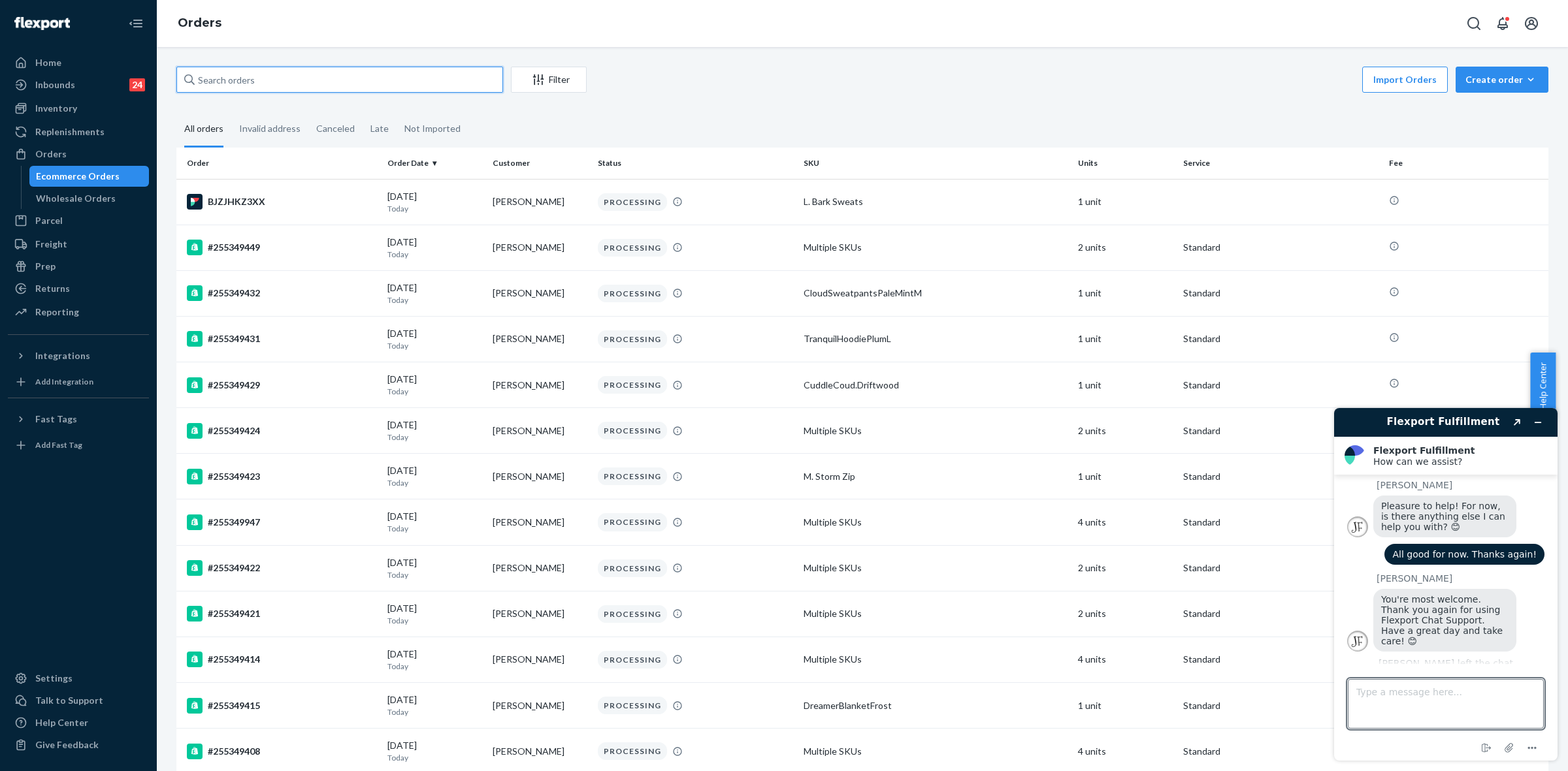
click at [236, 88] on input "text" at bounding box center [340, 80] width 326 height 26
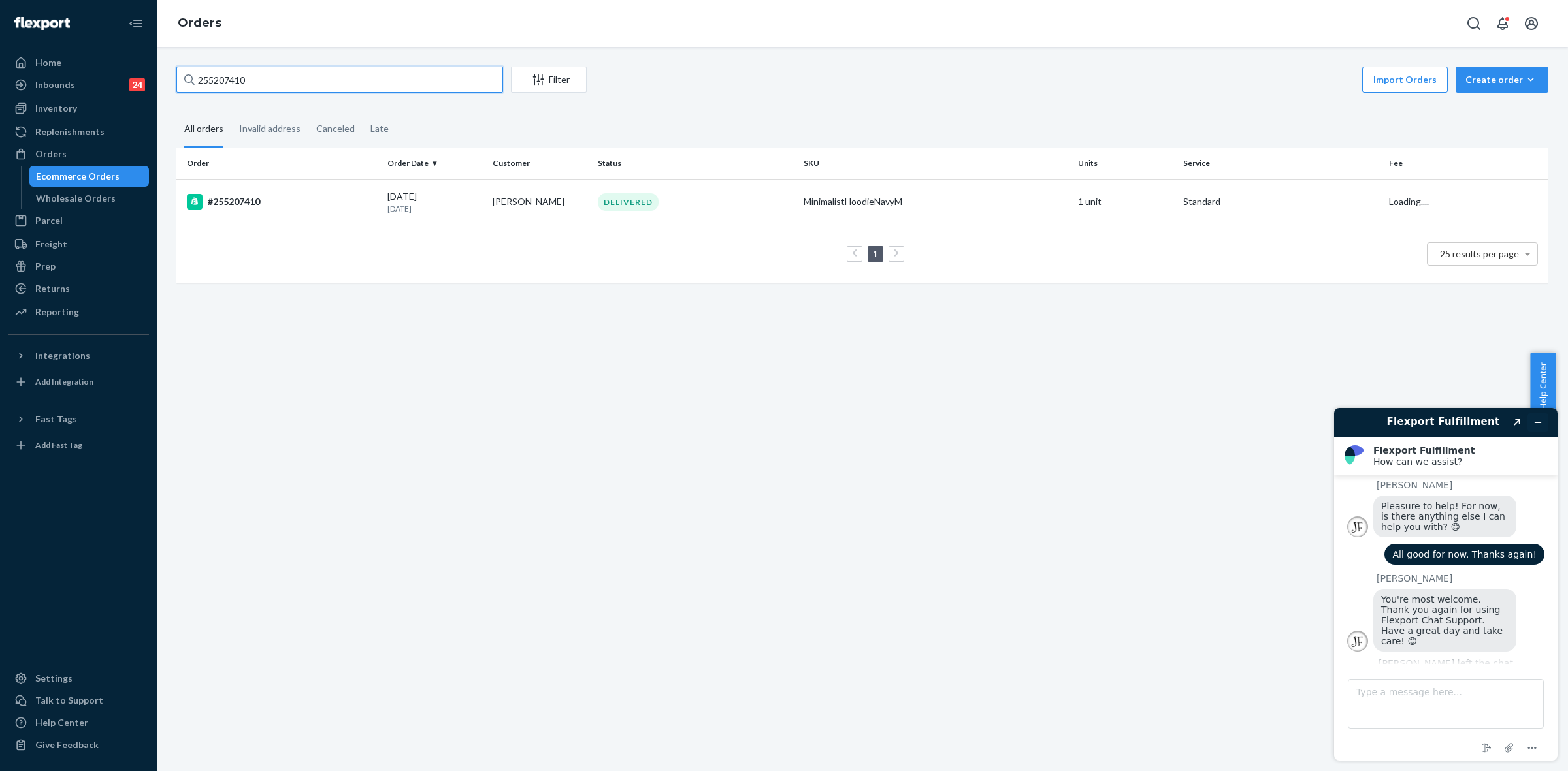
type input "255207410"
click at [1540, 421] on icon "Minimize widget" at bounding box center [1538, 422] width 9 height 9
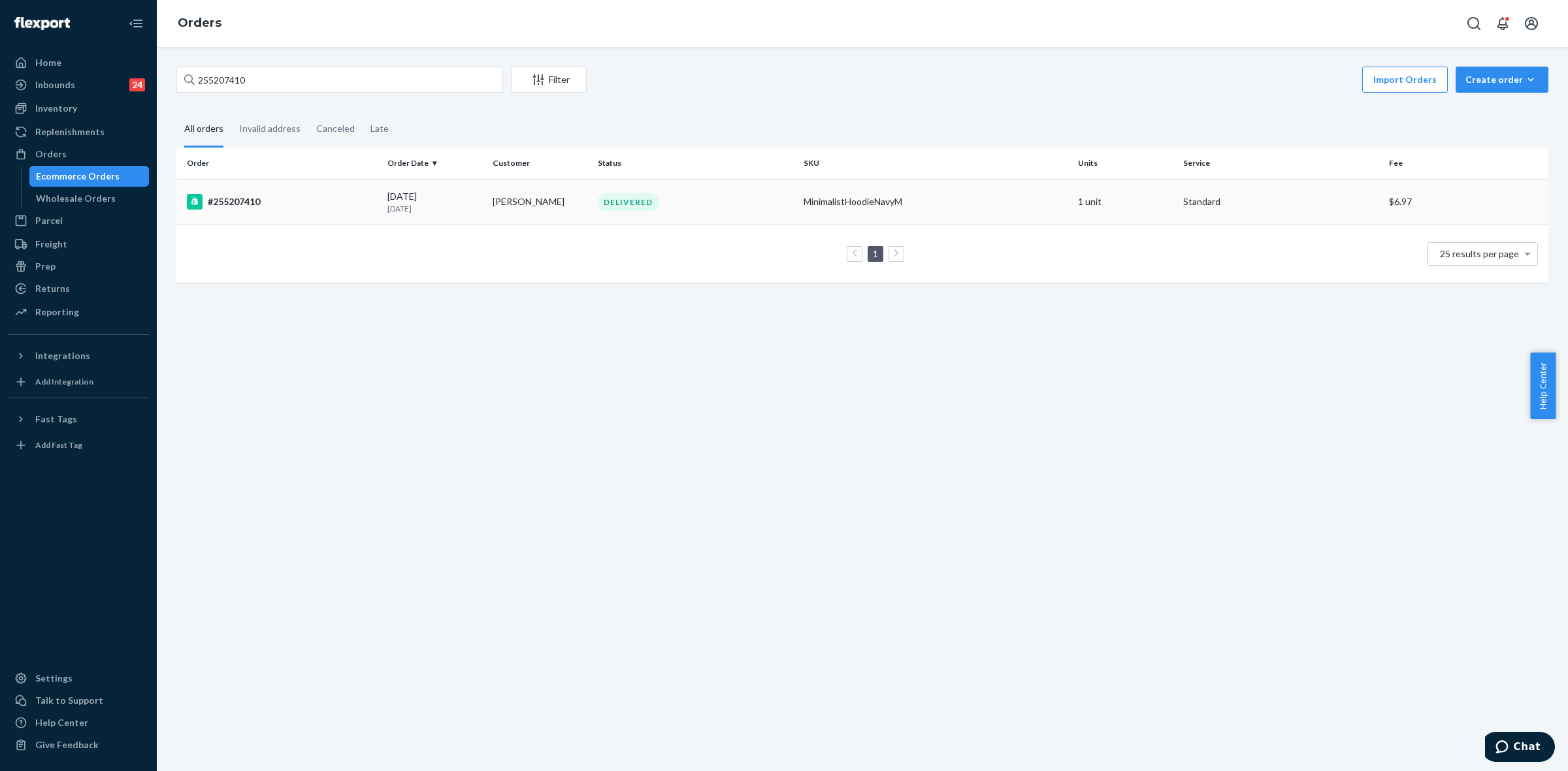
click at [459, 206] on p "10 days ago" at bounding box center [434, 209] width 95 height 12
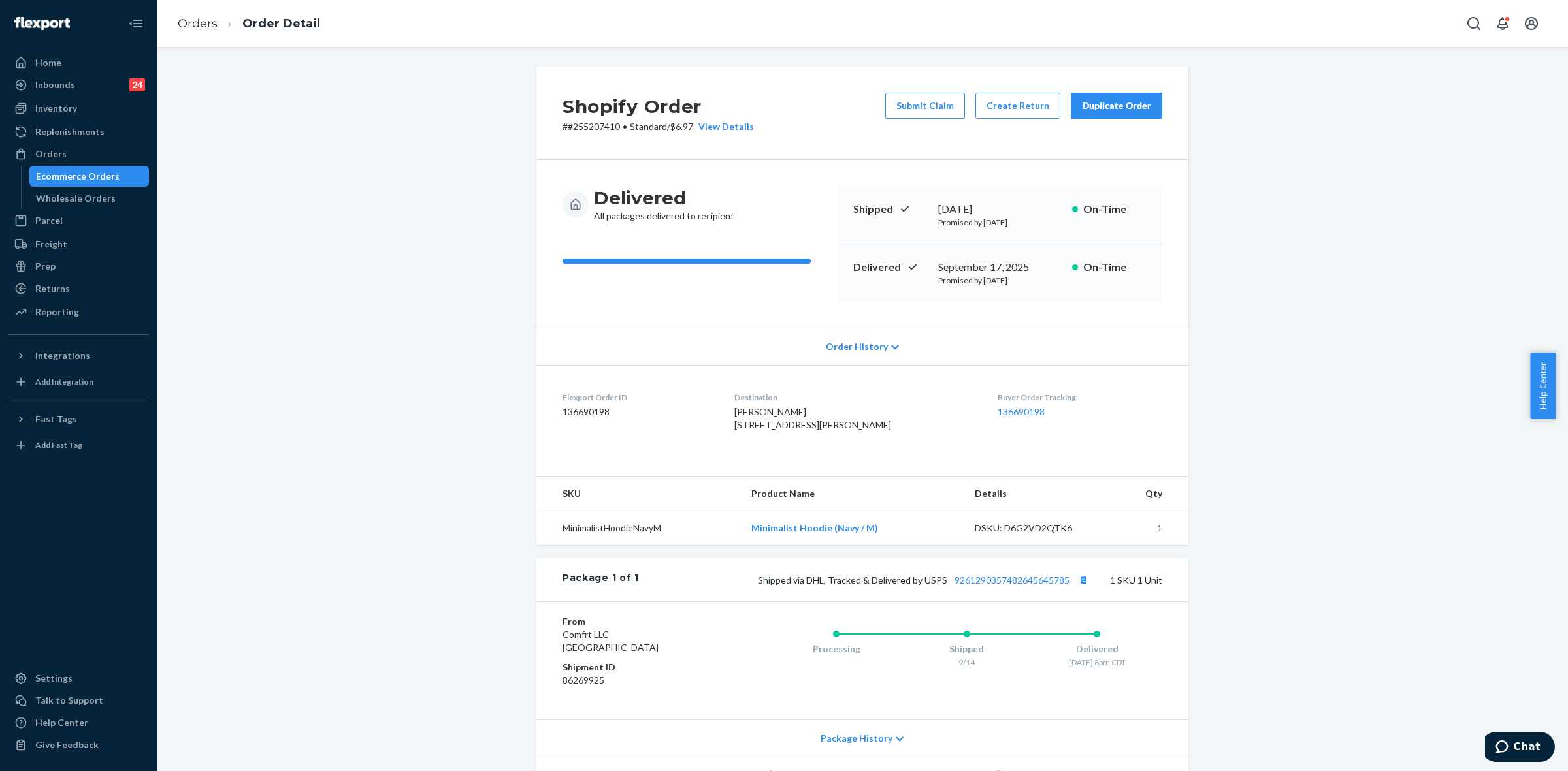
click at [1122, 115] on button "Duplicate Order" at bounding box center [1116, 106] width 91 height 26
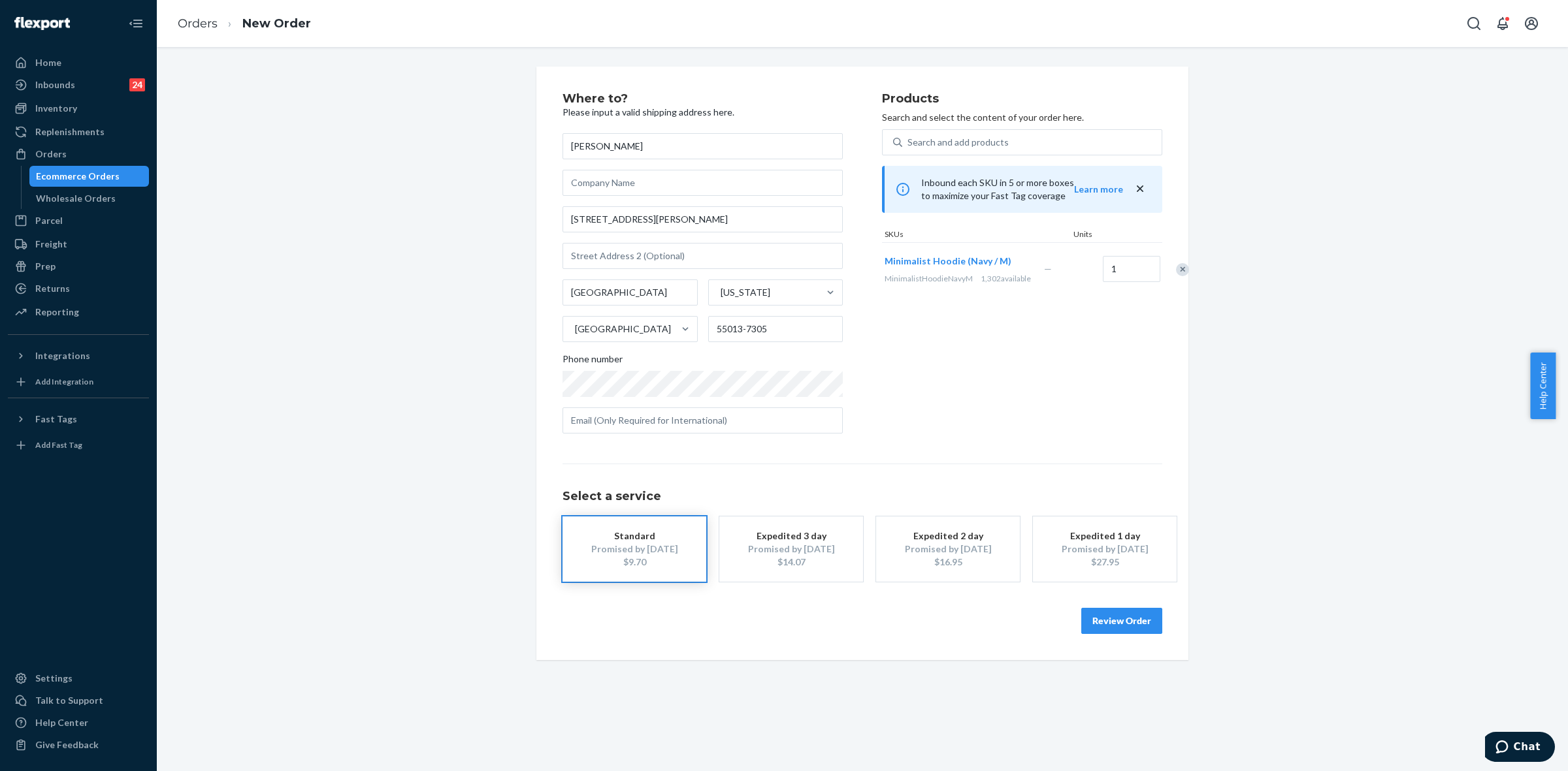
click at [569, 145] on input "camryn hinsch" at bounding box center [702, 146] width 280 height 26
click at [601, 145] on input "Camryn hinsch" at bounding box center [702, 146] width 280 height 26
type input "Camryn Hinsch"
click at [1108, 618] on button "Review Order" at bounding box center [1122, 621] width 81 height 26
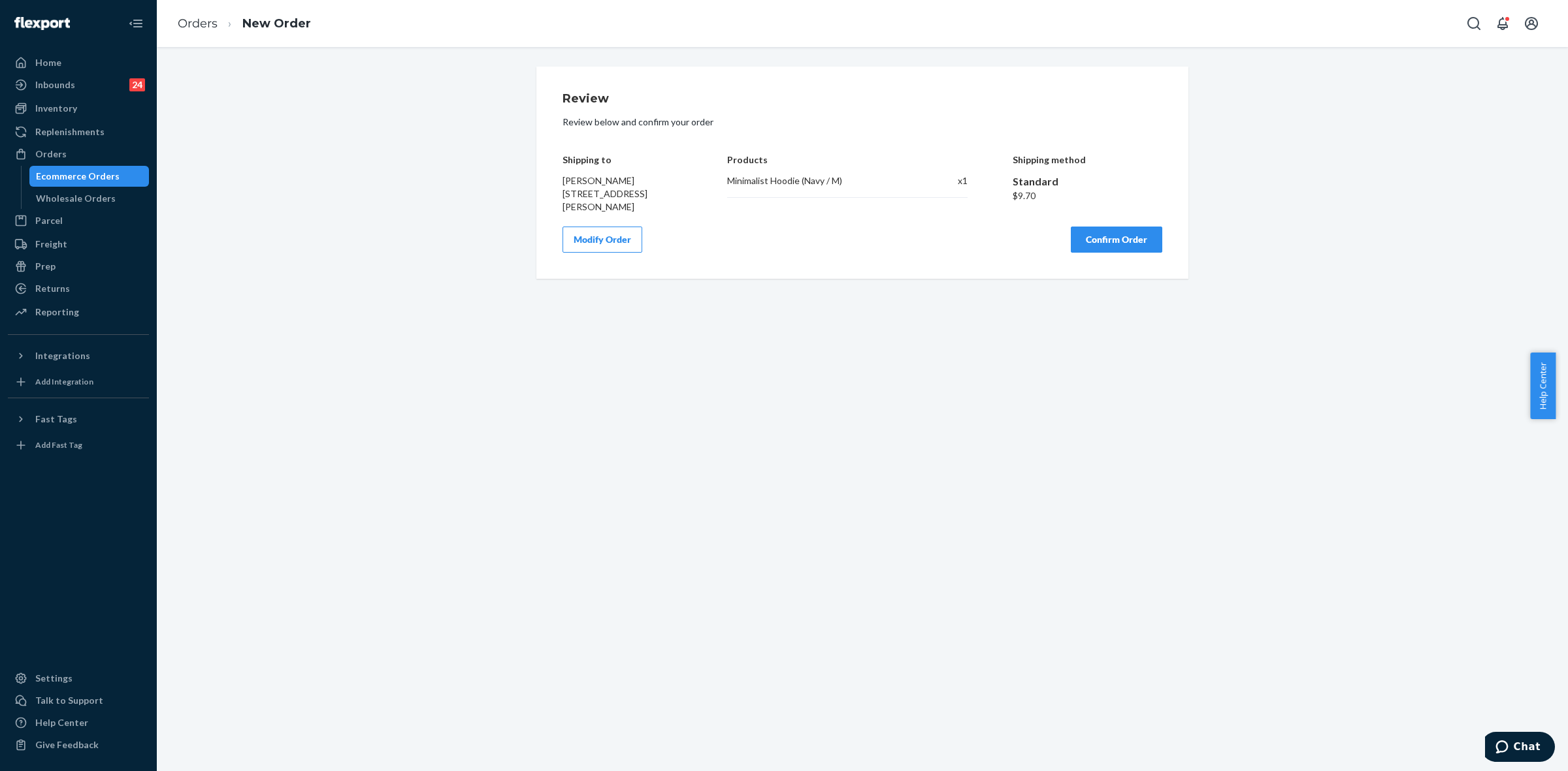
click at [1098, 252] on button "Confirm Order" at bounding box center [1116, 240] width 91 height 26
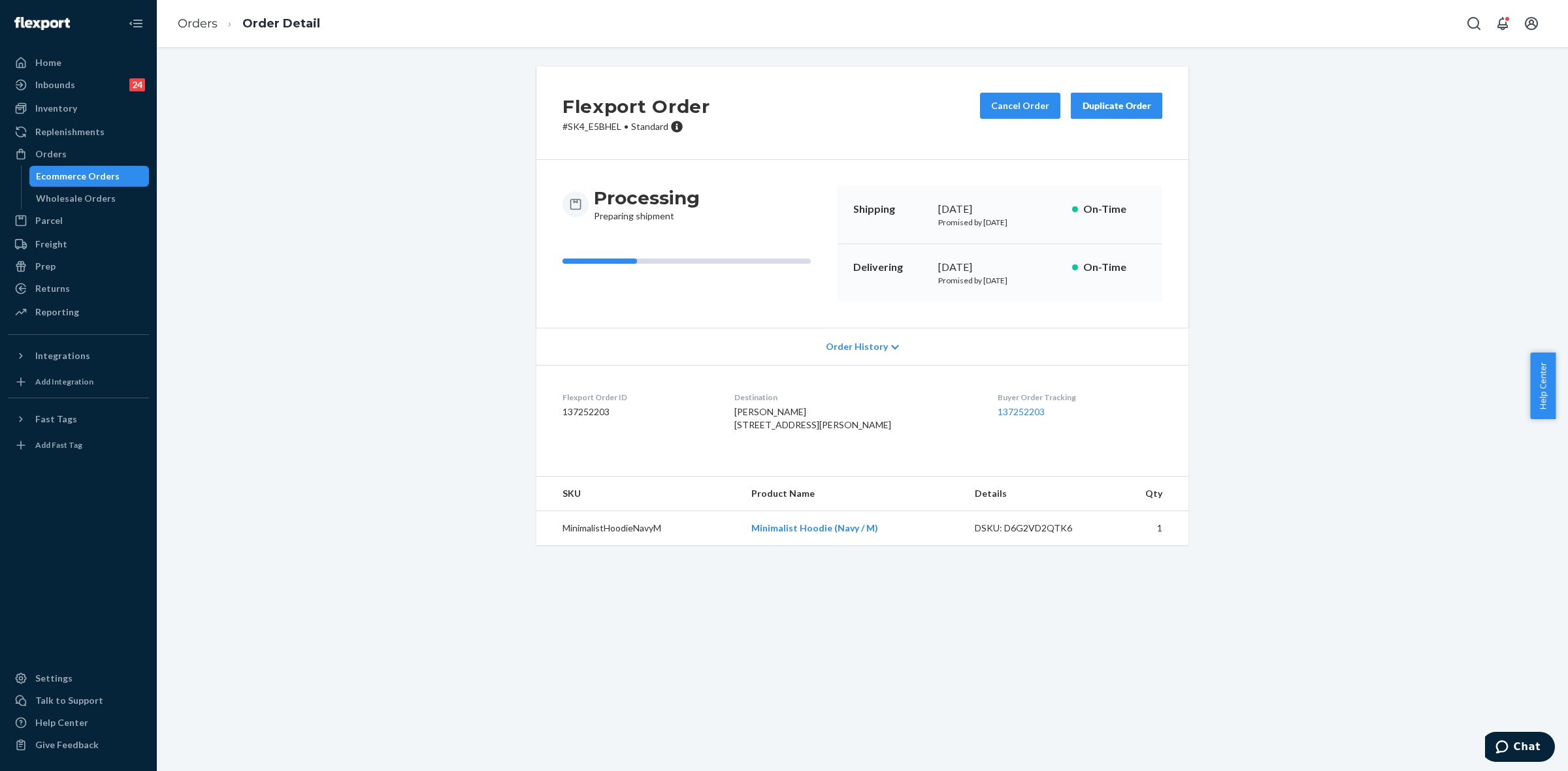
drag, startPoint x: 434, startPoint y: 281, endPoint x: 457, endPoint y: 278, distance: 23.2
click at [434, 281] on div "Flexport Order # SK4_E5BHEL • Standard Cancel Order Duplicate Order Processing …" at bounding box center [863, 313] width 1391 height 494
drag, startPoint x: 568, startPoint y: 126, endPoint x: 616, endPoint y: 126, distance: 48.0
click at [616, 126] on p "# SK4_E5BHEL • Standard" at bounding box center [636, 127] width 148 height 13
copy p "SK4_E5BHEL"
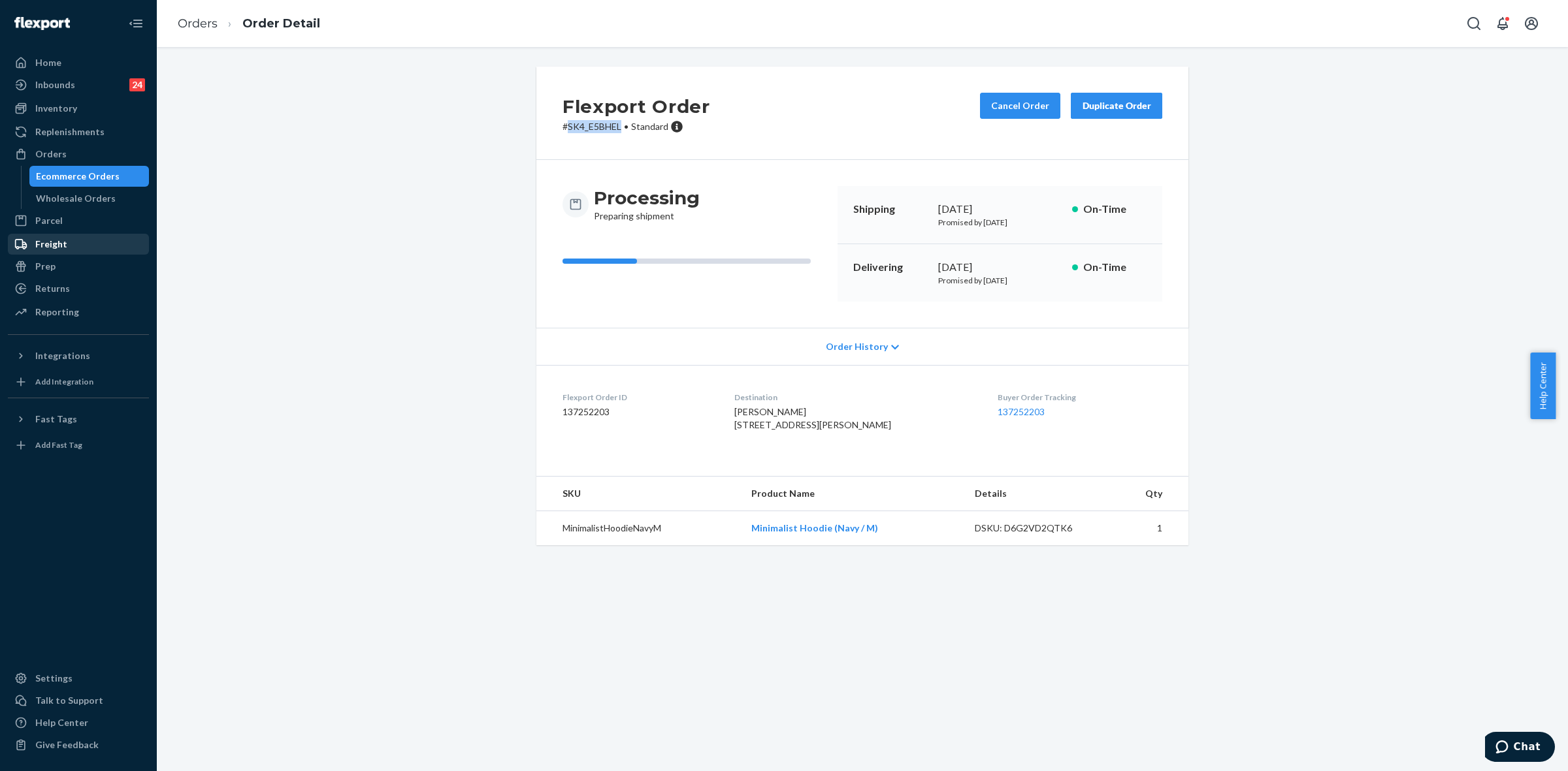
drag, startPoint x: 59, startPoint y: 151, endPoint x: 147, endPoint y: 237, distance: 123.0
click at [59, 151] on div "Orders" at bounding box center [51, 155] width 31 height 13
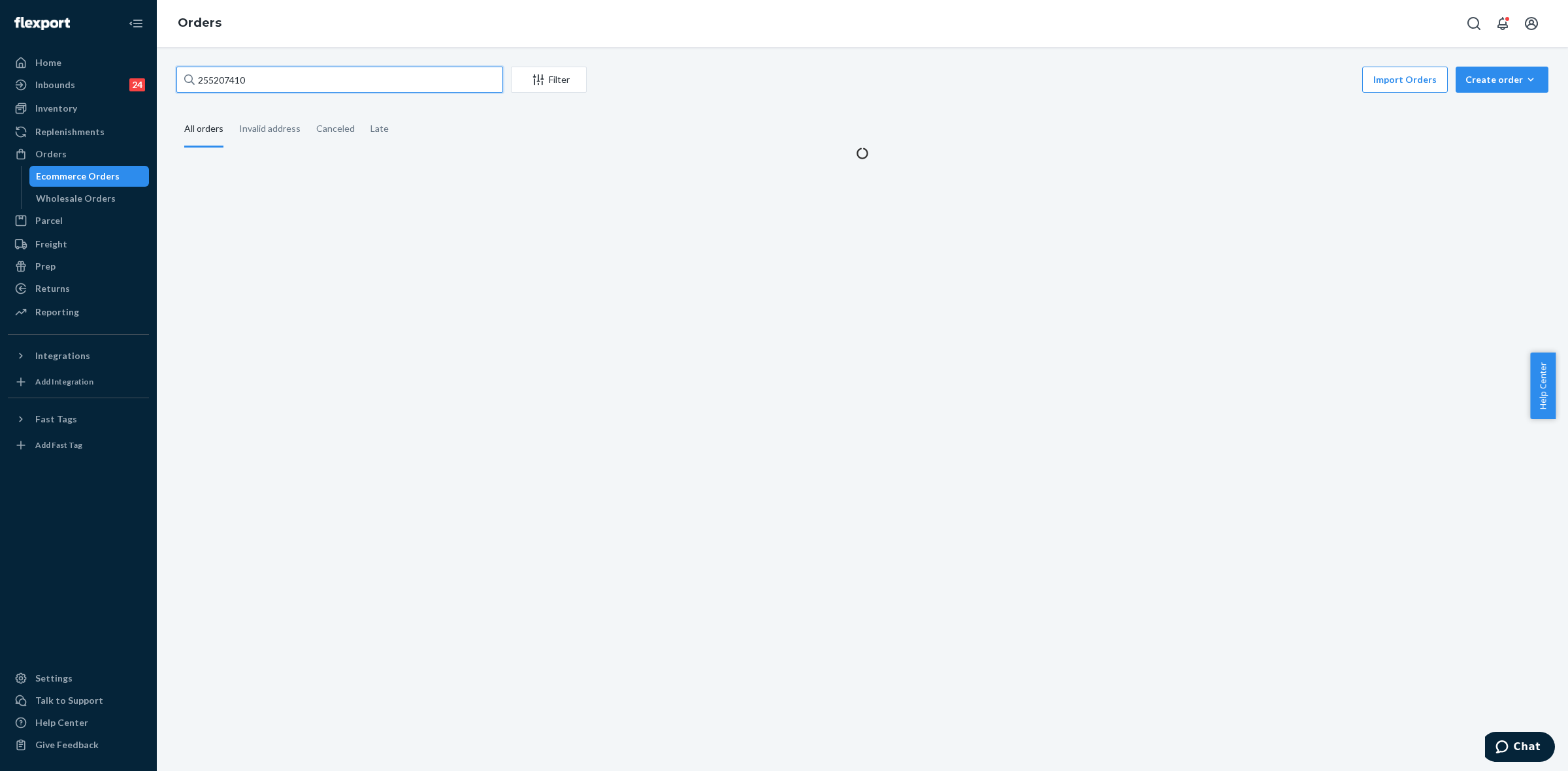
click at [224, 79] on input "255207410" at bounding box center [340, 80] width 326 height 26
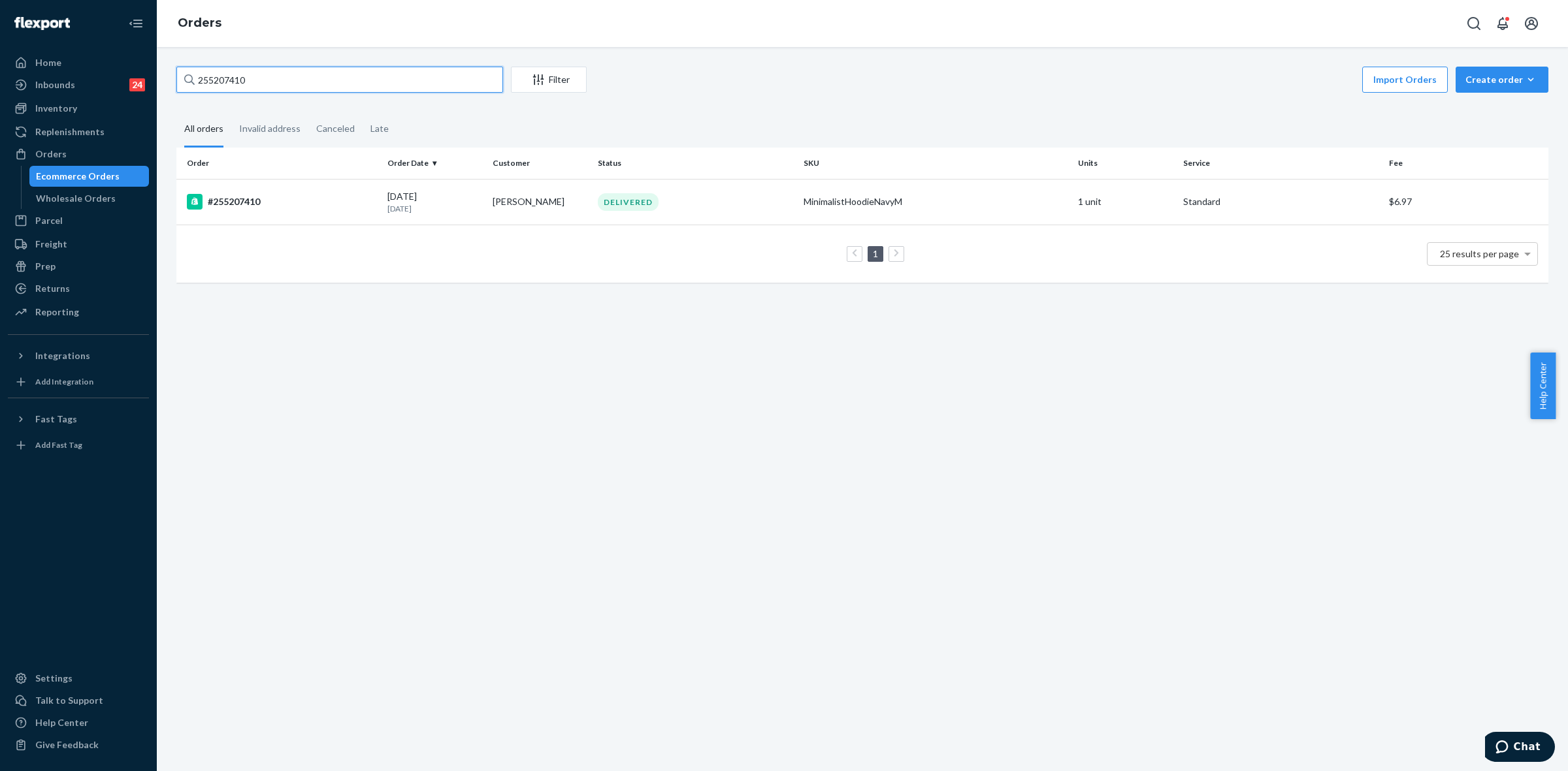
paste input "S1WLCYGHLE"
drag, startPoint x: 54, startPoint y: 151, endPoint x: 141, endPoint y: 194, distance: 97.0
click at [54, 151] on div "Orders" at bounding box center [51, 155] width 31 height 13
click at [205, 81] on input "S1WLCYGHLE" at bounding box center [340, 80] width 326 height 26
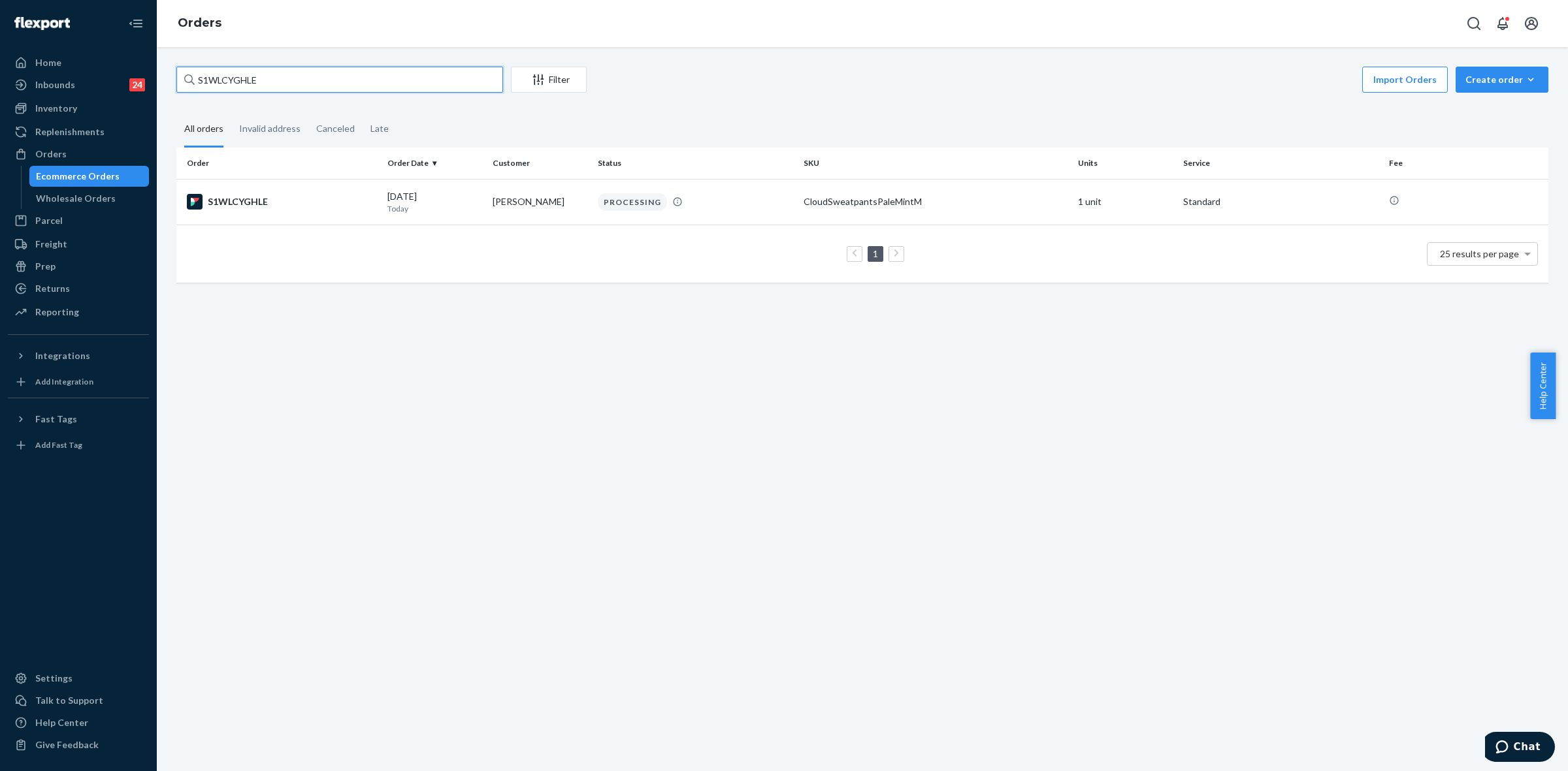
click at [205, 81] on input "S1WLCYGHLE" at bounding box center [340, 80] width 326 height 26
paste input "255310010"
type input "255310010"
click at [710, 225] on td "1 25 results per page" at bounding box center [863, 253] width 1371 height 58
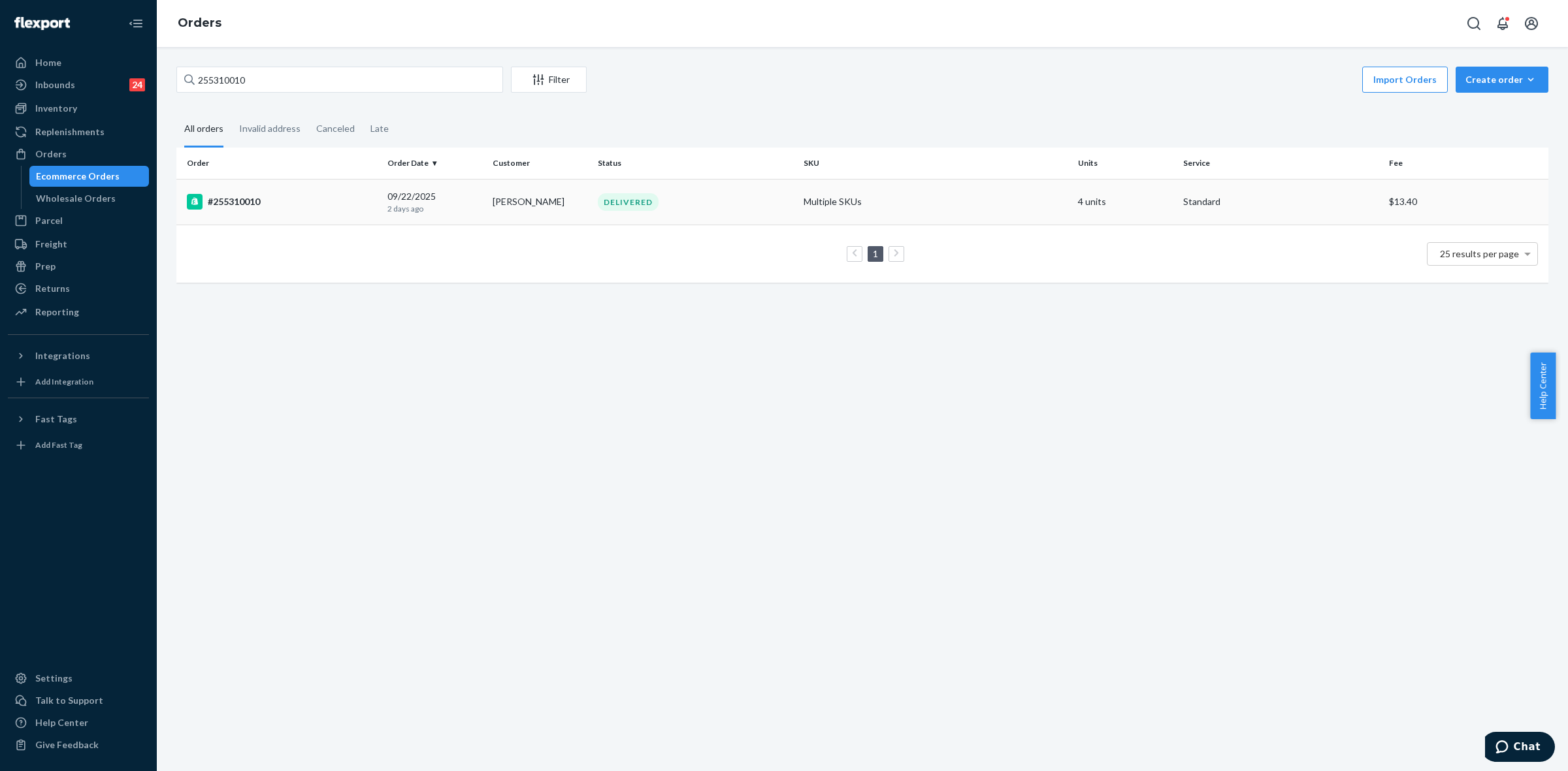
click at [706, 207] on div "DELIVERED" at bounding box center [696, 201] width 201 height 17
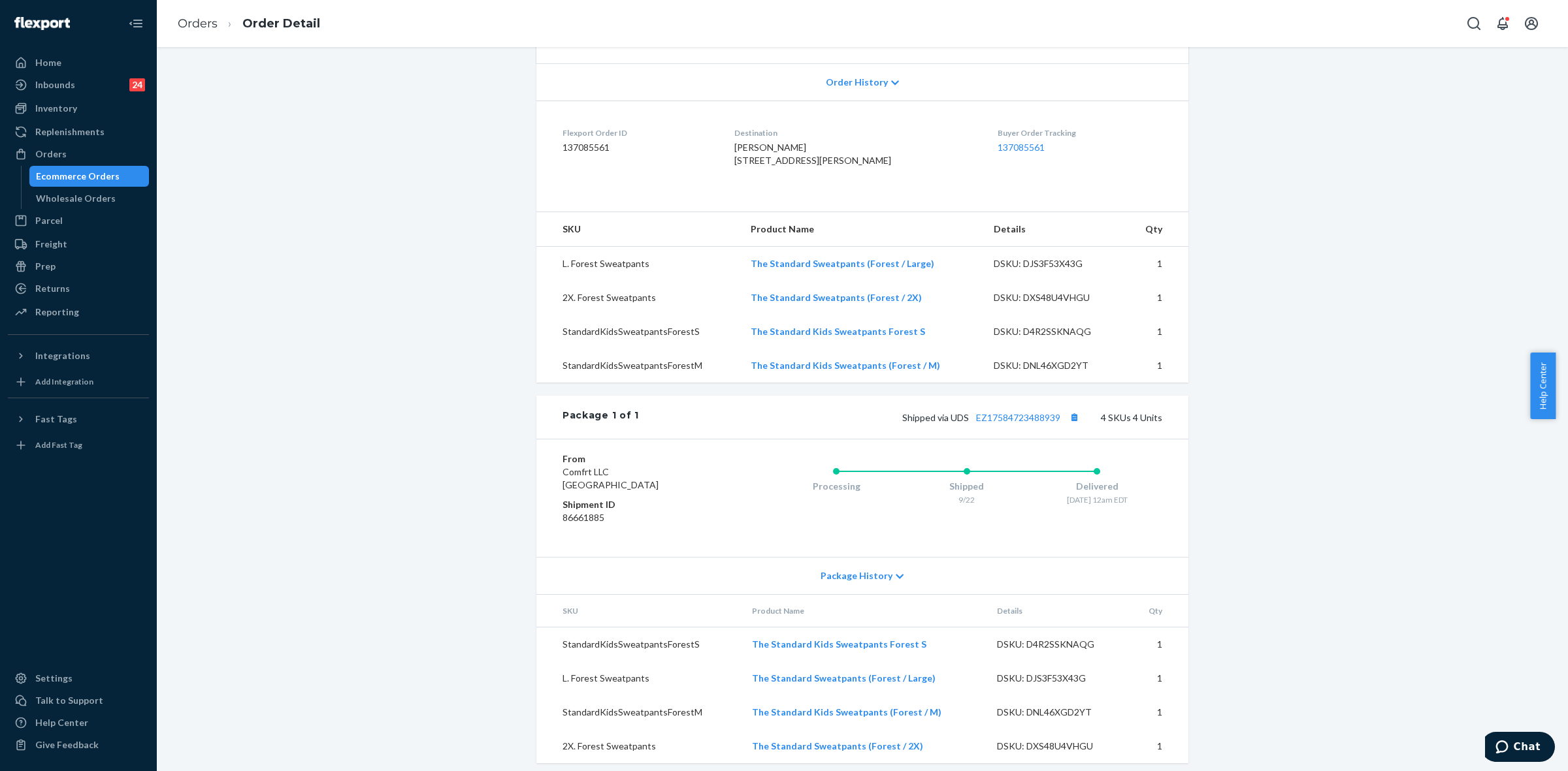
scroll to position [299, 0]
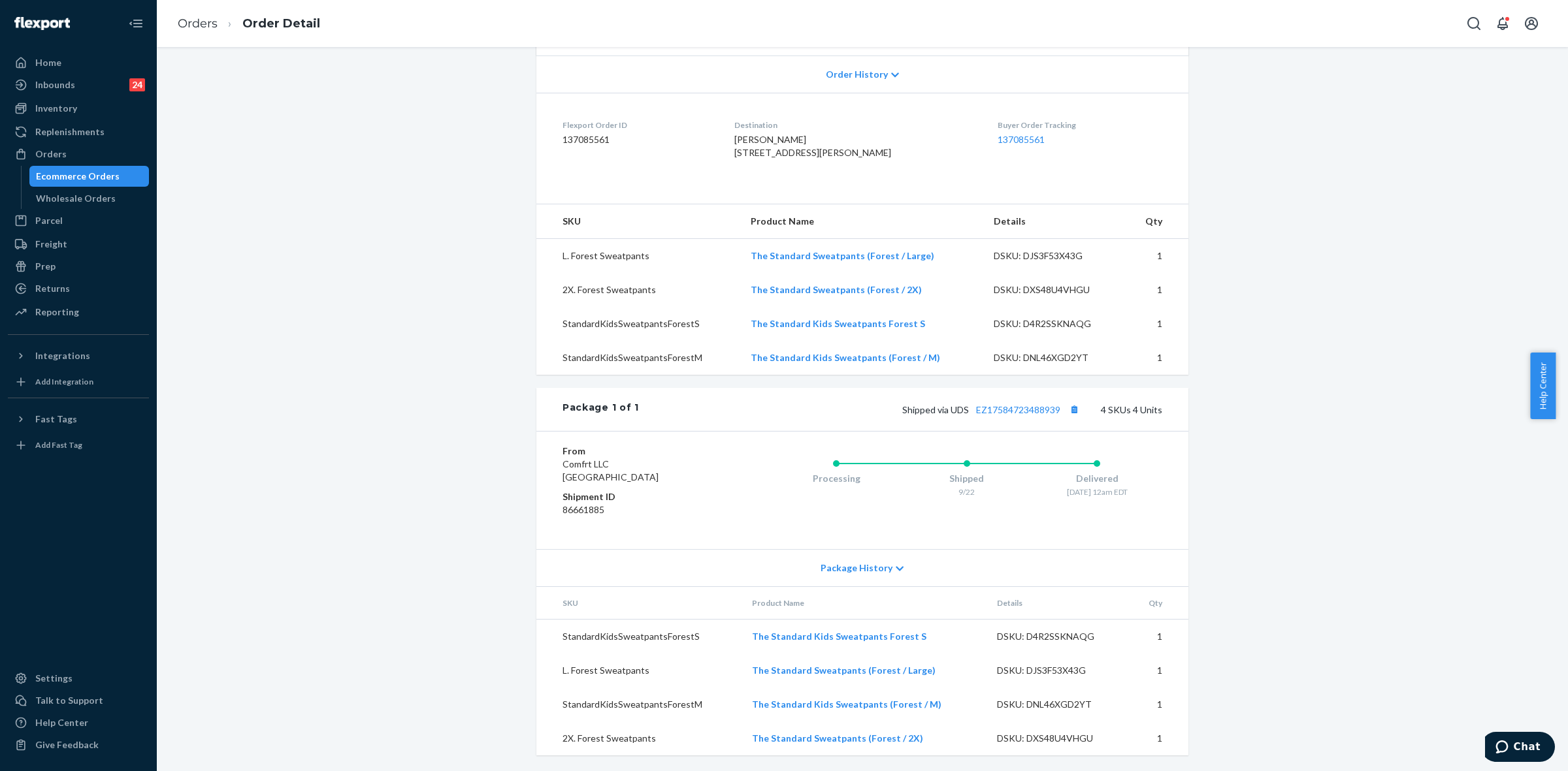
click at [895, 566] on icon at bounding box center [900, 568] width 8 height 9
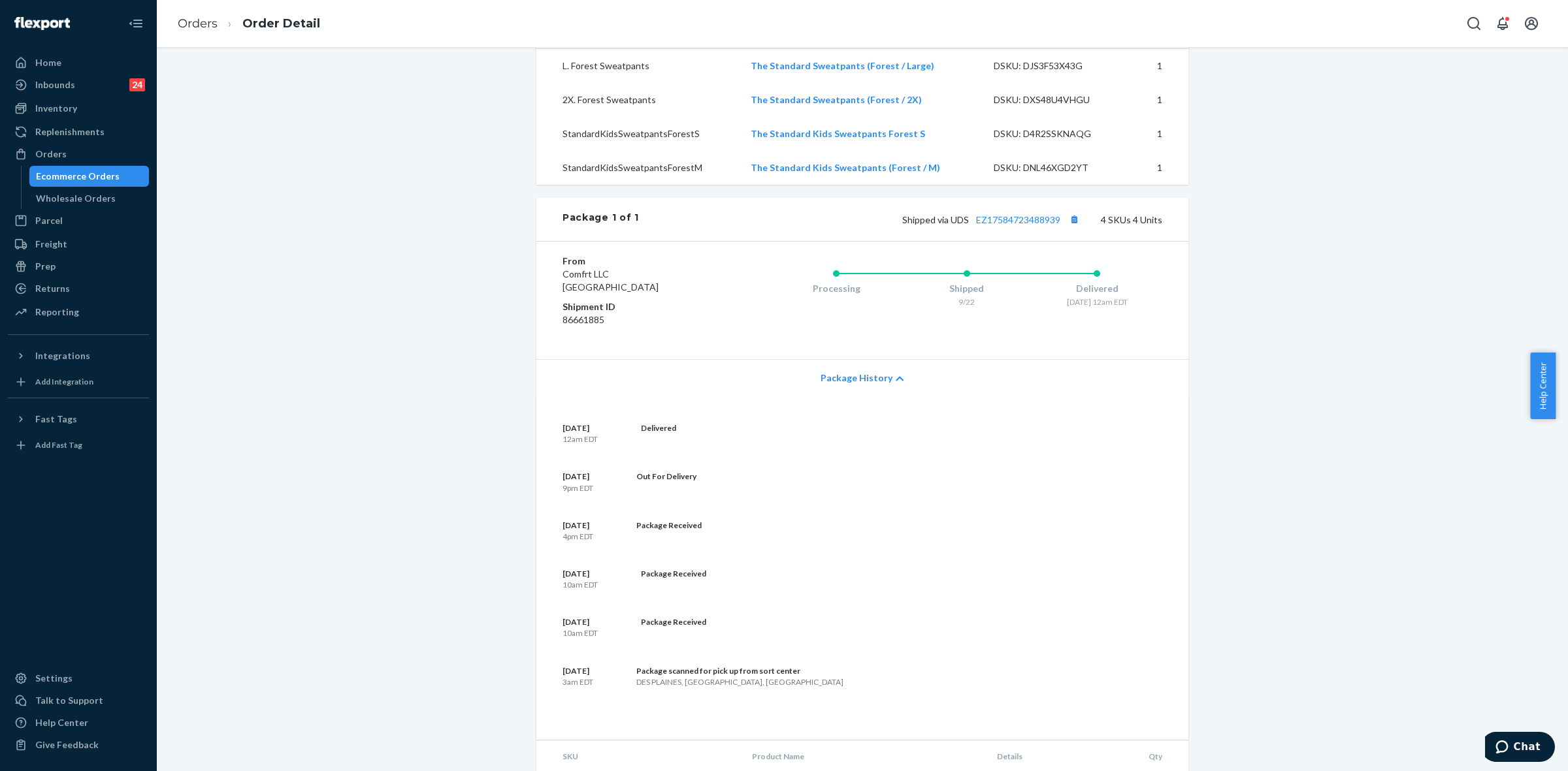
scroll to position [218, 0]
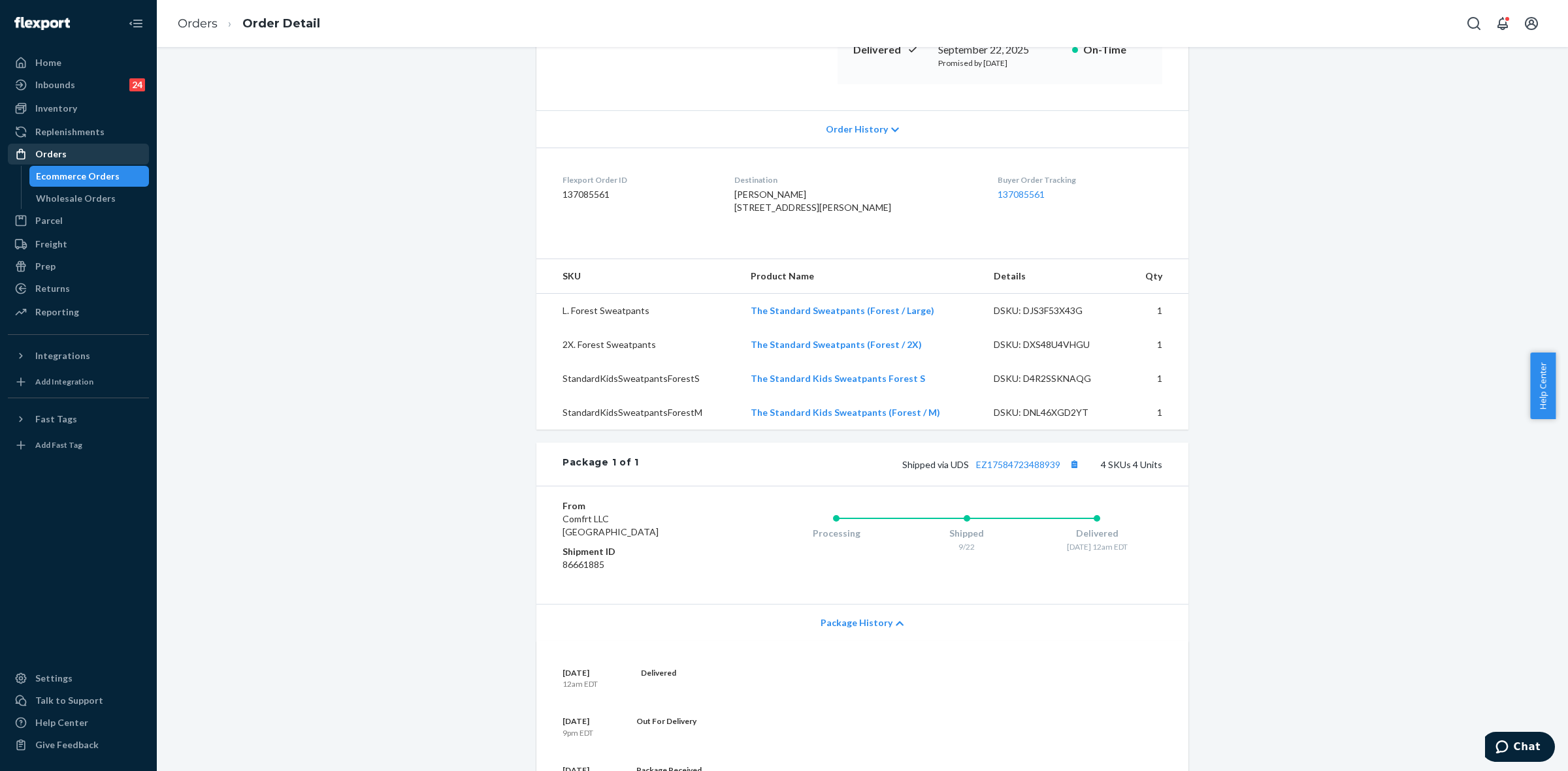
click at [86, 158] on div "Orders" at bounding box center [78, 154] width 138 height 18
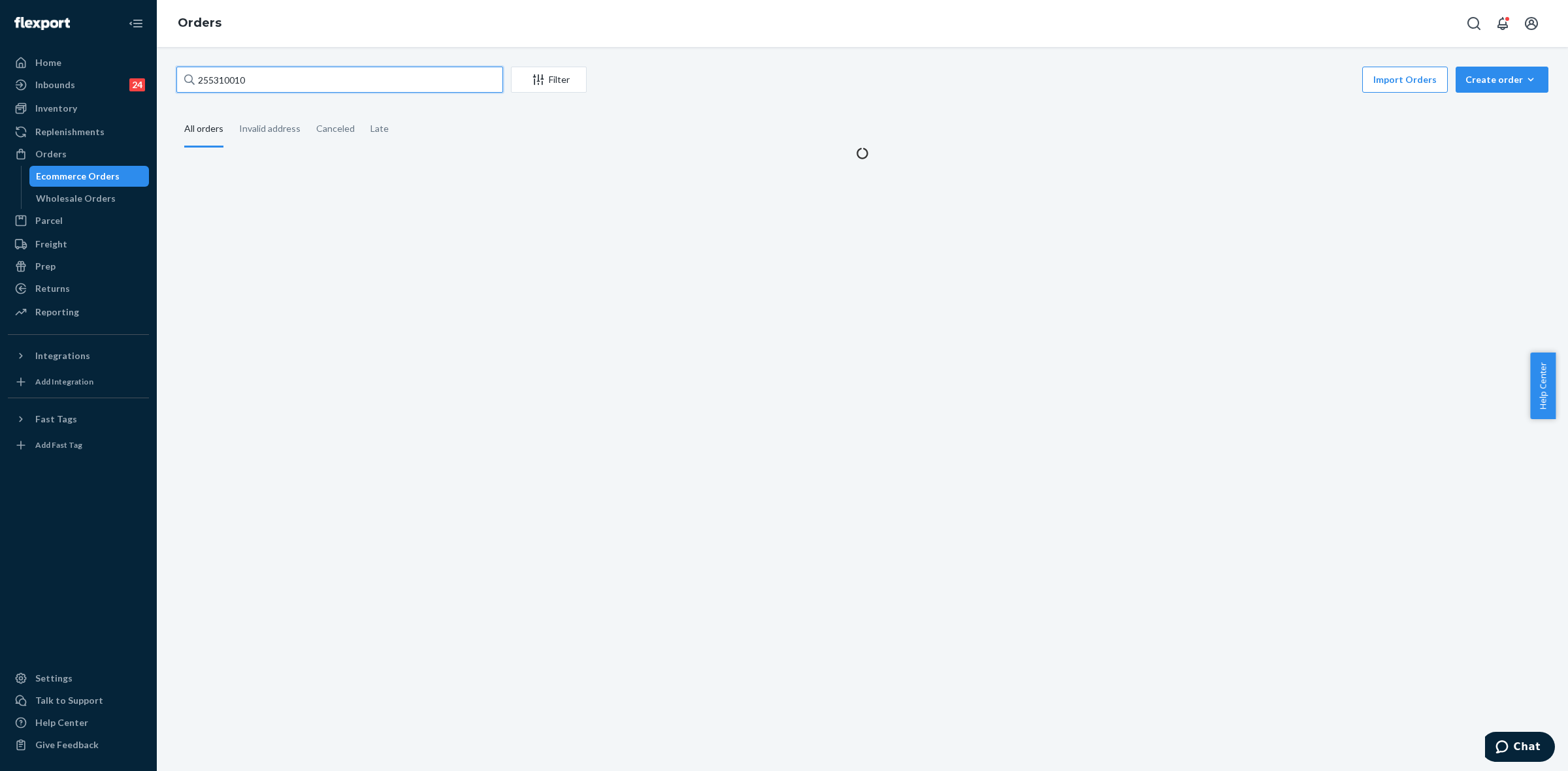
click at [223, 84] on input "255310010" at bounding box center [340, 80] width 326 height 26
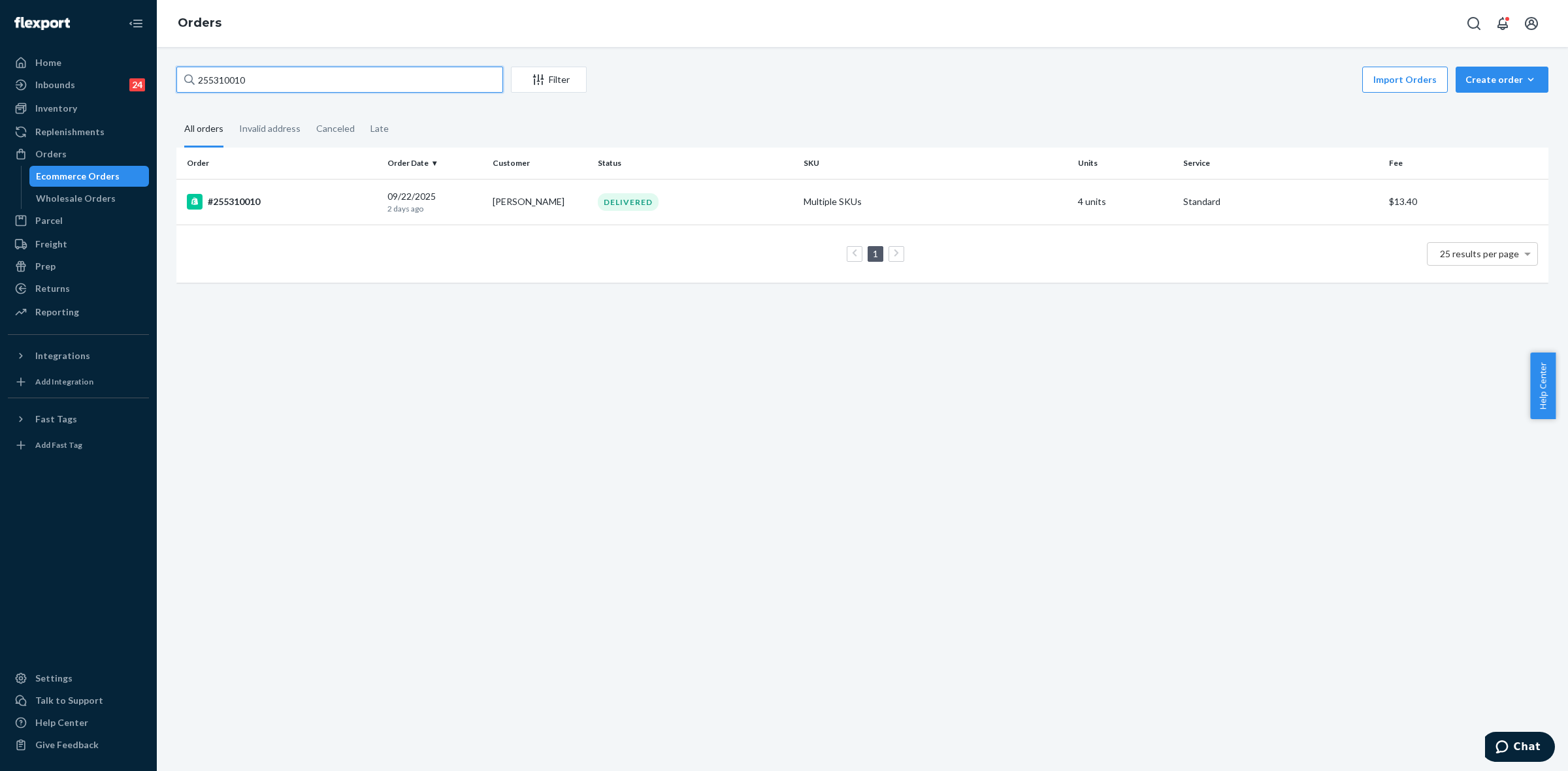
paste input "29043"
type input "255290430"
click at [528, 205] on td "Karen Young" at bounding box center [540, 202] width 105 height 46
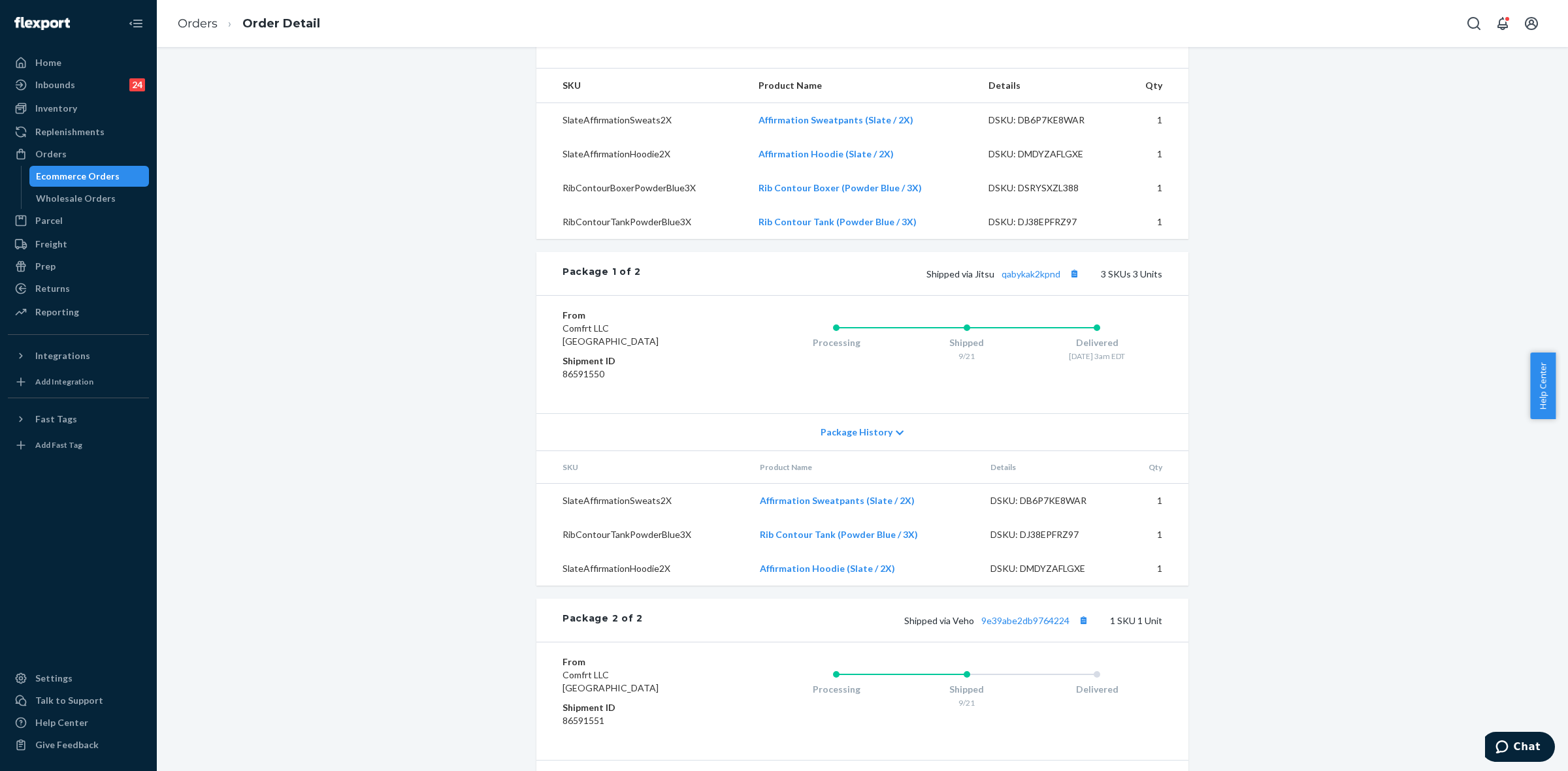
scroll to position [545, 0]
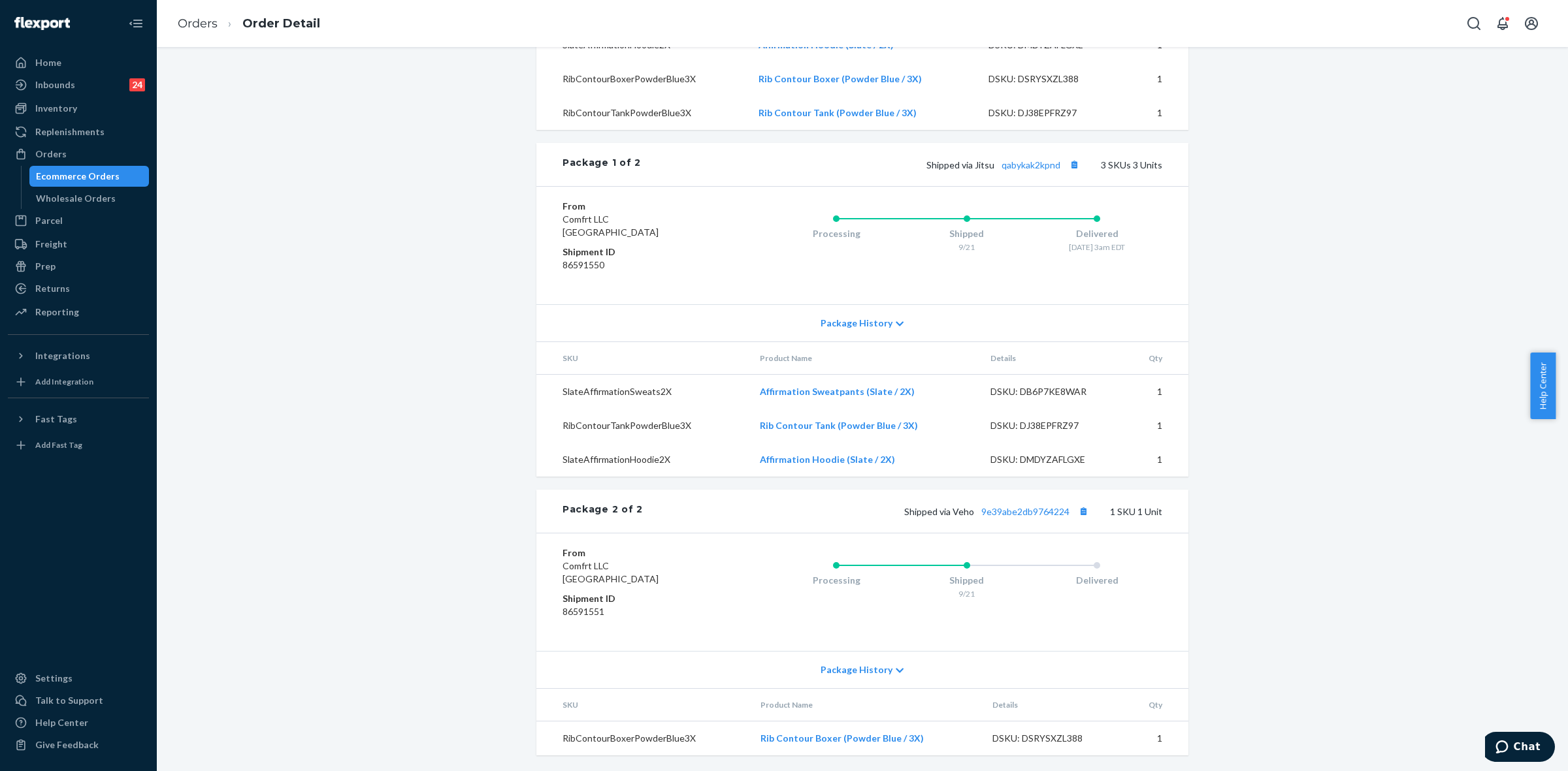
click at [895, 670] on icon at bounding box center [900, 670] width 8 height 9
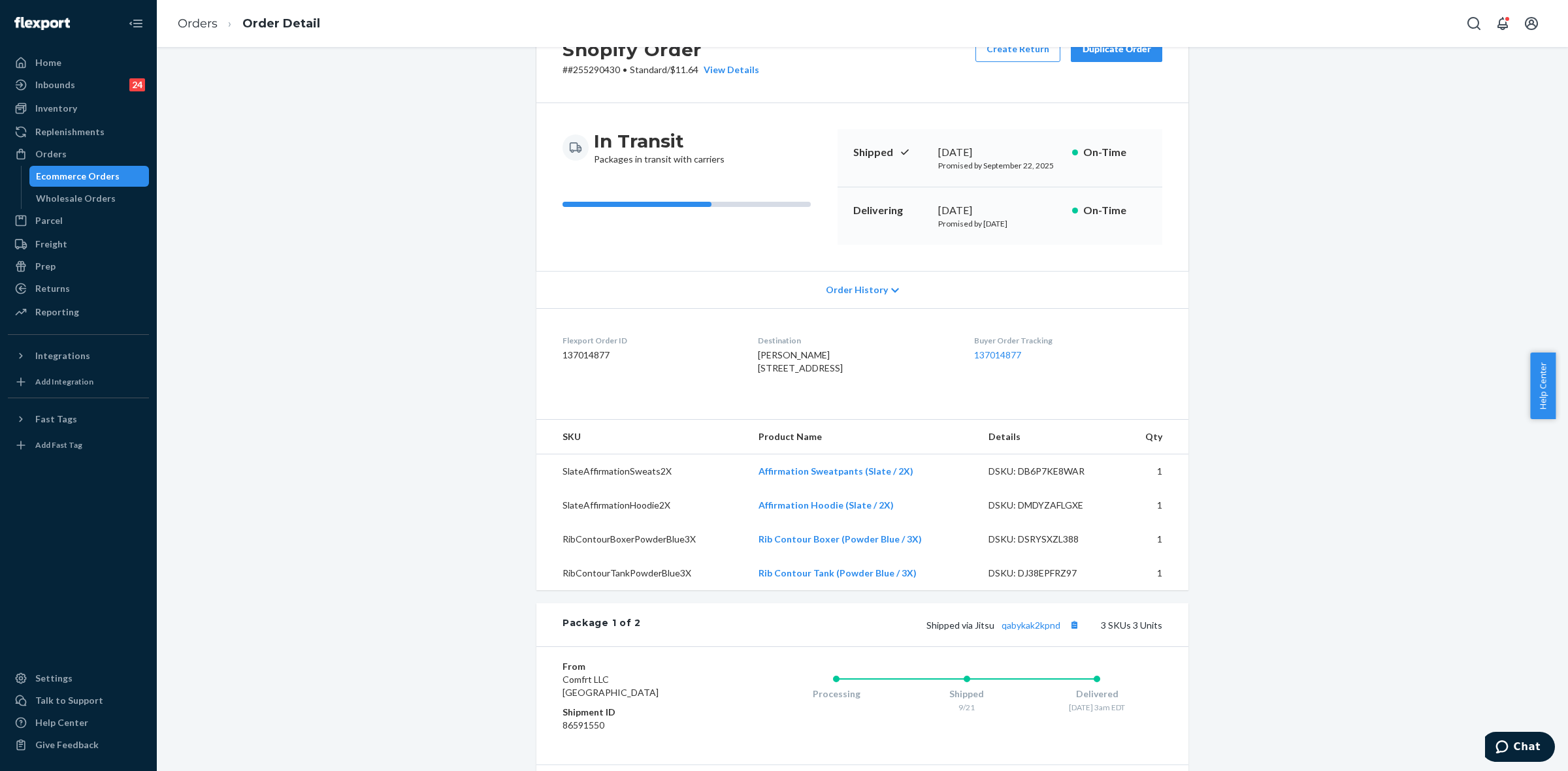
scroll to position [0, 0]
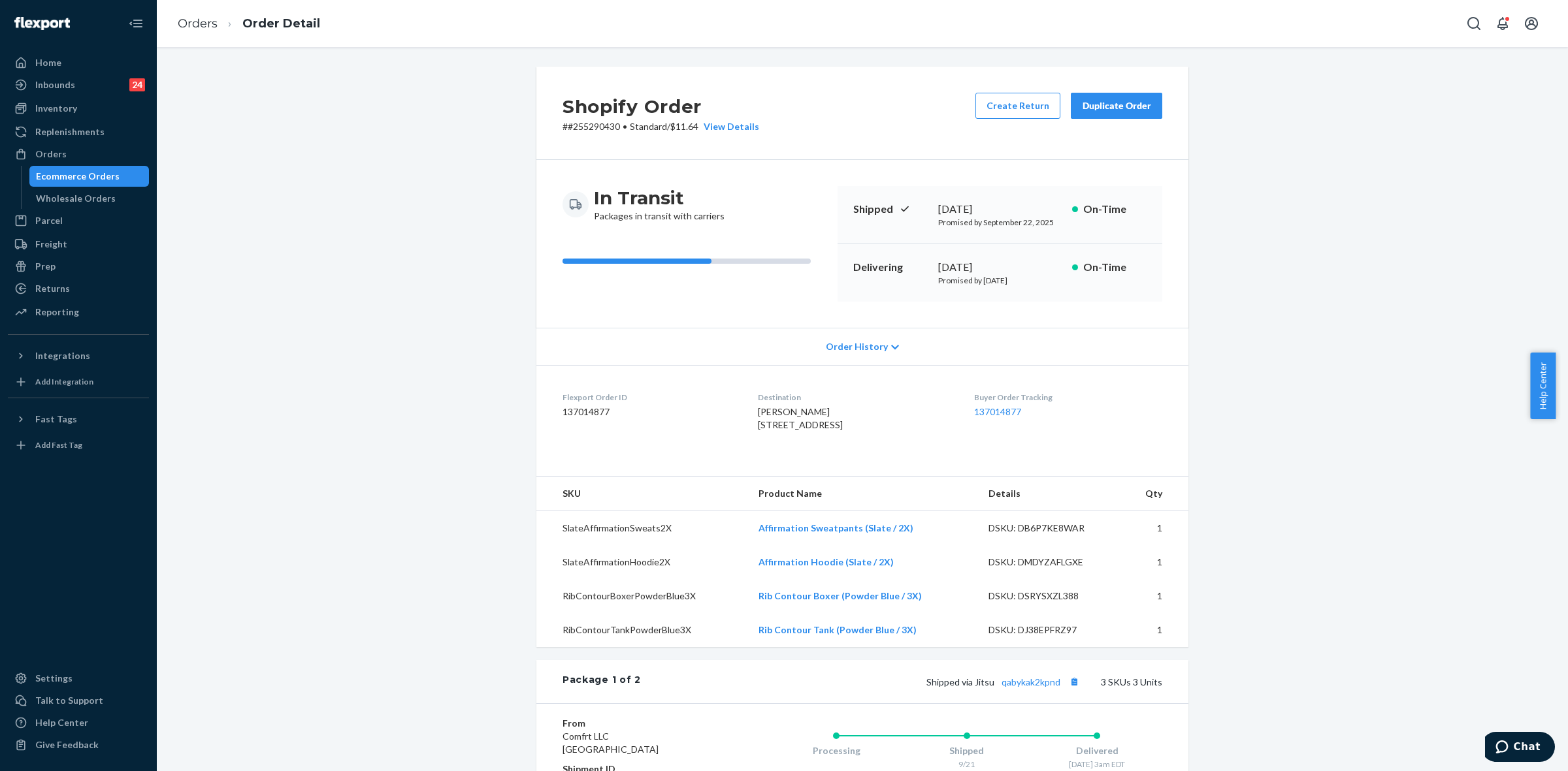
click at [592, 129] on p "# #255290430 • Standard / $11.64 View Details" at bounding box center [660, 127] width 197 height 13
copy p "255290430"
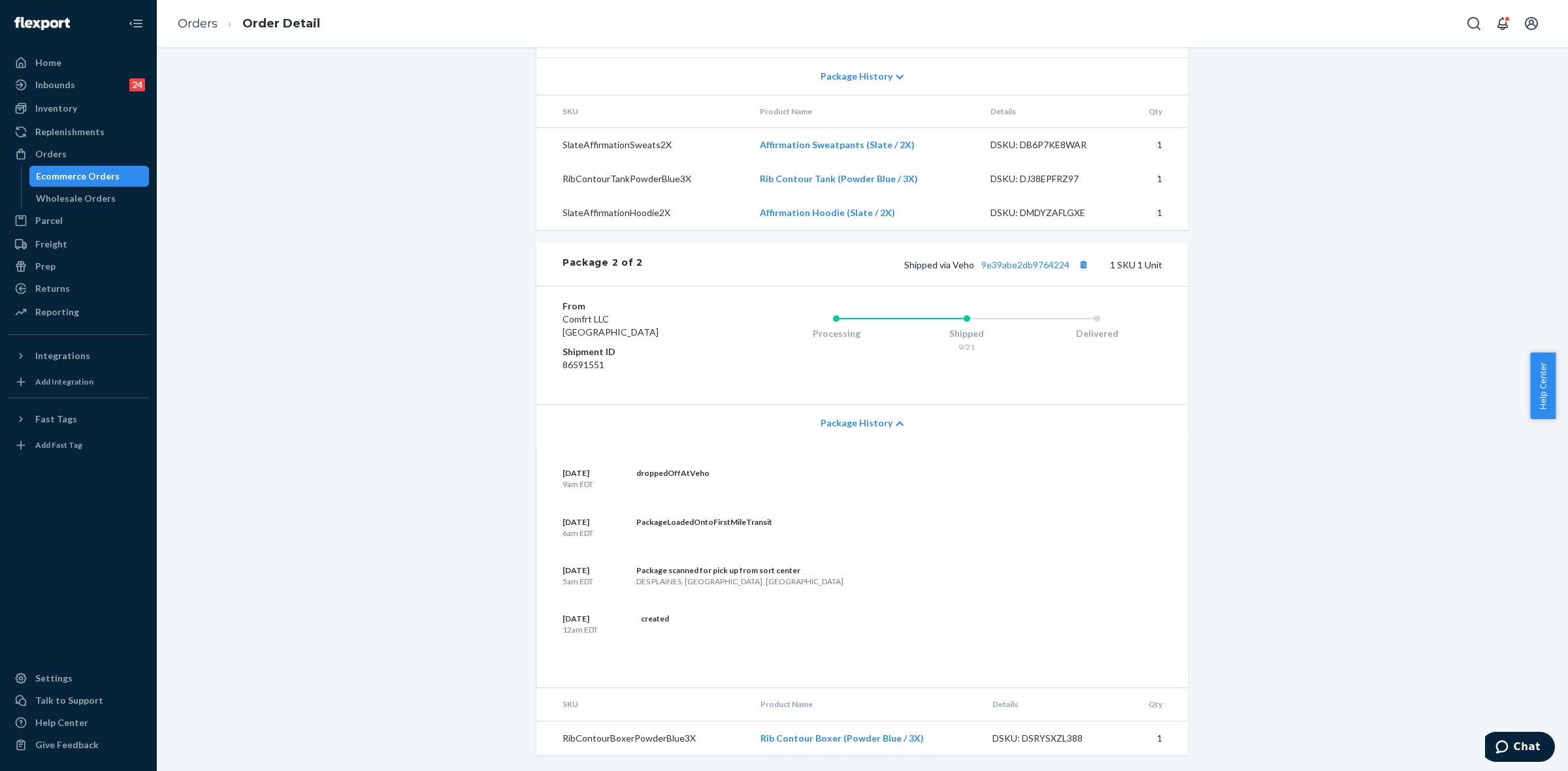
scroll to position [792, 0]
drag, startPoint x: 752, startPoint y: 735, endPoint x: 921, endPoint y: 745, distance: 169.3
click at [920, 745] on td "Rib Contour Boxer (Powder Blue / 3X)" at bounding box center [866, 738] width 232 height 35
copy link "Rib Contour Boxer (Powder Blue / 3X)"
click at [1017, 270] on div "Shipped via Veho 9e39abe2db9764224 1 SKU 1 Unit" at bounding box center [903, 264] width 520 height 17
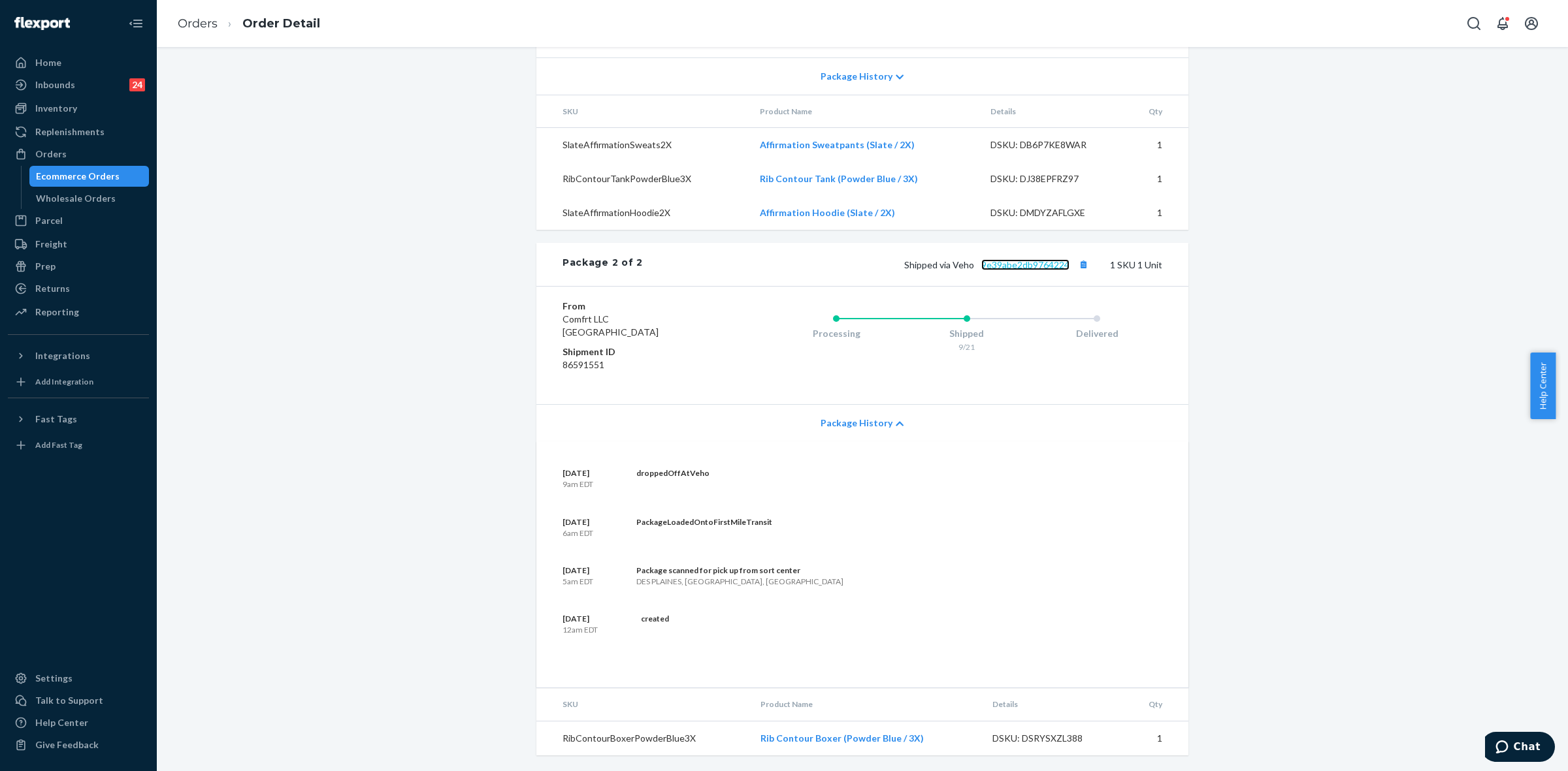
click at [1016, 265] on link "9e39abe2db9764224" at bounding box center [1025, 265] width 88 height 12
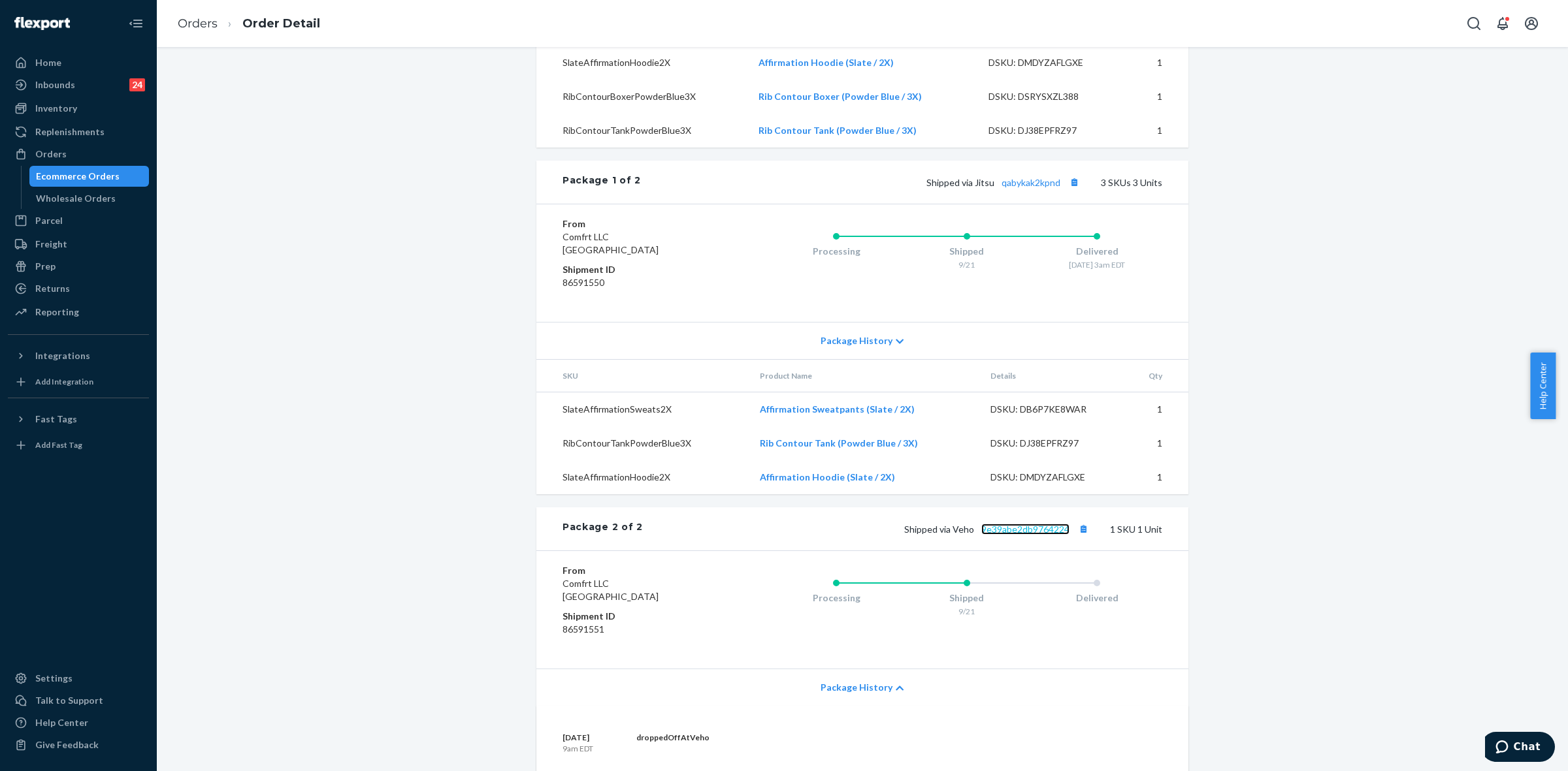
scroll to position [628, 0]
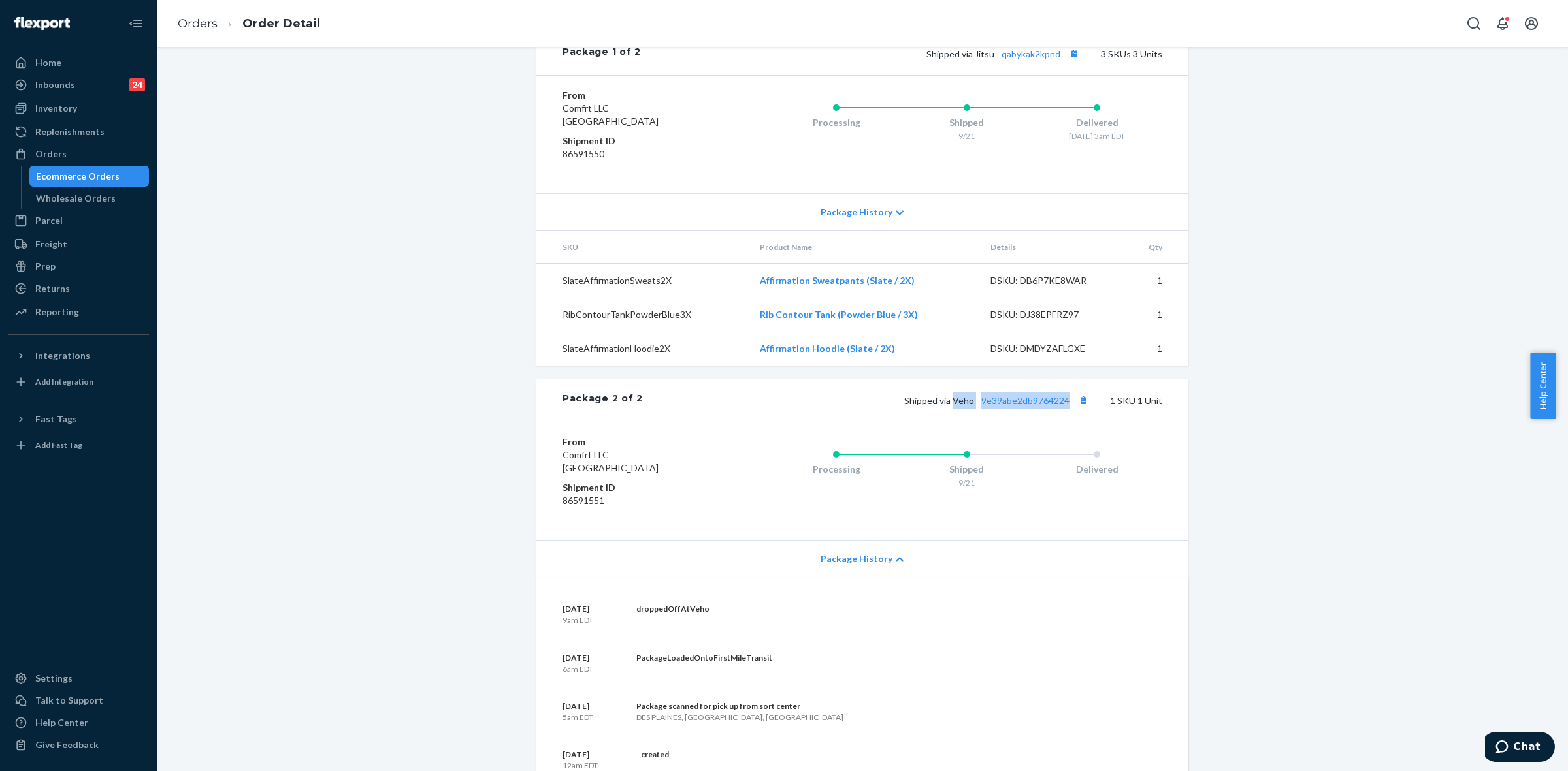
drag, startPoint x: 949, startPoint y: 427, endPoint x: 1068, endPoint y: 424, distance: 119.0
click at [1068, 406] on span "Shipped via Veho 9e39abe2db9764224" at bounding box center [998, 401] width 187 height 12
copy span "Veho 9e39abe2db9764224"
click at [68, 150] on div "Orders" at bounding box center [78, 154] width 138 height 18
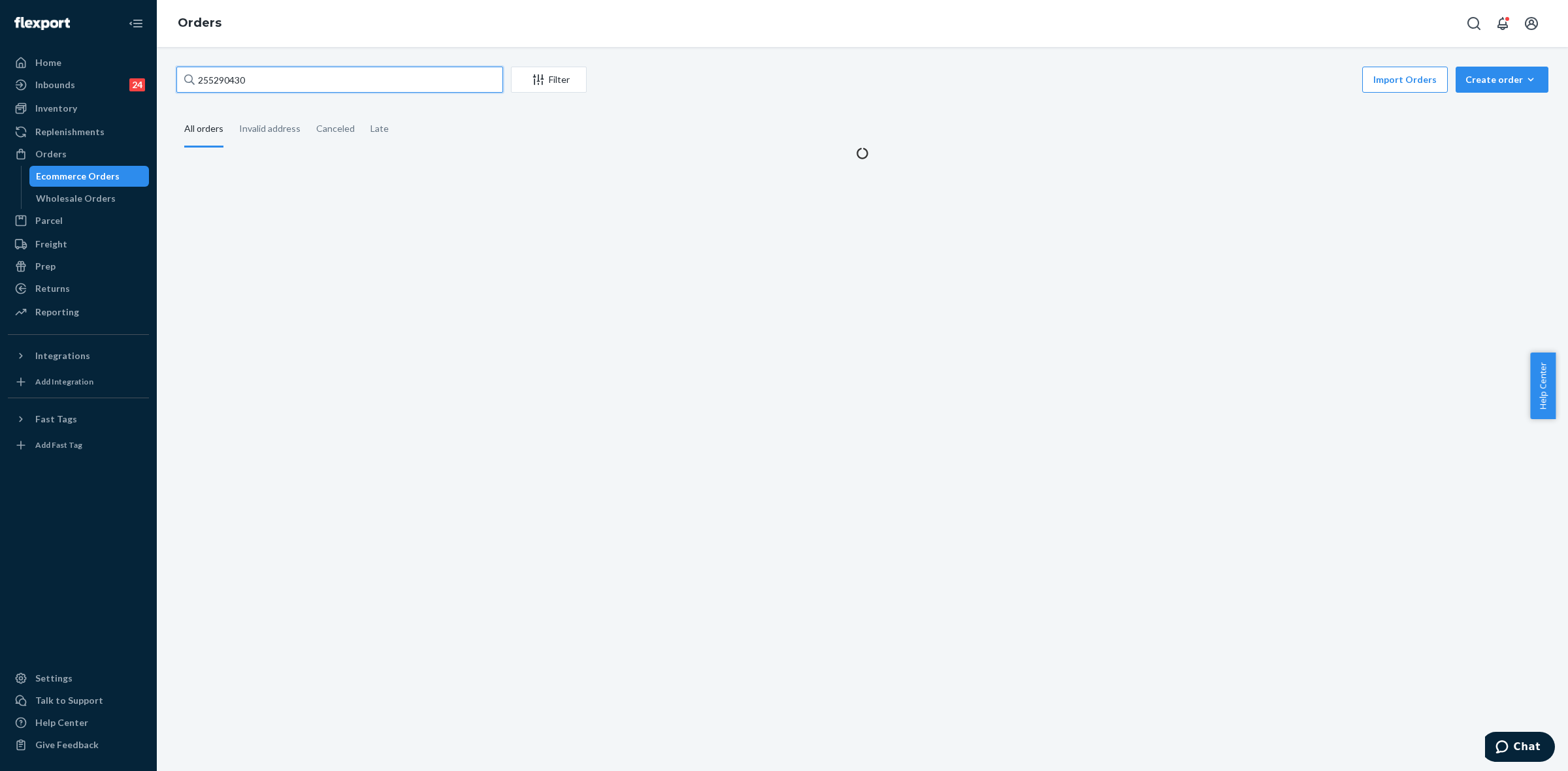
click at [240, 76] on input "255290430" at bounding box center [340, 80] width 326 height 26
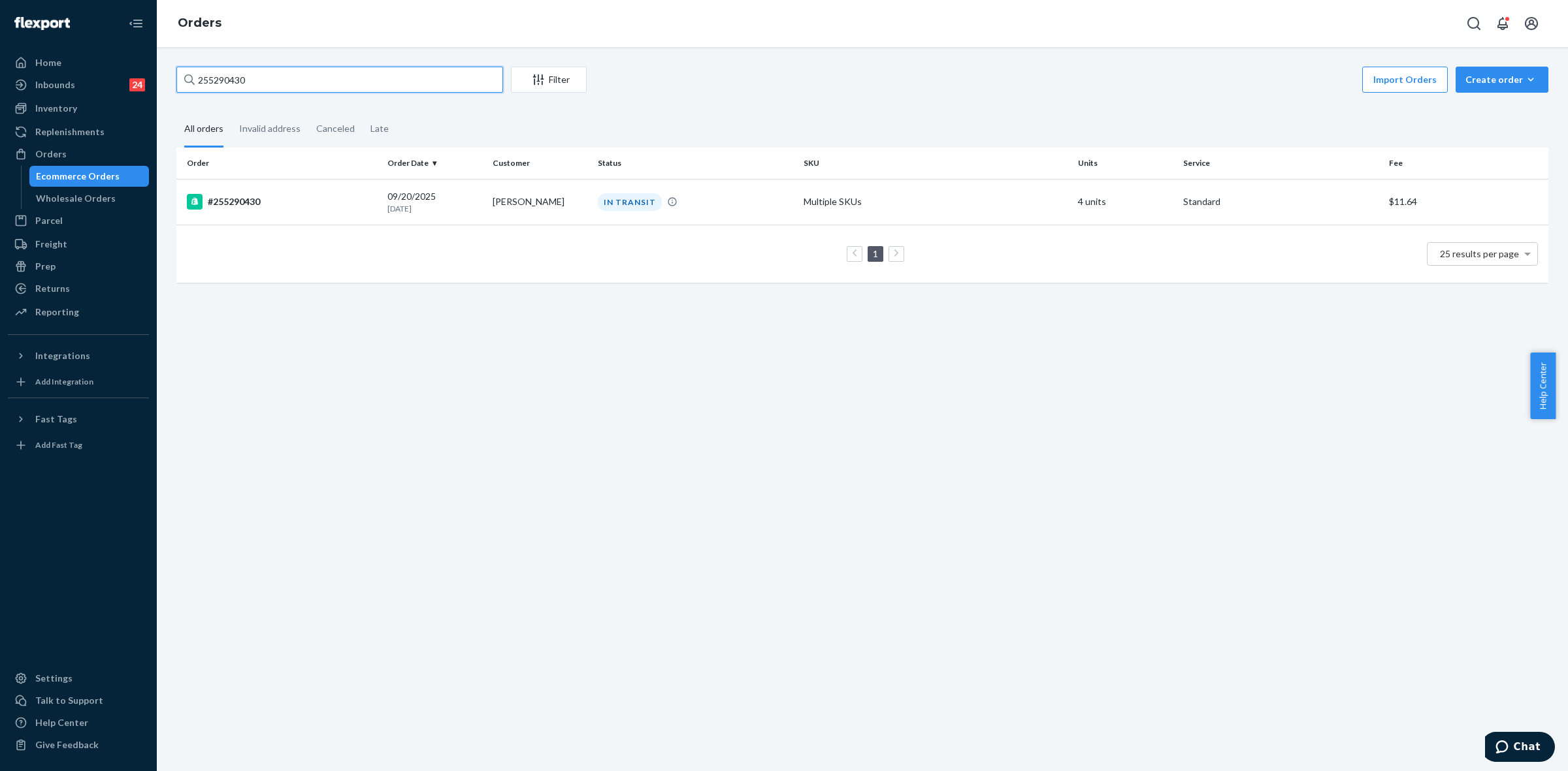
paste input "S1WLCYGHLE"
click at [56, 157] on div "Orders" at bounding box center [51, 155] width 31 height 13
drag, startPoint x: 65, startPoint y: 155, endPoint x: 71, endPoint y: 162, distance: 9.2
click at [65, 154] on div "Orders" at bounding box center [78, 154] width 138 height 18
click at [222, 94] on div "S1WLCYGHLE Filter Import Orders Create order Ecommerce order Removal order" at bounding box center [863, 81] width 1371 height 30
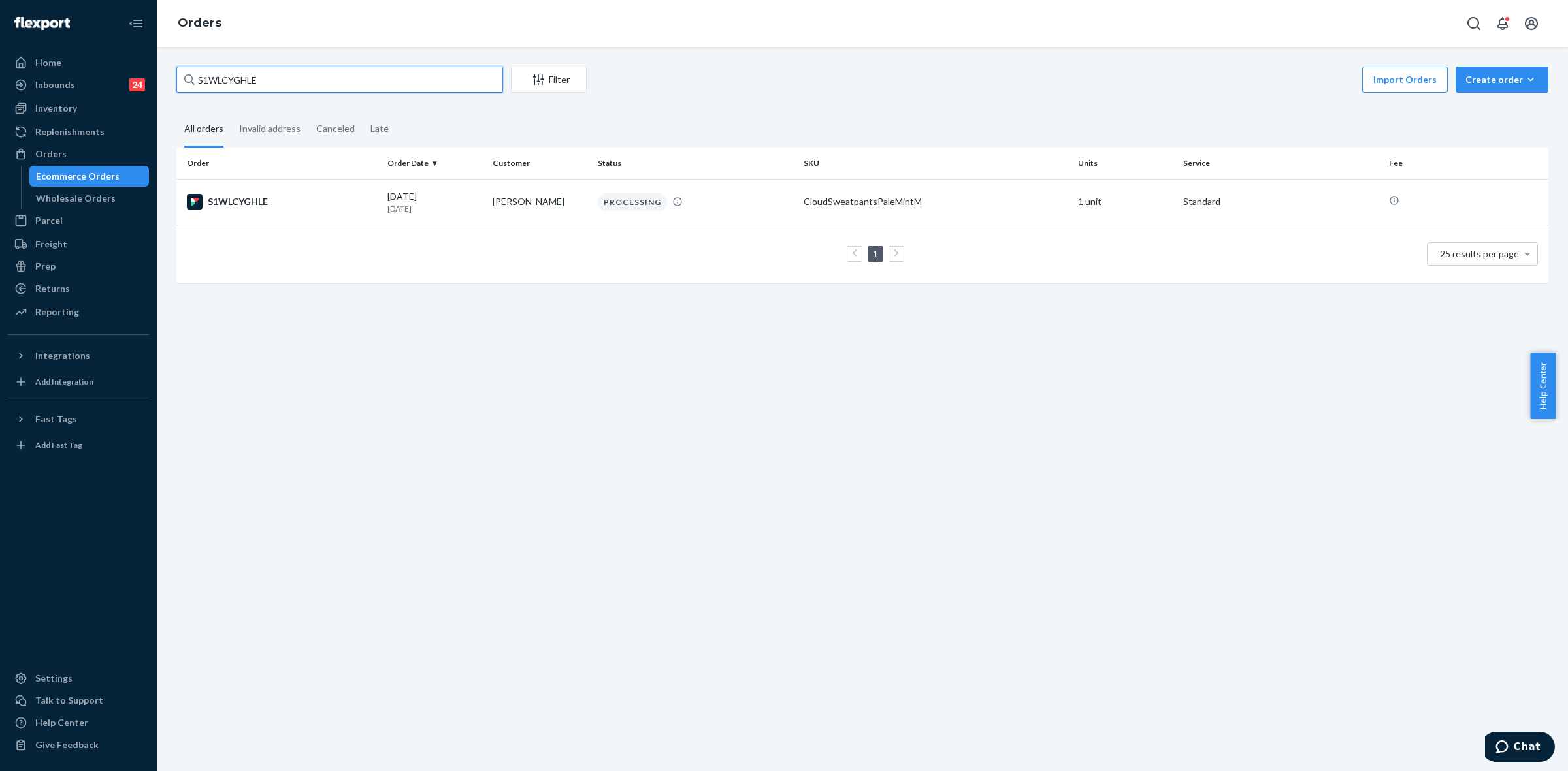
click at [223, 91] on input "S1WLCYGHLE" at bounding box center [340, 80] width 326 height 26
click at [224, 86] on input "S1WLCYGHLE" at bounding box center [340, 80] width 326 height 26
click at [227, 83] on input "S1WLCYGHLE" at bounding box center [340, 80] width 326 height 26
click at [229, 80] on input "S1WLCYGHLE" at bounding box center [340, 80] width 326 height 26
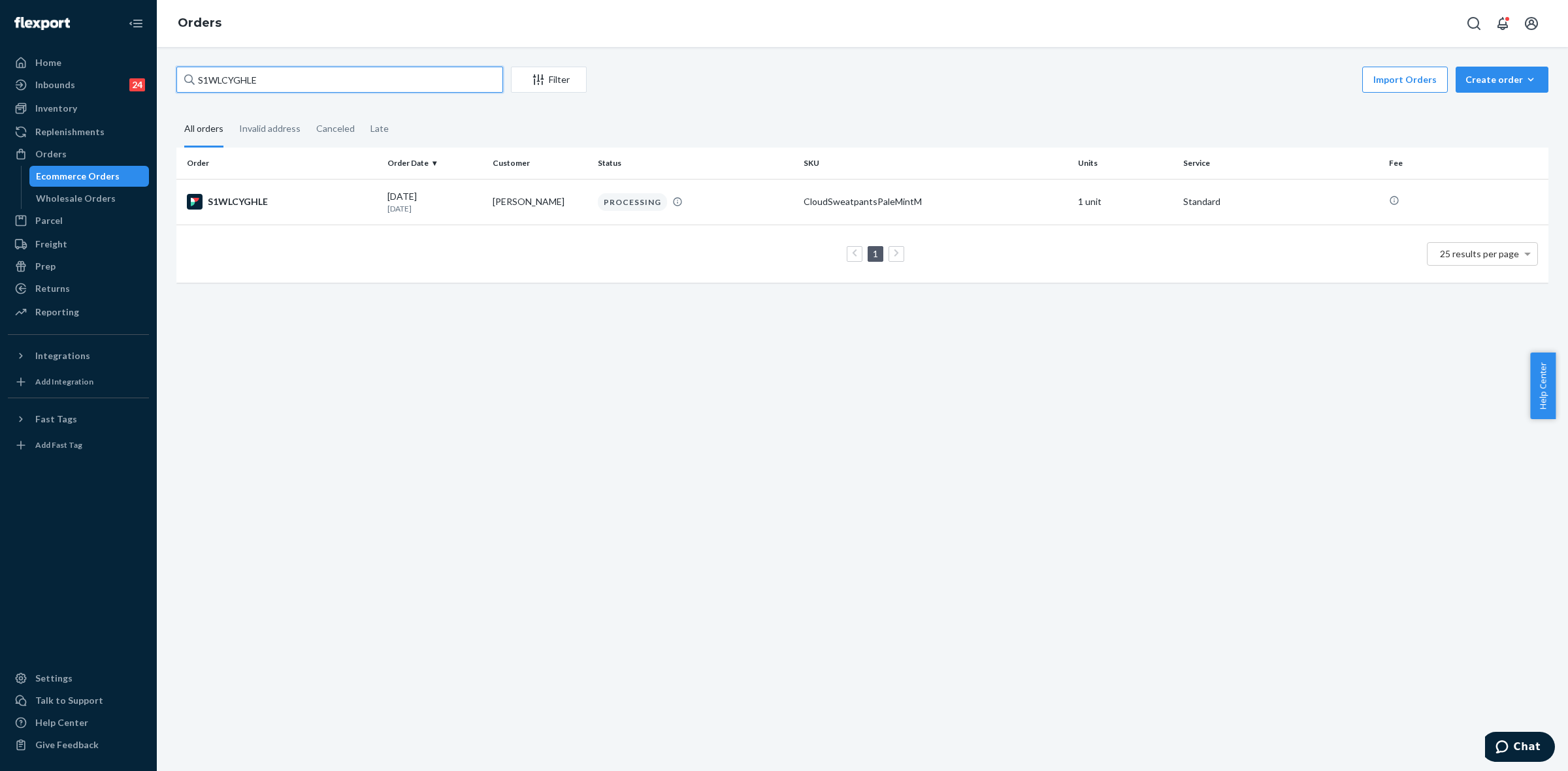
click at [229, 80] on input "S1WLCYGHLE" at bounding box center [340, 80] width 326 height 26
paste input "April Letourneau"
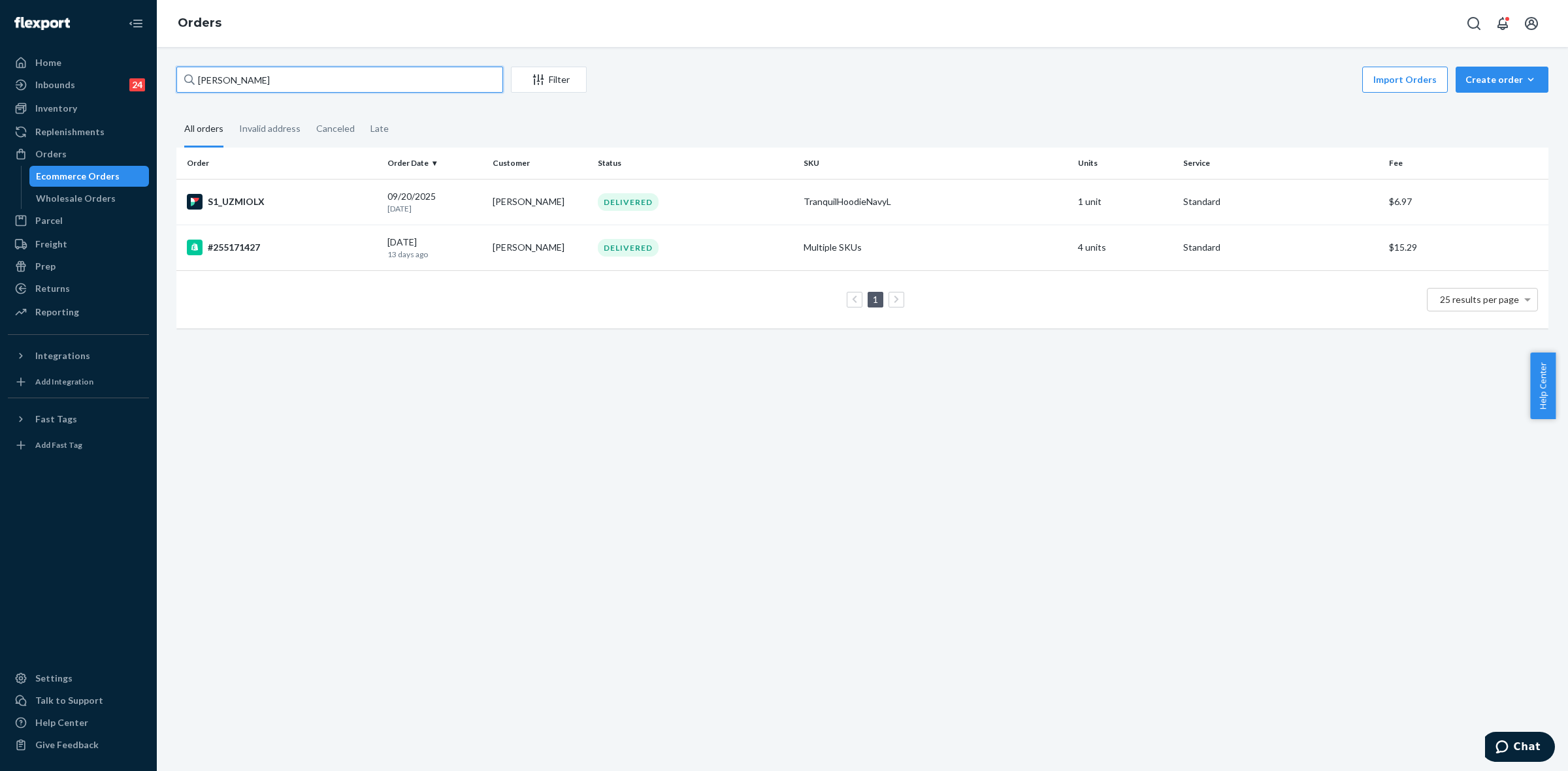
click at [237, 74] on input "April Letourneau" at bounding box center [340, 80] width 326 height 26
paste input "255173458"
type input "255173458"
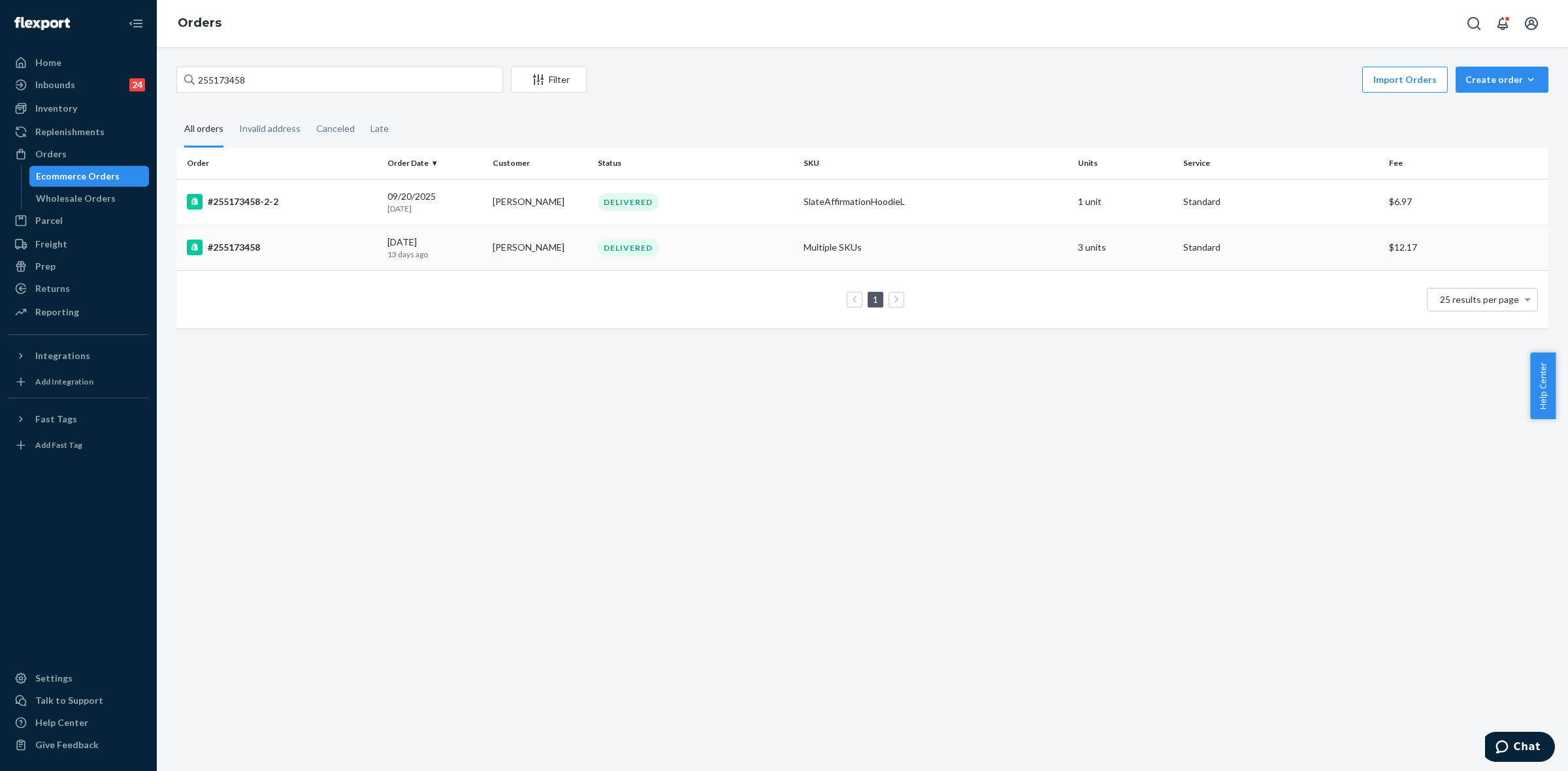
click at [981, 252] on td "Multiple SKUs" at bounding box center [936, 247] width 275 height 46
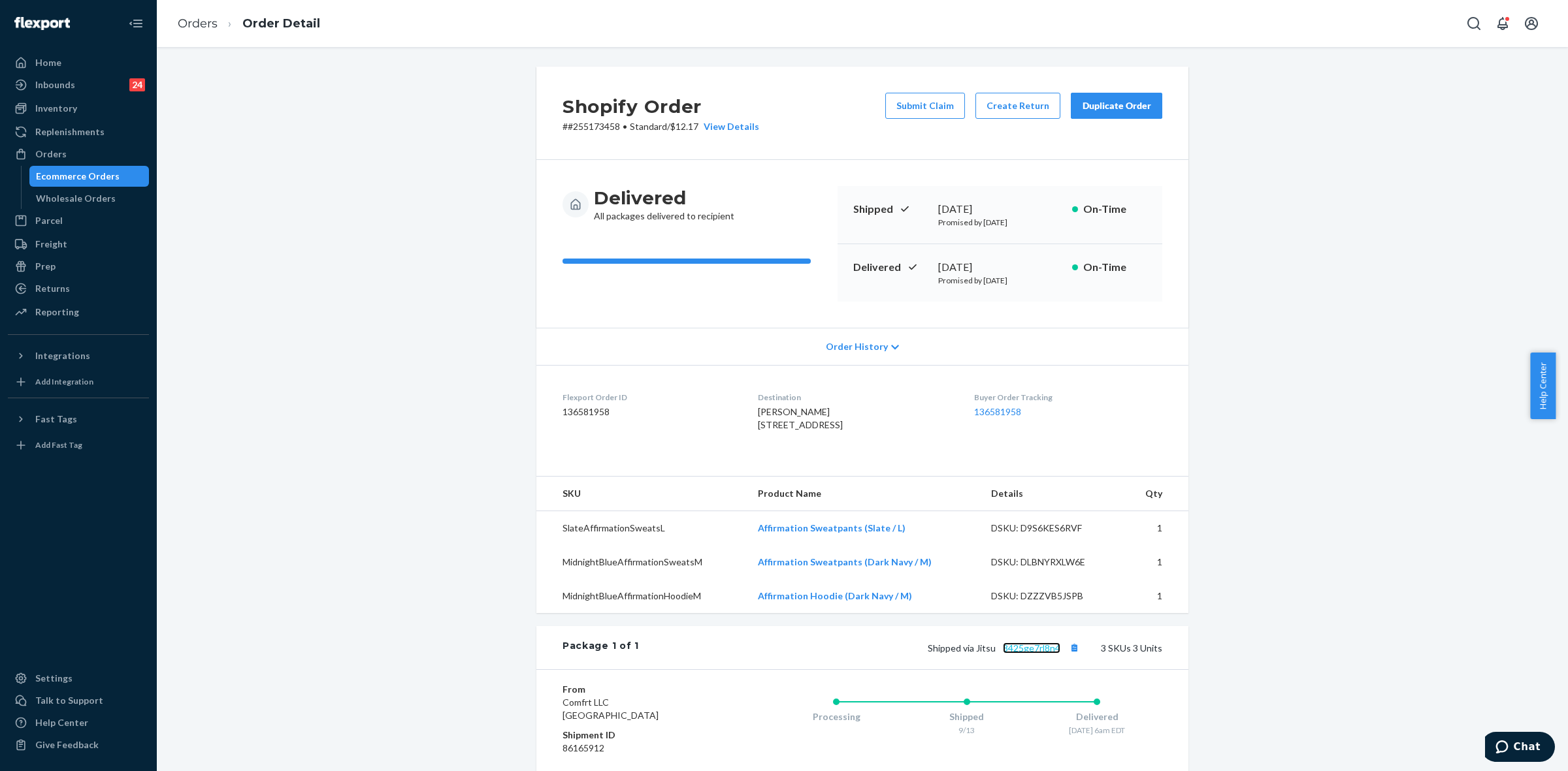
click at [1041, 653] on link "3425ge7rl8n4" at bounding box center [1031, 649] width 58 height 12
drag, startPoint x: 974, startPoint y: 676, endPoint x: 1062, endPoint y: 674, distance: 88.0
click at [1063, 653] on span "Shipped via Jitsu 3425ge7rl8n4" at bounding box center [1005, 649] width 155 height 12
copy span "Jitsu 3425ge7rl8n4"
click at [51, 149] on div "Orders" at bounding box center [51, 155] width 31 height 13
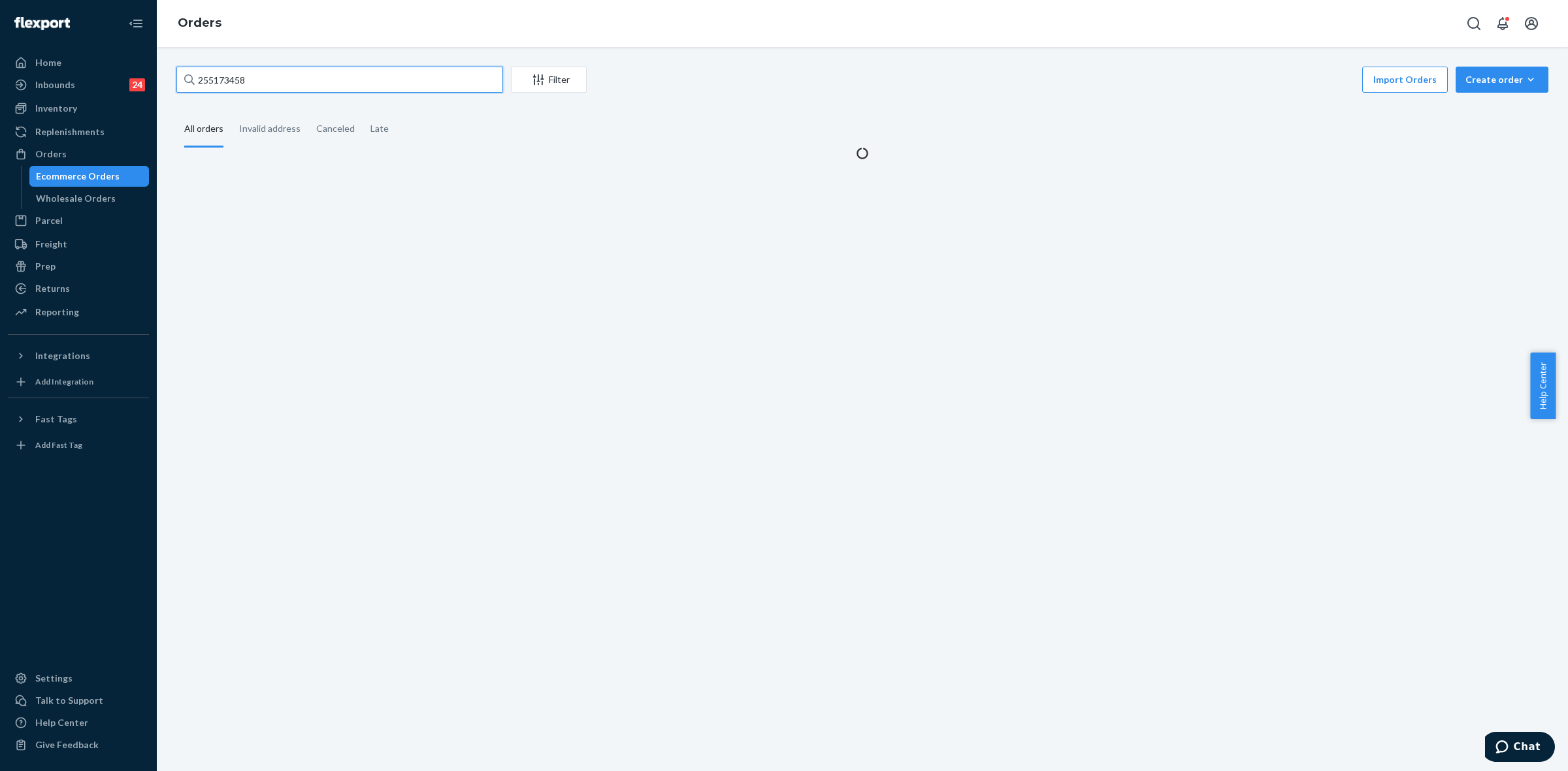
click at [209, 78] on input "255173458" at bounding box center [340, 80] width 326 height 26
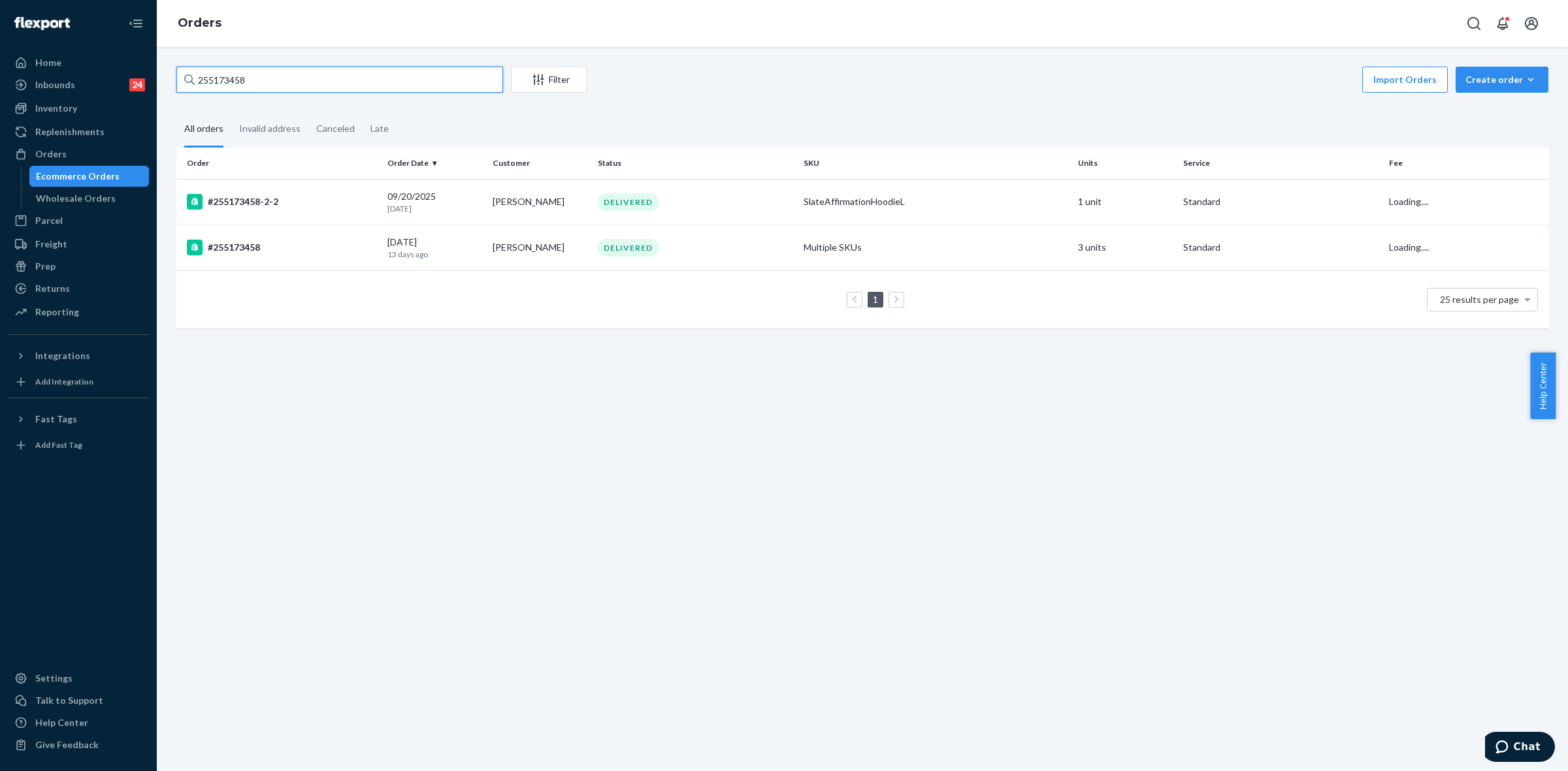
click at [209, 78] on input "255173458" at bounding box center [340, 80] width 326 height 26
paste input "001354"
type input "255001354"
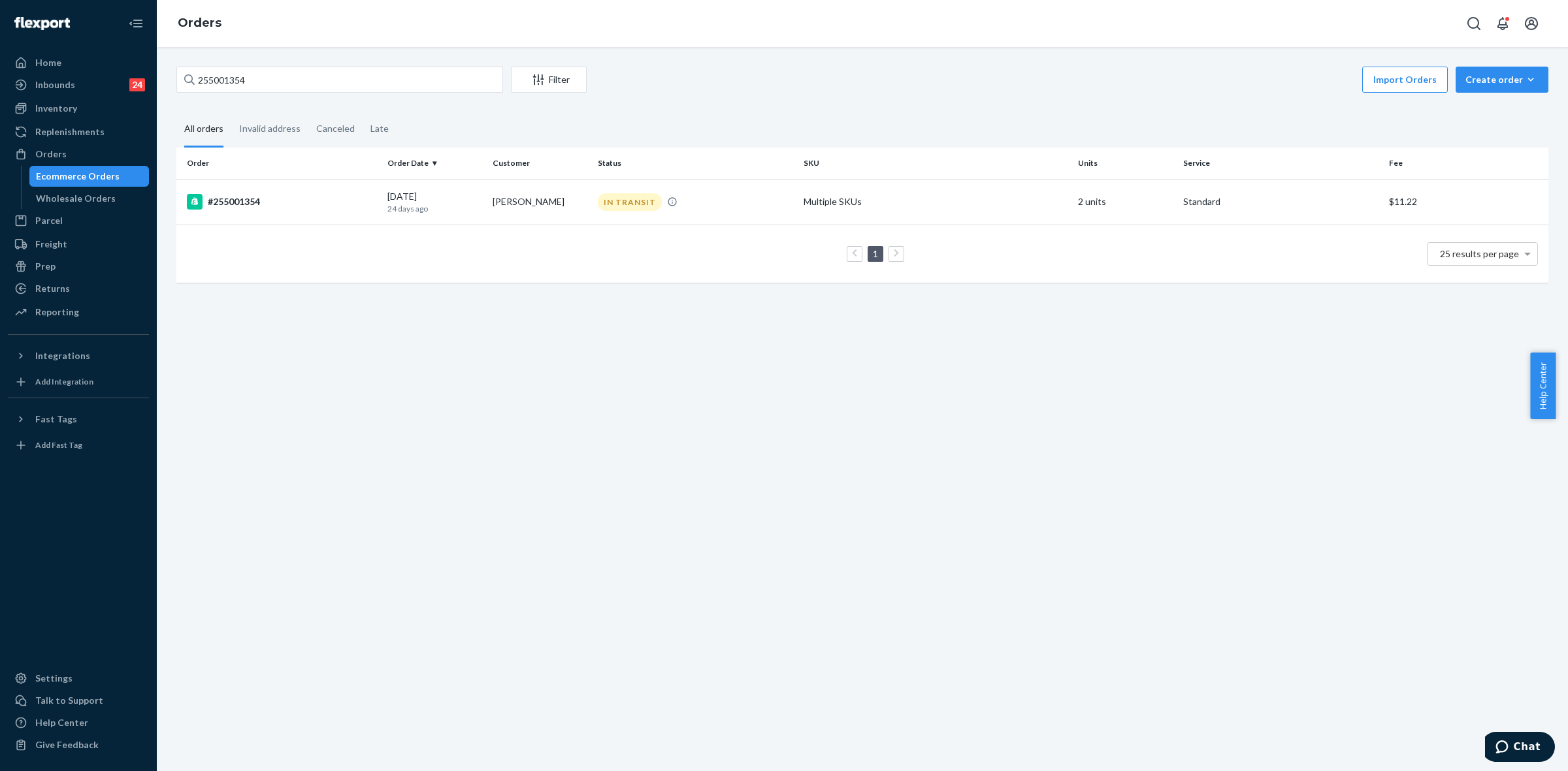
click at [524, 215] on td "Abby Robinson" at bounding box center [540, 202] width 105 height 46
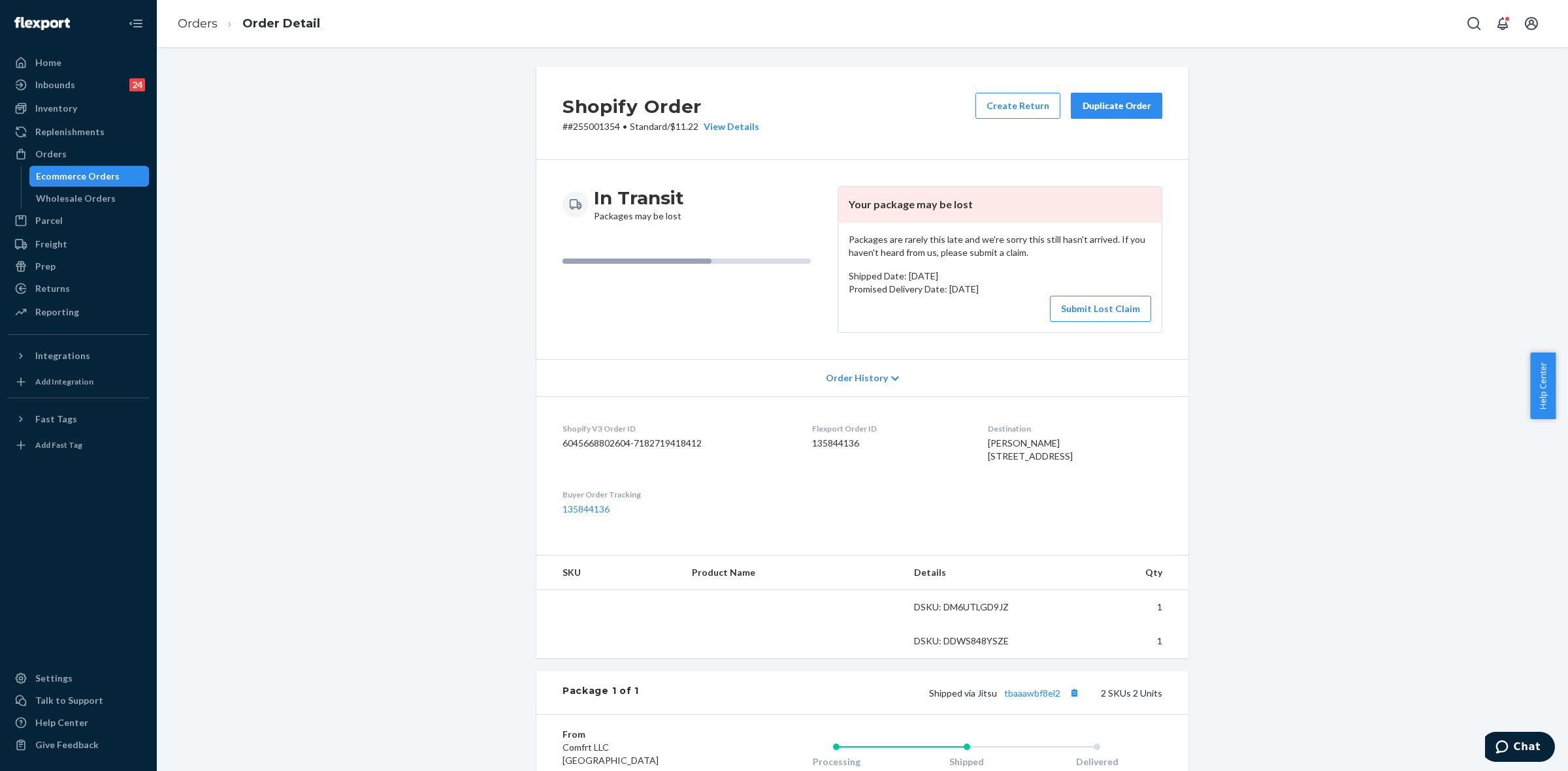
scroll to position [243, 0]
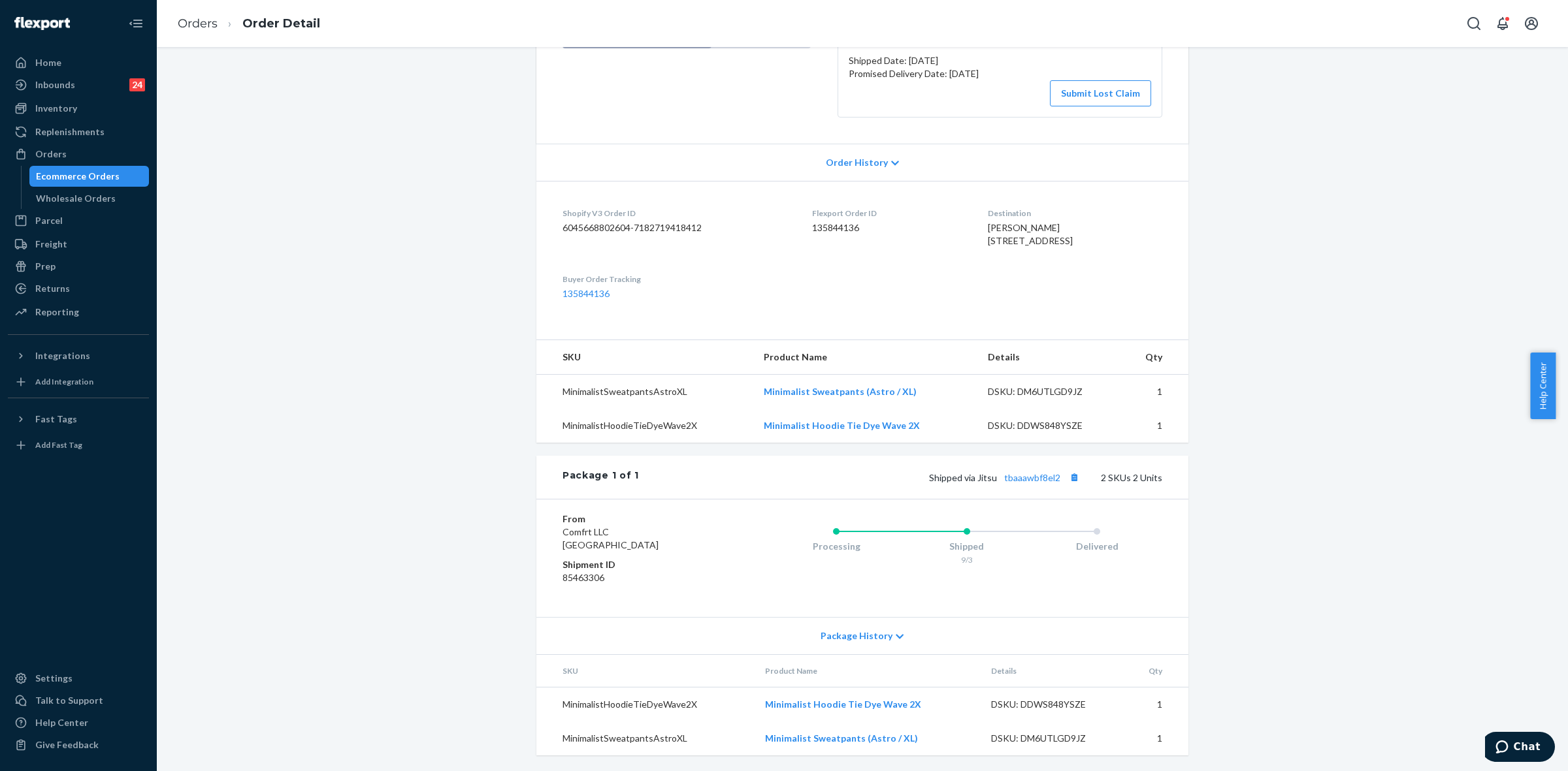
drag, startPoint x: 889, startPoint y: 624, endPoint x: 923, endPoint y: 630, distance: 34.5
click at [890, 626] on div "Package History" at bounding box center [862, 635] width 652 height 37
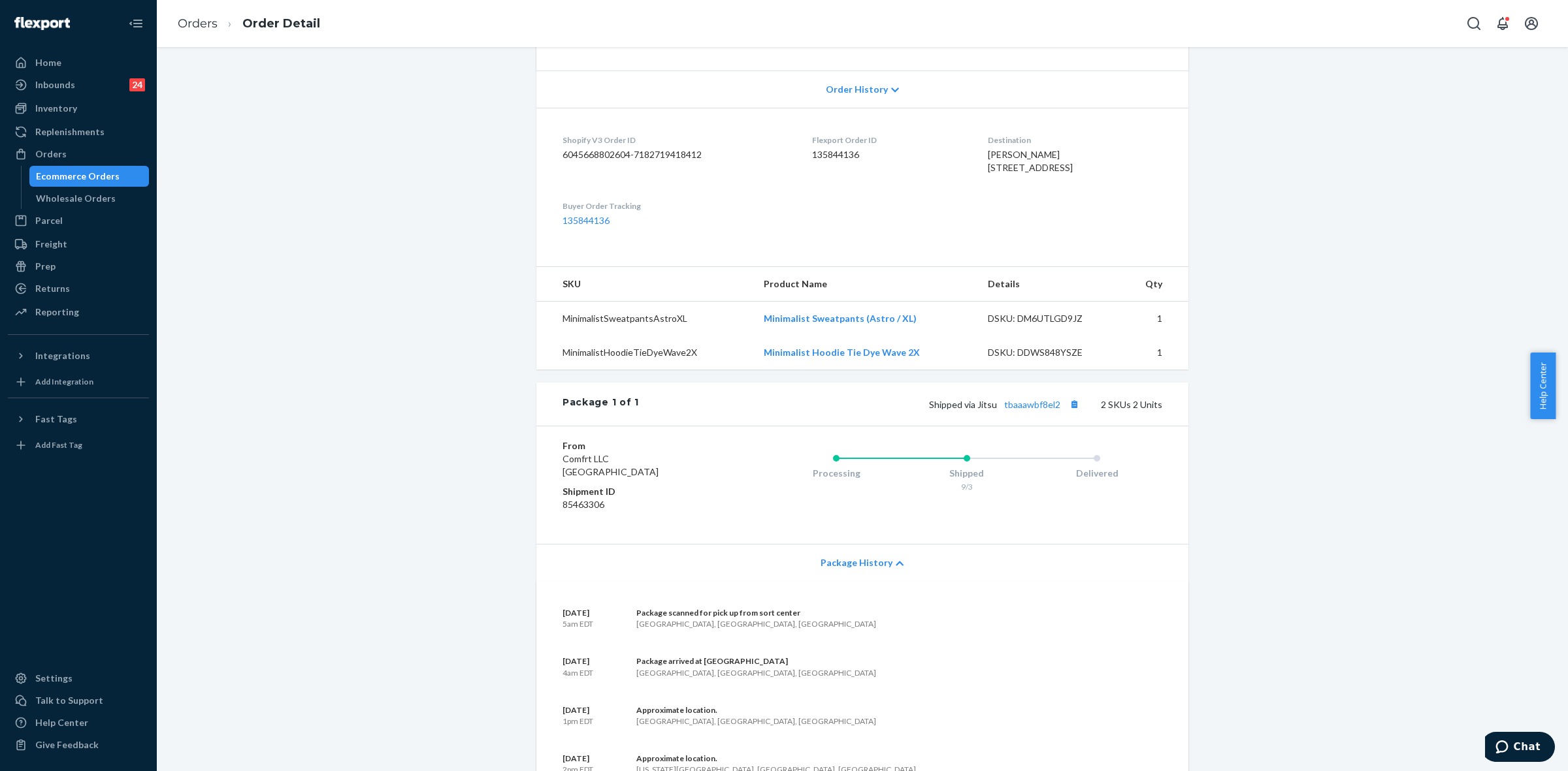
scroll to position [164, 0]
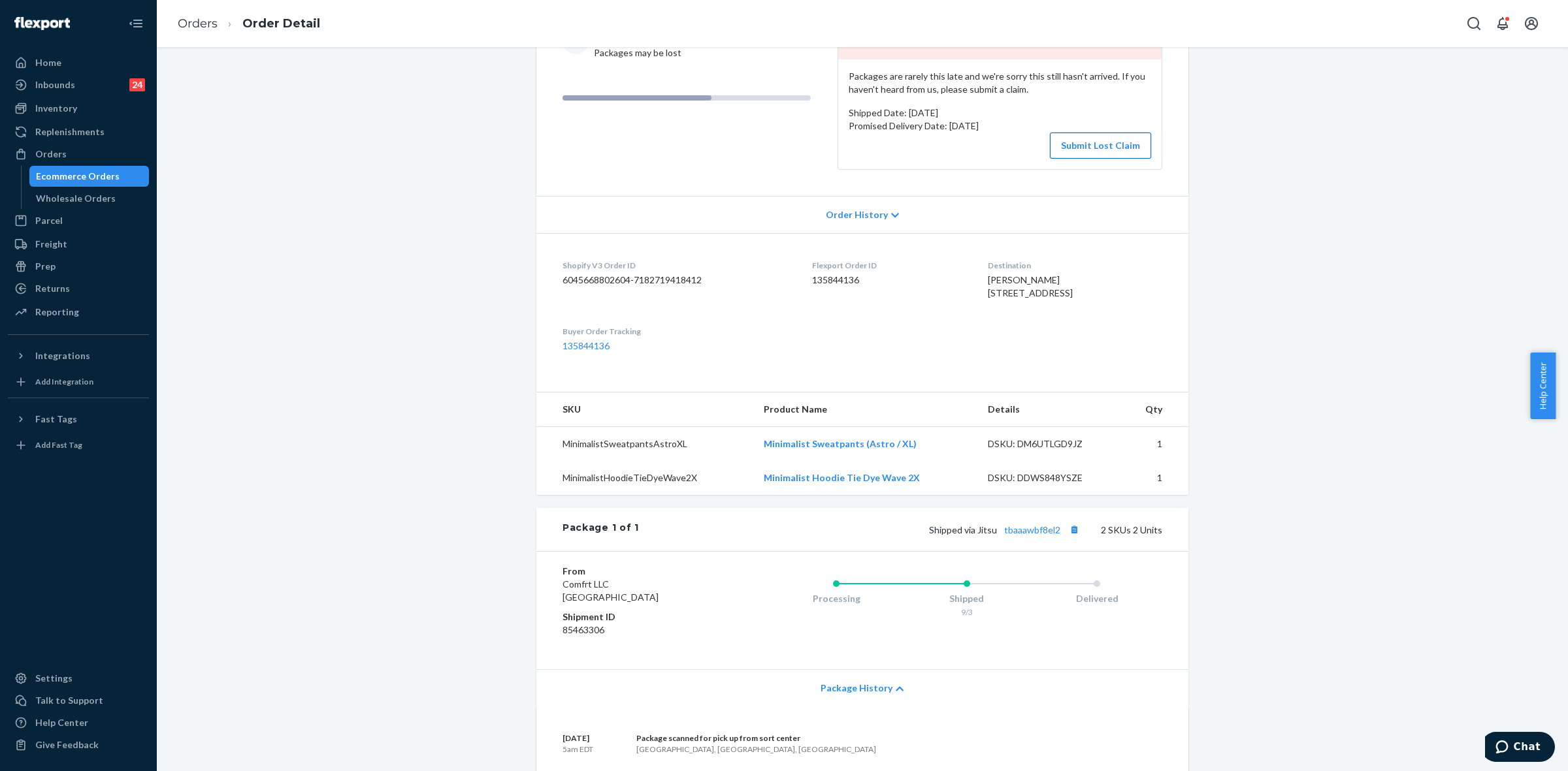
click at [1083, 135] on button "Submit Lost Claim" at bounding box center [1100, 145] width 101 height 26
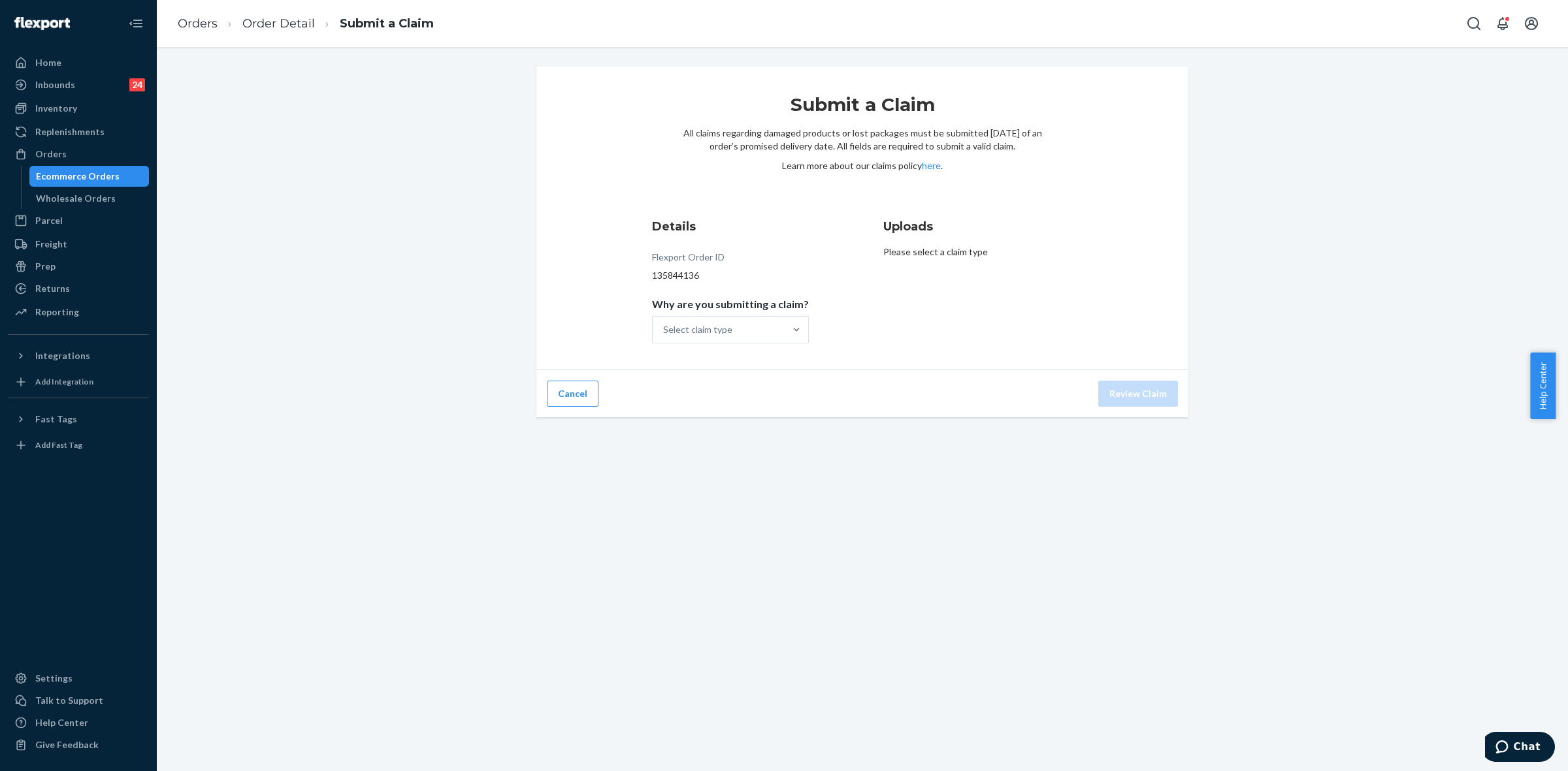
click at [779, 312] on span "Why are you submitting a claim?" at bounding box center [730, 307] width 157 height 18
click at [664, 323] on input "Why are you submitting a claim? Select claim type" at bounding box center [664, 330] width 2 height 13
drag, startPoint x: 774, startPoint y: 324, endPoint x: 782, endPoint y: 337, distance: 15.3
click at [775, 324] on div "Select claim type" at bounding box center [719, 330] width 132 height 26
click at [664, 324] on input "Why are you submitting a claim? 0 results available. Select is focused ,type to…" at bounding box center [664, 330] width 2 height 13
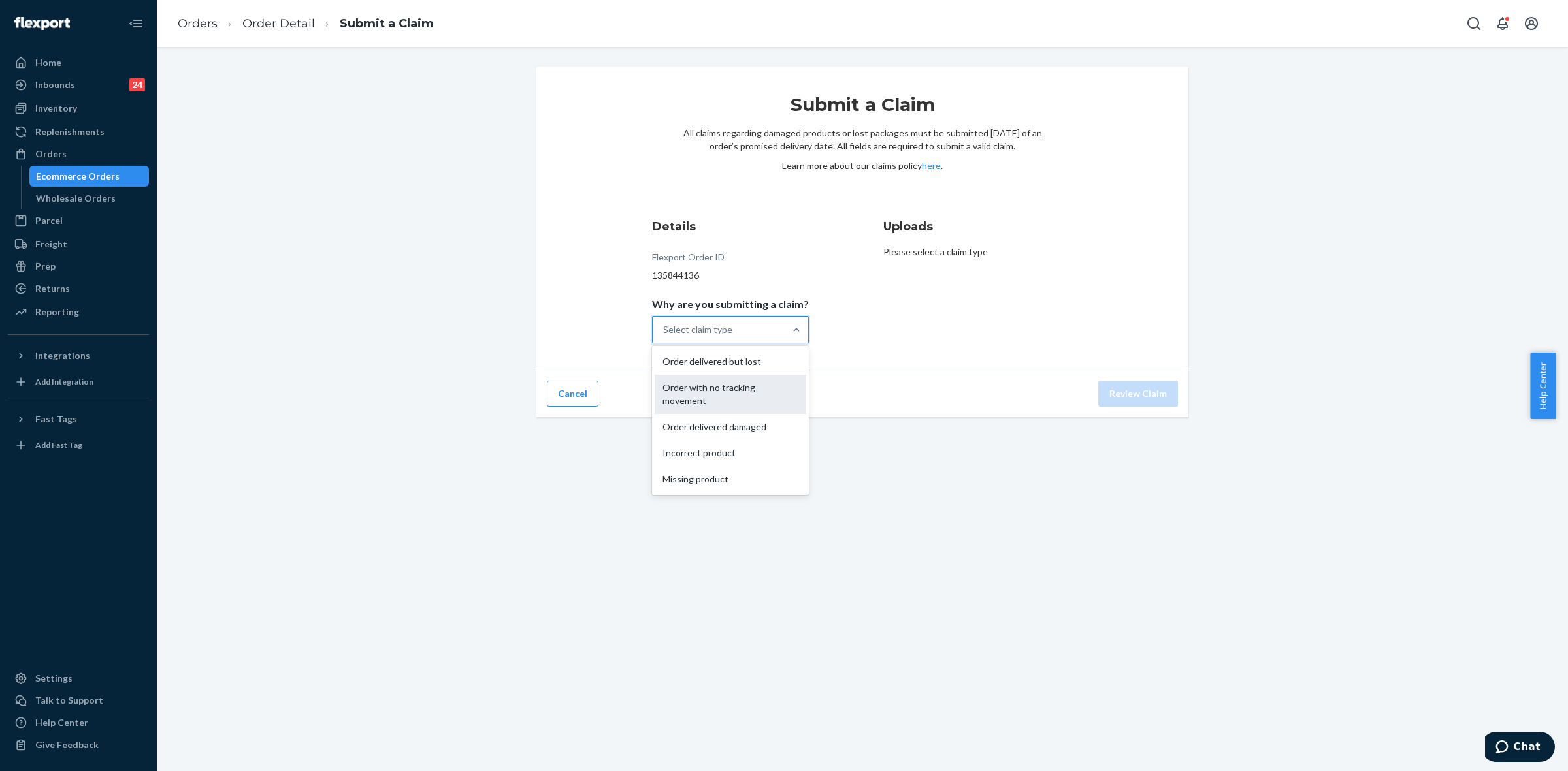
click at [723, 381] on div "Order with no tracking movement" at bounding box center [730, 395] width 151 height 39
click at [664, 336] on input "Why are you submitting a claim? option Order with no tracking movement focused,…" at bounding box center [664, 330] width 2 height 13
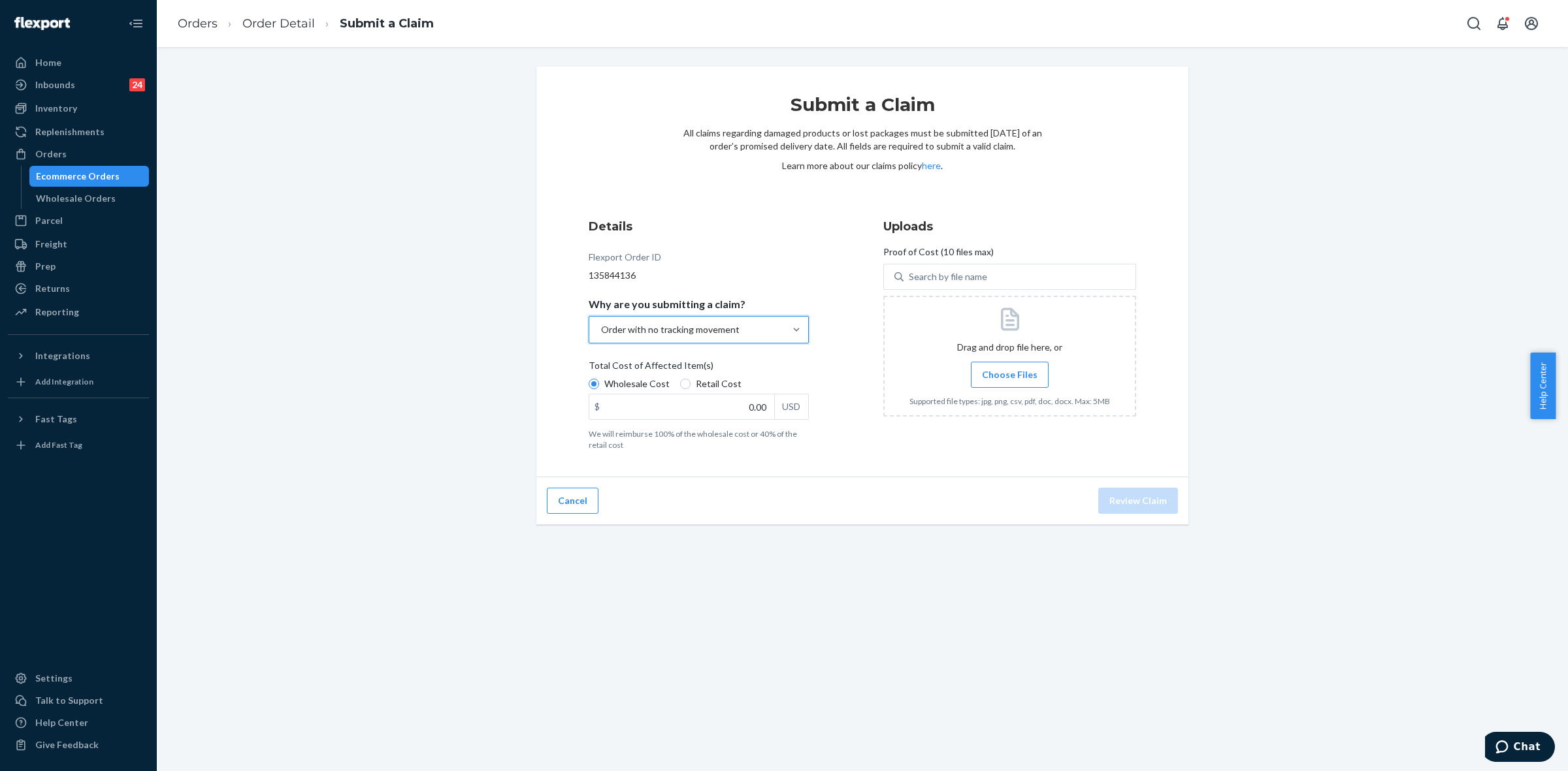
click at [1013, 372] on span "Choose Files" at bounding box center [1010, 375] width 56 height 13
click at [1010, 372] on input "Choose Files" at bounding box center [1009, 374] width 1 height 14
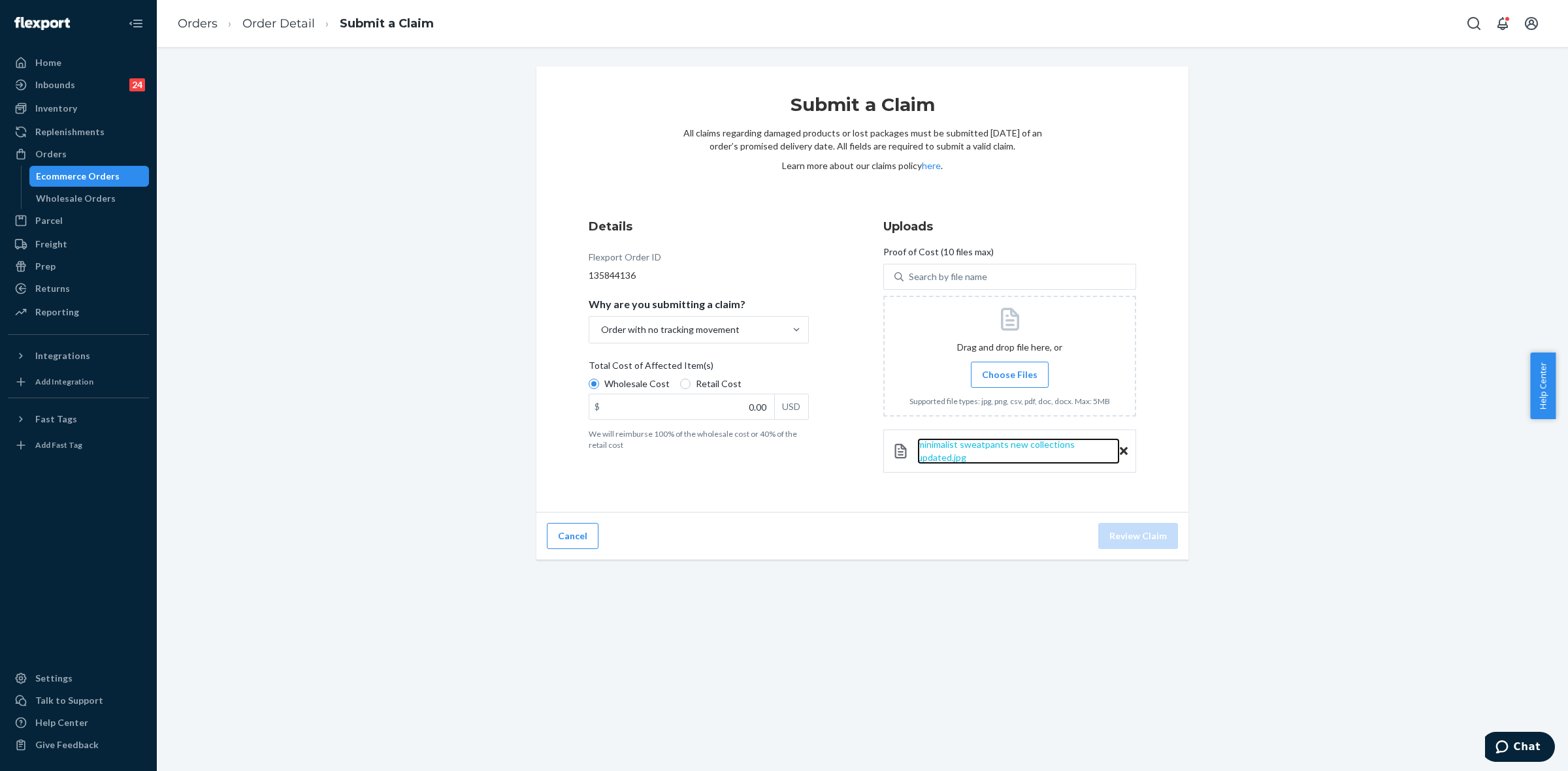
click at [939, 451] on span "minimalist sweatpants new collections updated.jpg" at bounding box center [995, 450] width 157 height 24
click at [987, 376] on span "Choose Files" at bounding box center [1010, 375] width 56 height 13
click at [1009, 376] on input "Choose Files" at bounding box center [1009, 374] width 1 height 14
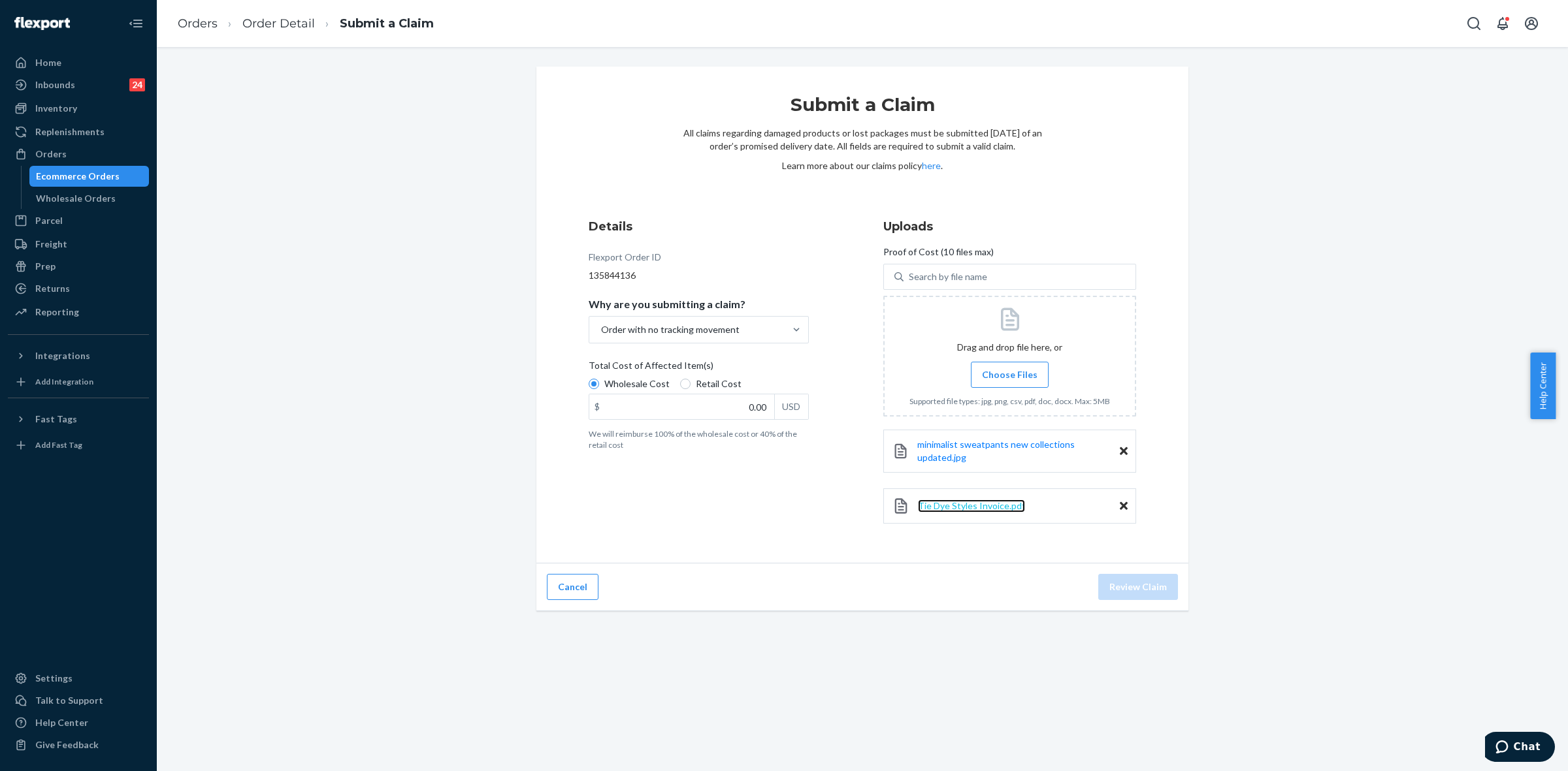
click at [988, 506] on span "Tie Dye Styles Invoice.pdf" at bounding box center [971, 506] width 107 height 12
drag, startPoint x: 755, startPoint y: 407, endPoint x: 828, endPoint y: 452, distance: 85.8
click at [755, 407] on input "0.00" at bounding box center [682, 407] width 185 height 25
type input "44.20"
click at [1126, 588] on button "Review Claim" at bounding box center [1137, 587] width 80 height 26
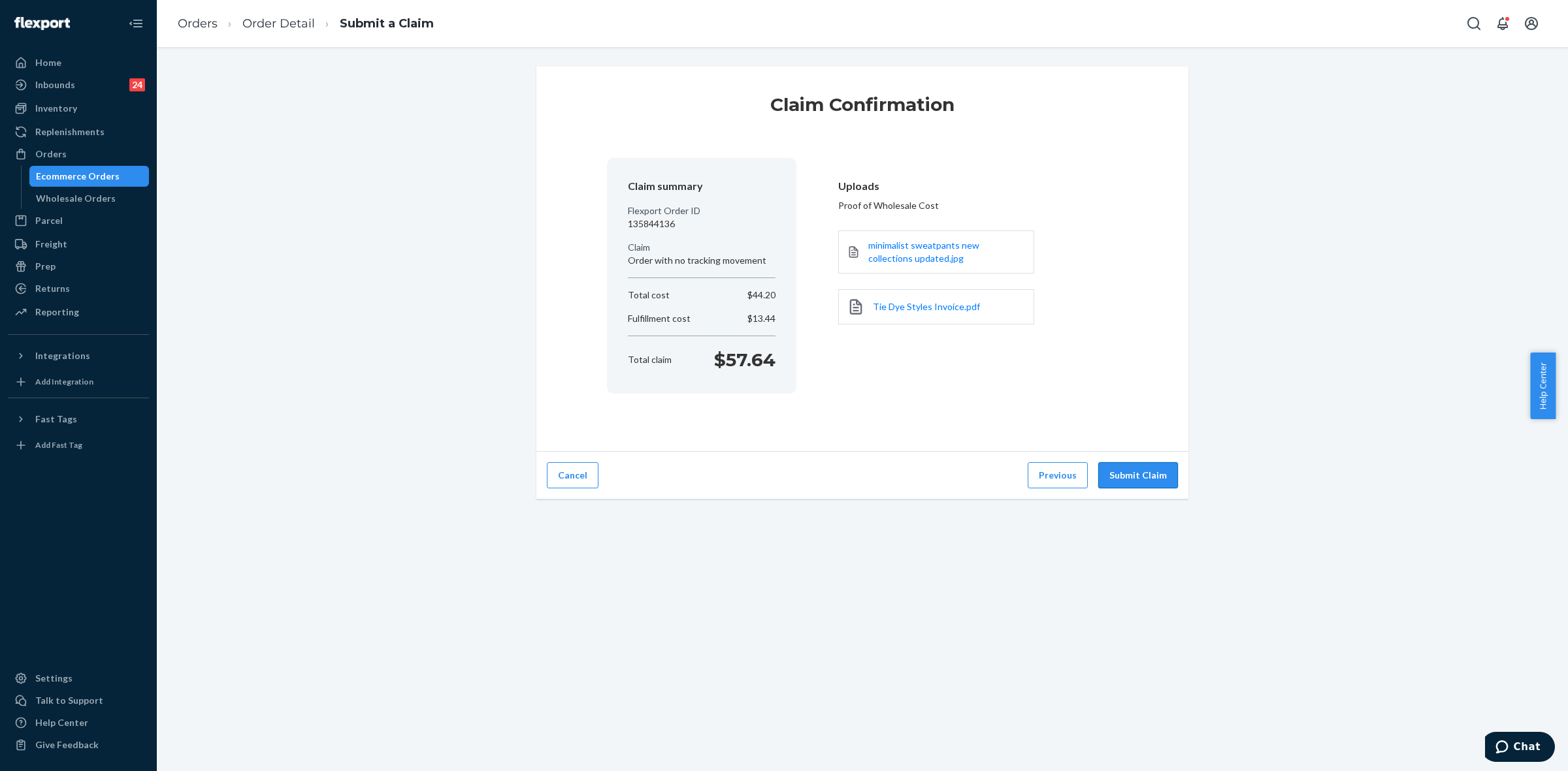
click at [1146, 478] on button "Submit Claim" at bounding box center [1137, 475] width 80 height 26
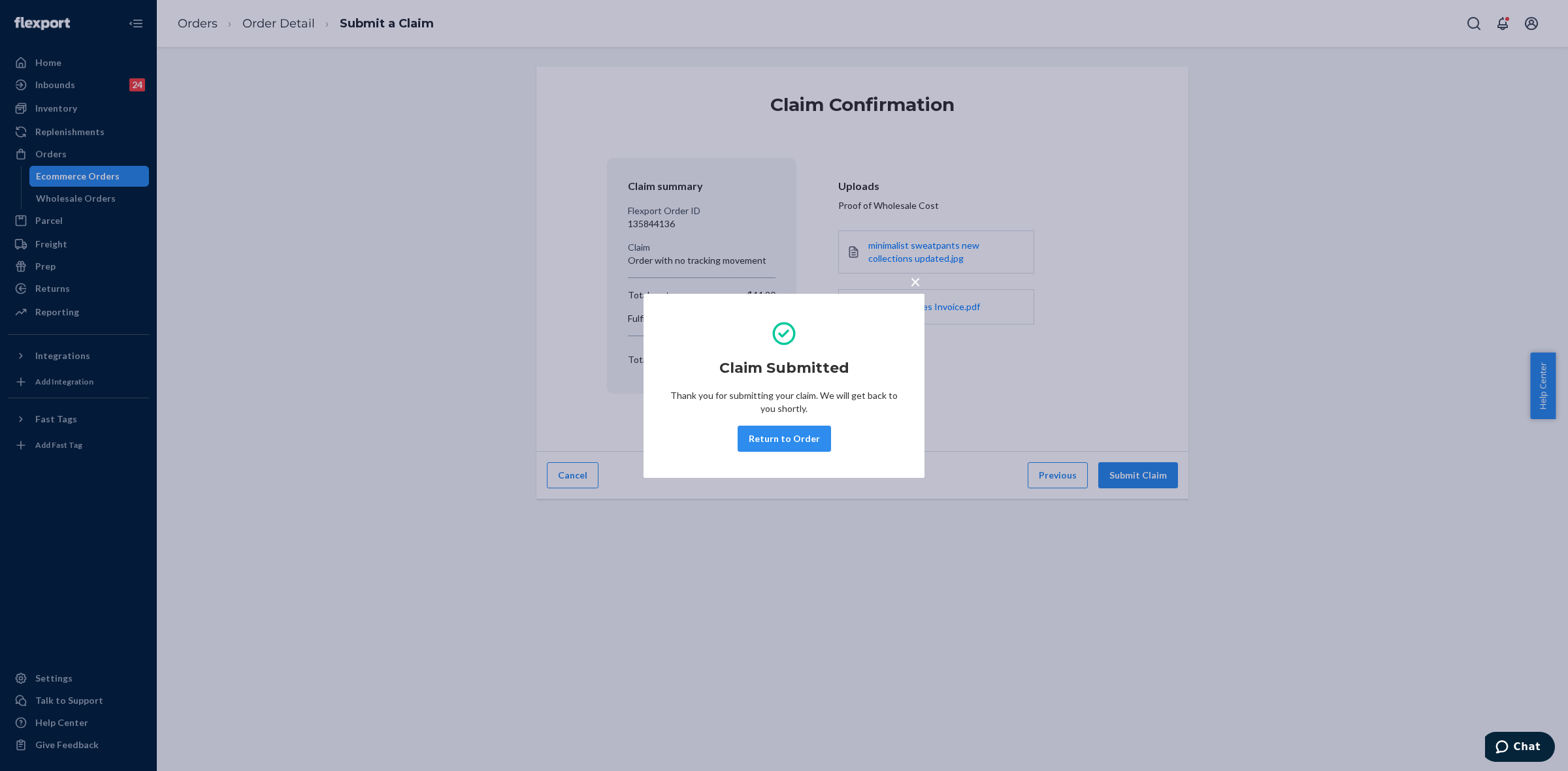
click at [780, 435] on button "Return to Order" at bounding box center [784, 439] width 94 height 26
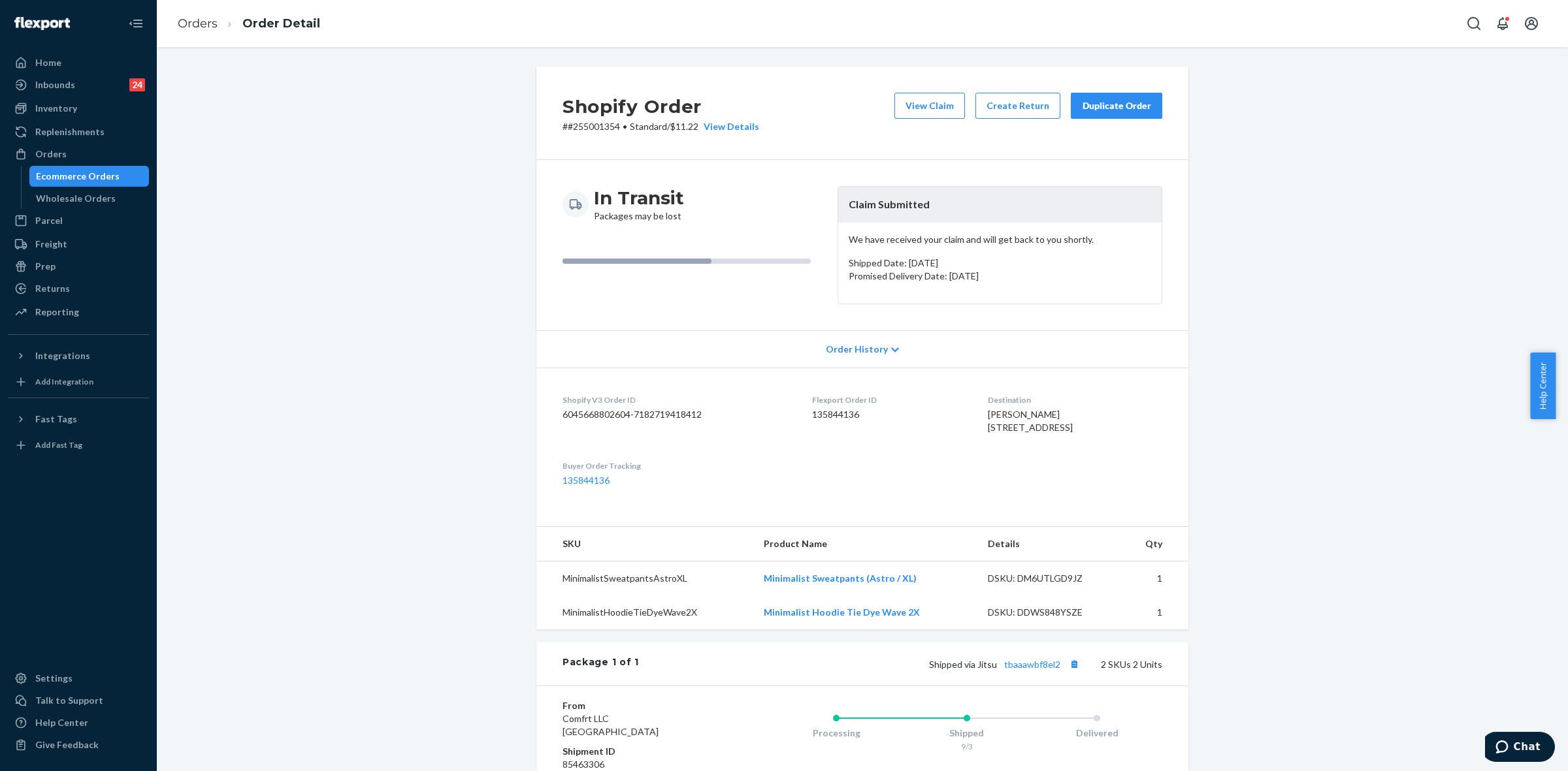
click at [596, 128] on p "# #255001354 • Standard / $11.22 View Details" at bounding box center [660, 127] width 197 height 13
drag, startPoint x: 596, startPoint y: 127, endPoint x: 675, endPoint y: 170, distance: 89.9
click at [615, 136] on div "Shopify Order # #255001354 • Standard / $11.22 View Details View Claim Create R…" at bounding box center [862, 113] width 652 height 94
click at [581, 125] on p "# #255001354 • Standard / $11.22 View Details" at bounding box center [660, 127] width 197 height 13
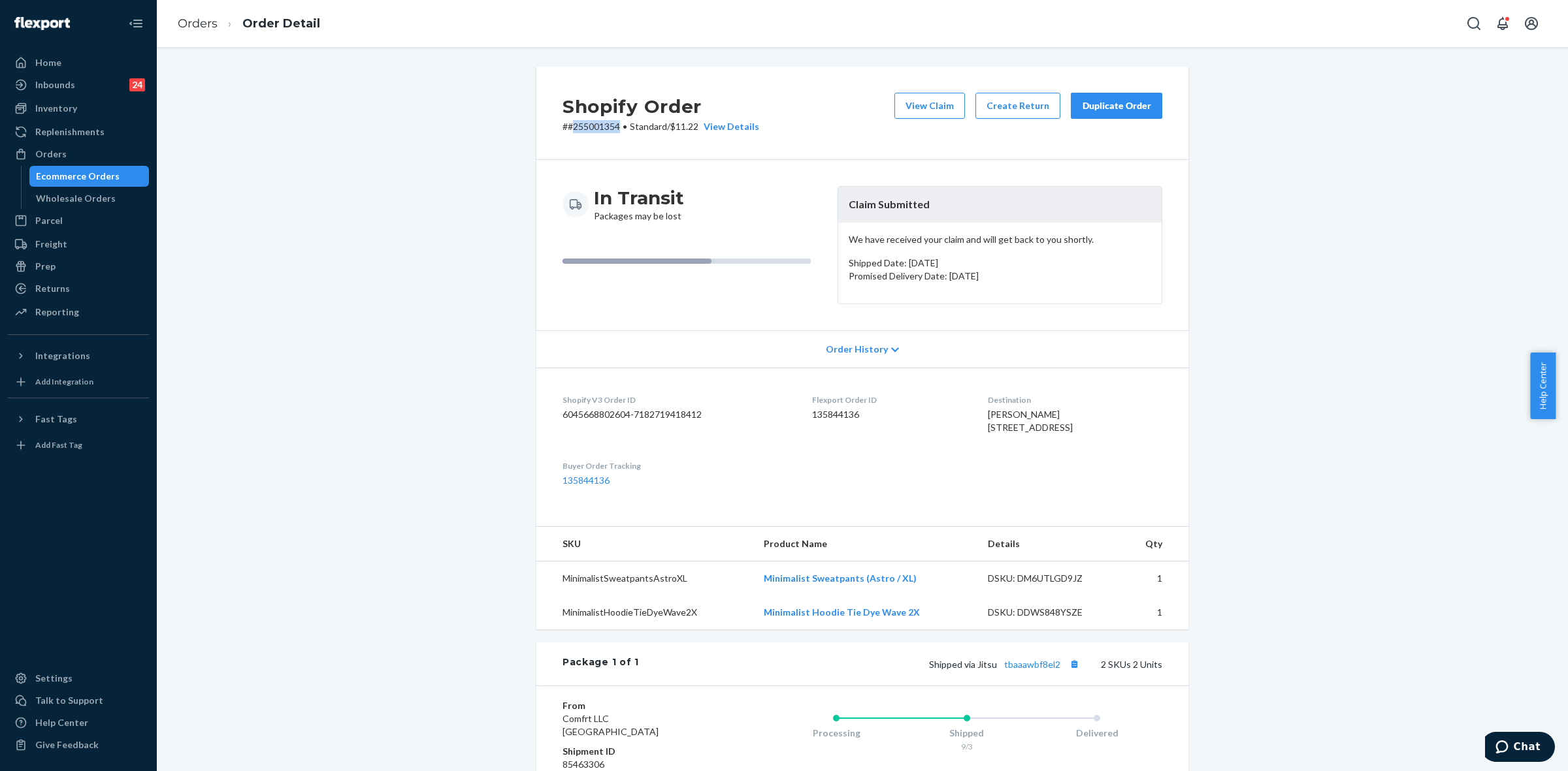
click at [581, 125] on p "# #255001354 • Standard / $11.22 View Details" at bounding box center [660, 127] width 197 height 13
copy p "255001354"
drag, startPoint x: 838, startPoint y: 201, endPoint x: 946, endPoint y: 200, distance: 108.0
click at [946, 200] on header "Claim Submitted" at bounding box center [999, 205] width 323 height 36
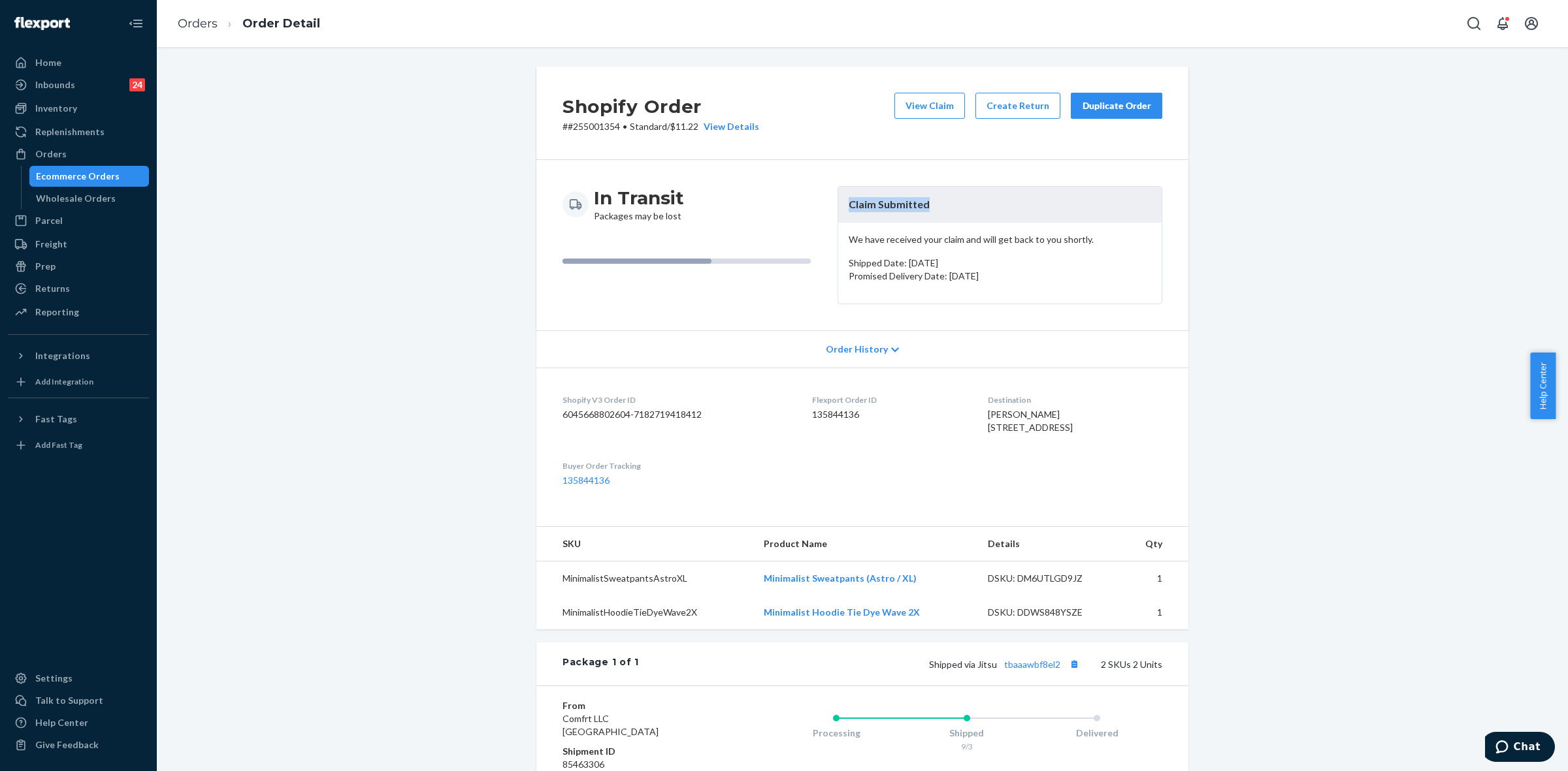
copy header "Claim Submitted"
click at [585, 126] on p "# #255001354 • Standard / $11.22 View Details" at bounding box center [660, 127] width 197 height 13
click at [586, 126] on p "# #255001354 • Standard / $11.22 View Details" at bounding box center [660, 127] width 197 height 13
copy p "255001354"
drag, startPoint x: 49, startPoint y: 161, endPoint x: 116, endPoint y: 213, distance: 84.8
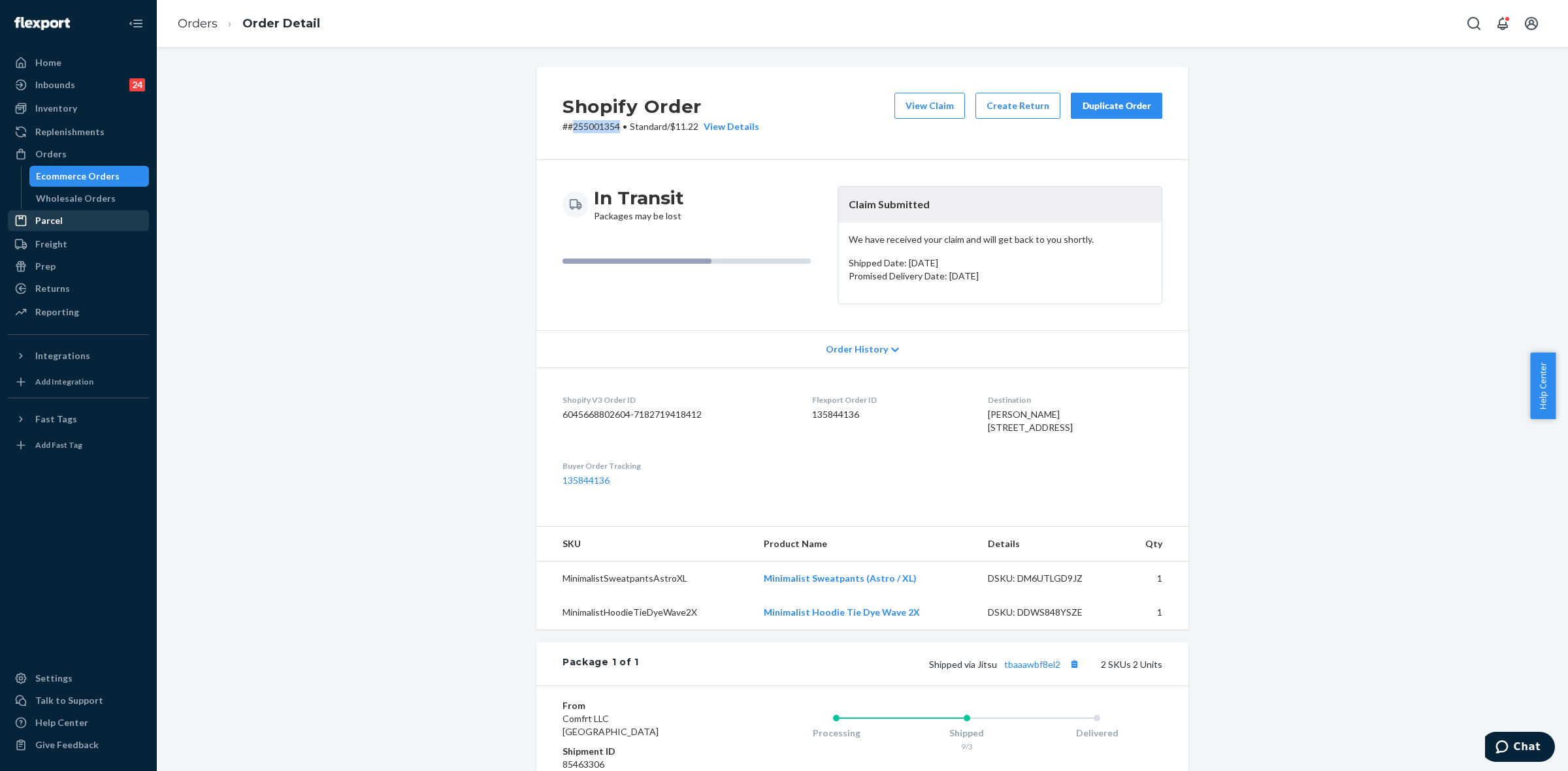
click at [50, 160] on div "Orders" at bounding box center [78, 154] width 138 height 18
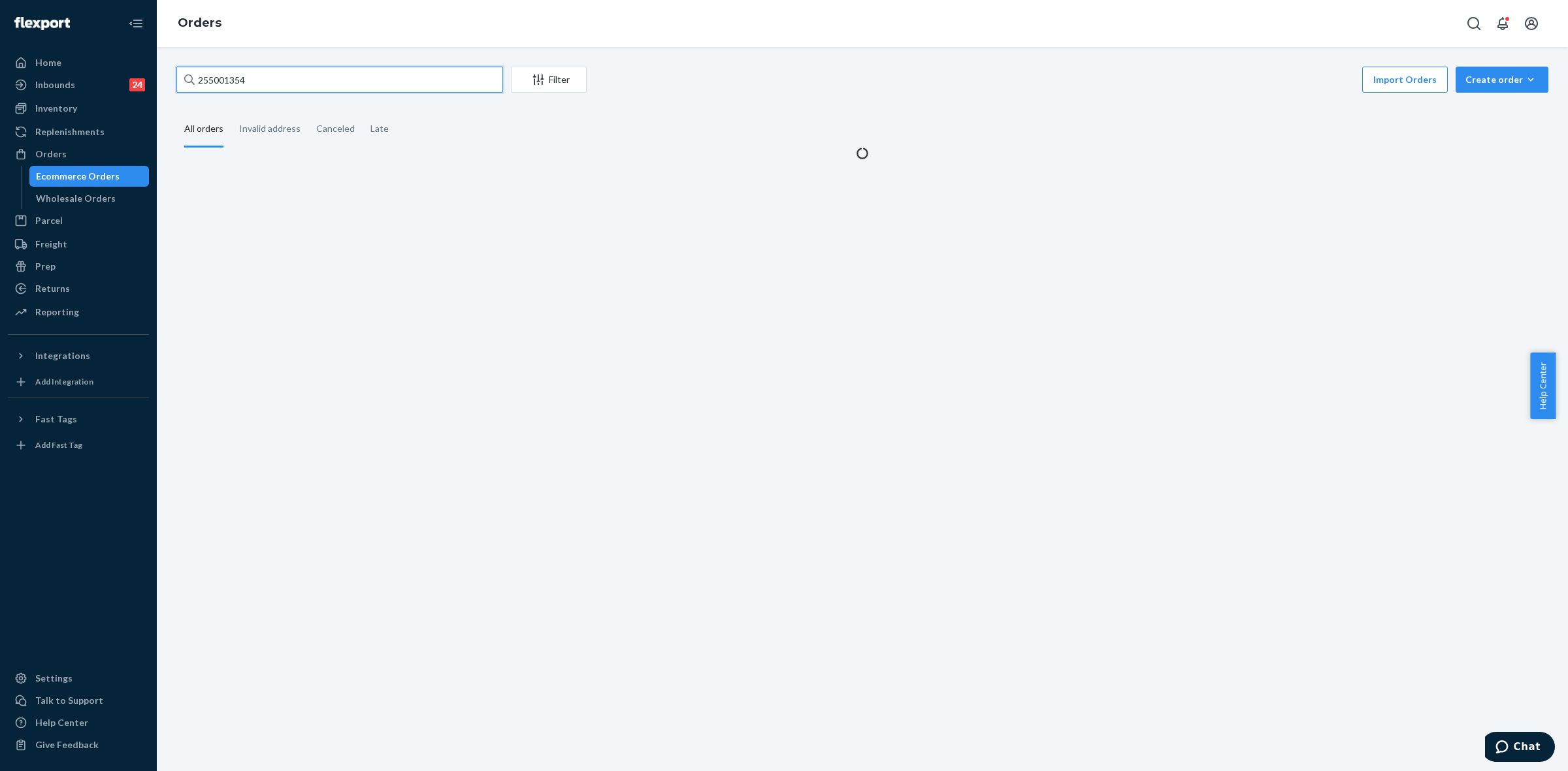
click at [201, 78] on input "255001354" at bounding box center [340, 80] width 326 height 26
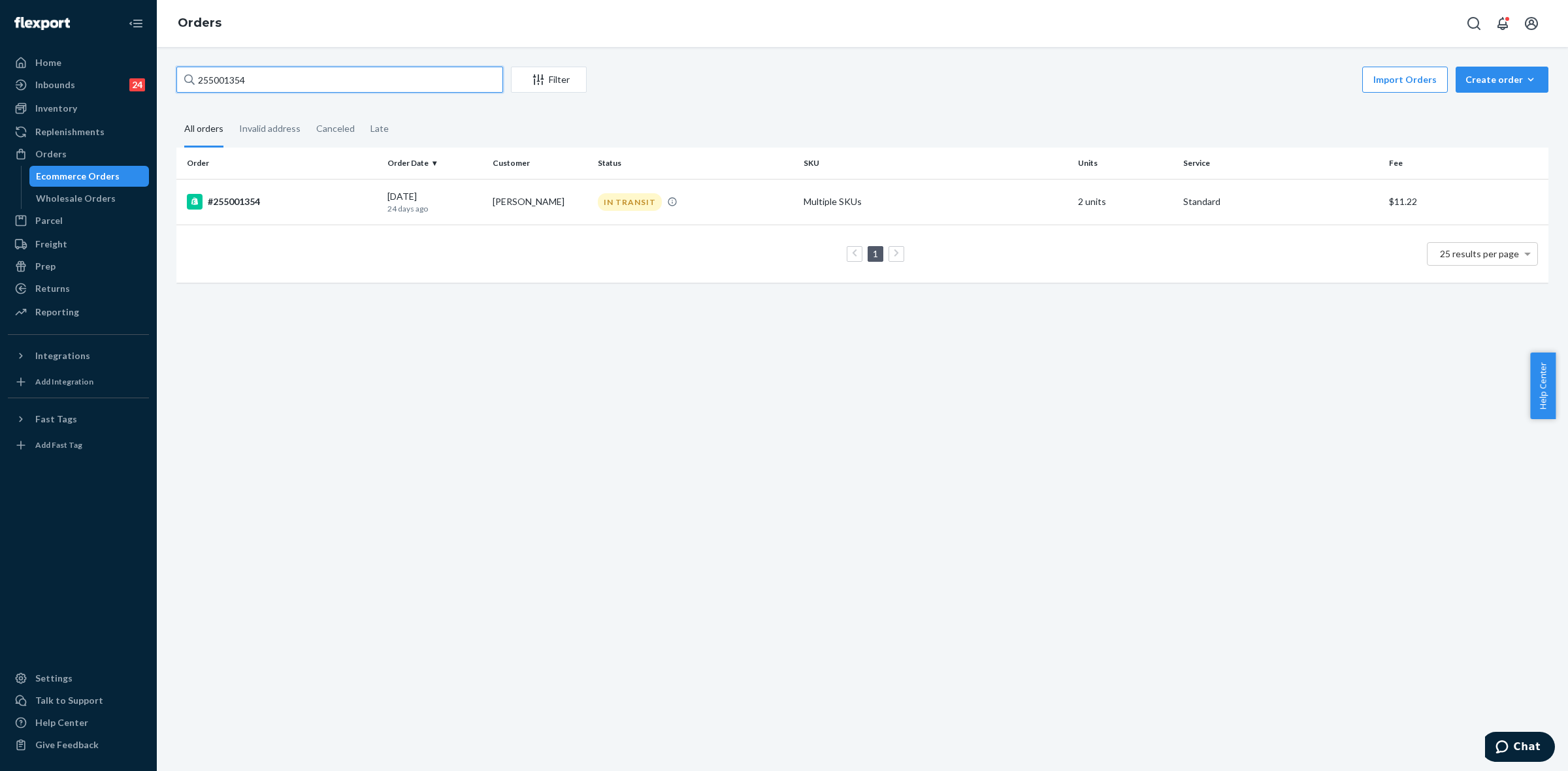
paste input "345395"
type input "255345395"
click at [377, 206] on td "#255345395" at bounding box center [280, 202] width 206 height 46
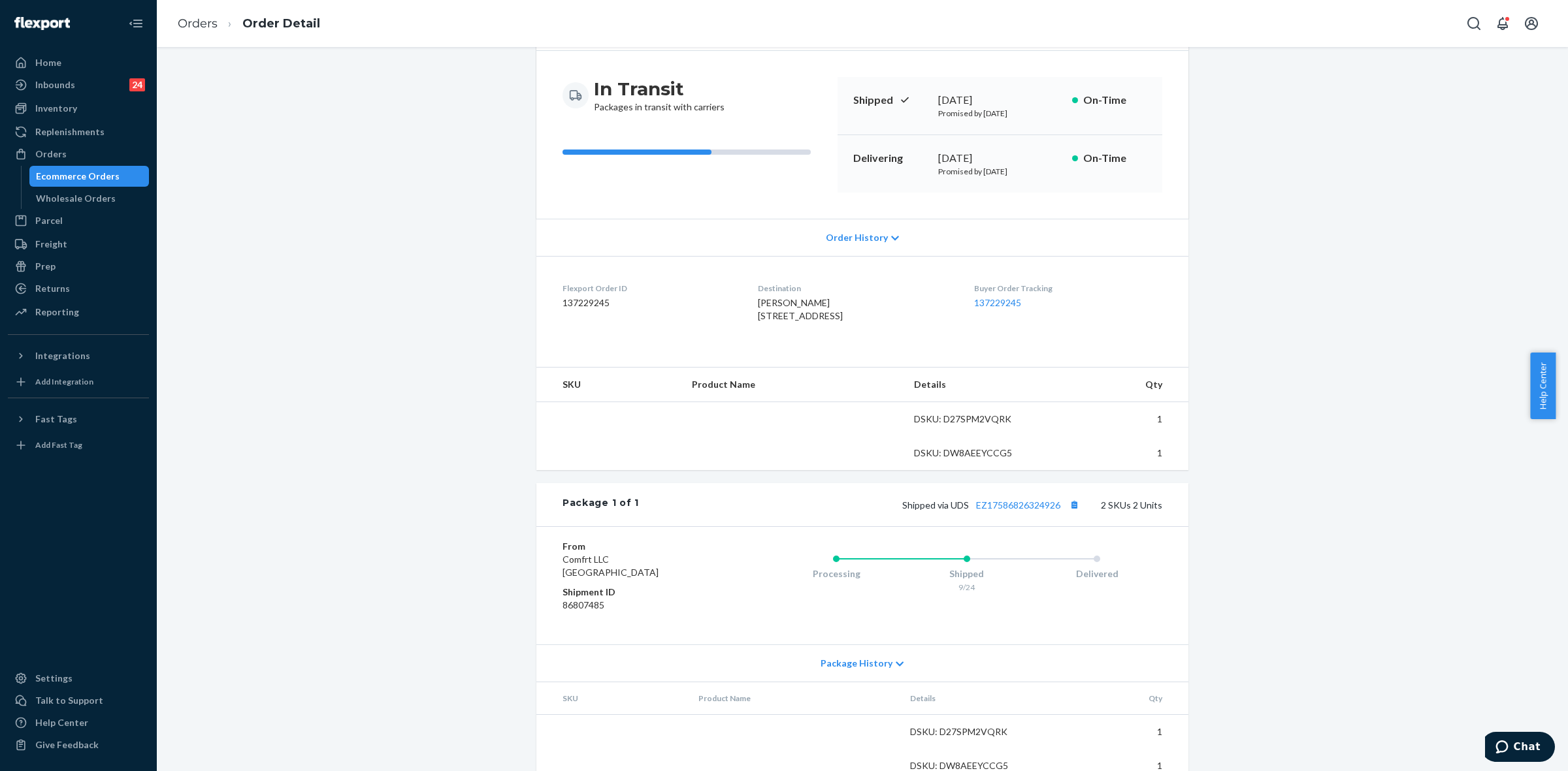
scroll to position [164, 0]
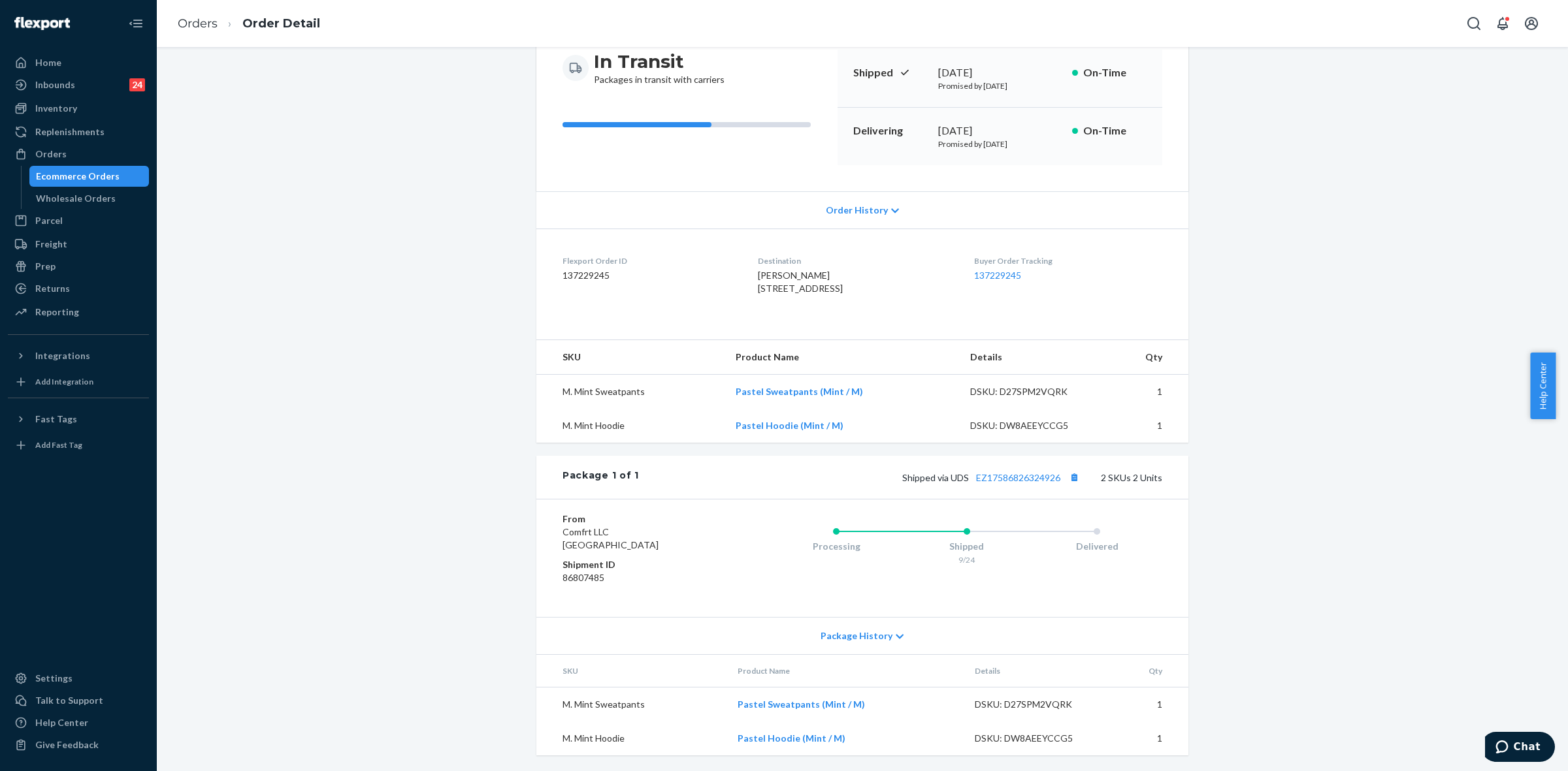
click at [895, 637] on icon at bounding box center [900, 636] width 8 height 9
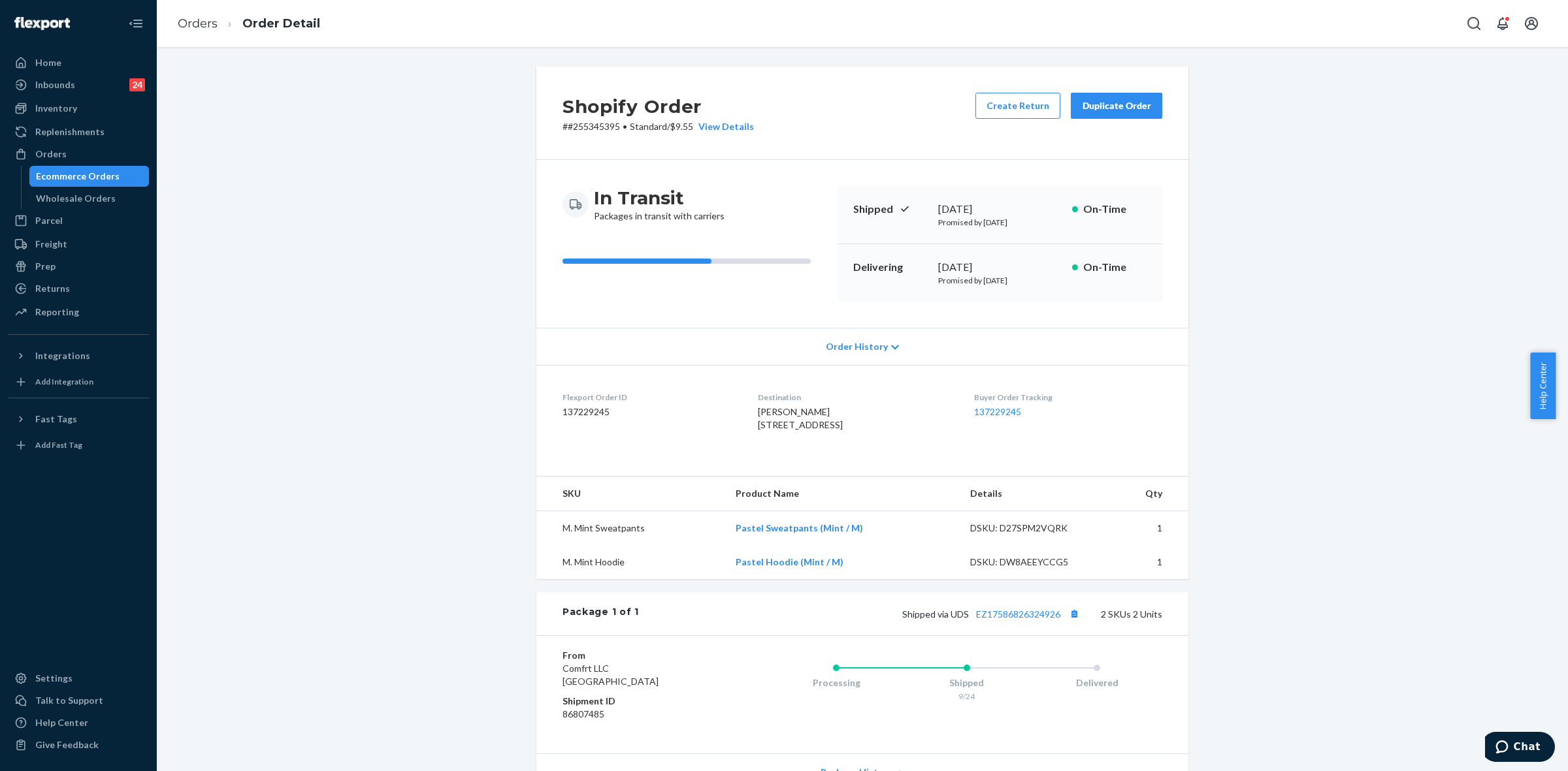
scroll to position [164, 0]
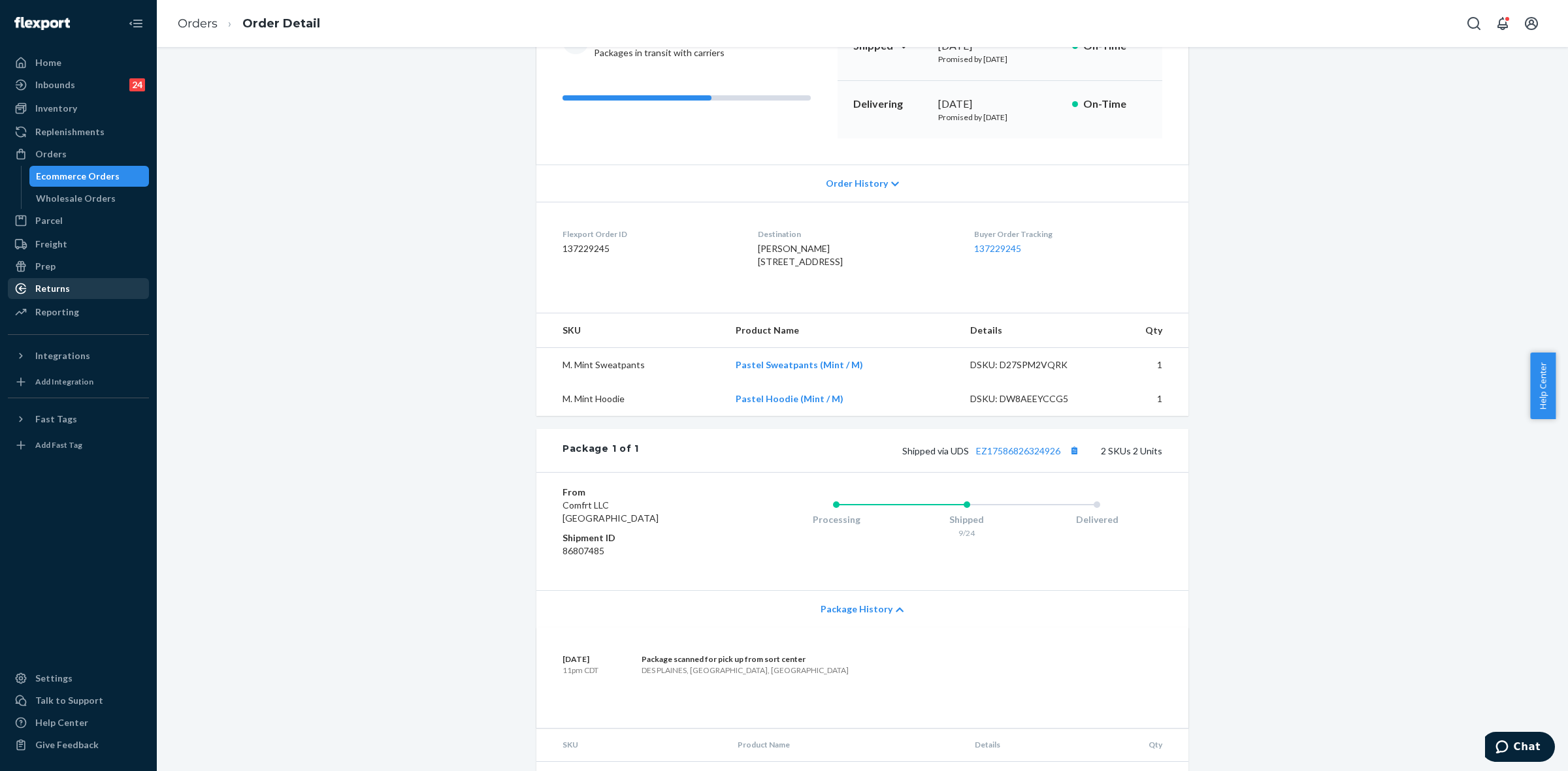
click at [58, 288] on div "Returns" at bounding box center [53, 289] width 35 height 13
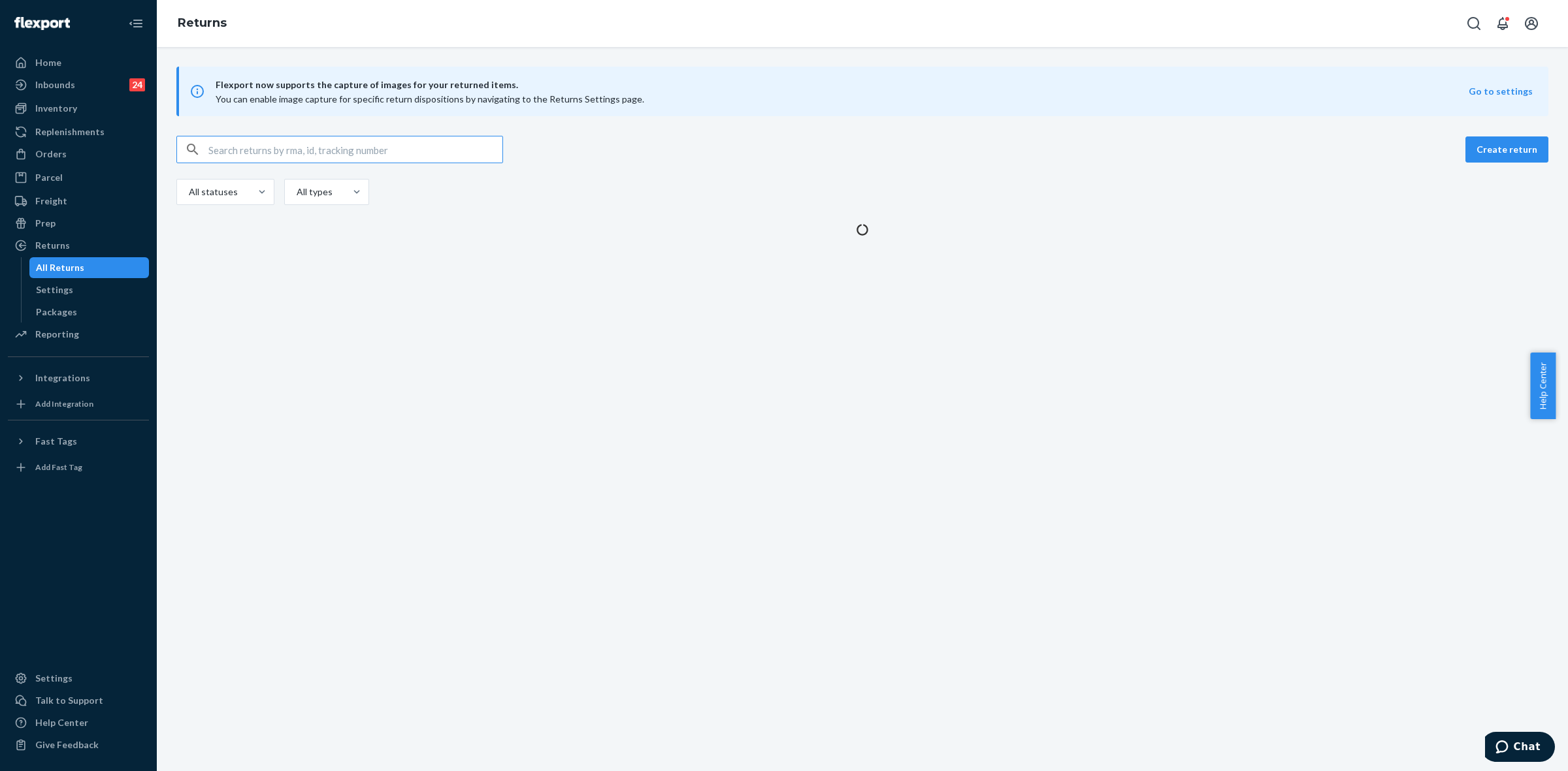
click at [222, 150] on input "text" at bounding box center [355, 150] width 294 height 26
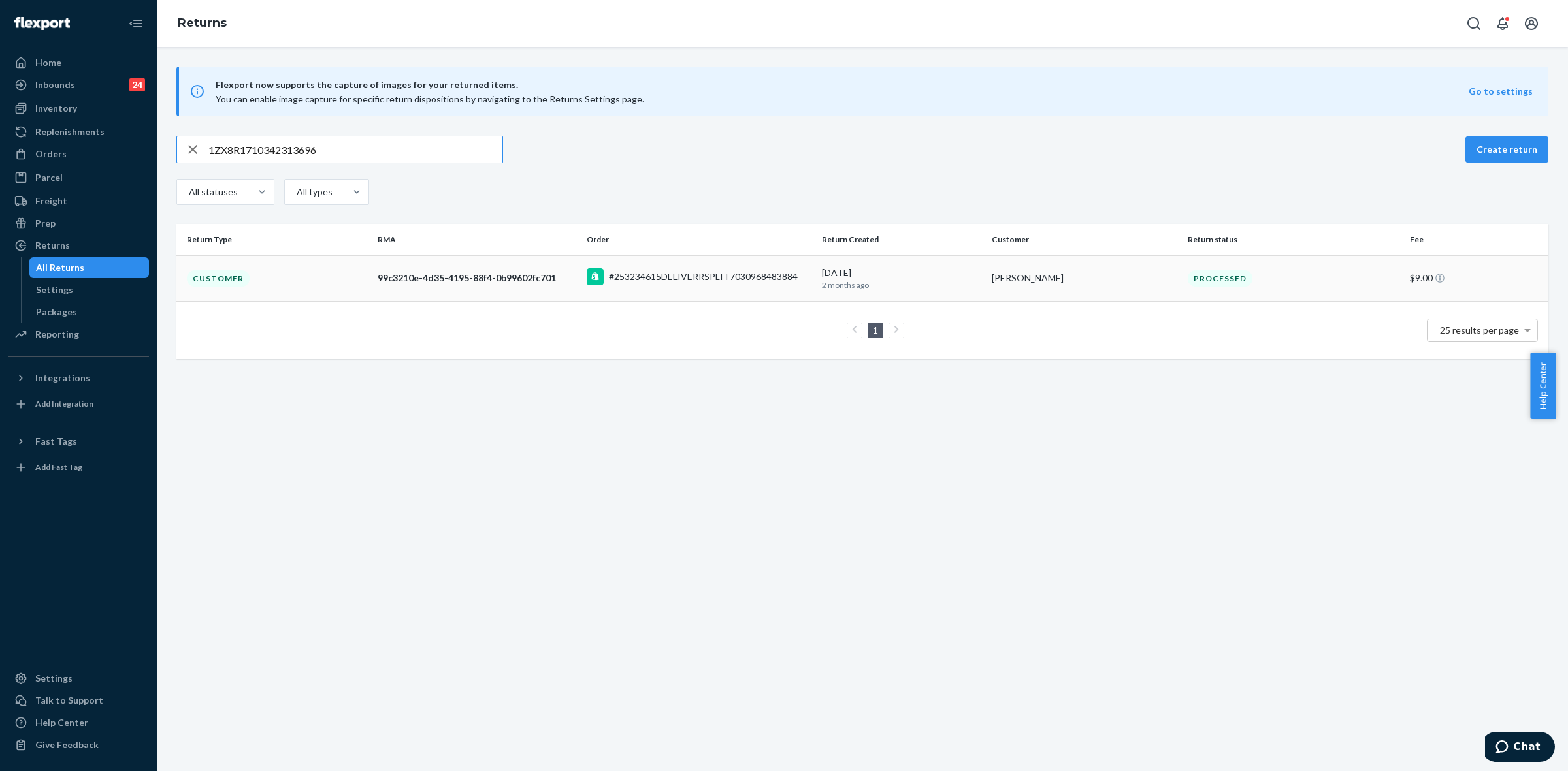
type input "1ZX8R1710342313696"
click at [705, 291] on td "#253234615DELIVERRSPLIT7030968483884" at bounding box center [699, 279] width 235 height 46
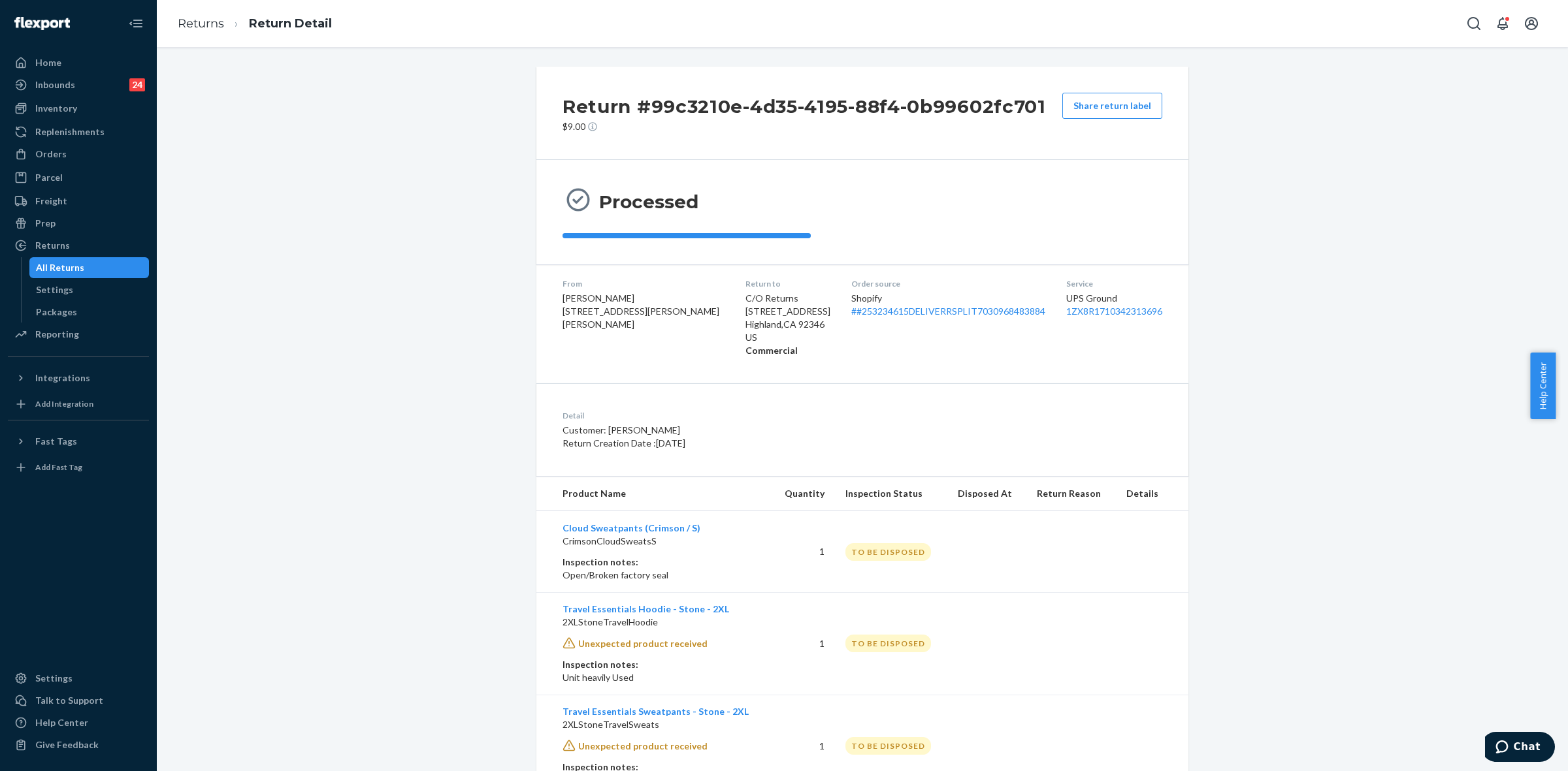
scroll to position [59, 0]
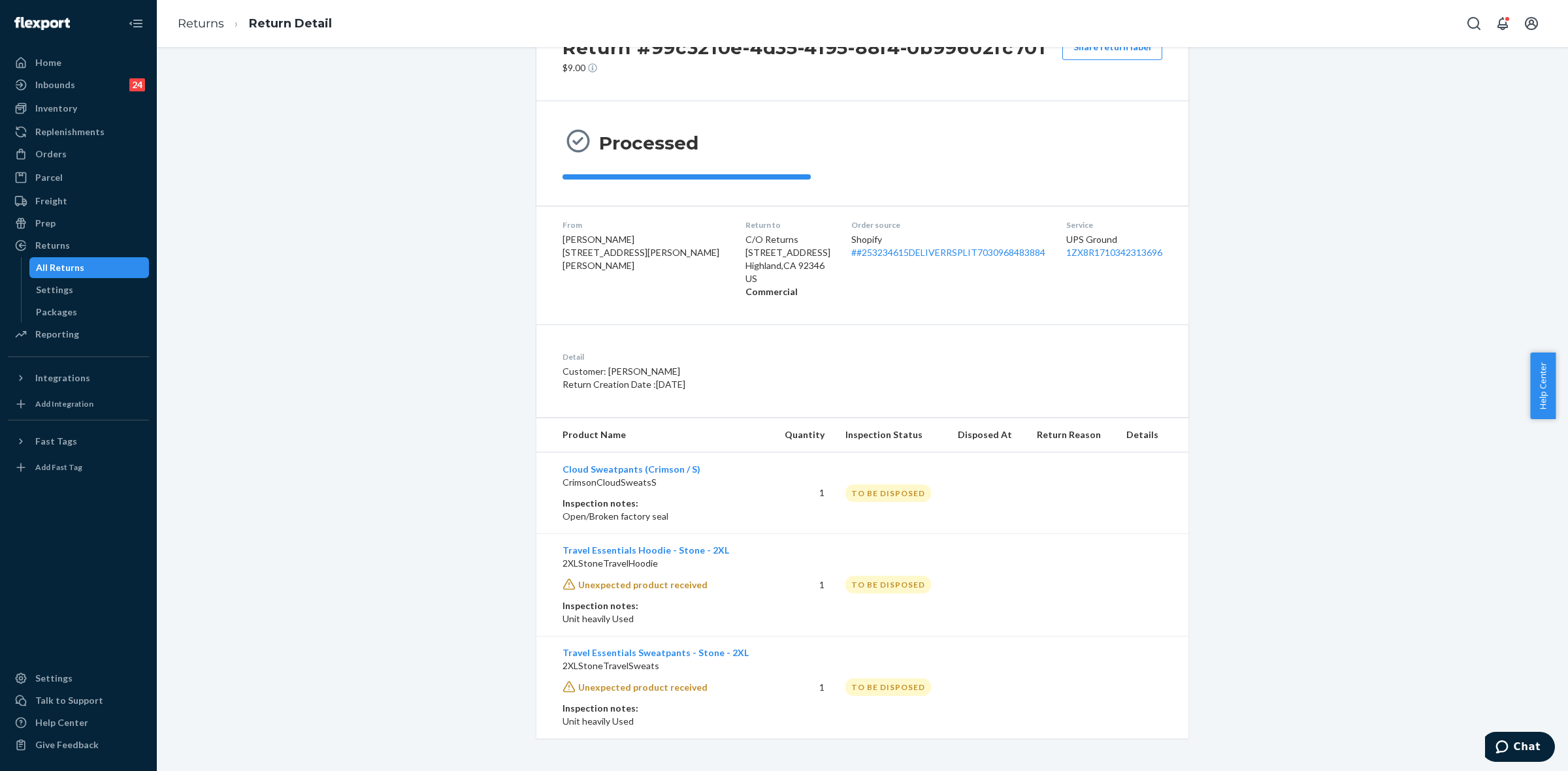
click at [1233, 726] on div "Return #99c3210e-4d35-4195-88f4-0b99602fc701 $9.00 Share return label Processed…" at bounding box center [863, 373] width 1391 height 731
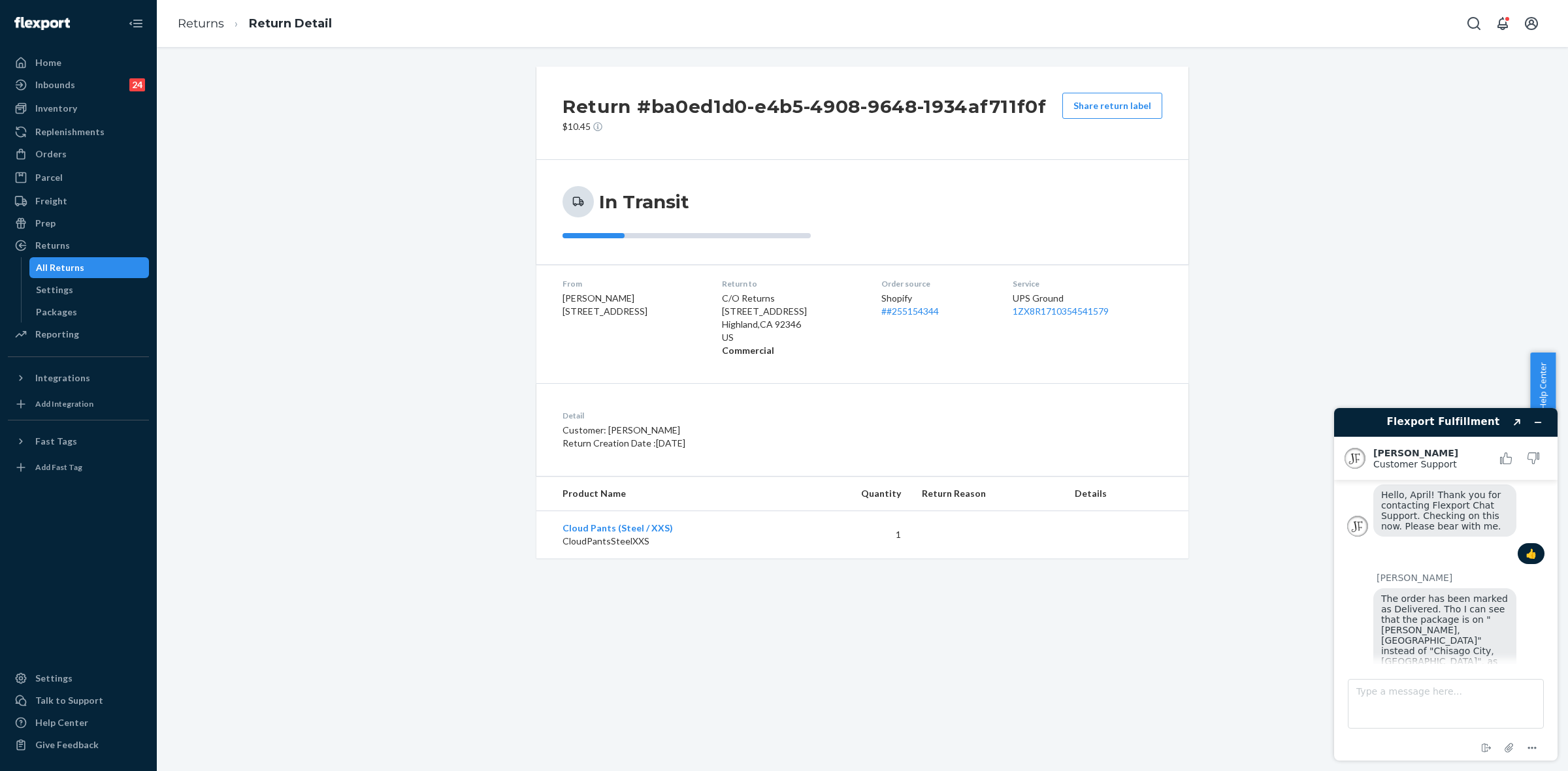
scroll to position [141, 0]
click at [1407, 697] on textarea "Type a message here..." at bounding box center [1445, 704] width 196 height 49
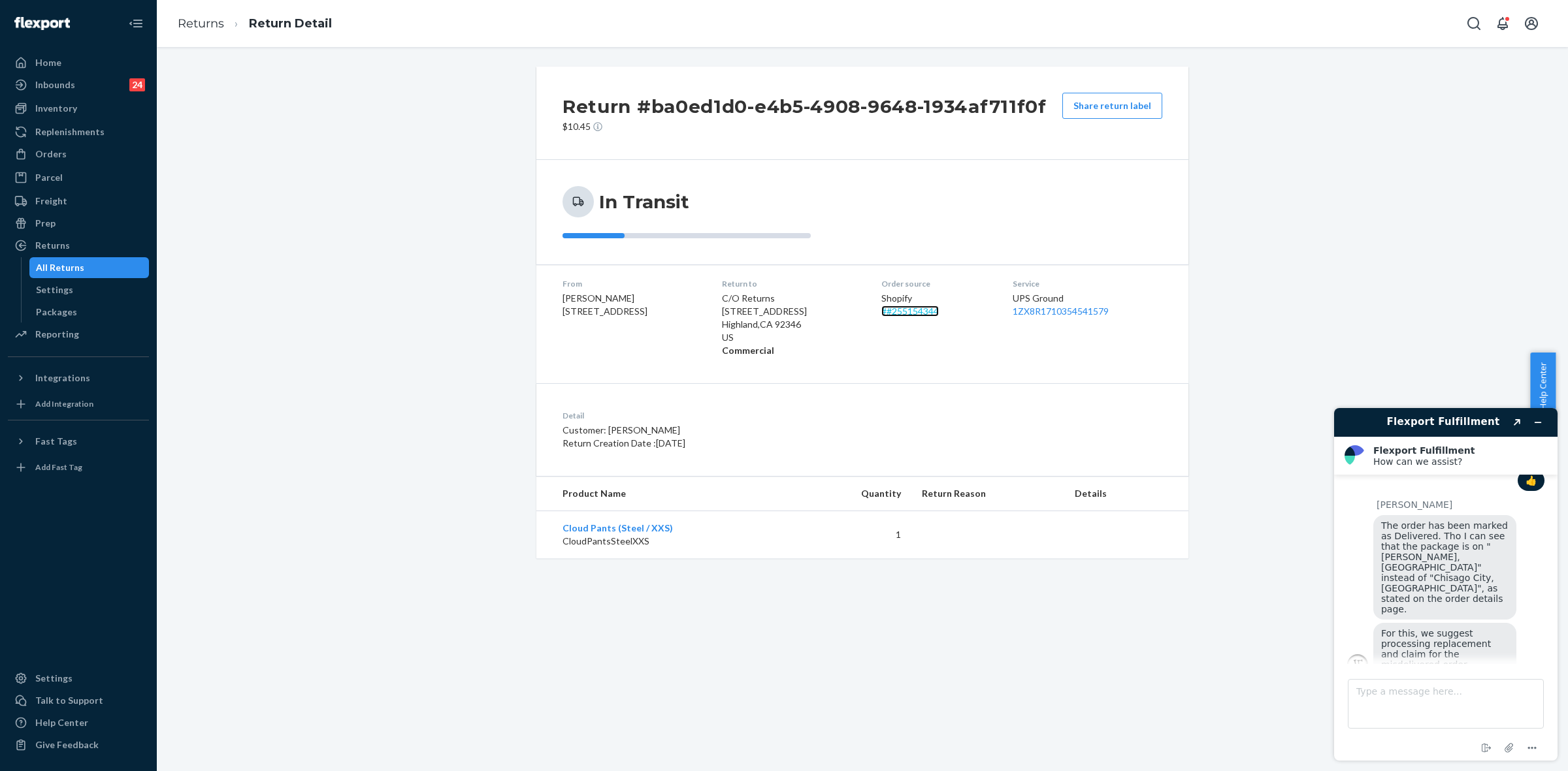
scroll to position [202, 0]
click at [1395, 90] on div "Return #ba0ed1d0-e4b5-4908-9648-1934af711f0f $10.45 Share return label In Trans…" at bounding box center [863, 312] width 1391 height 492
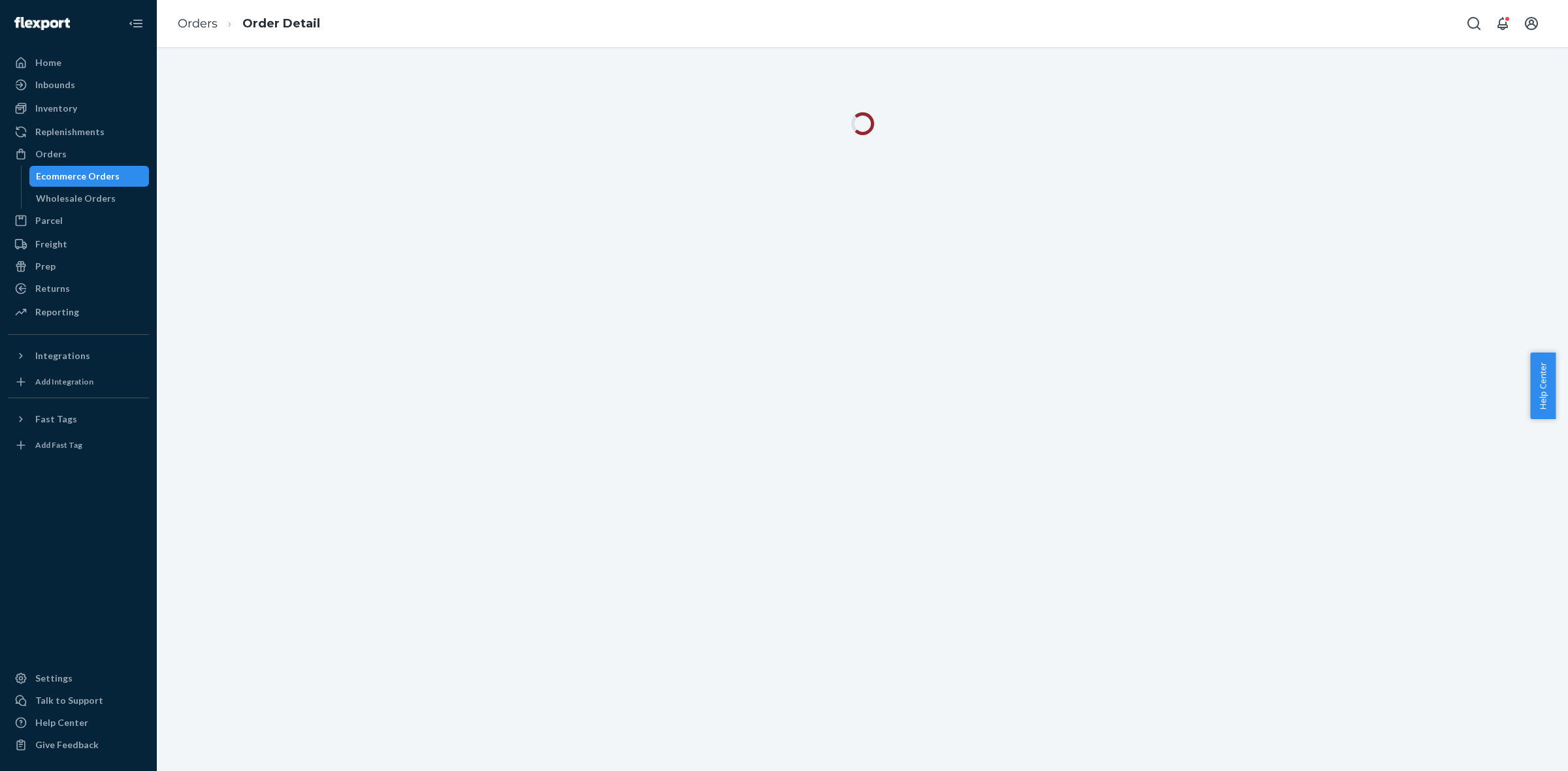
scroll to position [182, 0]
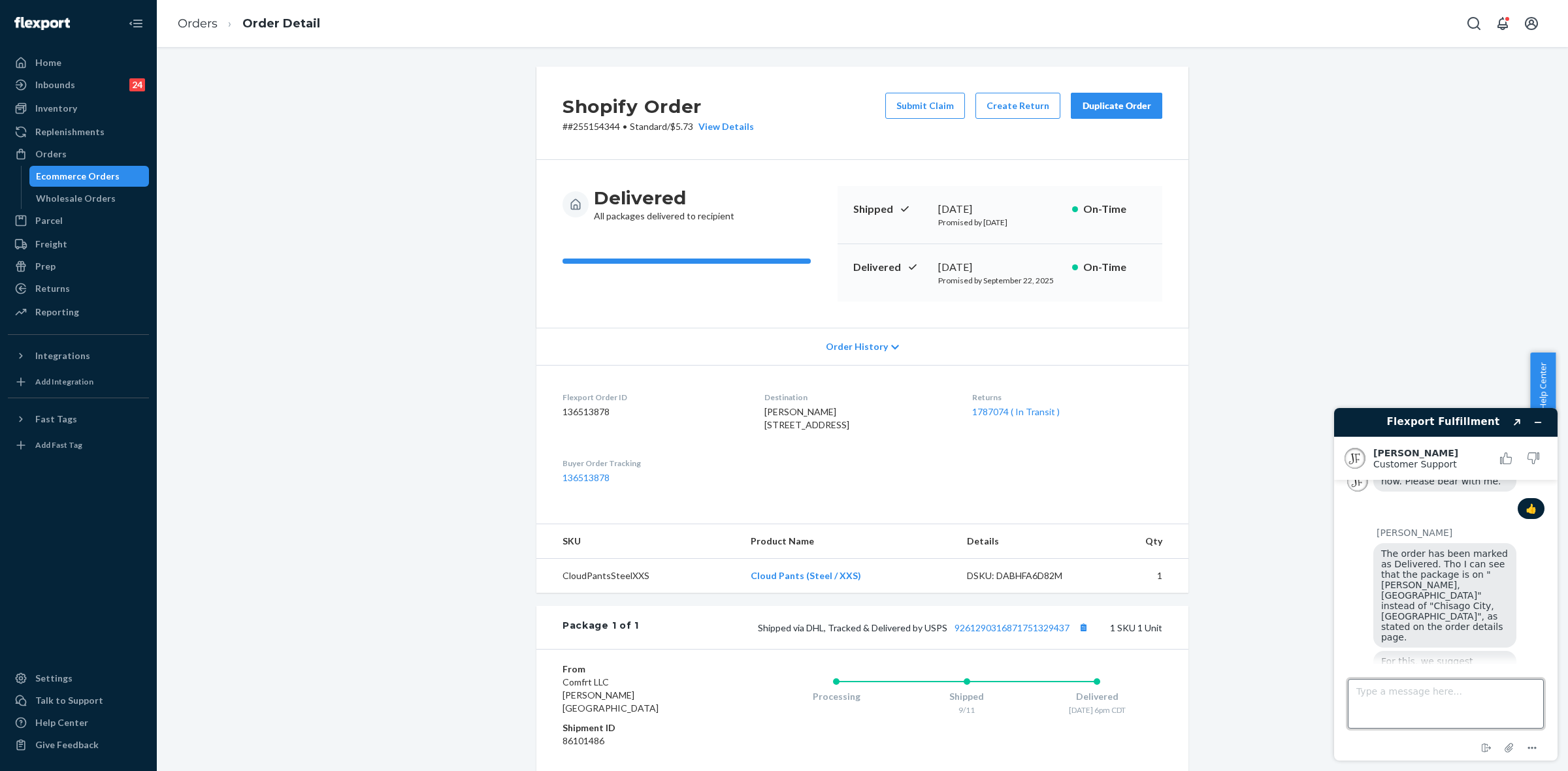
click at [1373, 700] on textarea "Type a message here..." at bounding box center [1445, 704] width 196 height 49
click at [1399, 695] on textarea "Thanks for this [PERSON_NAME]." at bounding box center [1445, 704] width 196 height 49
click at [1451, 691] on textarea "Thanks for confirming this [PERSON_NAME]." at bounding box center [1445, 704] width 196 height 49
click at [1451, 694] on textarea "Thanks for confirming this [PERSON_NAME]." at bounding box center [1445, 704] width 196 height 49
click at [1451, 694] on textarea "Thanks for confirming this Juddy." at bounding box center [1445, 704] width 196 height 49
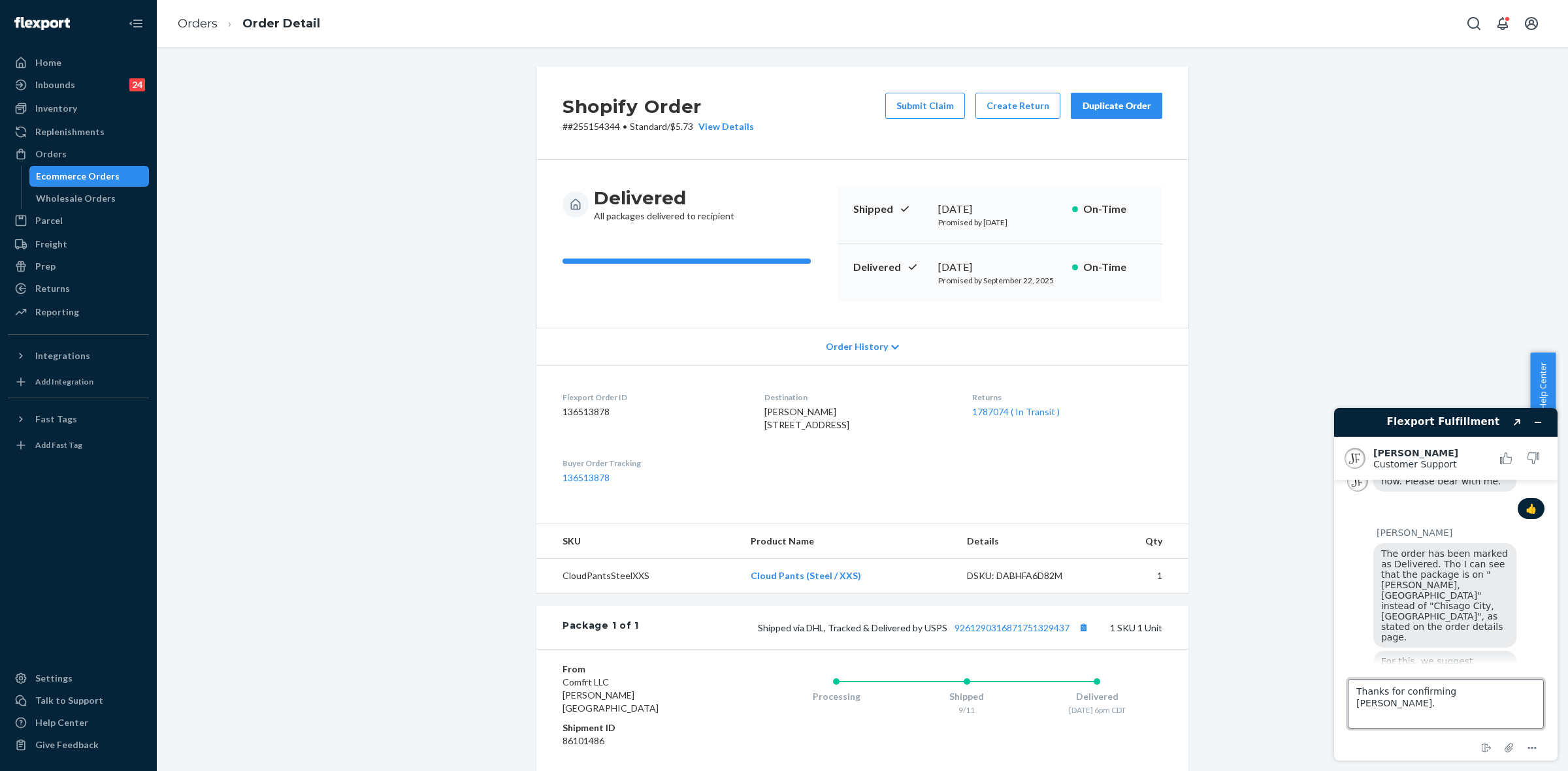
type textarea "Thanks for confirming Juddy."
click at [1475, 694] on textarea "Thanks for confirming Juddy." at bounding box center [1445, 704] width 196 height 49
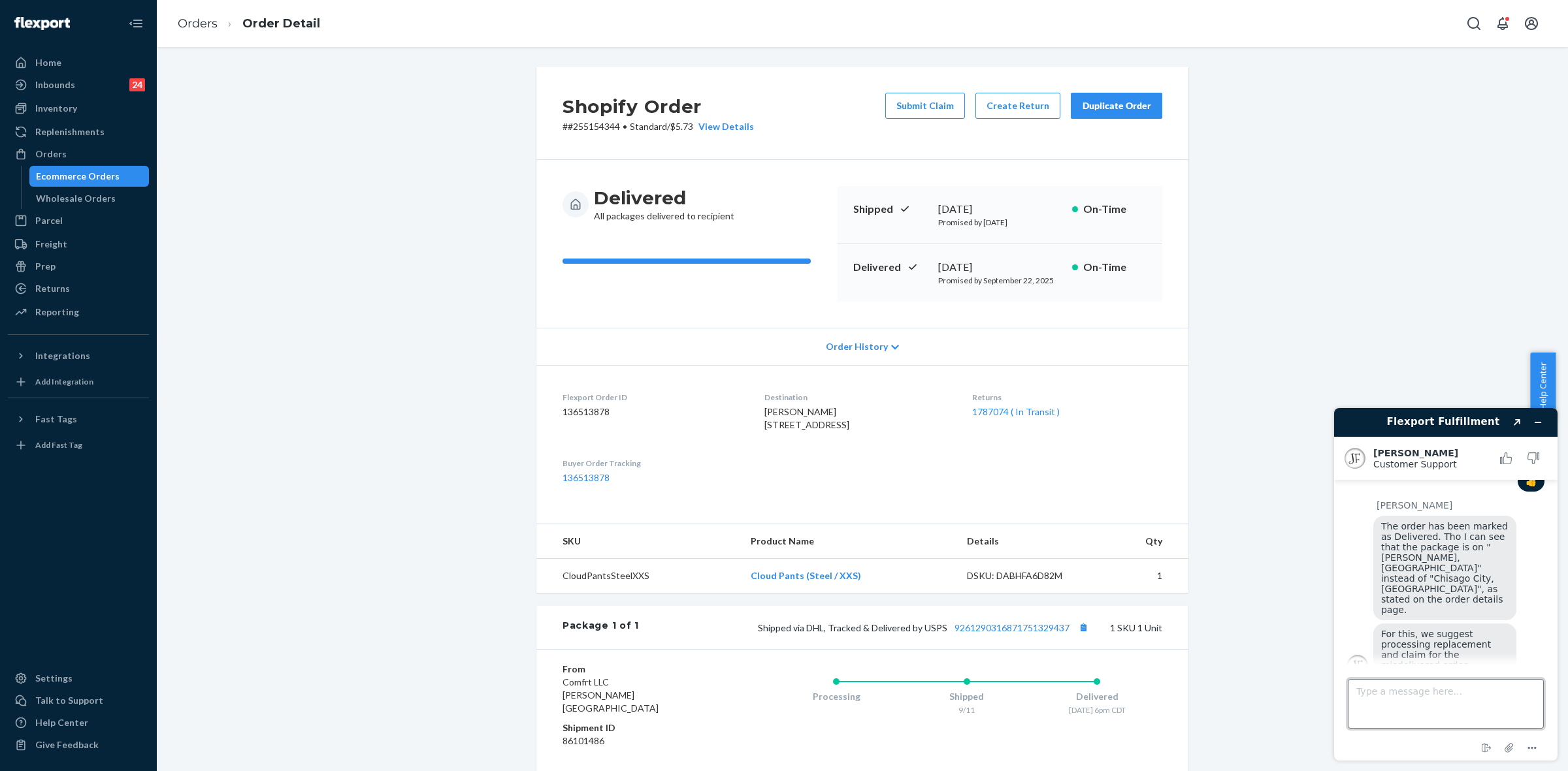
click at [1386, 700] on textarea "Type a message here..." at bounding box center [1445, 704] width 196 height 49
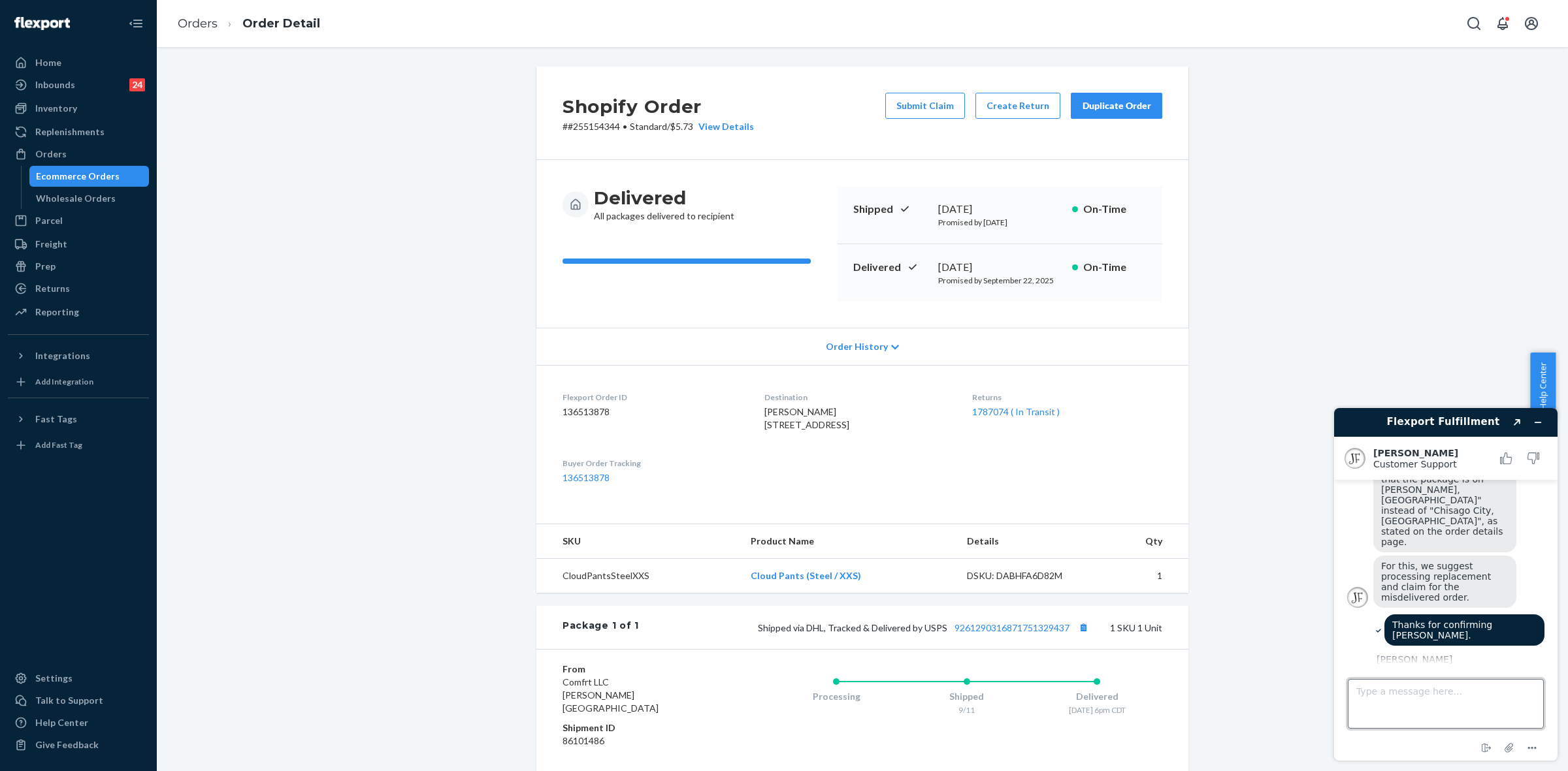
click at [1399, 695] on textarea "Type a message here..." at bounding box center [1445, 704] width 196 height 49
type textarea "All good for now. Thanks again!"
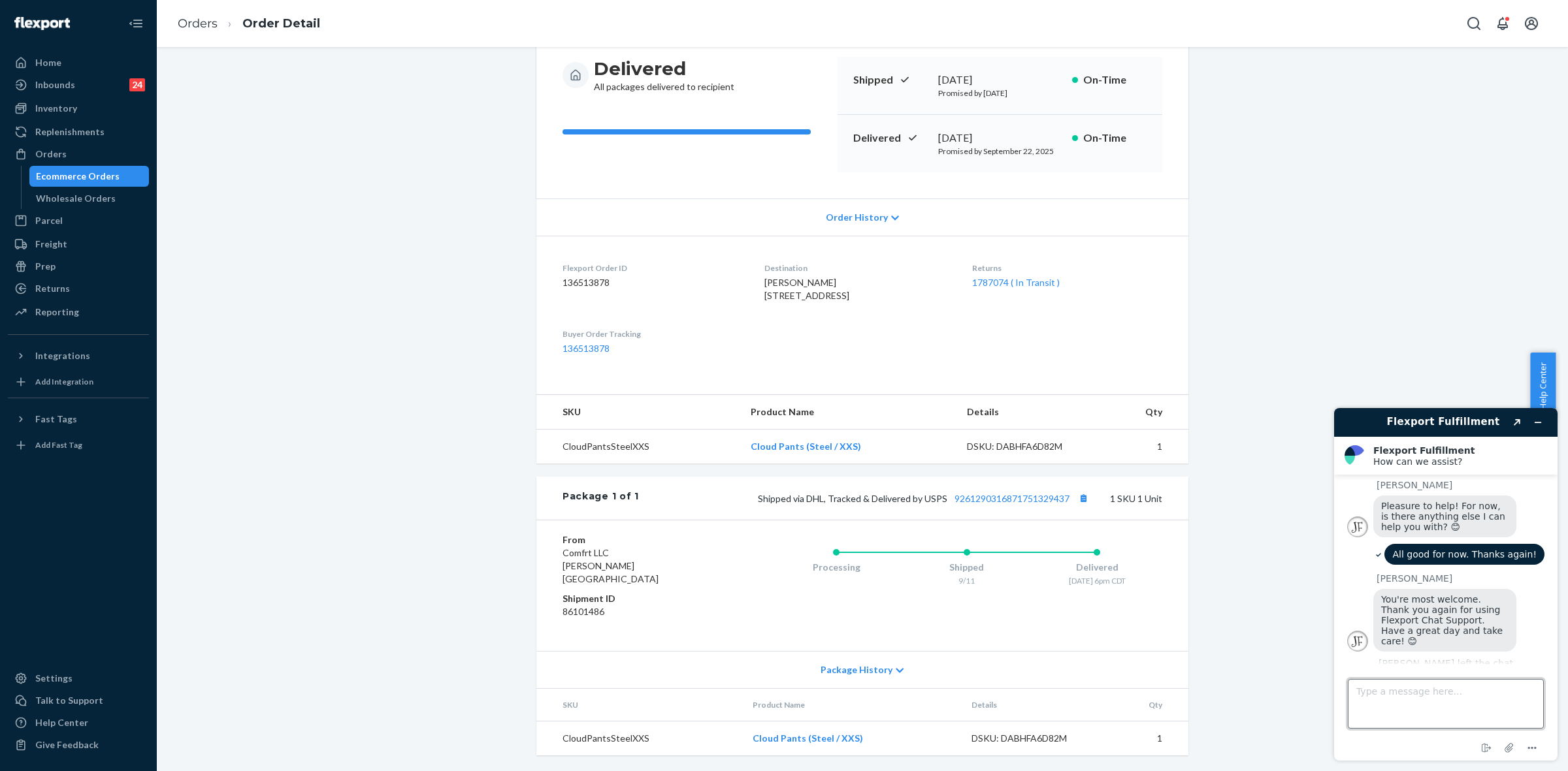
scroll to position [0, 0]
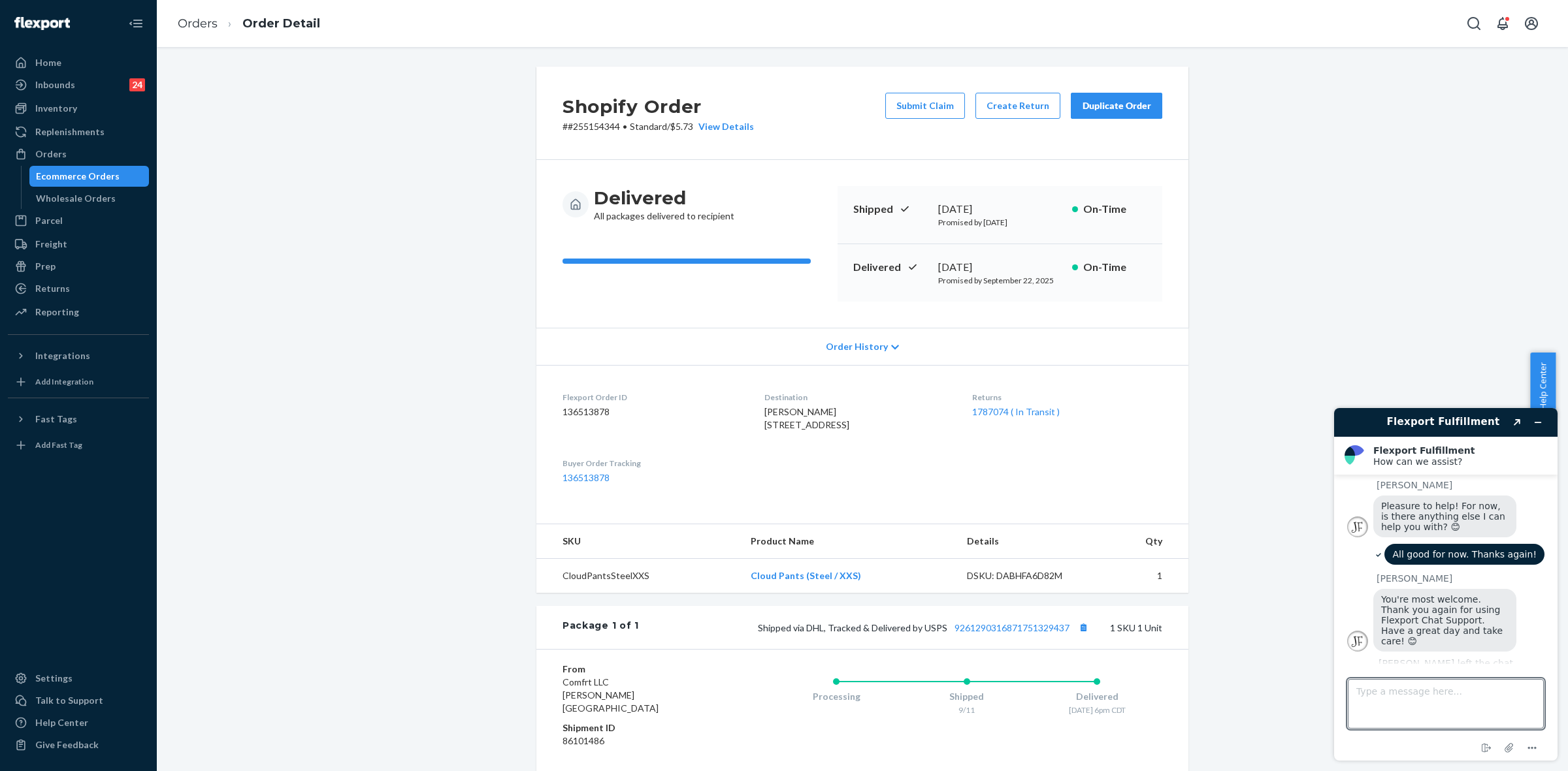
click at [1112, 109] on div "Duplicate Order" at bounding box center [1117, 106] width 69 height 13
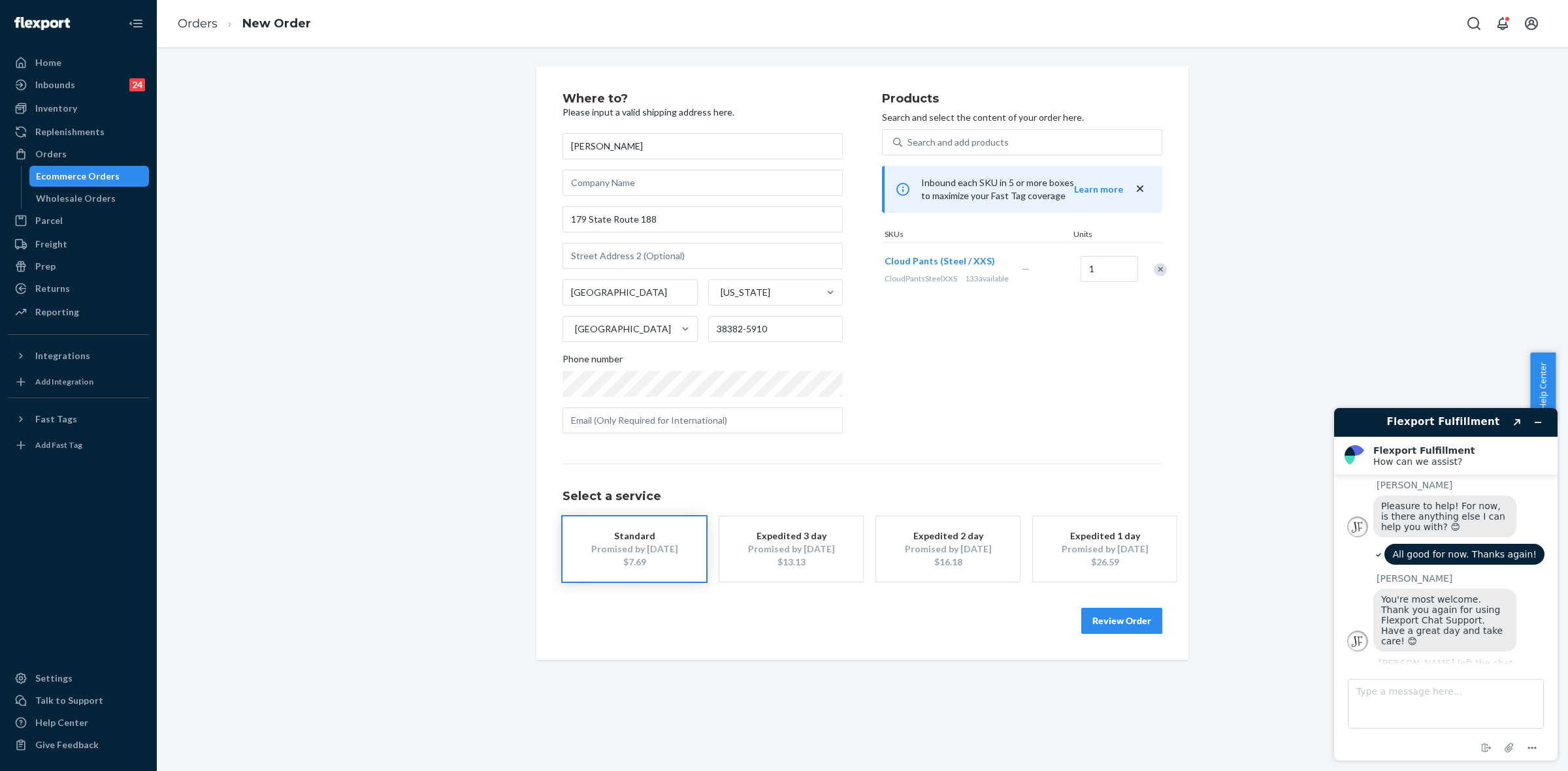
drag, startPoint x: 1103, startPoint y: 621, endPoint x: 1118, endPoint y: 626, distance: 15.8
click at [1104, 618] on button "Review Order" at bounding box center [1122, 621] width 81 height 26
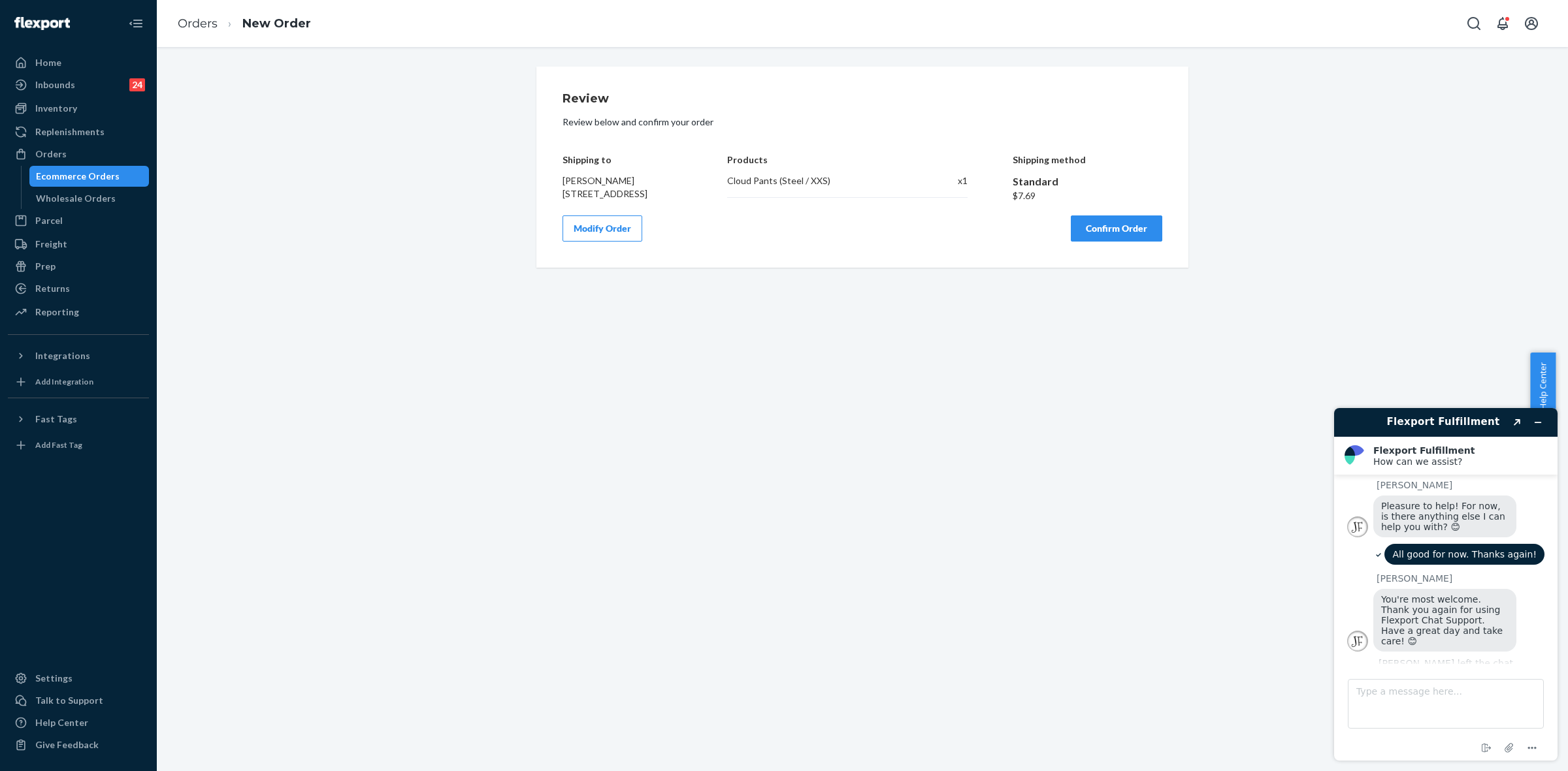
click at [1105, 236] on button "Confirm Order" at bounding box center [1116, 229] width 91 height 26
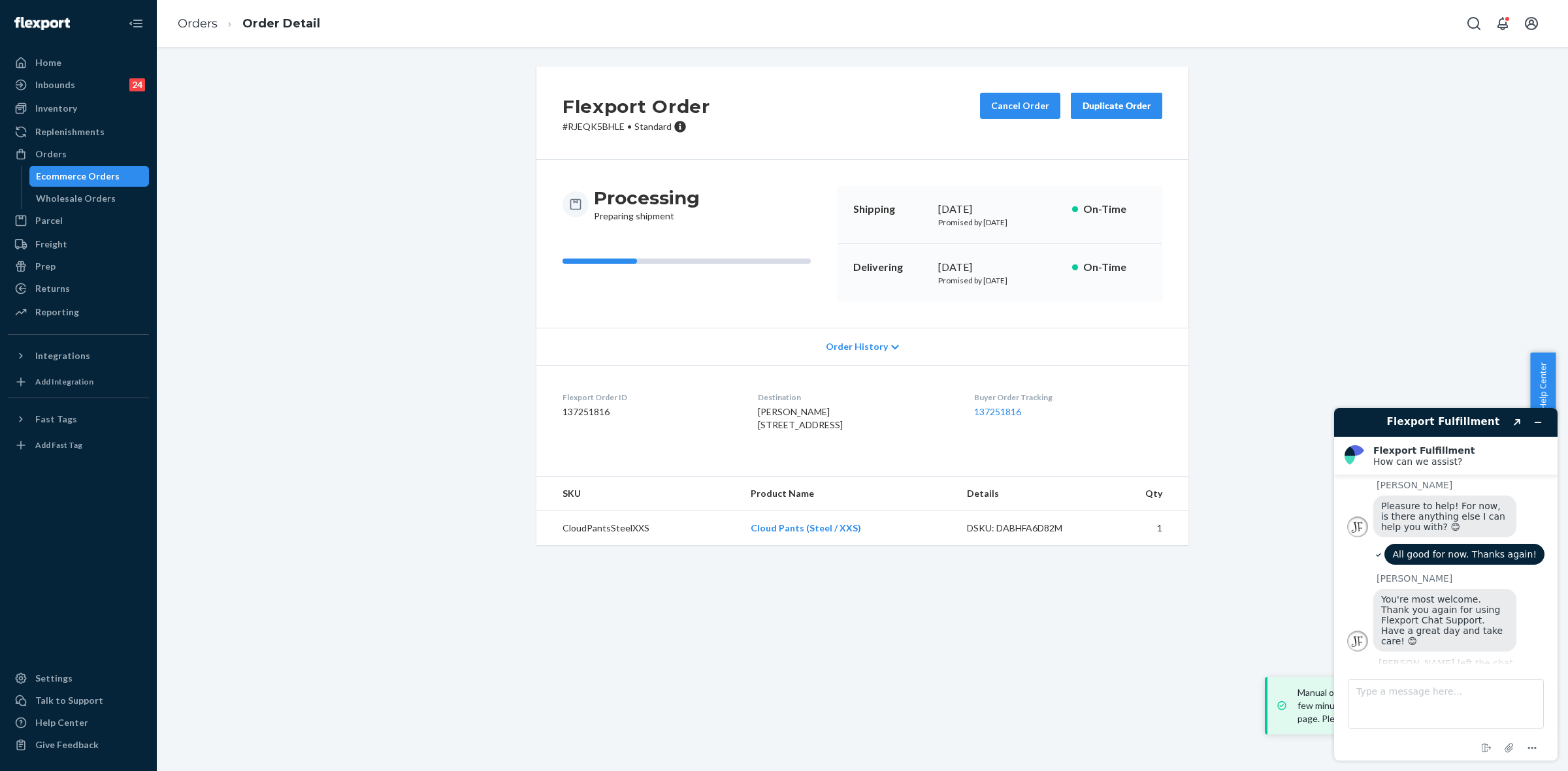
click at [585, 129] on p "# RJEQK5BHLE • Standard" at bounding box center [636, 127] width 148 height 13
copy p "RJEQK5BHLE"
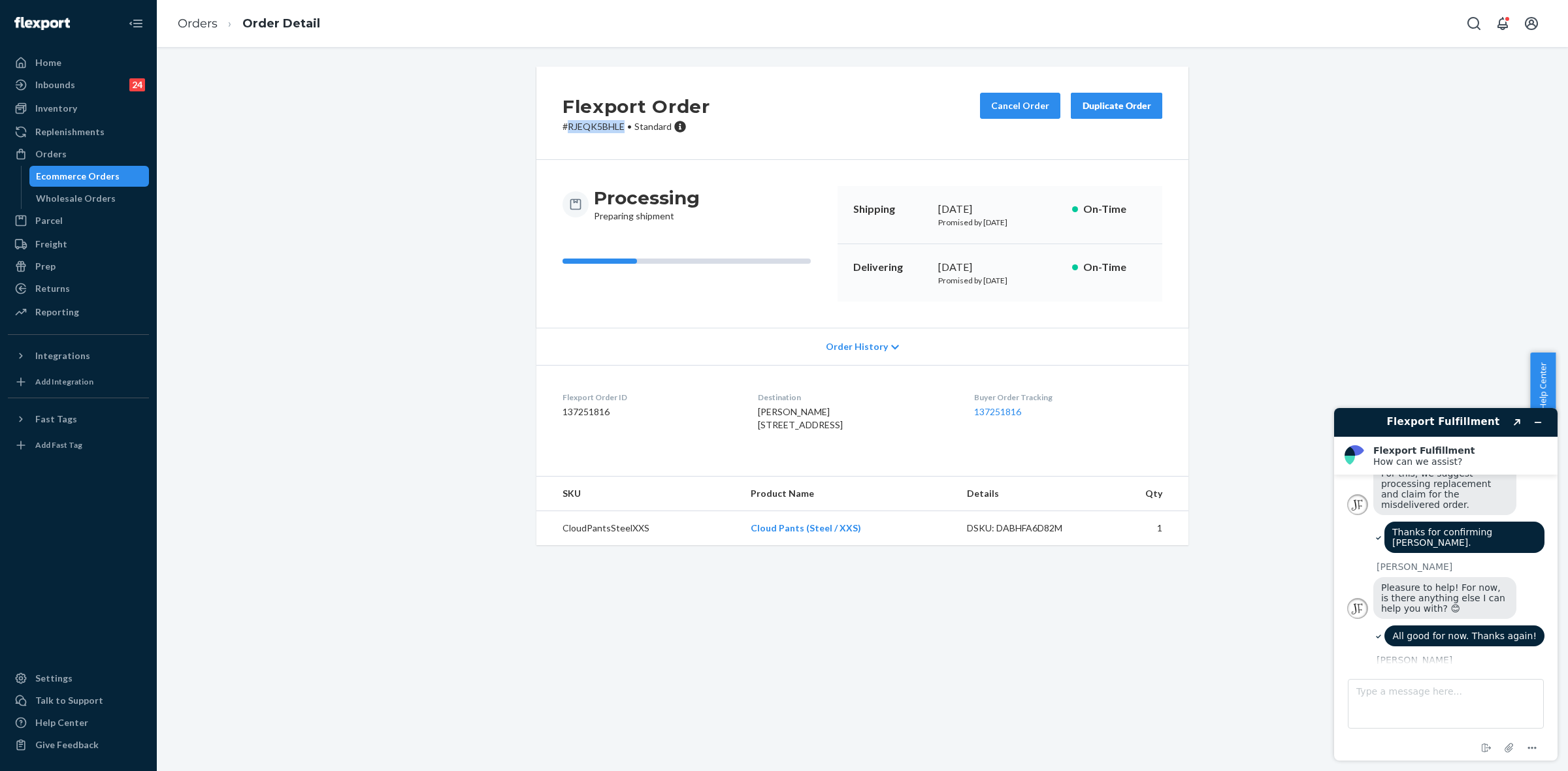
scroll to position [202, 0]
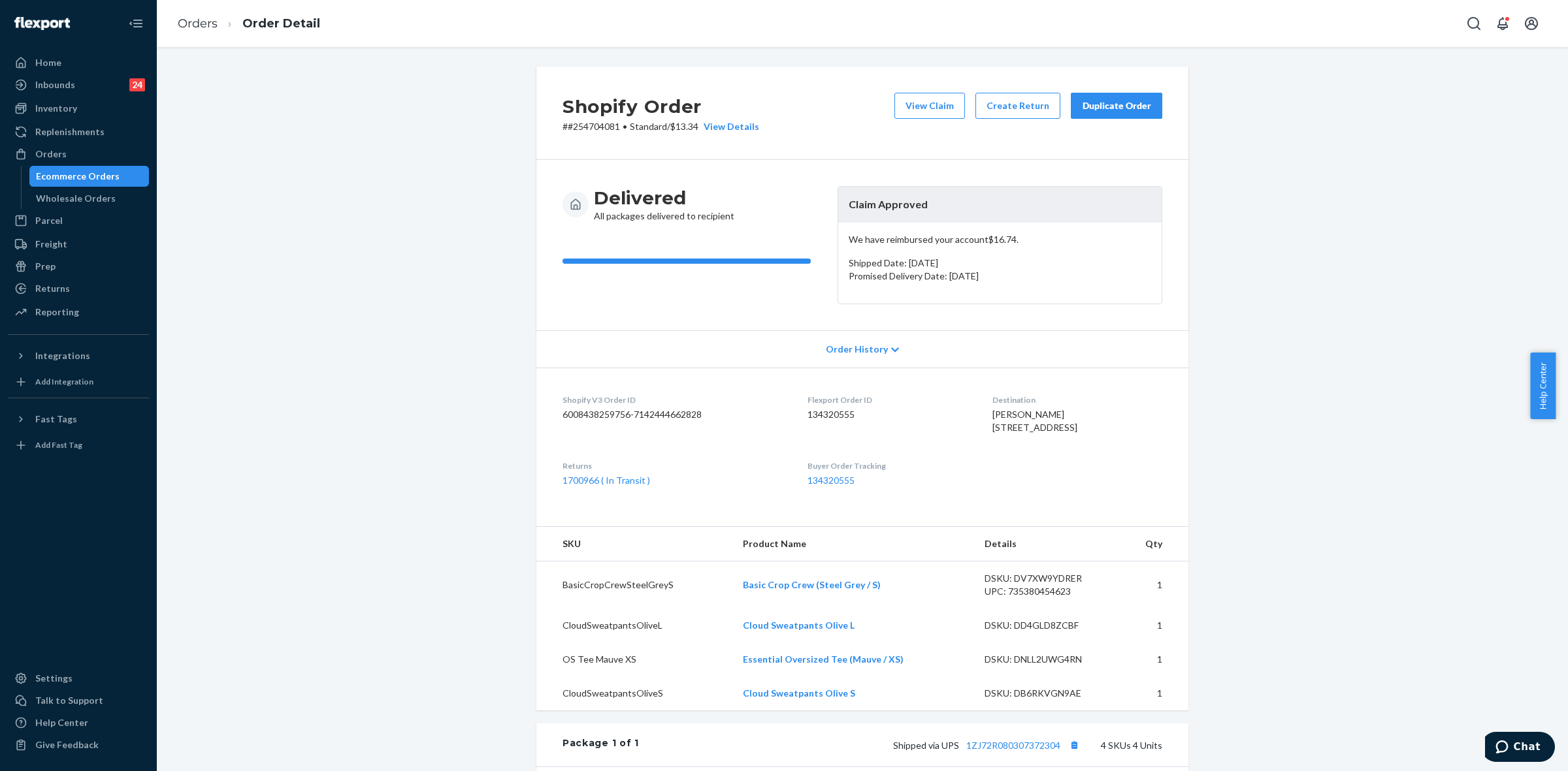
click at [1111, 109] on div "Duplicate Order" at bounding box center [1117, 106] width 69 height 13
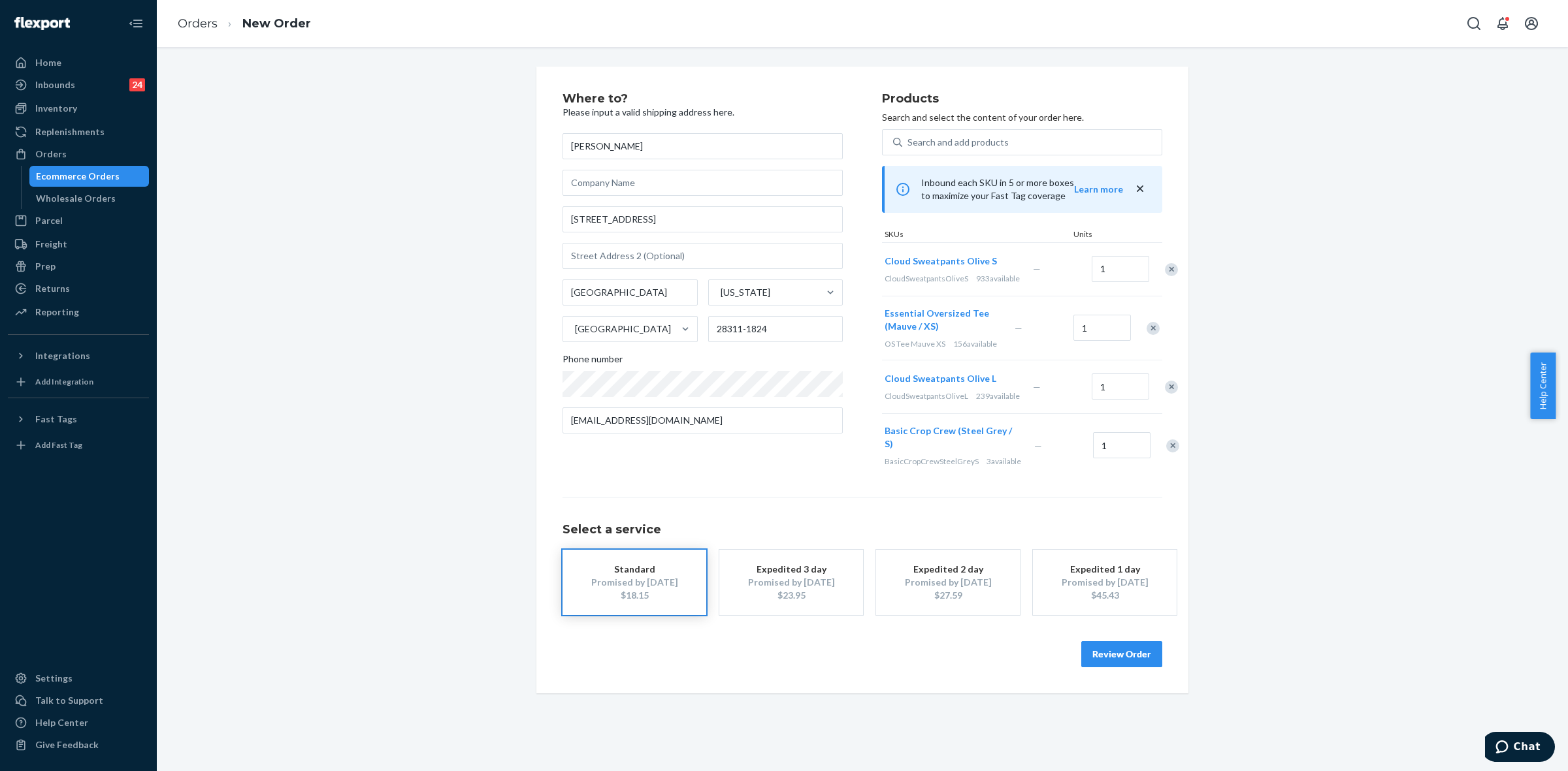
click at [1150, 330] on div at bounding box center [1146, 328] width 33 height 35
click at [1147, 335] on div "Remove Item" at bounding box center [1153, 329] width 13 height 13
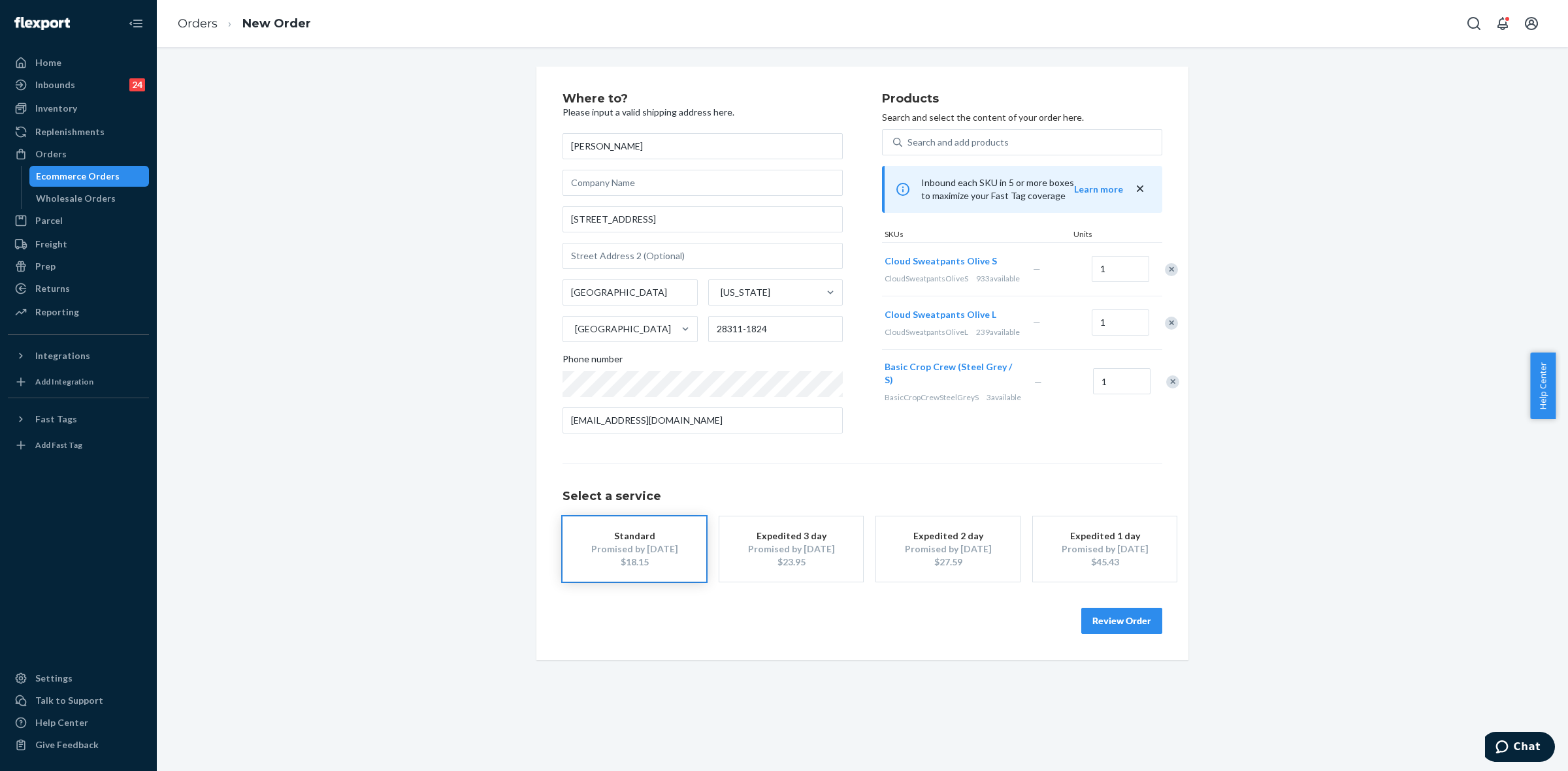
click at [1164, 330] on div "Remove Item" at bounding box center [1171, 323] width 13 height 13
click at [1166, 335] on div "Remove Item" at bounding box center [1173, 329] width 13 height 13
click at [1115, 614] on button "Review Order" at bounding box center [1122, 621] width 81 height 26
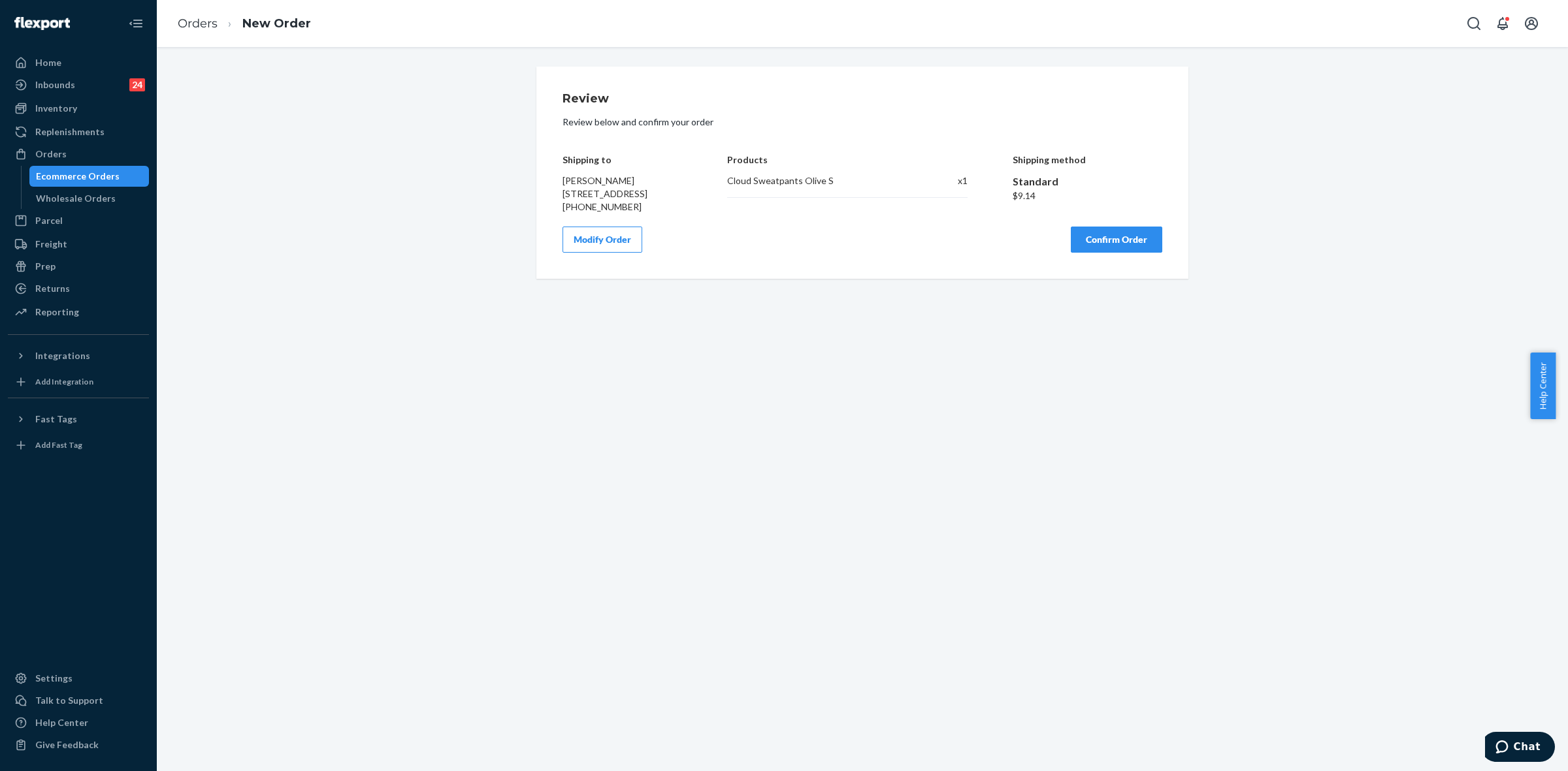
click at [1091, 249] on button "Confirm Order" at bounding box center [1116, 240] width 91 height 26
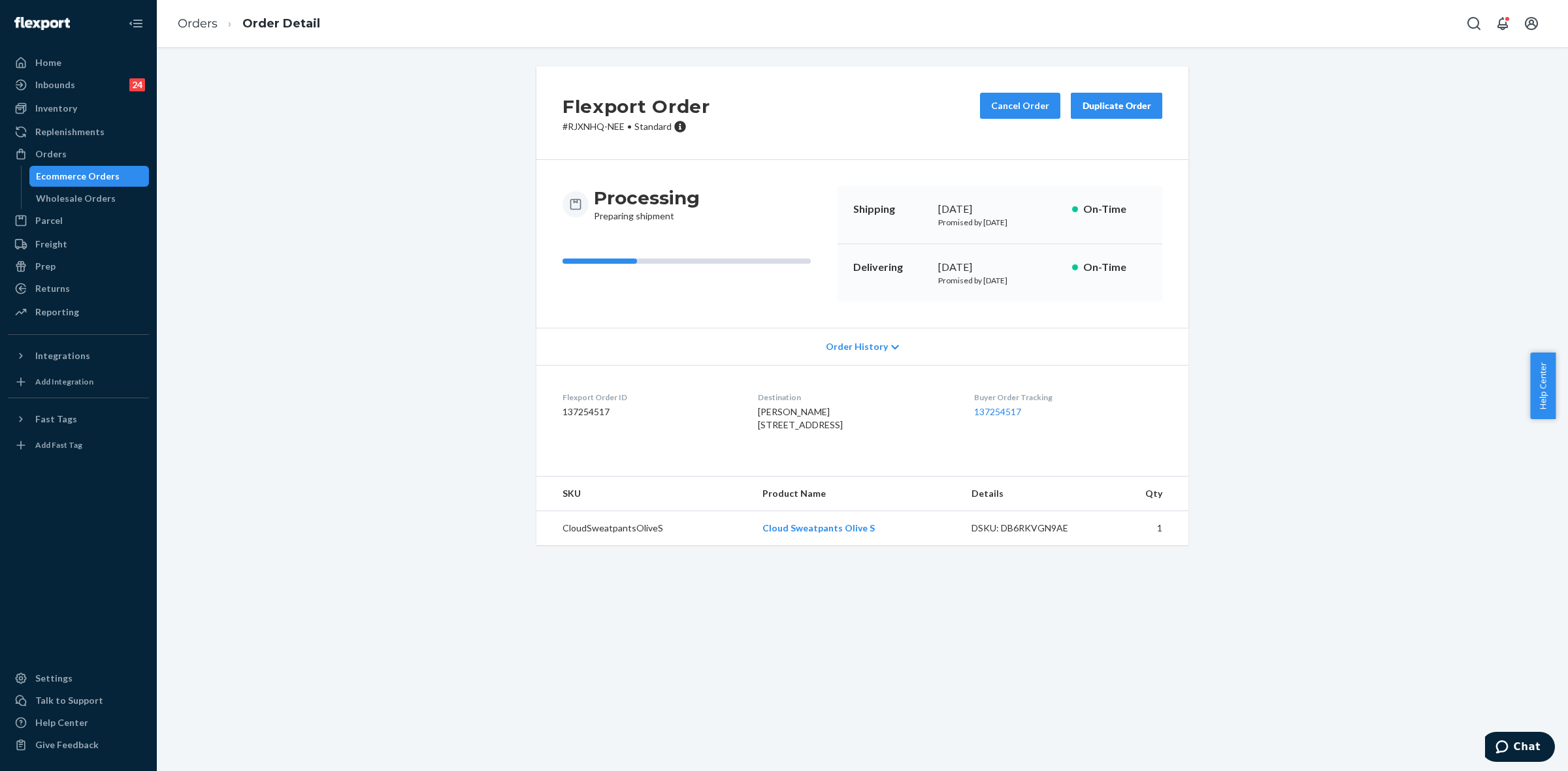
click at [576, 136] on div "Flexport Order # RJXNHQ-NEE • Standard Cancel Order Duplicate Order" at bounding box center [862, 113] width 652 height 94
click at [579, 127] on p "# RJXNHQ-NEE • Standard" at bounding box center [636, 127] width 148 height 13
click at [568, 164] on div "Processing Preparing shipment Shipping [DATE] Promised by [DATE] On-Time Delive…" at bounding box center [862, 244] width 652 height 168
drag, startPoint x: 561, startPoint y: 126, endPoint x: 617, endPoint y: 125, distance: 56.0
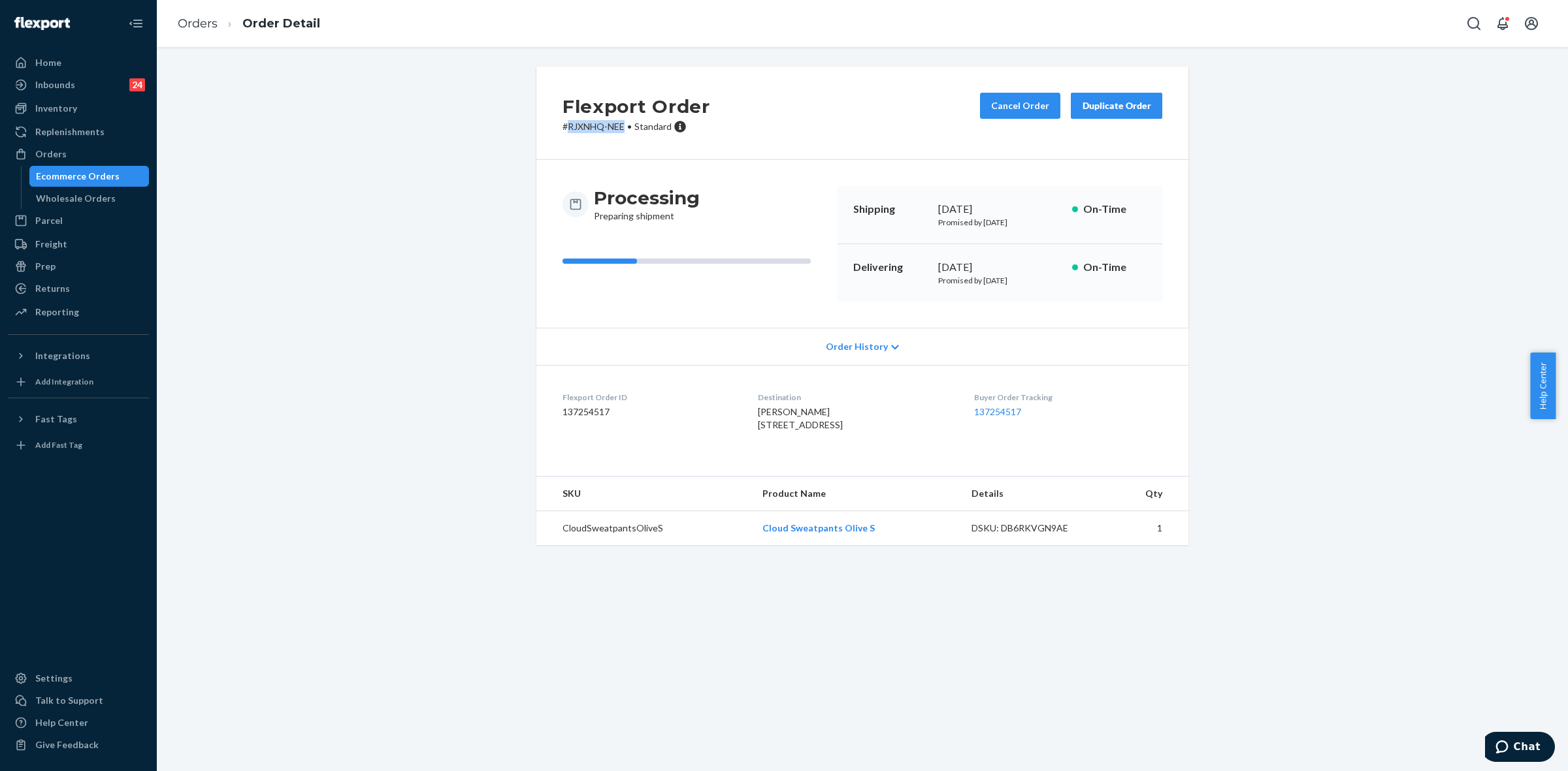
click at [617, 125] on p "# RJXNHQ-NEE • Standard" at bounding box center [636, 127] width 148 height 13
copy p "RJXNHQ-NEE"
